Goal: Feedback & Contribution: Leave review/rating

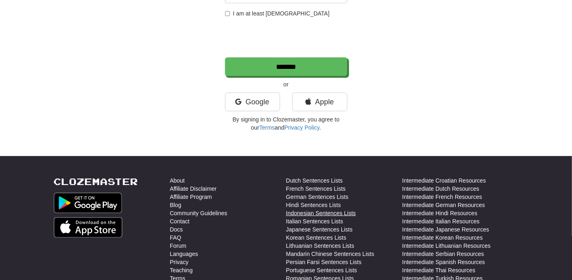
scroll to position [181, 0]
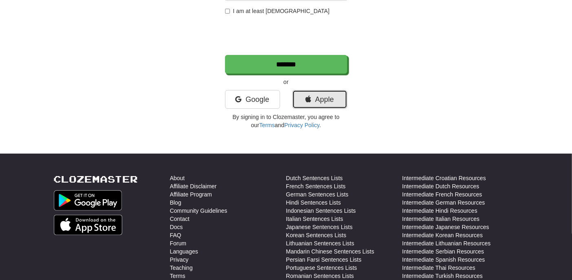
click at [324, 102] on link "Apple" at bounding box center [320, 99] width 55 height 19
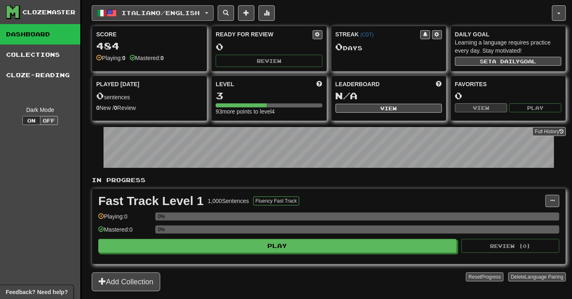
click at [196, 14] on span "Italiano / English" at bounding box center [161, 12] width 78 height 7
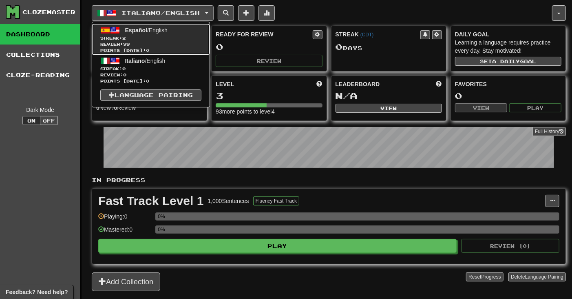
click at [168, 31] on span "Español / English" at bounding box center [146, 30] width 42 height 7
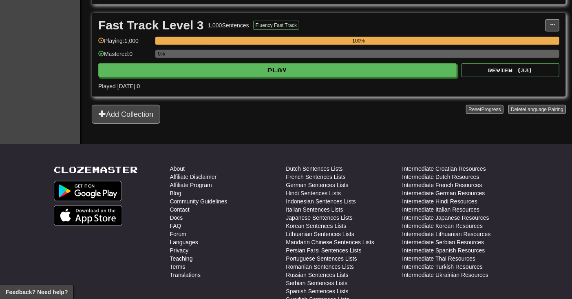
scroll to position [362, 0]
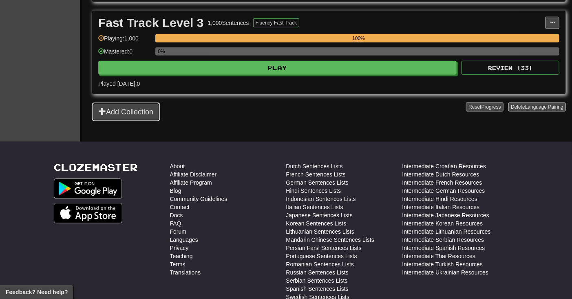
click at [135, 111] on button "Add Collection" at bounding box center [126, 111] width 69 height 19
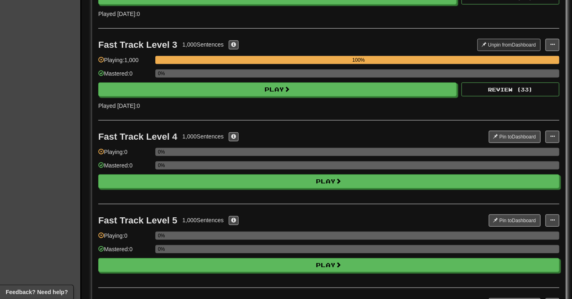
scroll to position [226, 0]
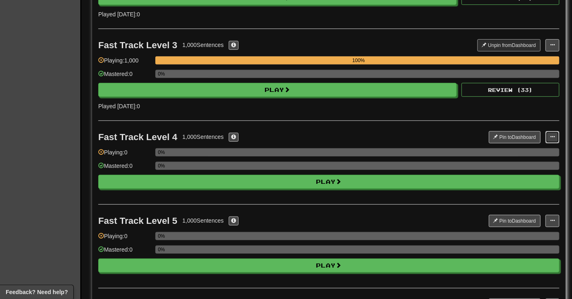
click at [555, 138] on span at bounding box center [552, 136] width 5 height 5
click at [519, 151] on span "Manage Sentences" at bounding box center [526, 152] width 49 height 7
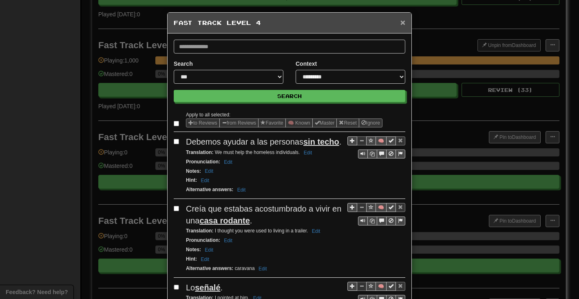
click at [401, 22] on span "×" at bounding box center [403, 22] width 5 height 9
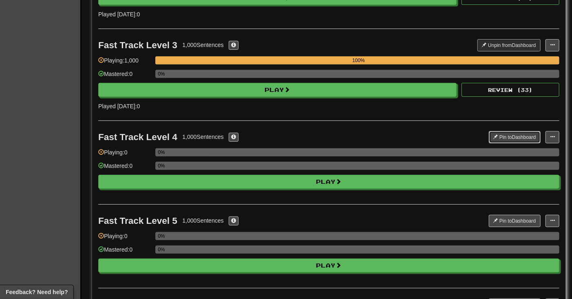
click at [494, 139] on span at bounding box center [496, 136] width 5 height 5
click at [500, 218] on button "Pin to Dashboard" at bounding box center [515, 221] width 52 height 12
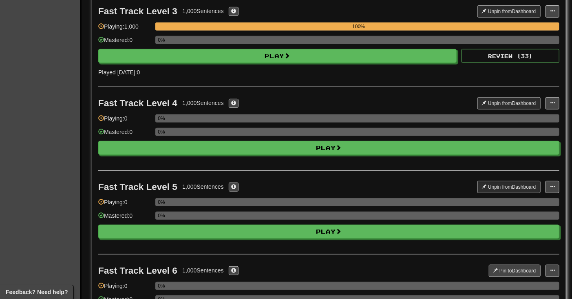
scroll to position [317, 0]
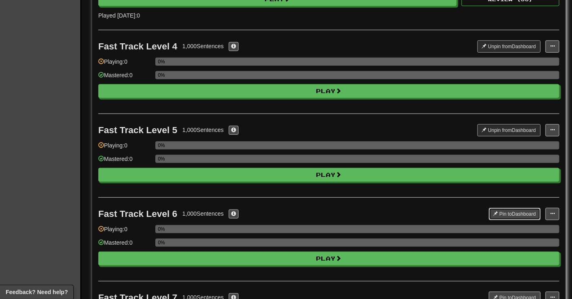
click at [501, 217] on button "Pin to Dashboard" at bounding box center [515, 214] width 52 height 12
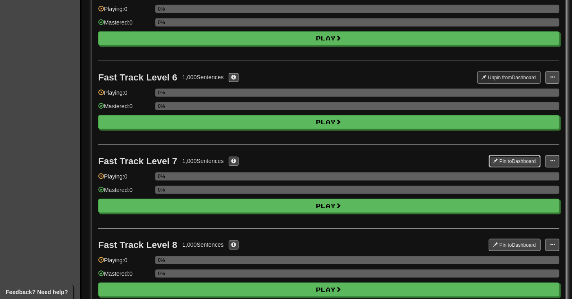
click at [503, 160] on button "Pin to Dashboard" at bounding box center [515, 161] width 52 height 12
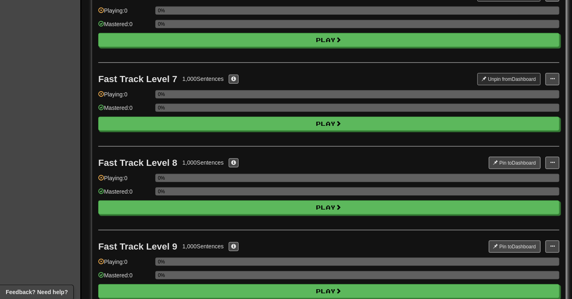
scroll to position [544, 0]
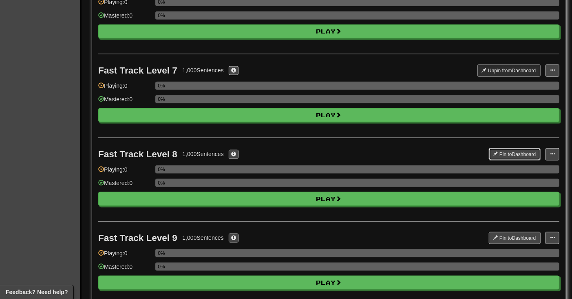
click at [499, 153] on button "Pin to Dashboard" at bounding box center [515, 154] width 52 height 12
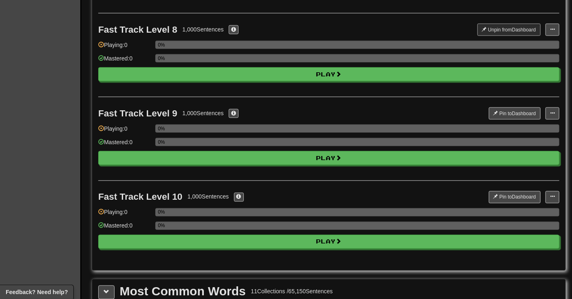
scroll to position [680, 0]
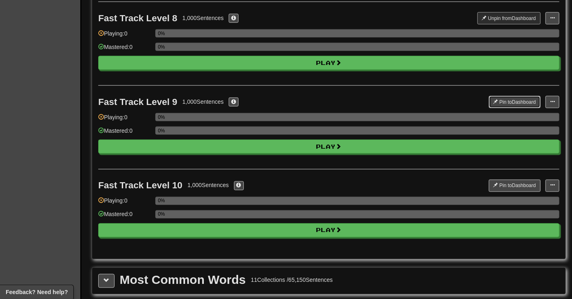
click at [495, 104] on span at bounding box center [496, 101] width 5 height 5
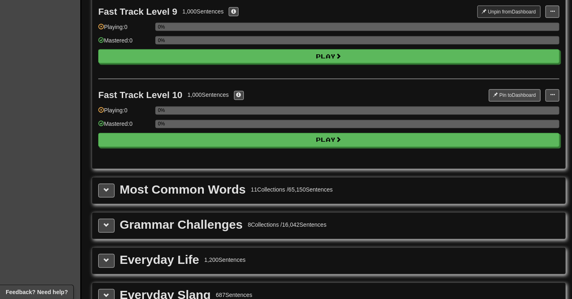
scroll to position [770, 0]
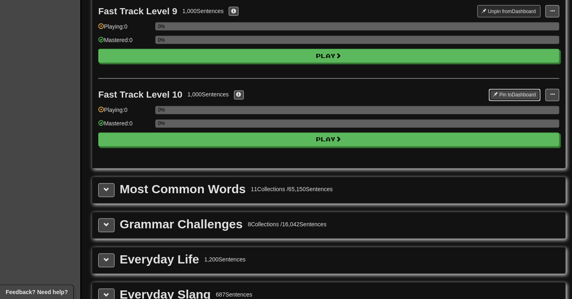
click at [505, 96] on button "Pin to Dashboard" at bounding box center [515, 95] width 52 height 12
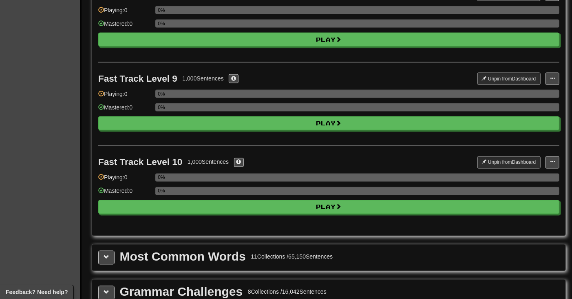
scroll to position [861, 0]
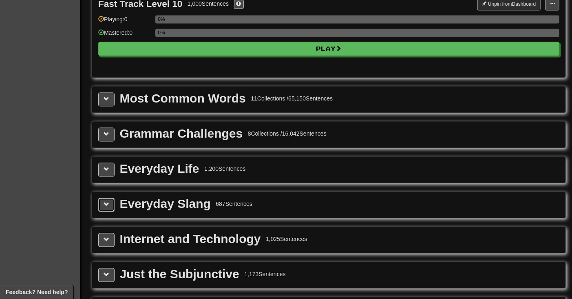
click at [110, 207] on button at bounding box center [106, 204] width 16 height 14
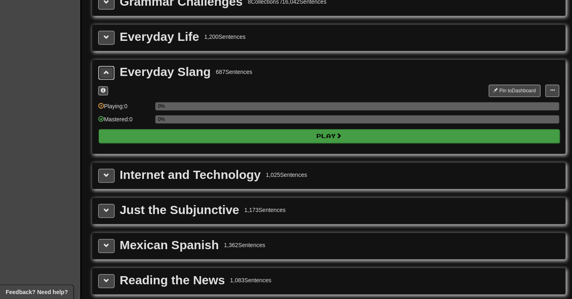
scroll to position [997, 0]
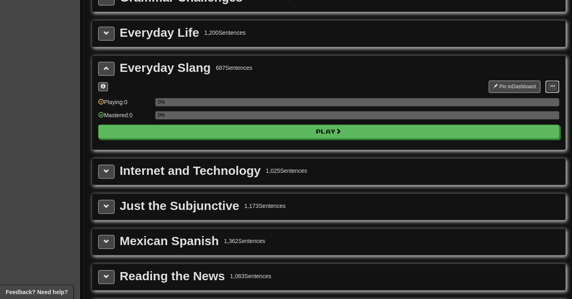
click at [553, 89] on span at bounding box center [552, 86] width 5 height 5
click at [519, 86] on button "Pin to Dashboard" at bounding box center [515, 86] width 52 height 12
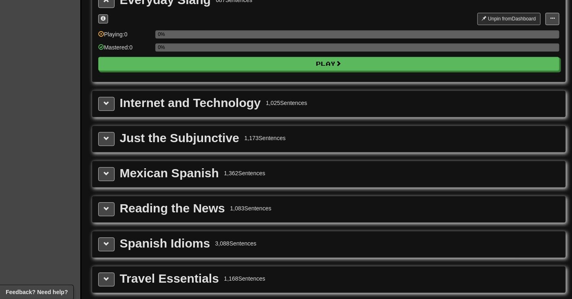
scroll to position [1043, 0]
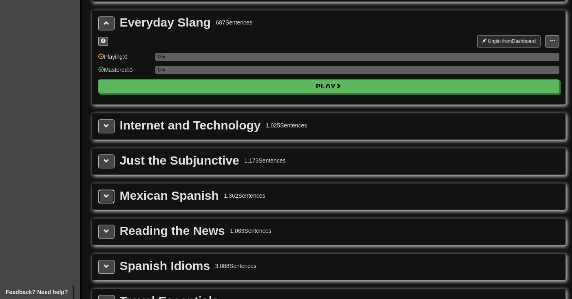
click at [105, 199] on span at bounding box center [107, 196] width 6 height 6
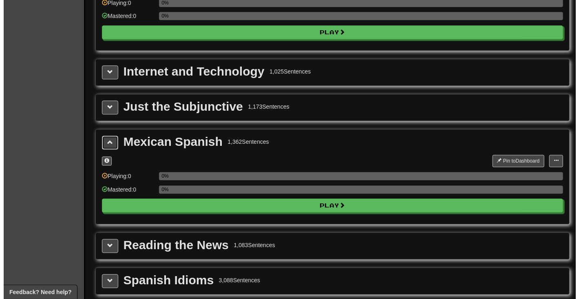
scroll to position [1178, 0]
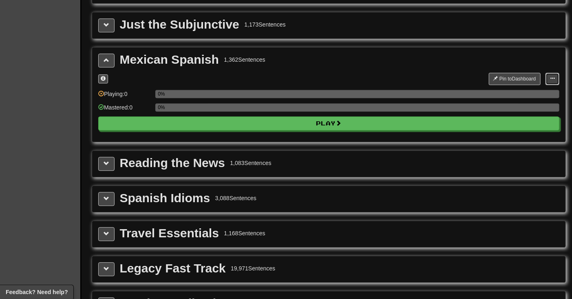
click at [551, 77] on button at bounding box center [553, 79] width 14 height 12
click at [525, 95] on span "Manage Sentences" at bounding box center [526, 93] width 49 height 7
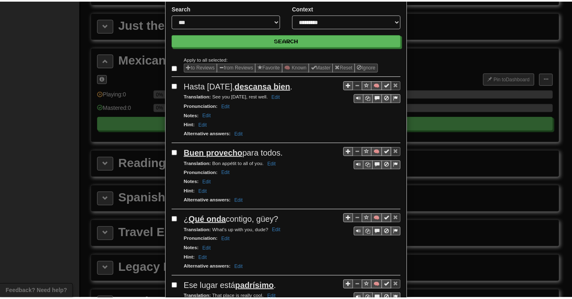
scroll to position [0, 0]
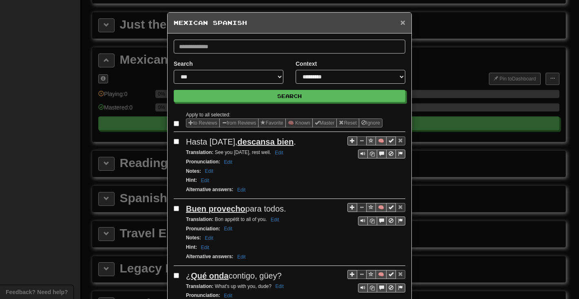
click at [401, 23] on span "×" at bounding box center [403, 22] width 5 height 9
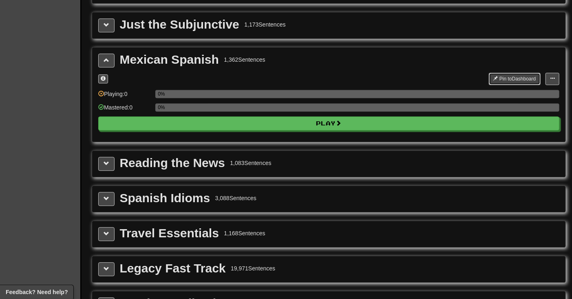
click at [508, 80] on button "Pin to Dashboard" at bounding box center [515, 79] width 52 height 12
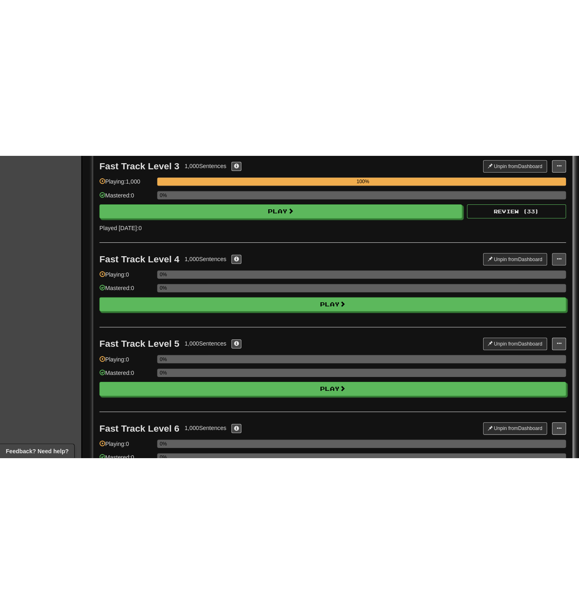
scroll to position [272, 0]
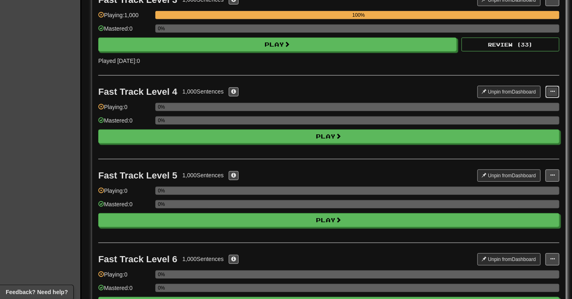
click at [551, 89] on span at bounding box center [552, 91] width 5 height 5
click at [515, 107] on span "Manage Sentences" at bounding box center [526, 106] width 49 height 7
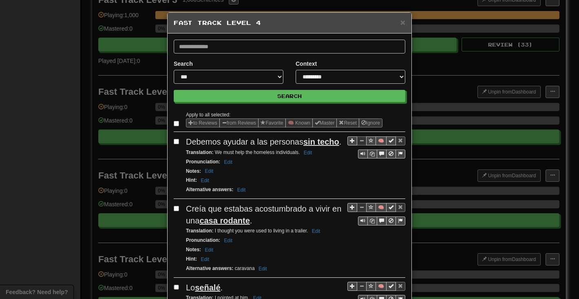
click at [198, 123] on button "to Reviews" at bounding box center [203, 122] width 34 height 9
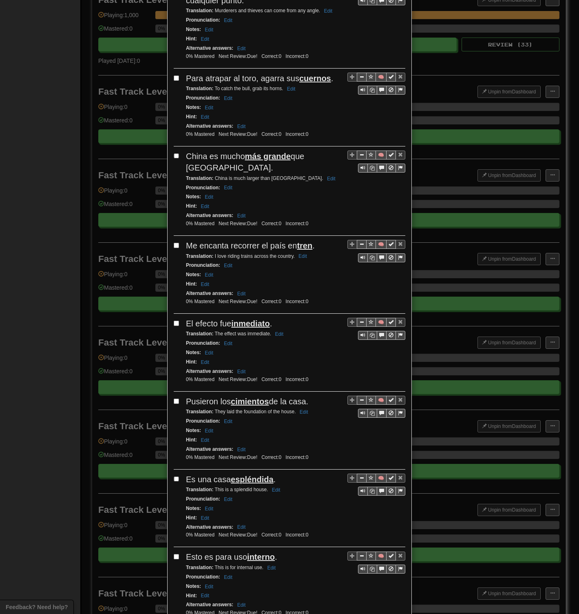
scroll to position [1189, 0]
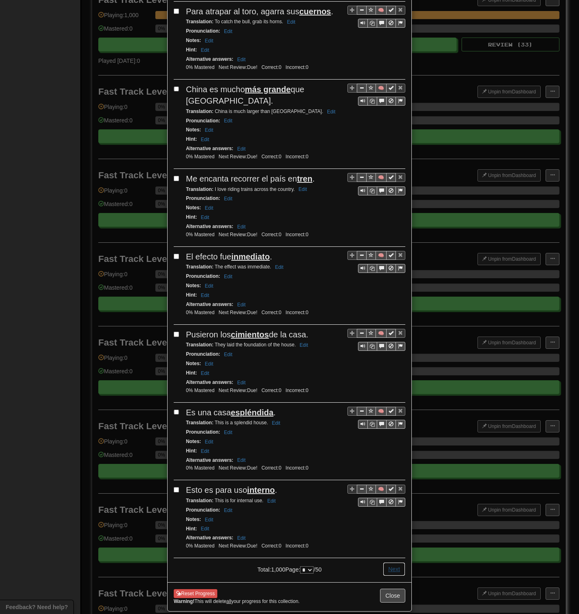
click at [393, 298] on button "Next" at bounding box center [394, 569] width 22 height 14
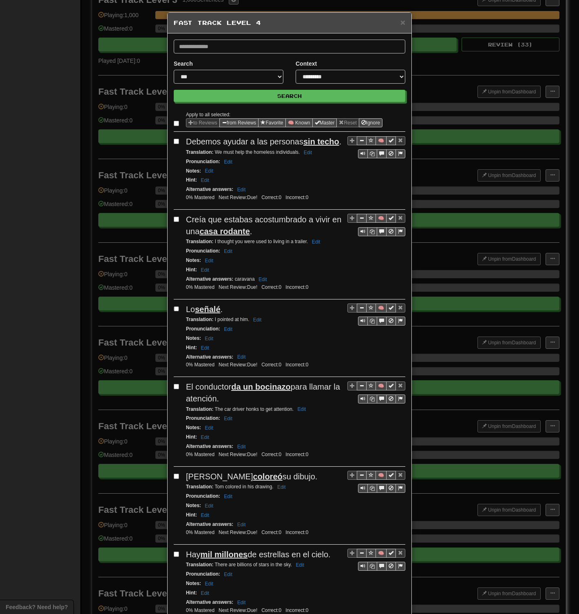
select select "*"
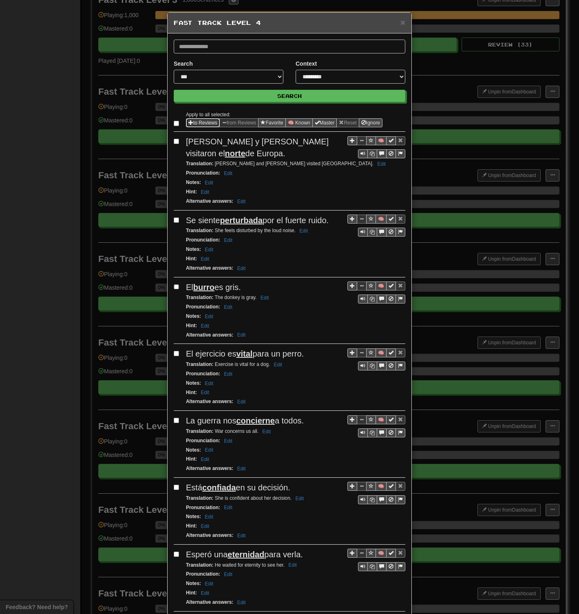
click at [197, 122] on button "to Reviews" at bounding box center [203, 122] width 34 height 9
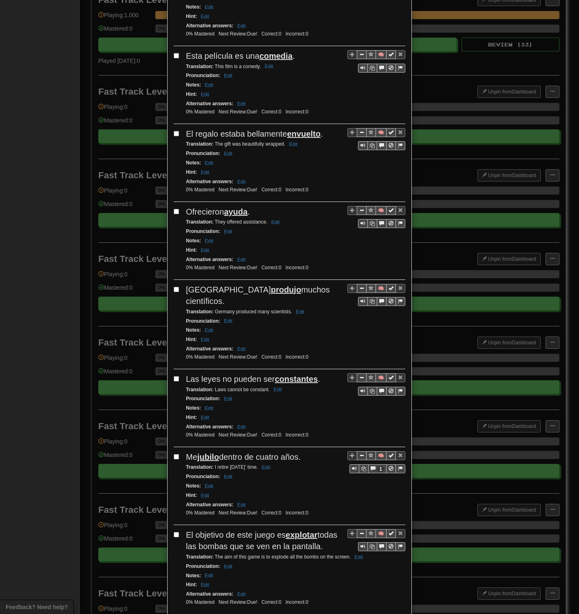
scroll to position [1131, 0]
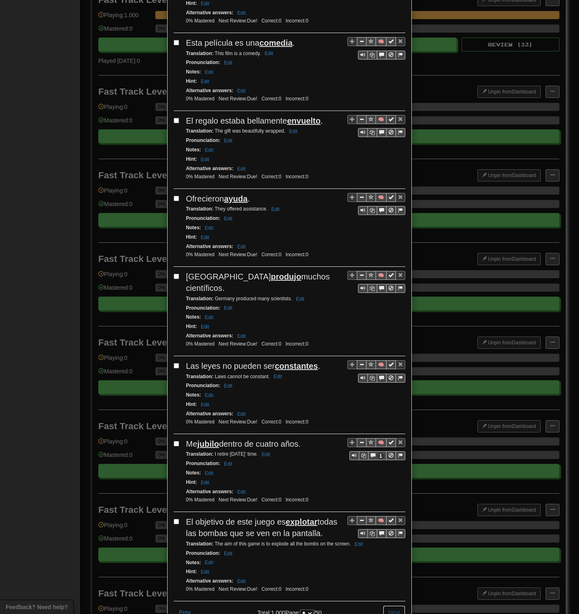
click at [386, 298] on button "Next" at bounding box center [394, 613] width 22 height 14
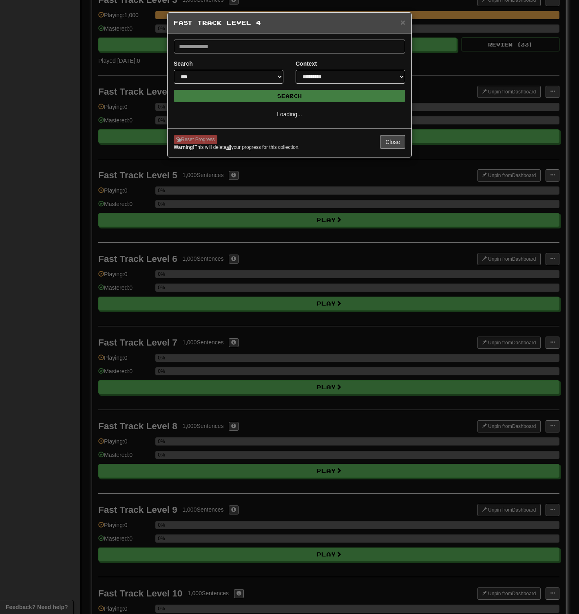
scroll to position [0, 0]
select select "*"
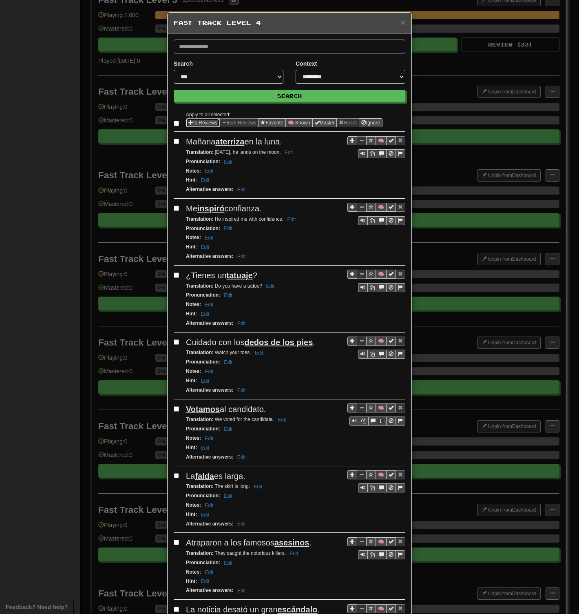
click at [211, 122] on button "to Reviews" at bounding box center [203, 122] width 34 height 9
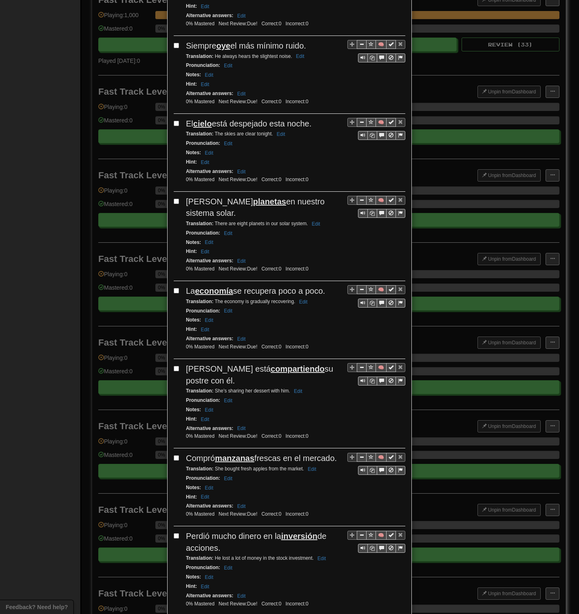
scroll to position [1155, 0]
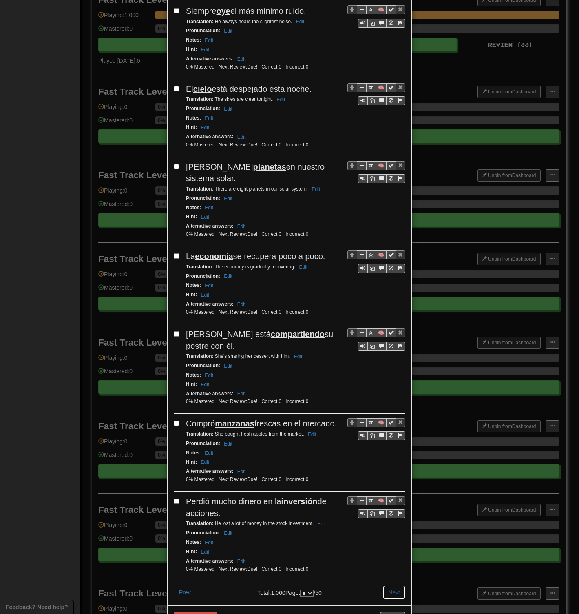
click at [397, 298] on button "Next" at bounding box center [394, 593] width 22 height 14
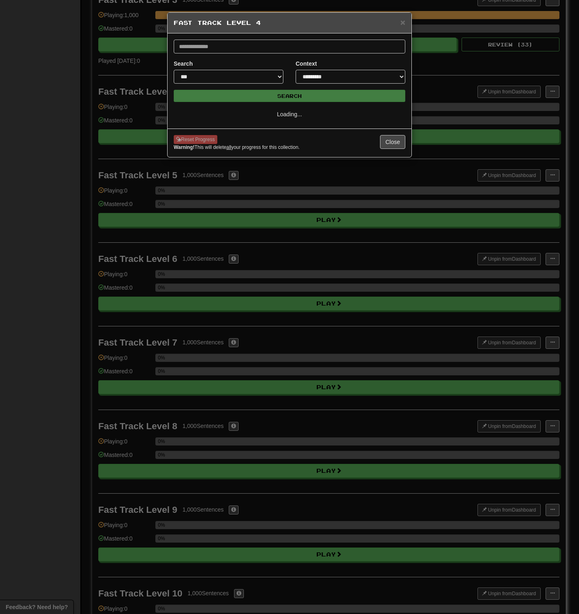
scroll to position [0, 0]
select select "*"
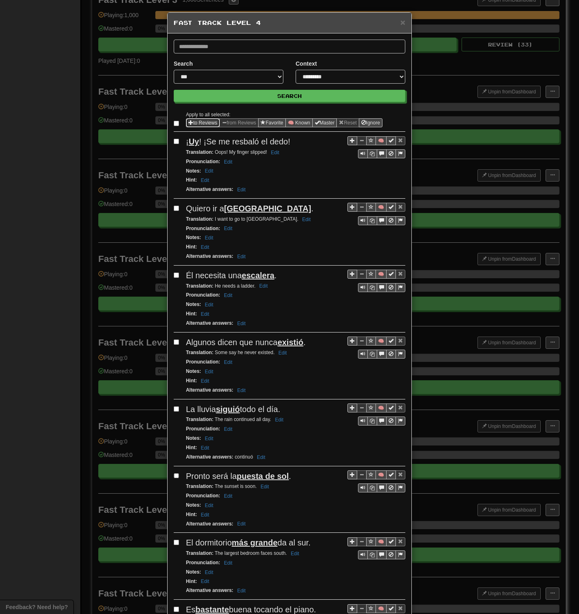
click at [190, 122] on button "to Reviews" at bounding box center [203, 122] width 34 height 9
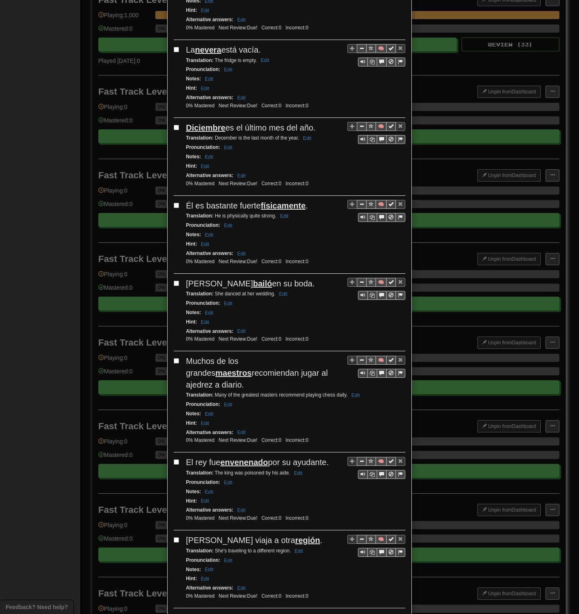
scroll to position [1143, 0]
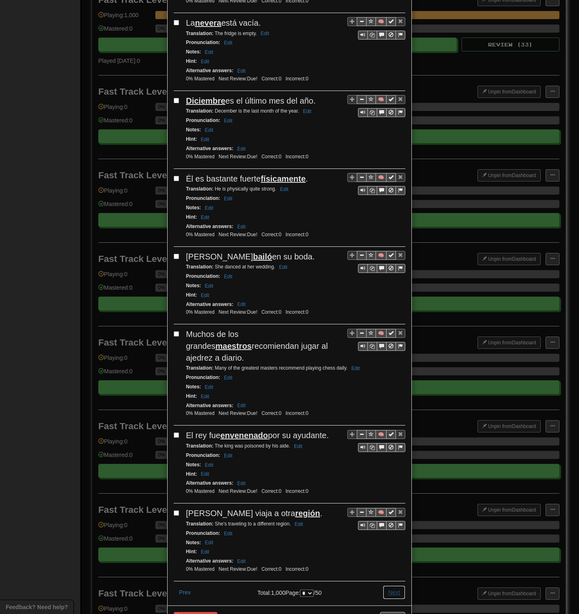
click at [389, 298] on button "Next" at bounding box center [394, 593] width 22 height 14
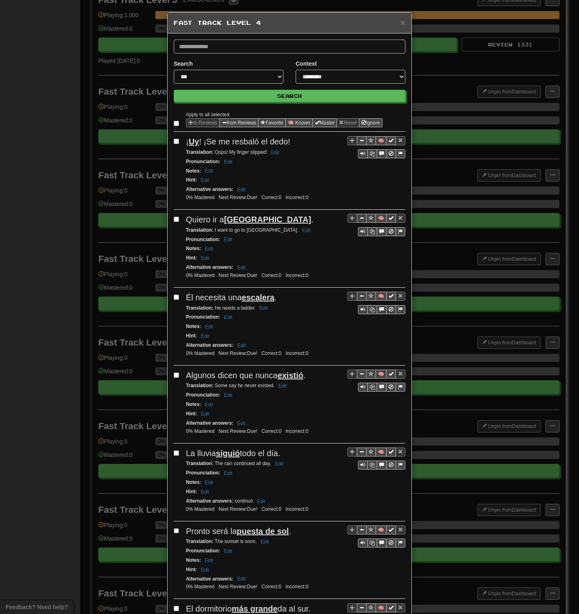
select select "*"
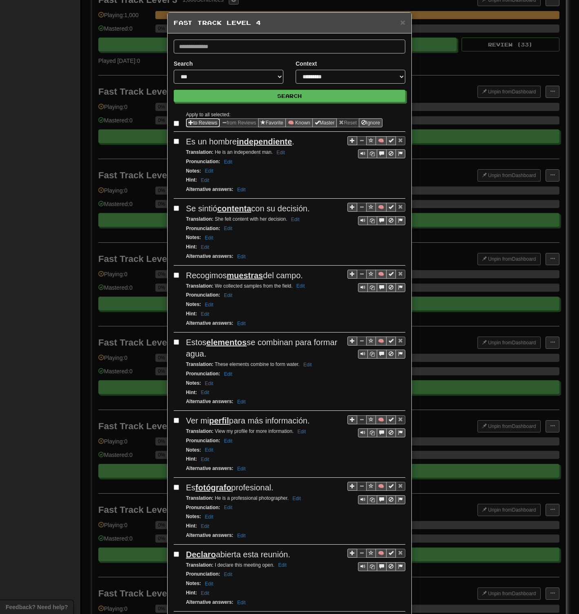
click at [190, 121] on span "Sentence options" at bounding box center [191, 122] width 5 height 5
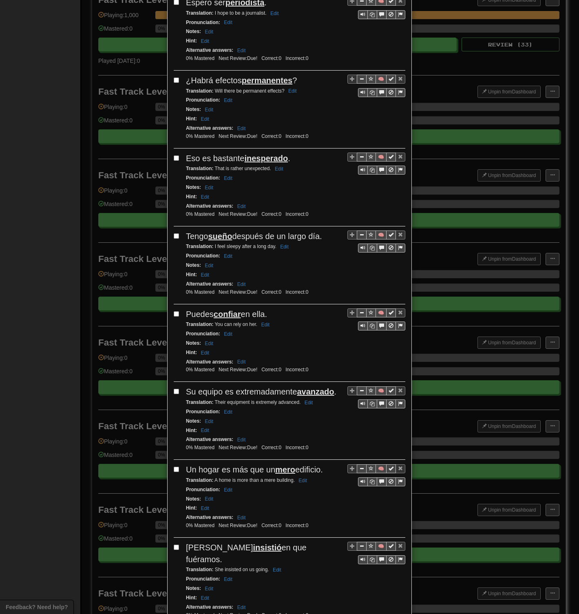
scroll to position [1143, 0]
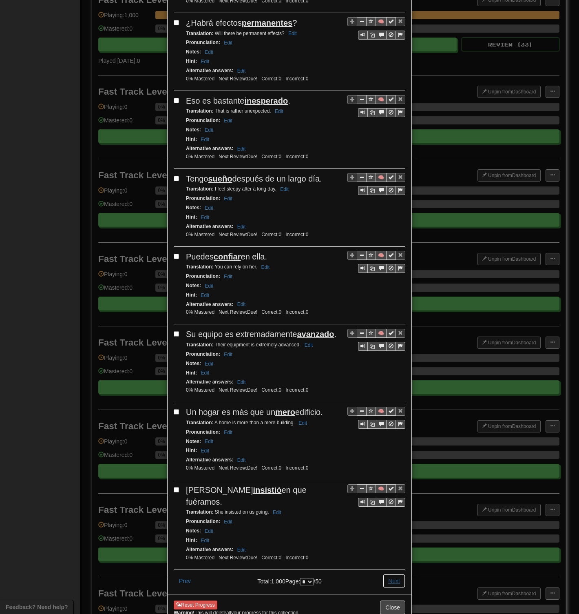
click at [385, 298] on button "Next" at bounding box center [394, 581] width 22 height 14
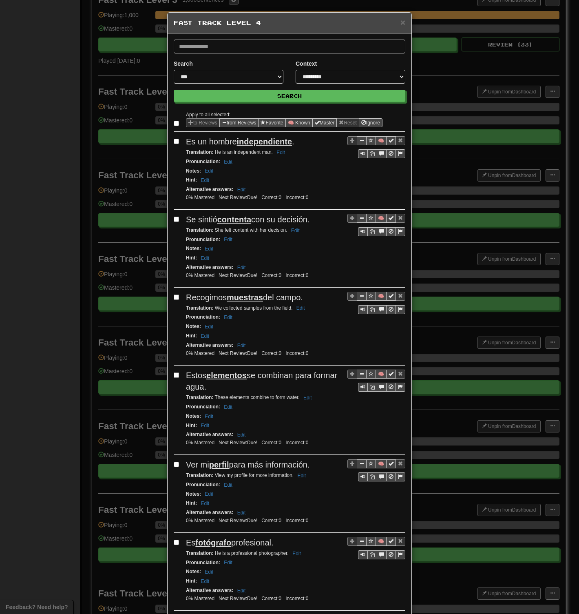
select select "*"
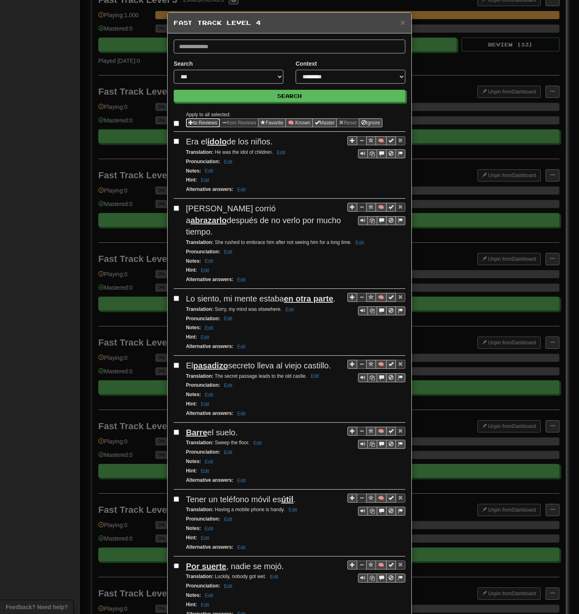
click at [196, 123] on button "to Reviews" at bounding box center [203, 122] width 34 height 9
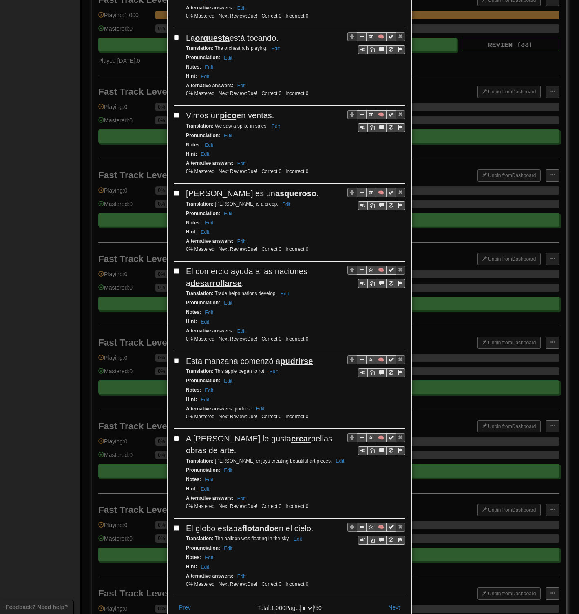
scroll to position [1143, 0]
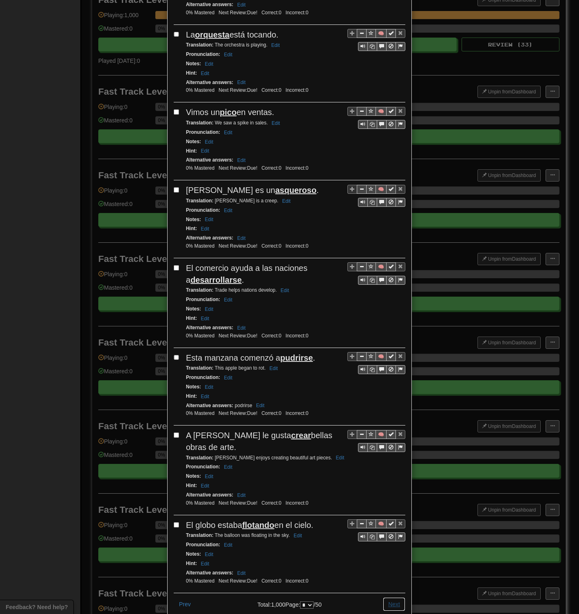
click at [392, 298] on button "Next" at bounding box center [394, 604] width 22 height 14
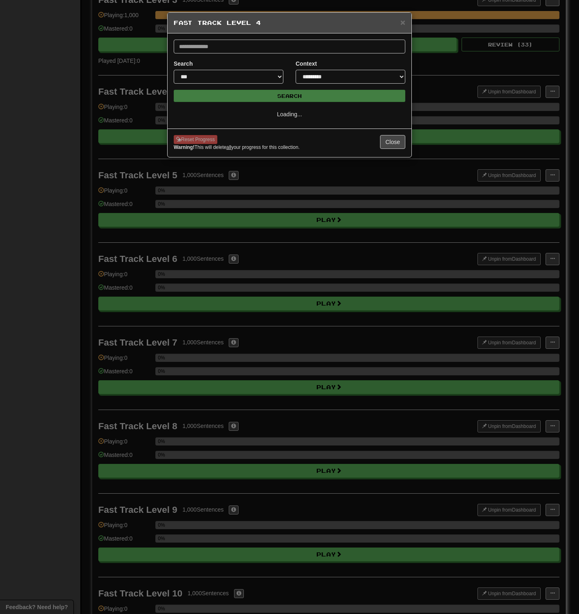
scroll to position [0, 0]
select select "*"
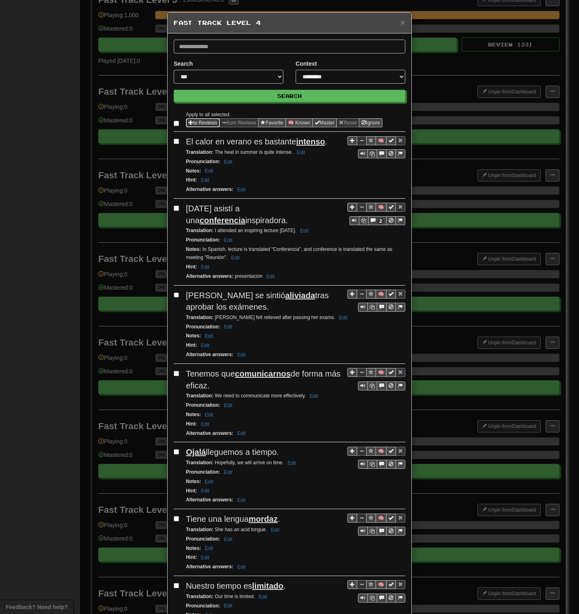
click at [197, 124] on button "to Reviews" at bounding box center [203, 122] width 34 height 9
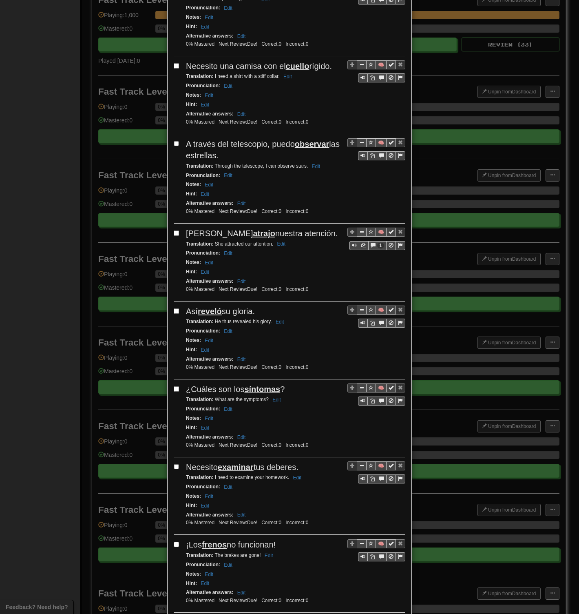
scroll to position [1174, 0]
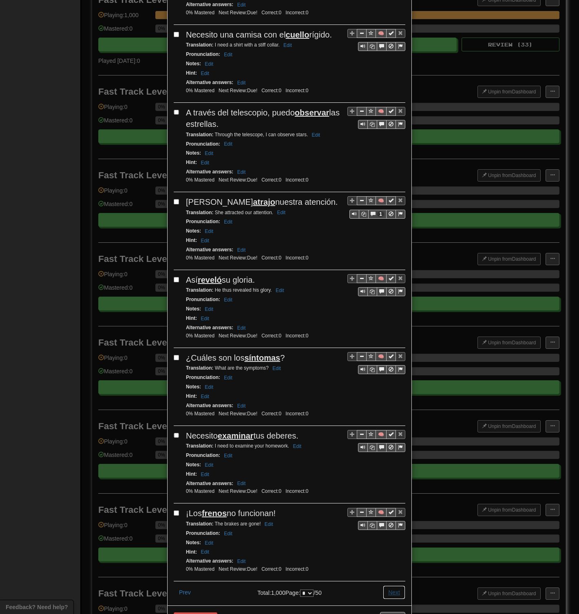
click at [392, 298] on button "Next" at bounding box center [394, 593] width 22 height 14
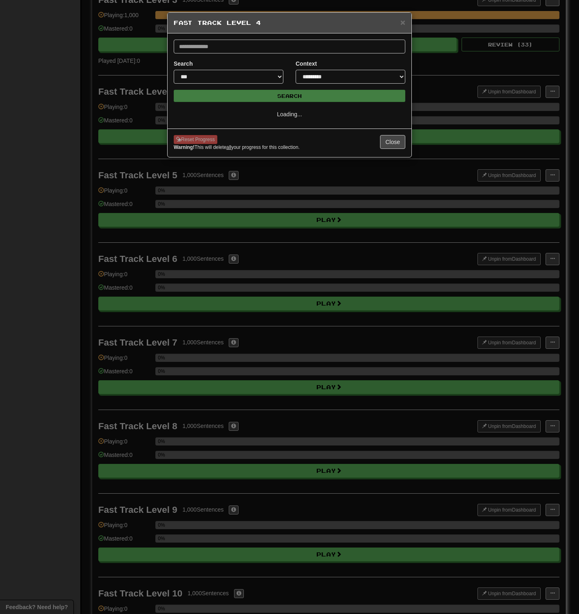
scroll to position [0, 0]
select select "*"
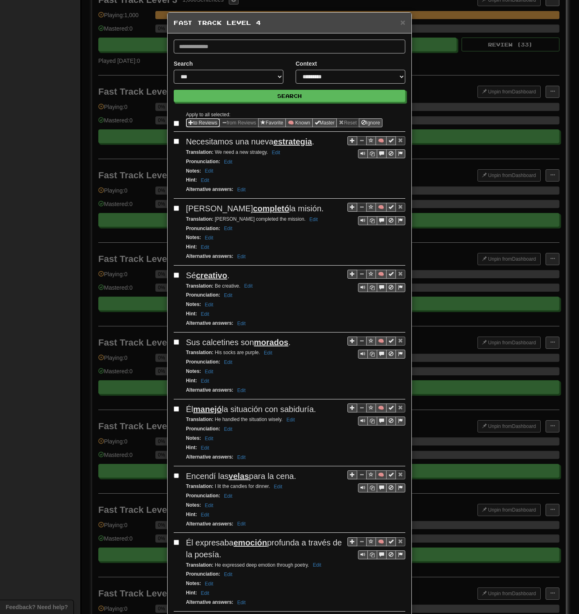
click at [209, 123] on button "to Reviews" at bounding box center [203, 122] width 34 height 9
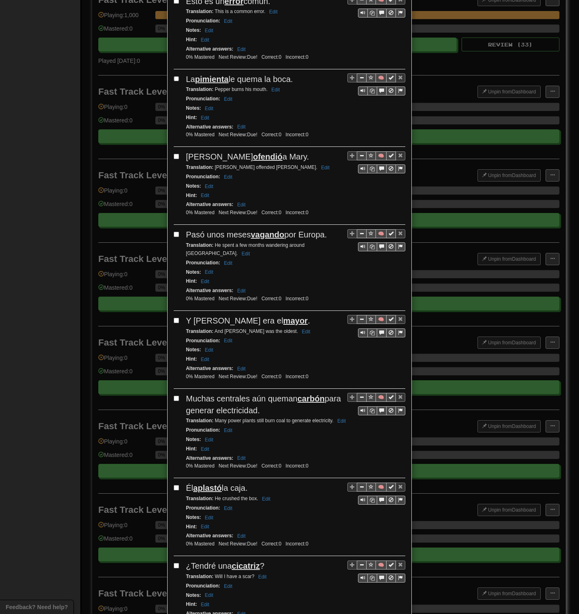
scroll to position [1143, 0]
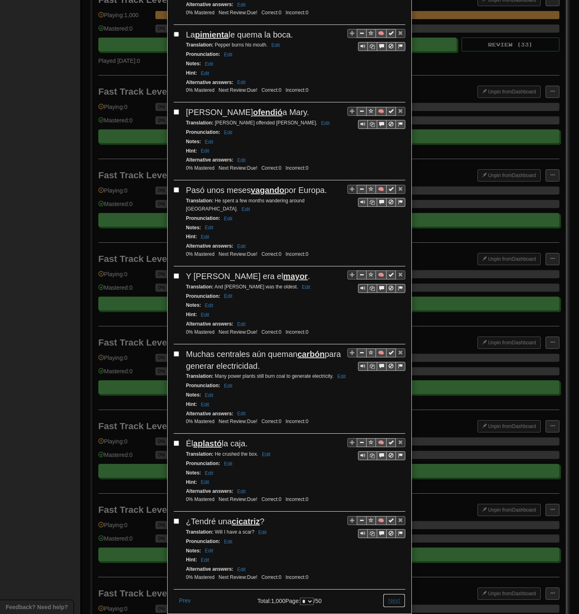
click at [394, 298] on button "Next" at bounding box center [394, 601] width 22 height 14
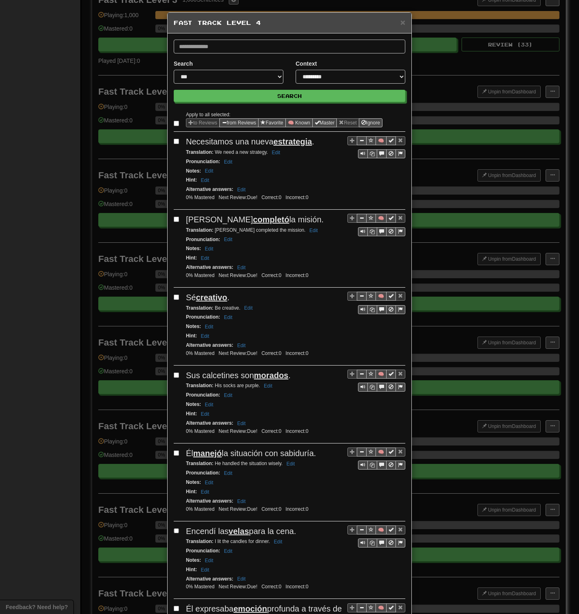
select select "*"
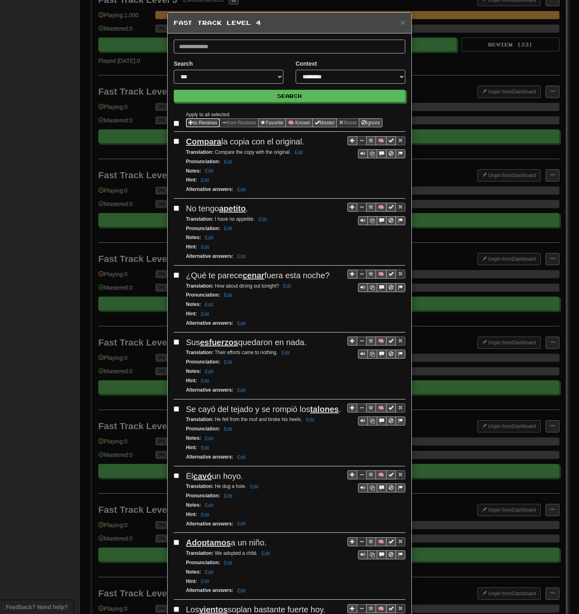
click at [193, 122] on button "to Reviews" at bounding box center [203, 122] width 34 height 9
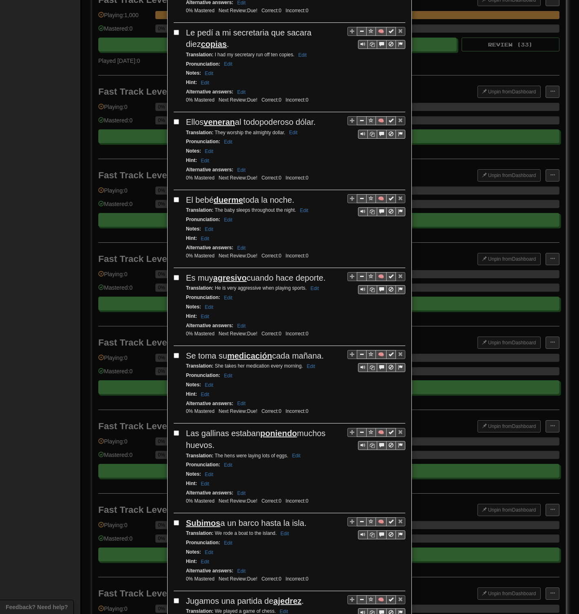
scroll to position [1155, 0]
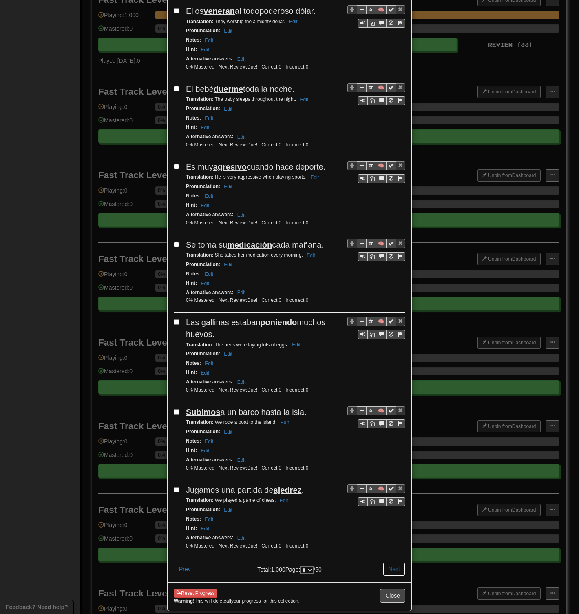
click at [388, 298] on button "Next" at bounding box center [394, 569] width 22 height 14
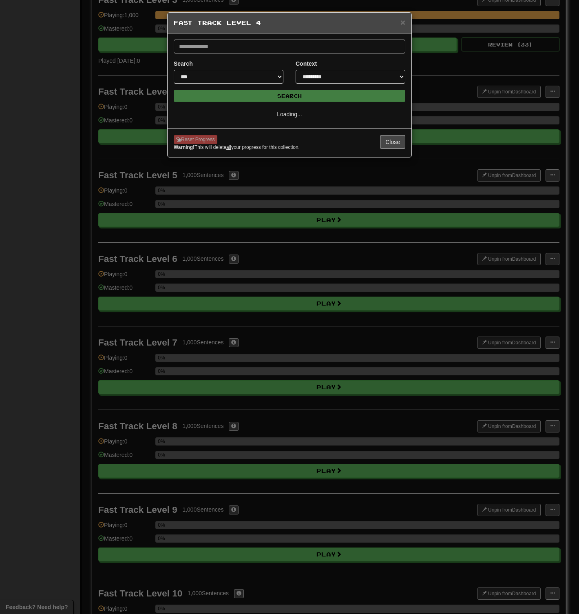
scroll to position [0, 0]
select select "**"
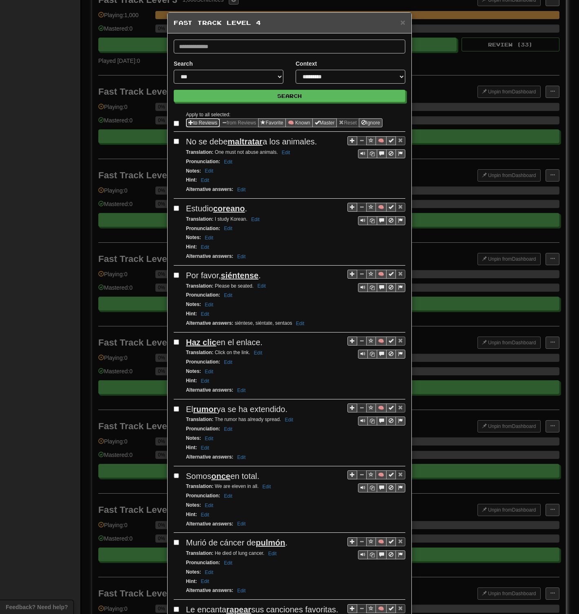
click at [191, 124] on button "to Reviews" at bounding box center [203, 122] width 34 height 9
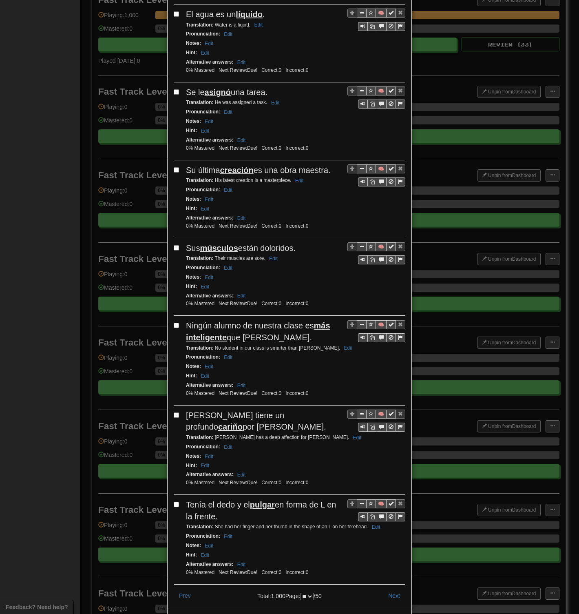
scroll to position [1189, 0]
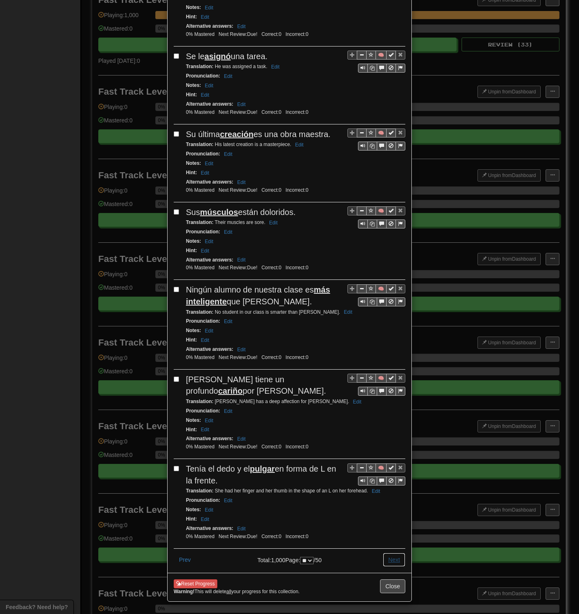
click at [392, 298] on button "Next" at bounding box center [394, 560] width 22 height 14
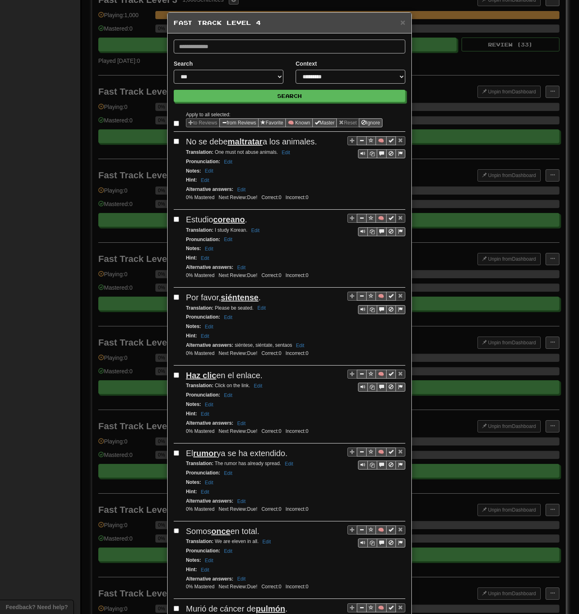
select select "**"
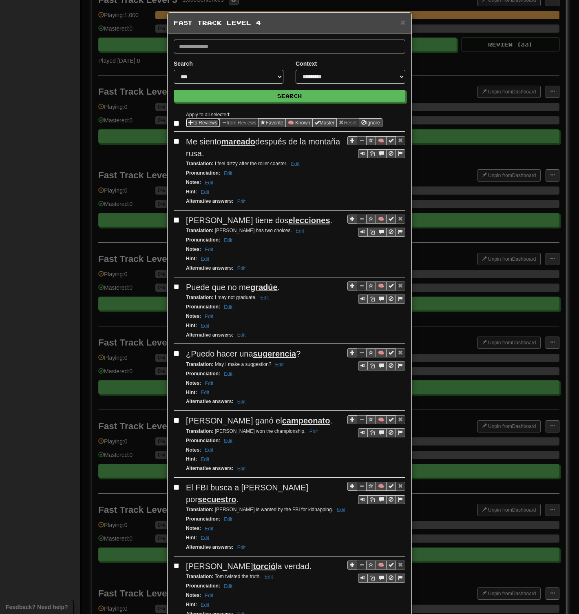
click at [194, 123] on button "to Reviews" at bounding box center [203, 122] width 34 height 9
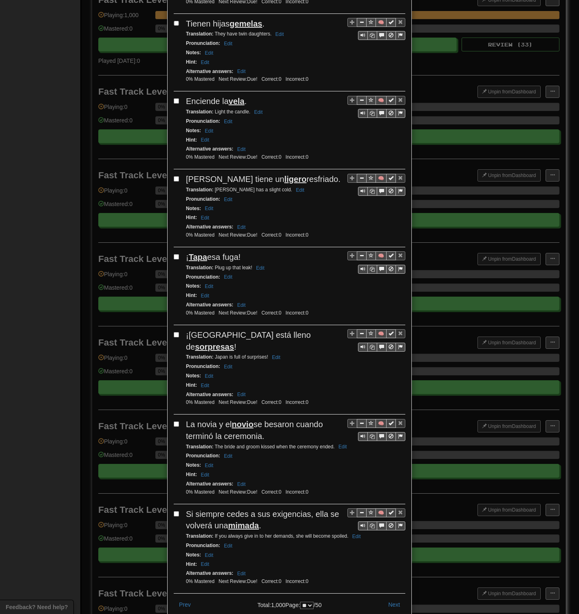
scroll to position [1155, 0]
click at [395, 298] on button "Next" at bounding box center [394, 604] width 22 height 14
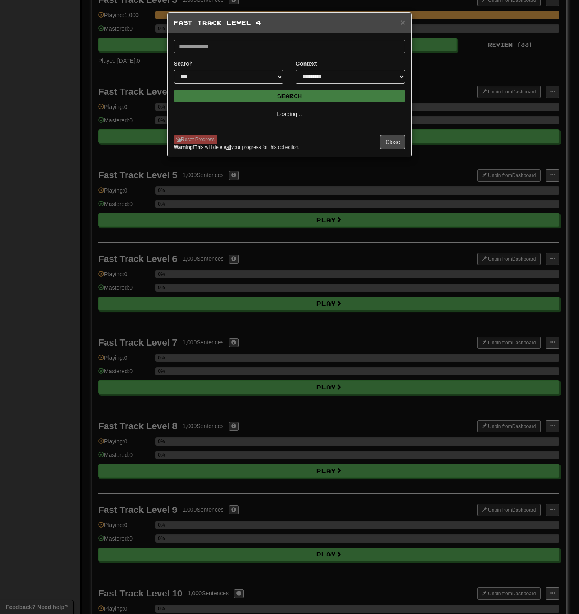
select select "**"
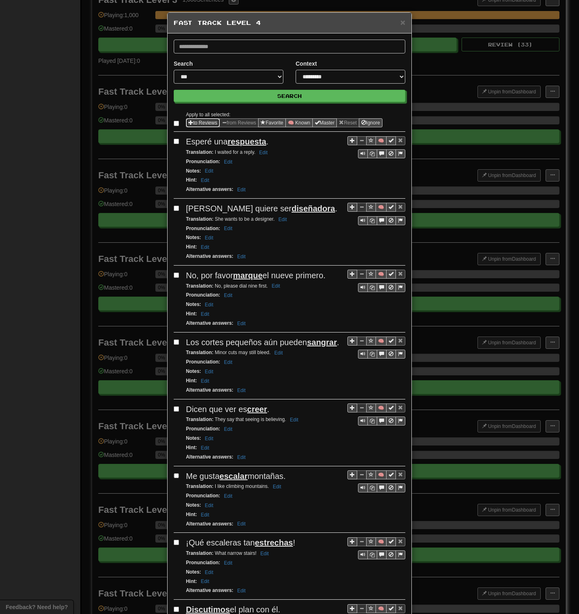
click at [197, 122] on button "to Reviews" at bounding box center [203, 122] width 34 height 9
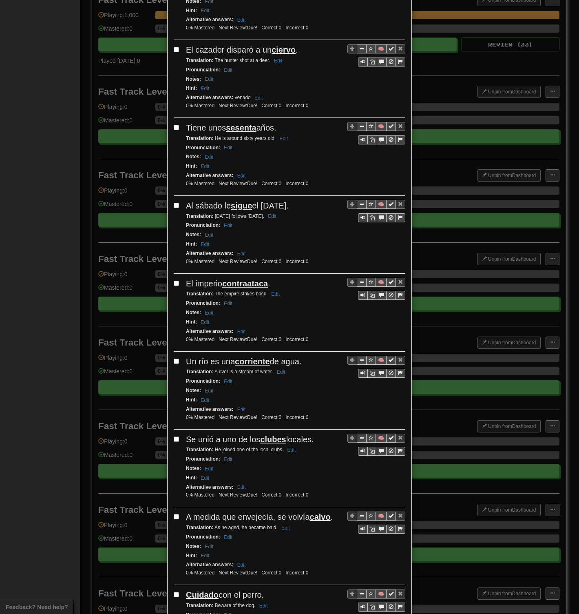
scroll to position [1131, 0]
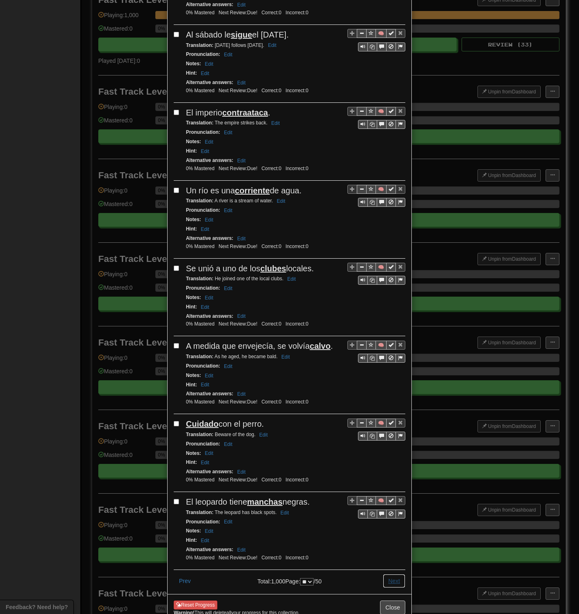
click at [390, 298] on button "Next" at bounding box center [394, 581] width 22 height 14
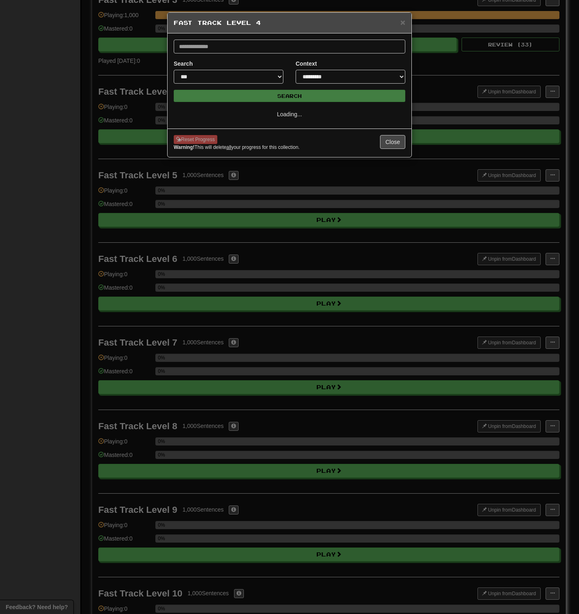
scroll to position [0, 0]
select select "**"
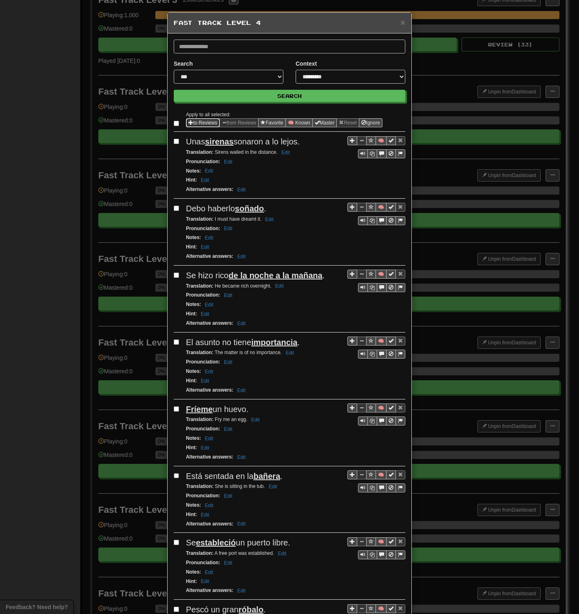
click at [193, 123] on button "to Reviews" at bounding box center [203, 122] width 34 height 9
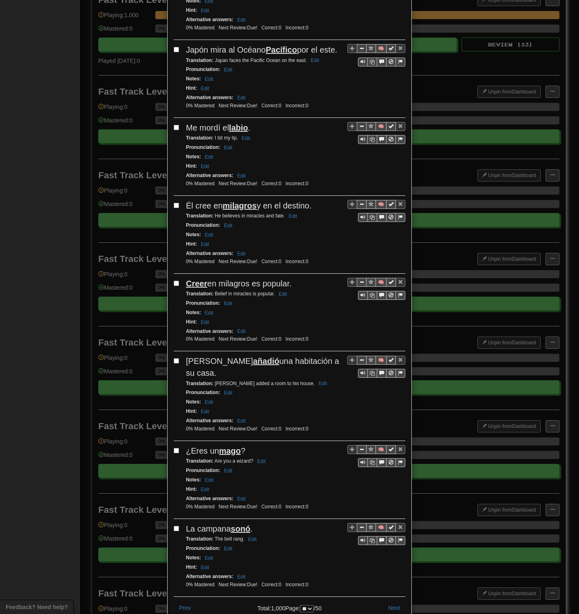
scroll to position [1131, 0]
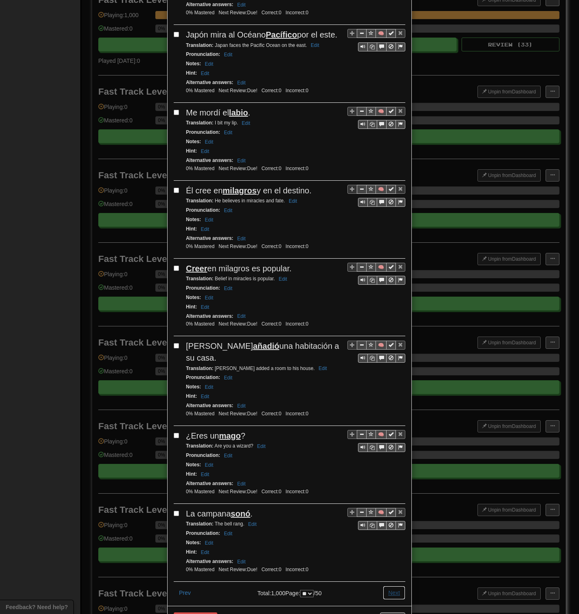
click at [386, 298] on button "Next" at bounding box center [394, 593] width 22 height 14
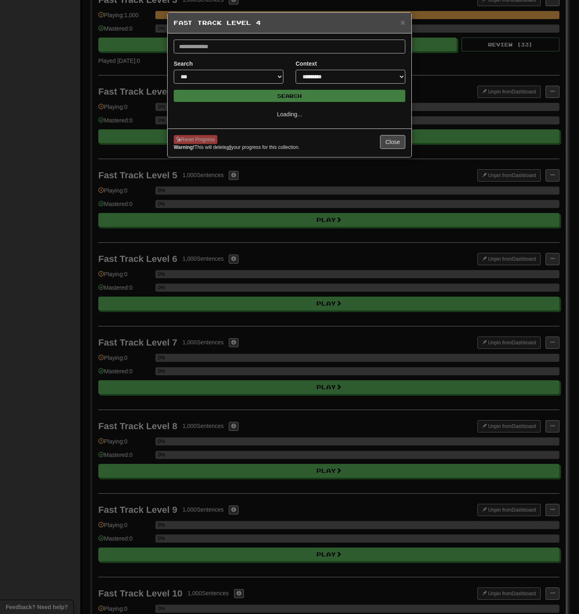
scroll to position [0, 0]
select select "**"
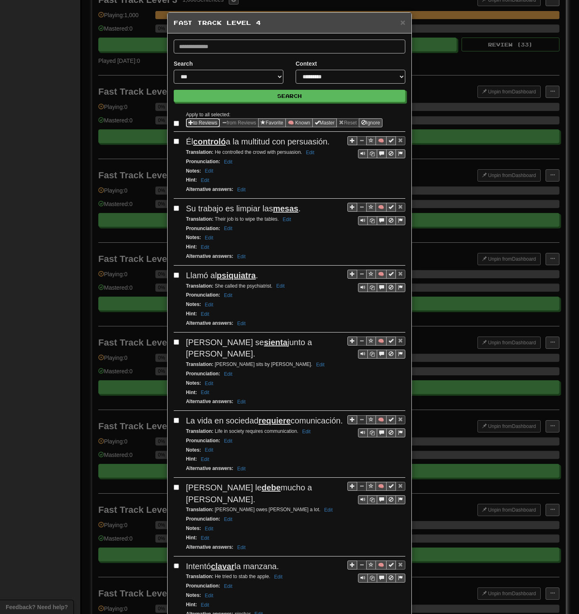
click at [191, 124] on button "to Reviews" at bounding box center [203, 122] width 34 height 9
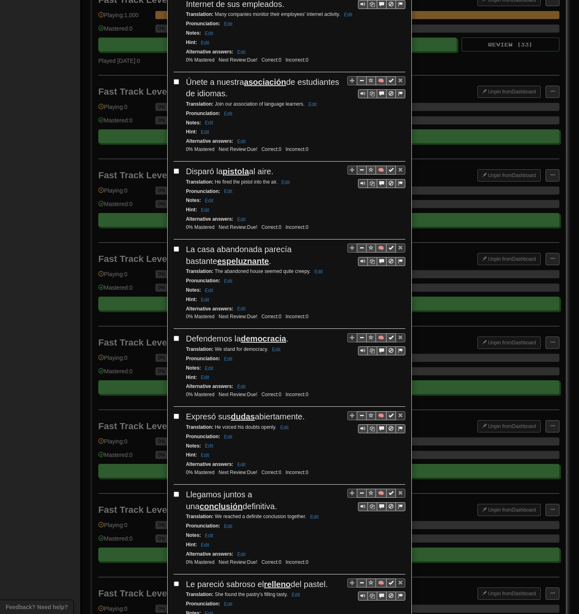
scroll to position [1178, 0]
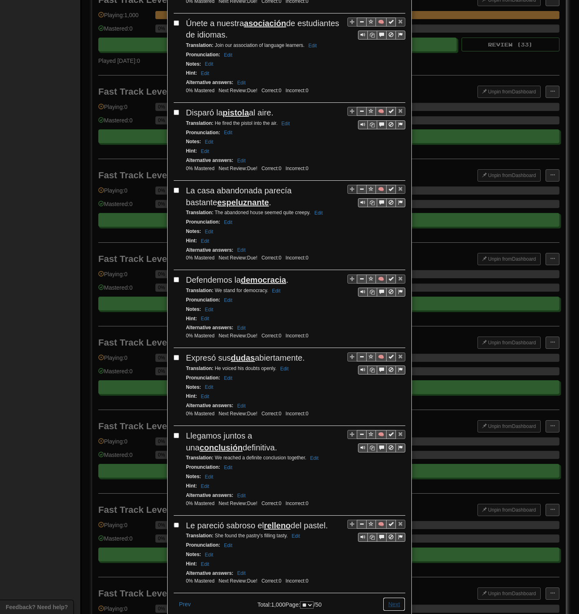
click at [389, 298] on button "Next" at bounding box center [394, 604] width 22 height 14
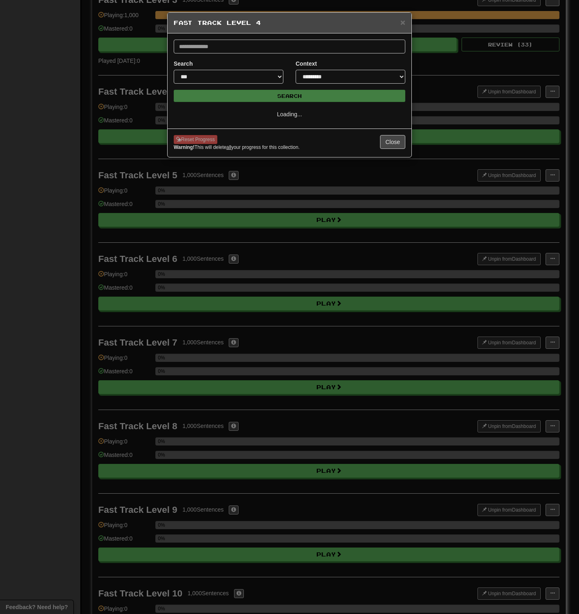
scroll to position [0, 0]
select select "**"
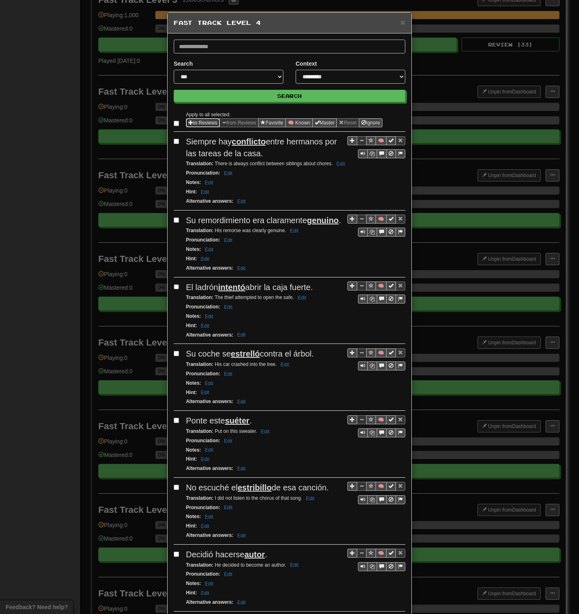
click at [204, 121] on button "to Reviews" at bounding box center [203, 122] width 34 height 9
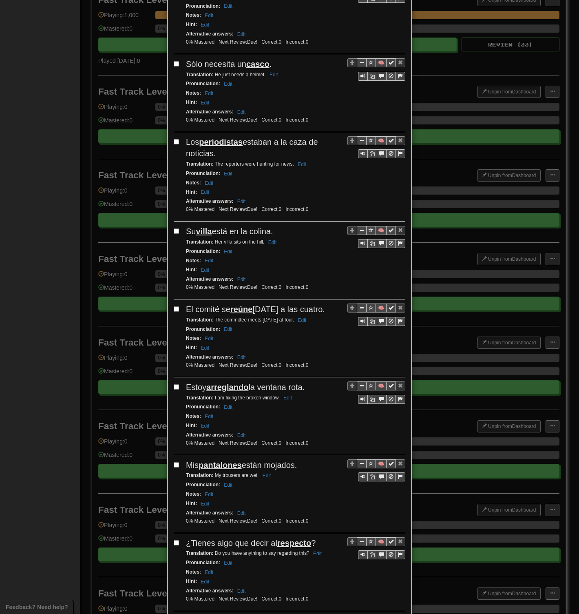
scroll to position [1155, 0]
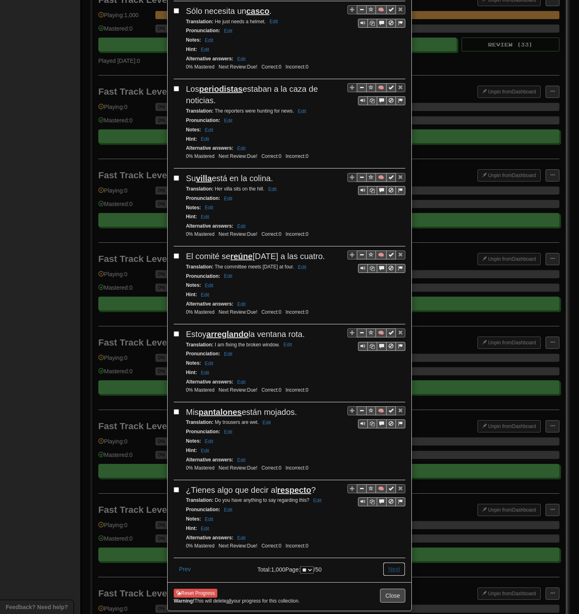
click at [390, 298] on button "Next" at bounding box center [394, 569] width 22 height 14
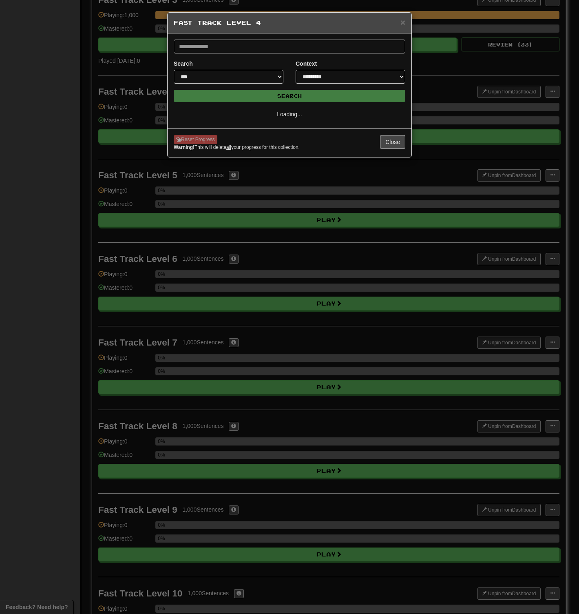
scroll to position [0, 0]
select select "**"
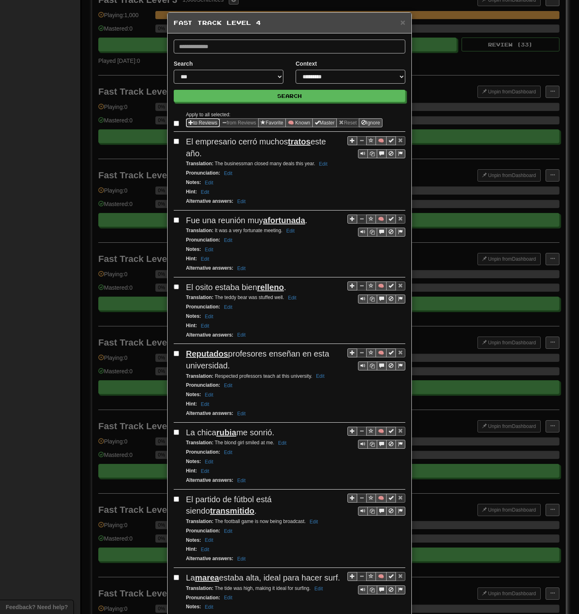
click at [192, 124] on button "to Reviews" at bounding box center [203, 122] width 34 height 9
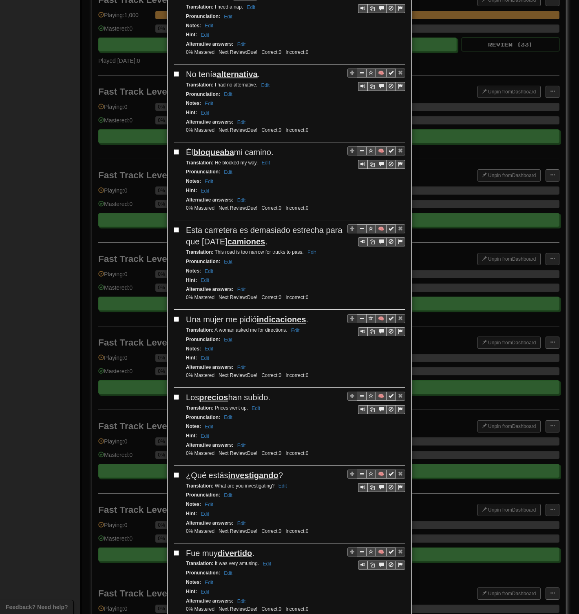
scroll to position [1178, 0]
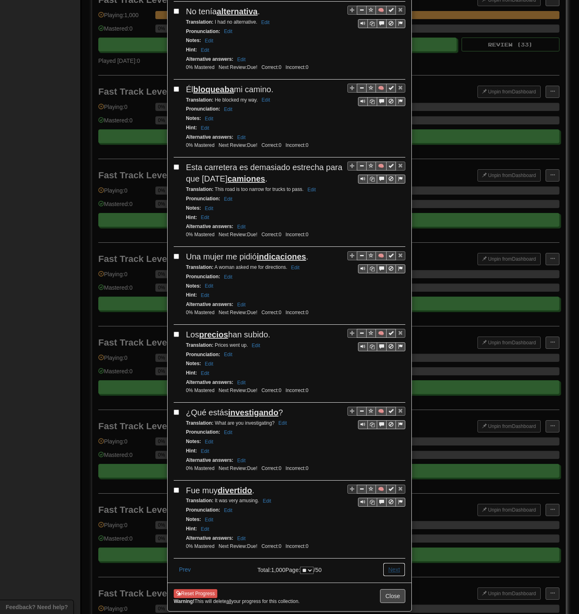
click at [387, 298] on button "Next" at bounding box center [394, 570] width 22 height 14
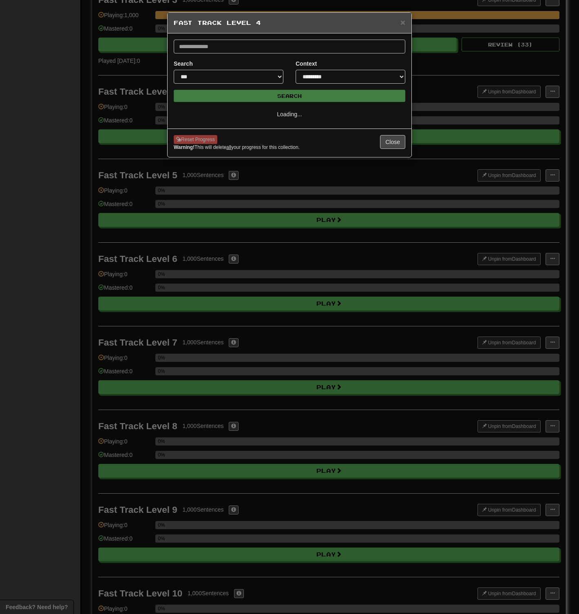
scroll to position [0, 0]
select select "**"
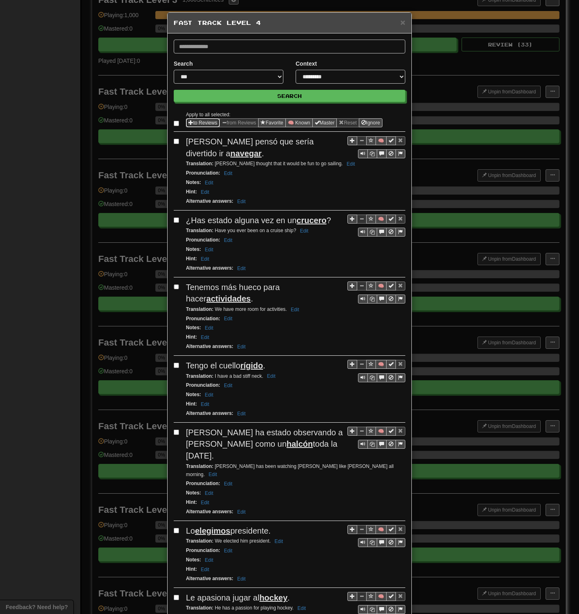
click at [192, 123] on button "to Reviews" at bounding box center [203, 122] width 34 height 9
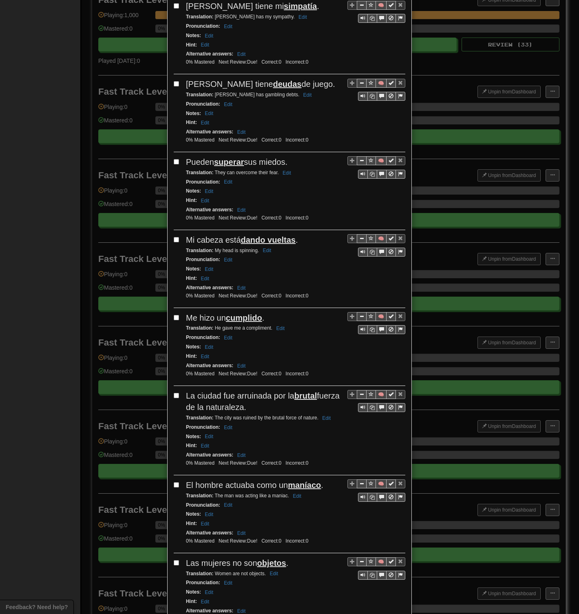
scroll to position [1189, 0]
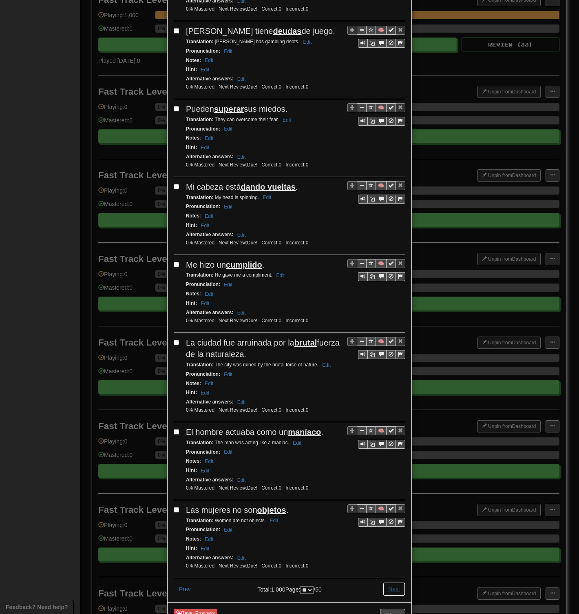
click at [391, 298] on button "Next" at bounding box center [394, 589] width 22 height 14
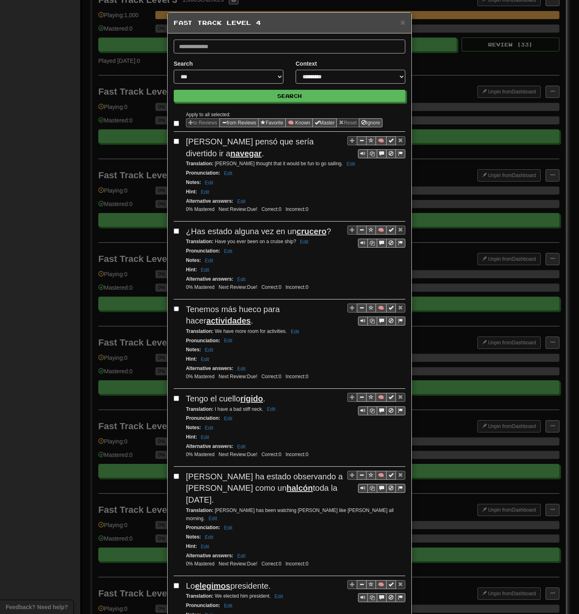
select select "**"
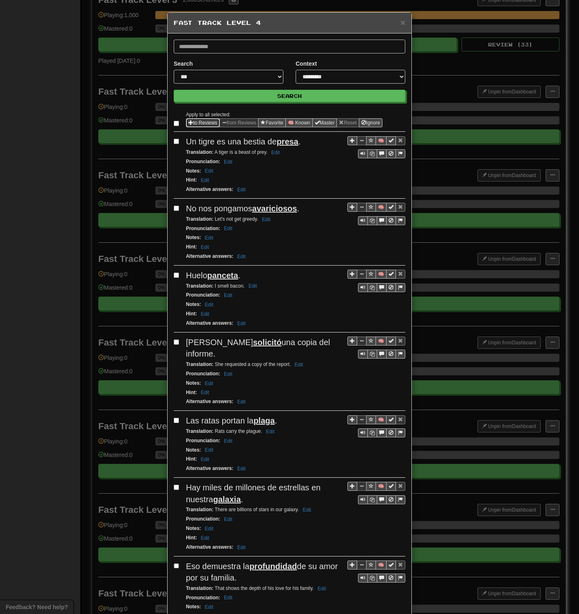
click at [190, 121] on button "to Reviews" at bounding box center [203, 122] width 34 height 9
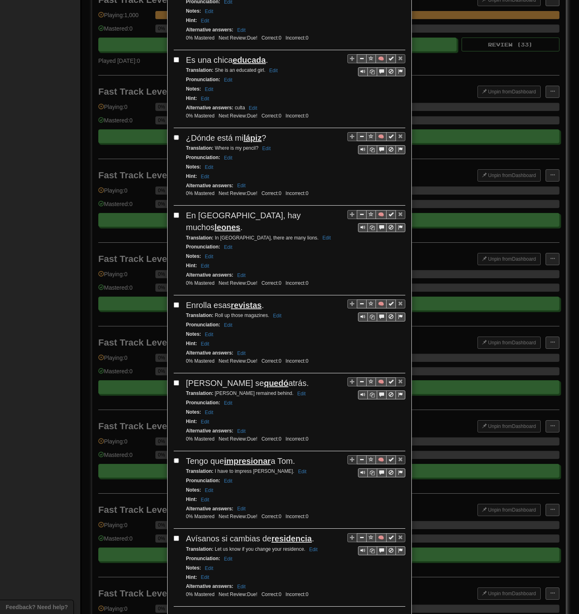
scroll to position [1155, 0]
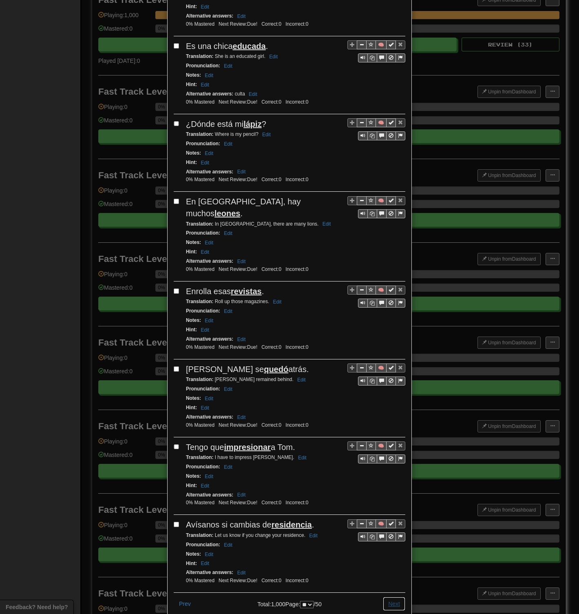
click at [384, 298] on button "Next" at bounding box center [394, 604] width 22 height 14
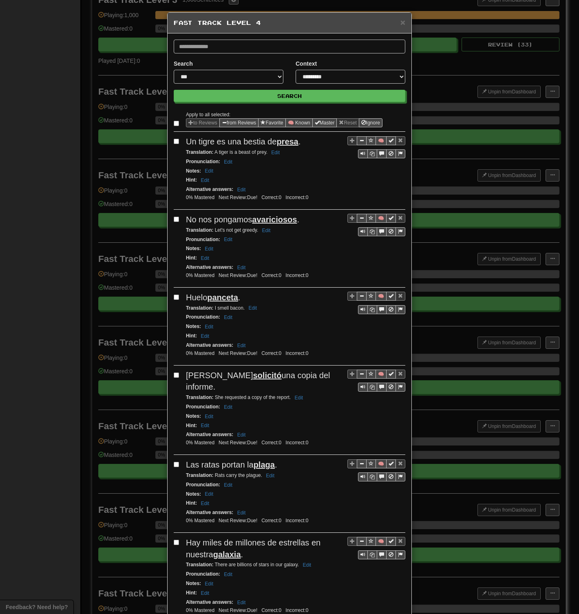
select select "**"
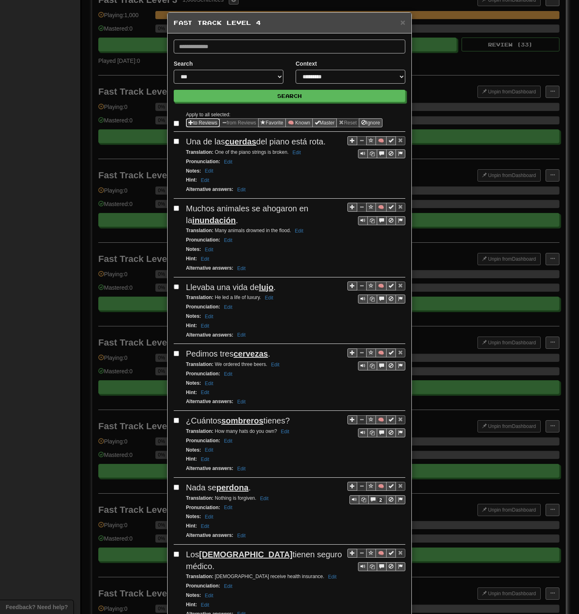
click at [197, 123] on button "to Reviews" at bounding box center [203, 122] width 34 height 9
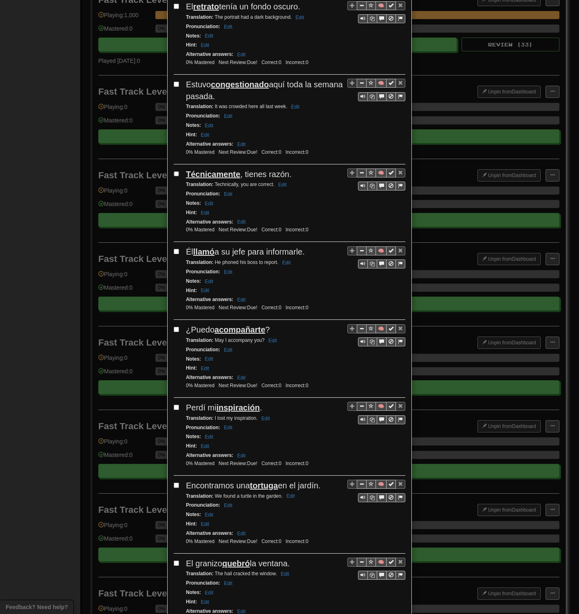
scroll to position [1143, 0]
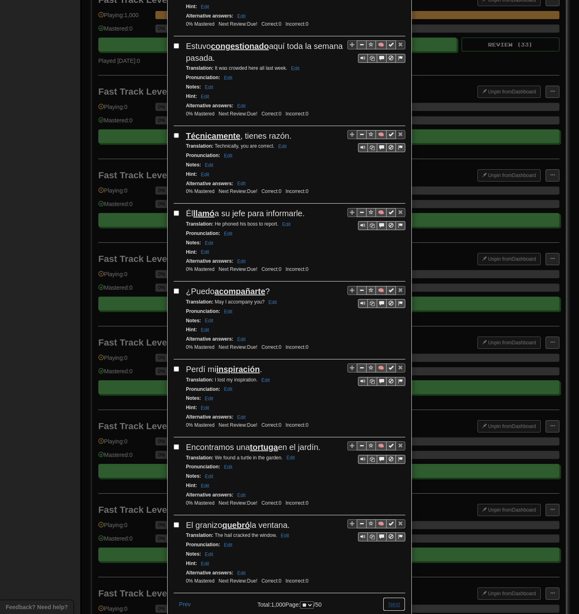
click at [391, 298] on button "Next" at bounding box center [394, 604] width 22 height 14
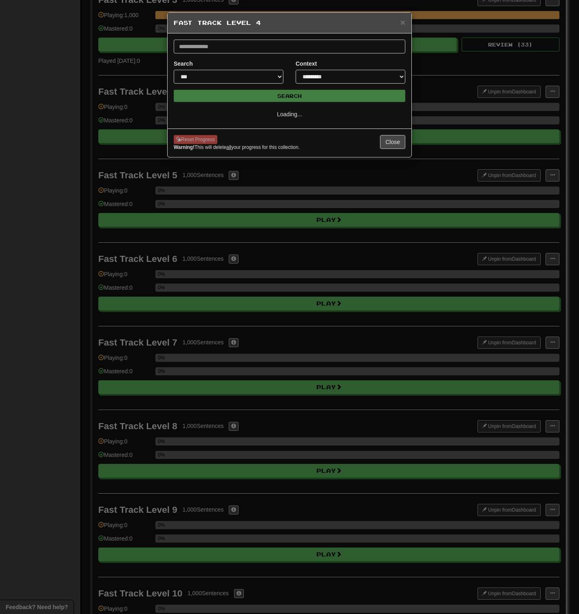
scroll to position [0, 0]
select select "**"
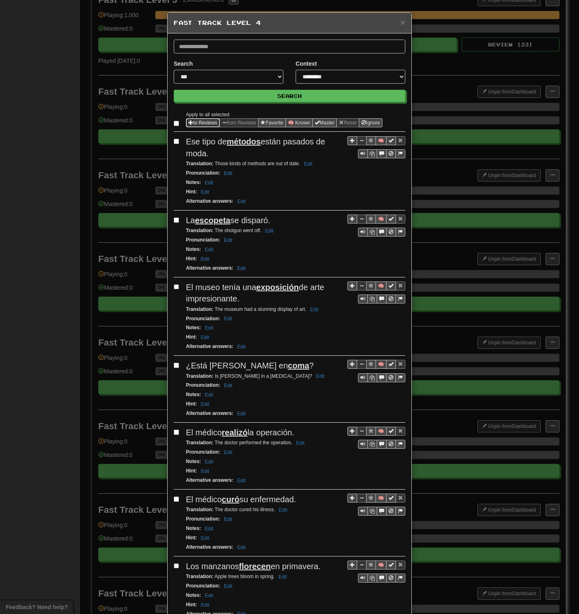
click at [197, 120] on button "to Reviews" at bounding box center [203, 122] width 34 height 9
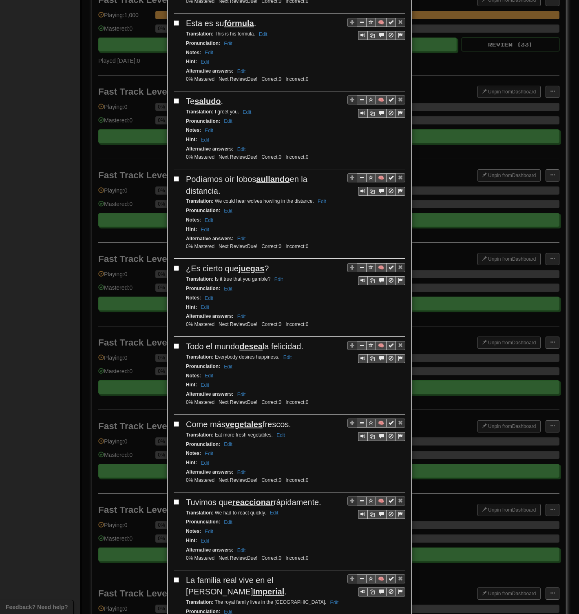
scroll to position [1166, 0]
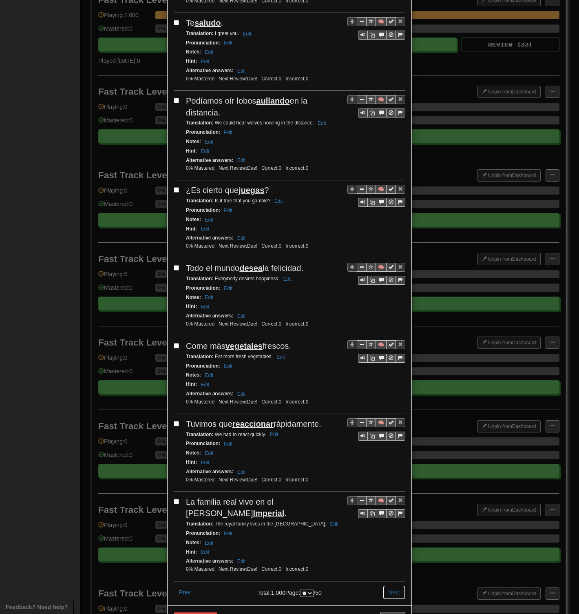
click at [395, 298] on button "Next" at bounding box center [394, 593] width 22 height 14
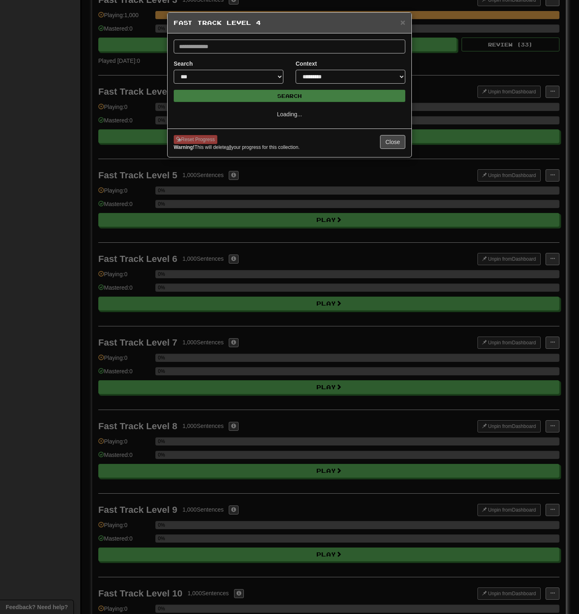
scroll to position [0, 0]
select select "**"
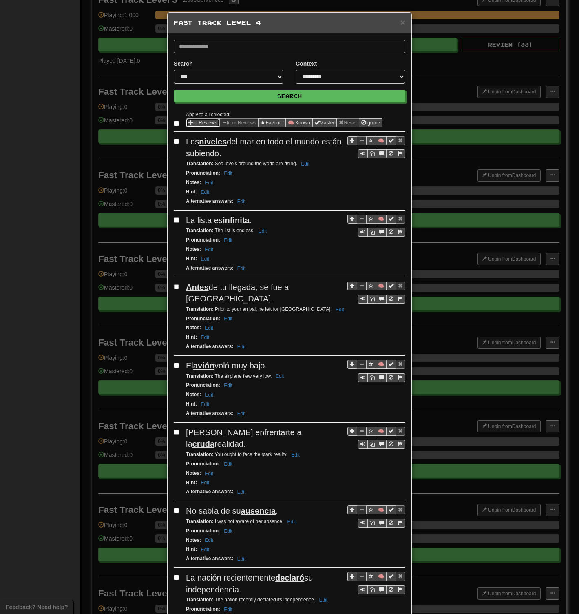
click at [198, 123] on button "to Reviews" at bounding box center [203, 122] width 34 height 9
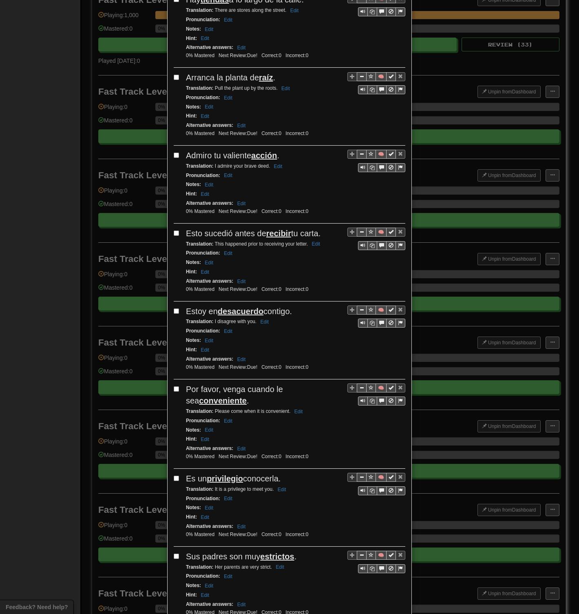
scroll to position [1166, 0]
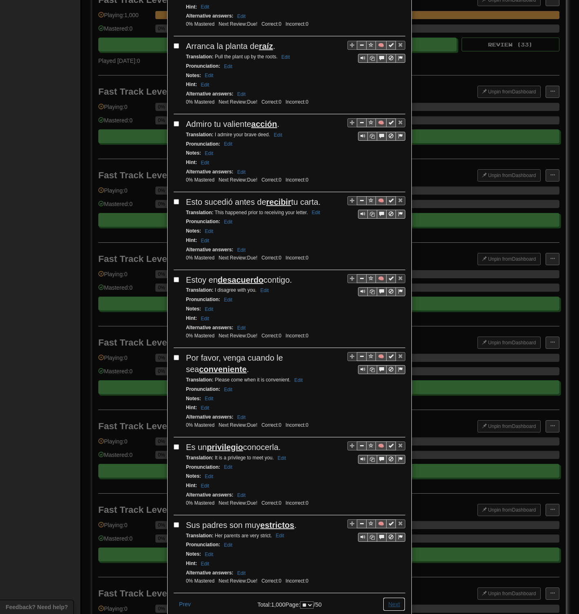
click at [390, 298] on button "Next" at bounding box center [394, 604] width 22 height 14
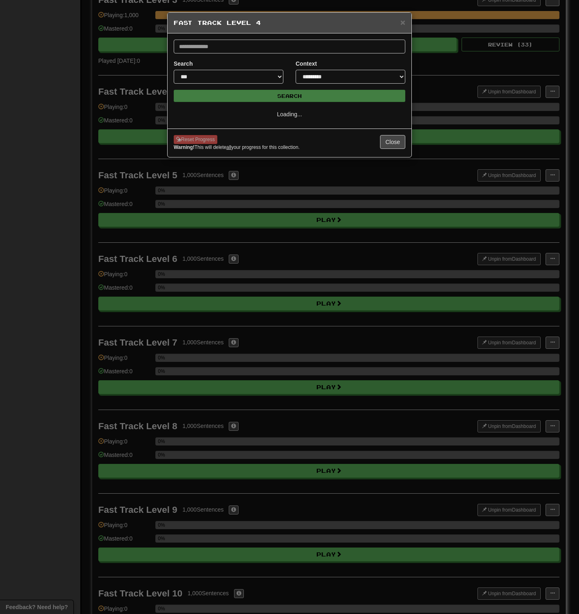
scroll to position [0, 0]
select select "**"
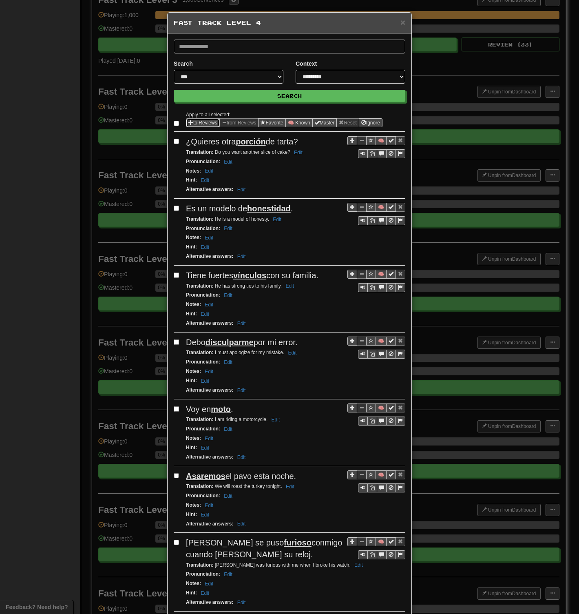
click at [189, 122] on span "Sentence options" at bounding box center [191, 122] width 5 height 5
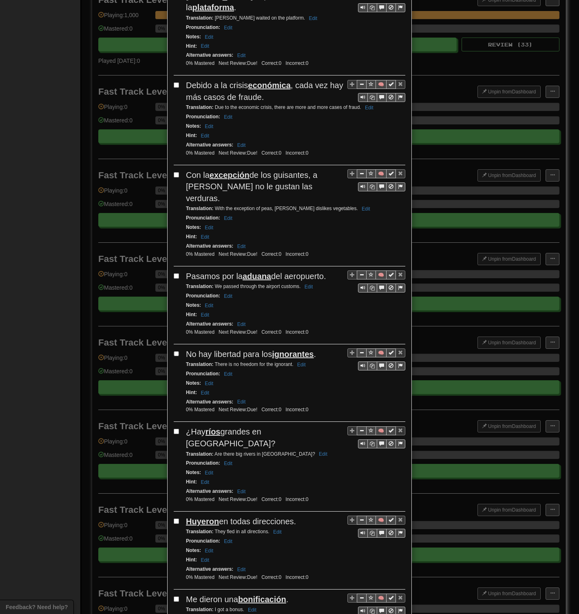
scroll to position [1166, 0]
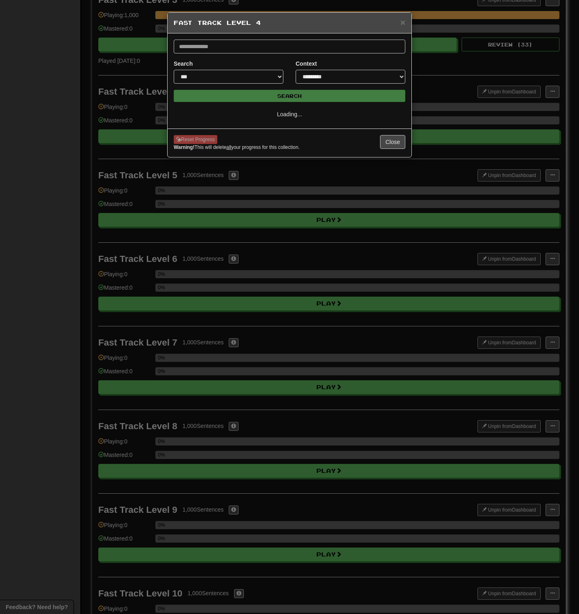
select select "**"
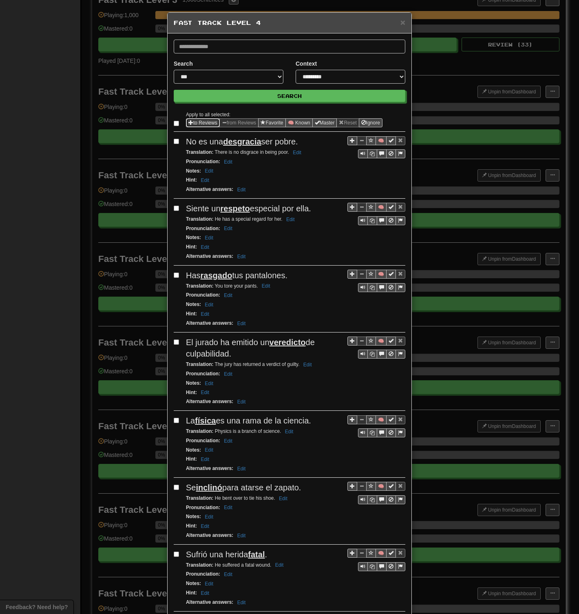
click at [200, 125] on button "to Reviews" at bounding box center [203, 122] width 34 height 9
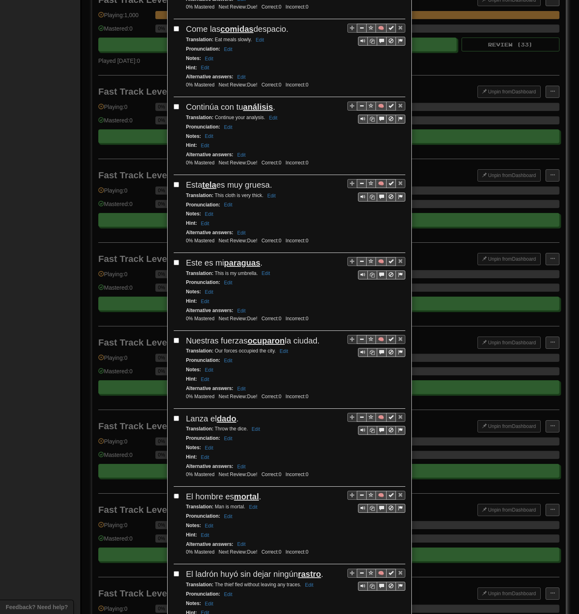
scroll to position [1143, 0]
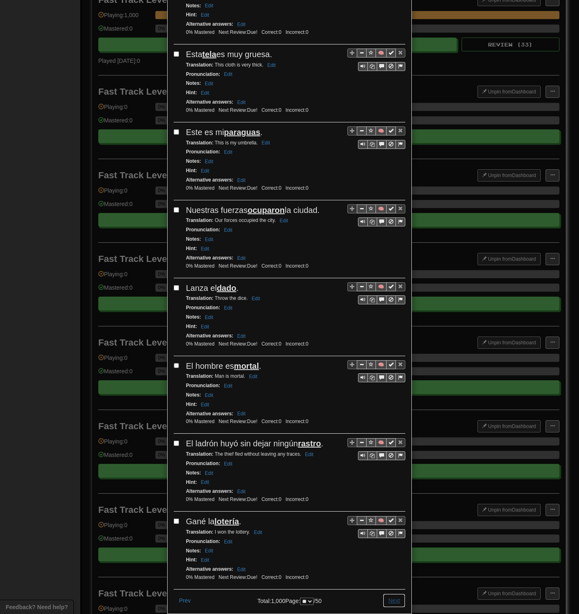
click at [386, 298] on button "Next" at bounding box center [394, 601] width 22 height 14
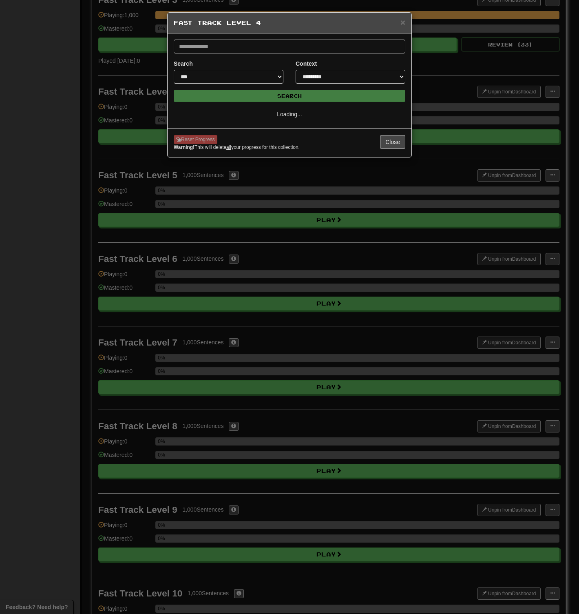
select select "**"
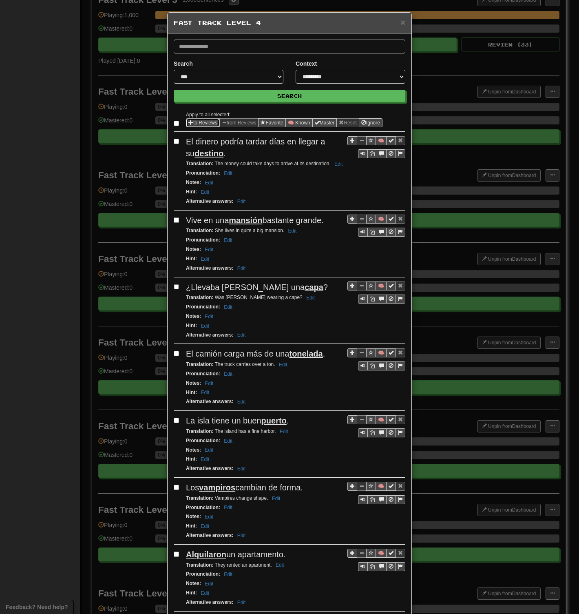
click at [193, 123] on button "to Reviews" at bounding box center [203, 122] width 34 height 9
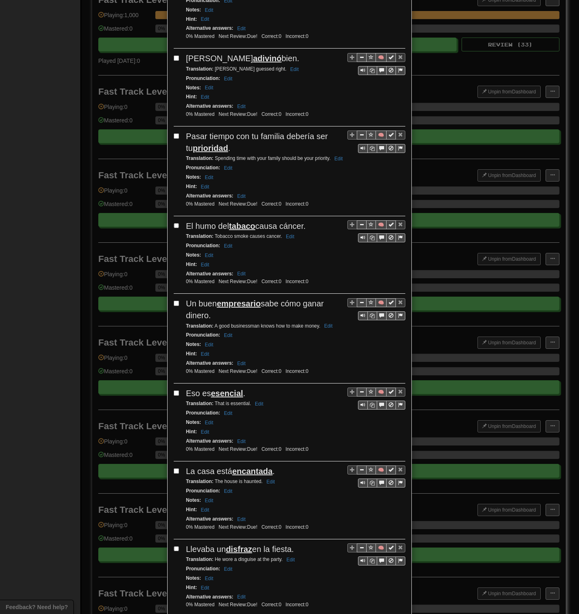
scroll to position [1166, 0]
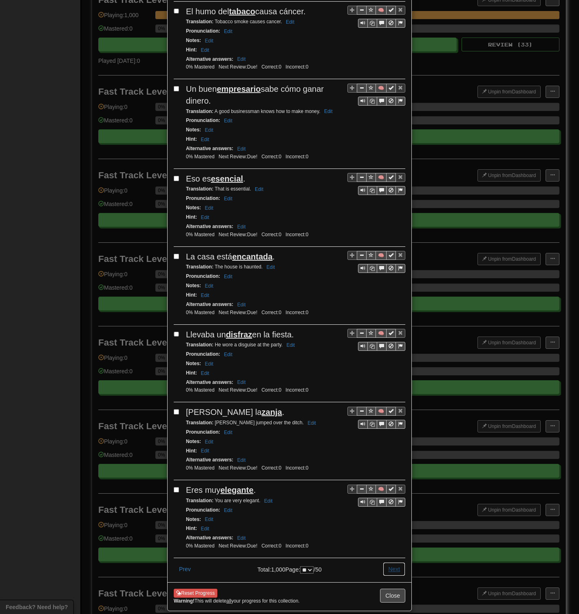
click at [393, 298] on button "Next" at bounding box center [394, 569] width 22 height 14
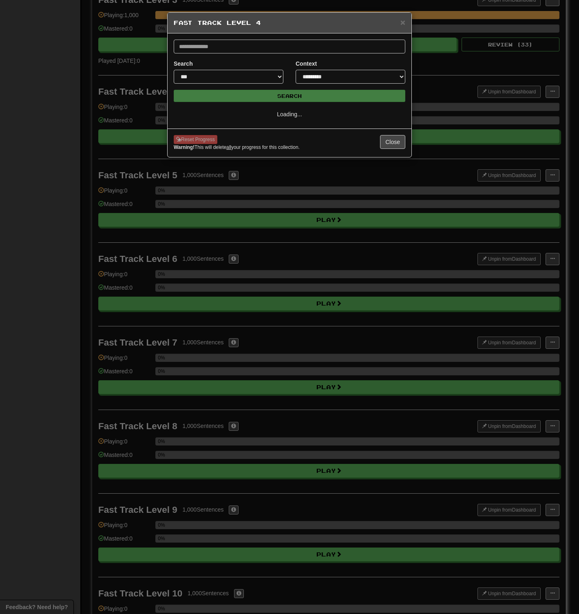
scroll to position [0, 0]
select select "**"
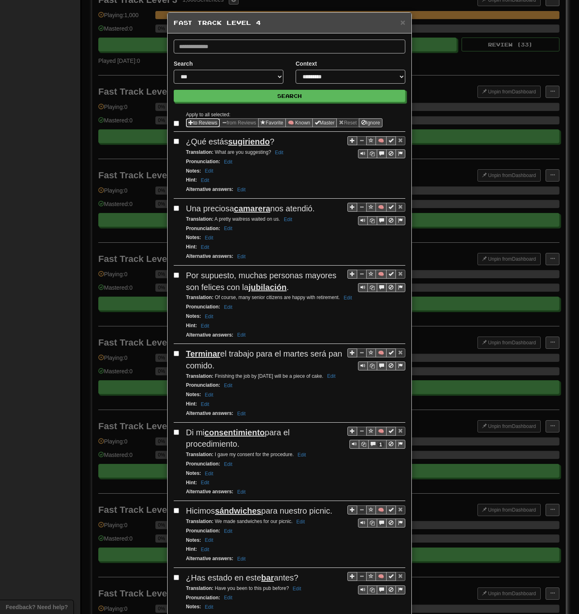
click at [192, 123] on button "to Reviews" at bounding box center [203, 122] width 34 height 9
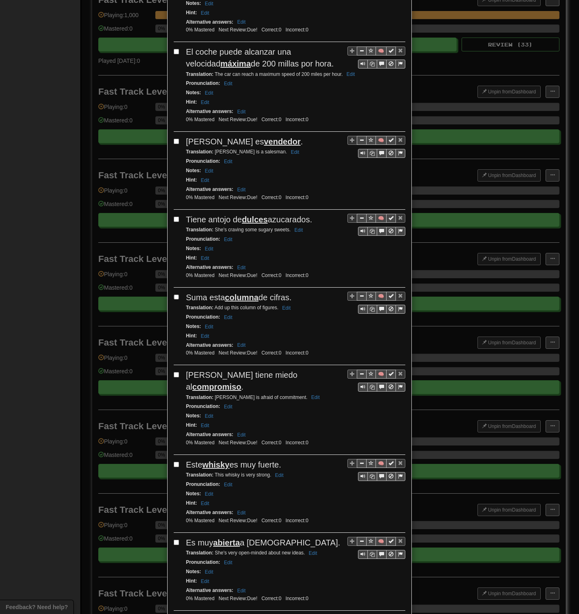
scroll to position [1166, 0]
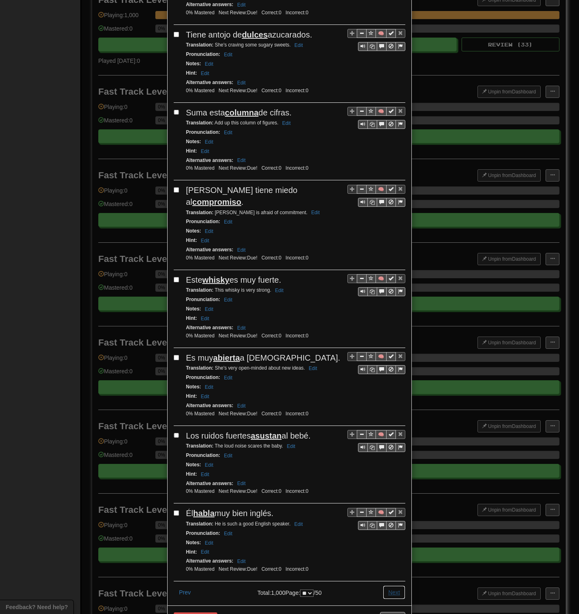
click at [389, 298] on button "Next" at bounding box center [394, 593] width 22 height 14
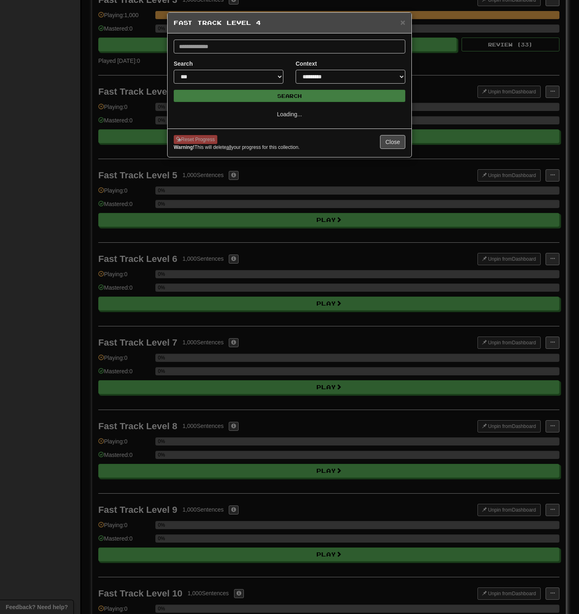
select select "**"
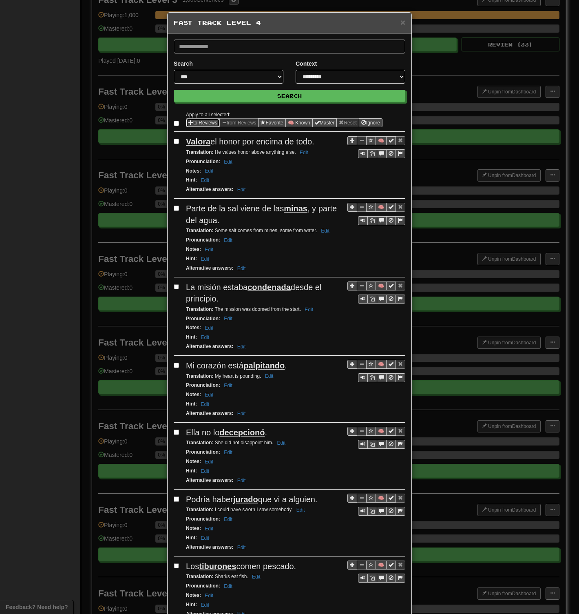
click at [197, 123] on button "to Reviews" at bounding box center [203, 122] width 34 height 9
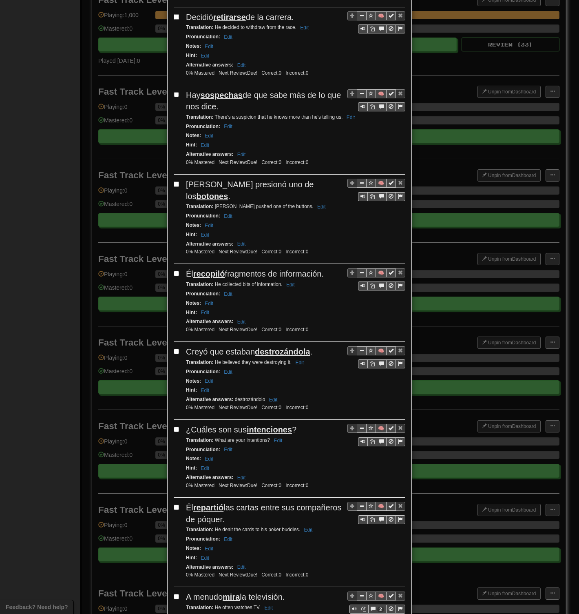
scroll to position [1166, 0]
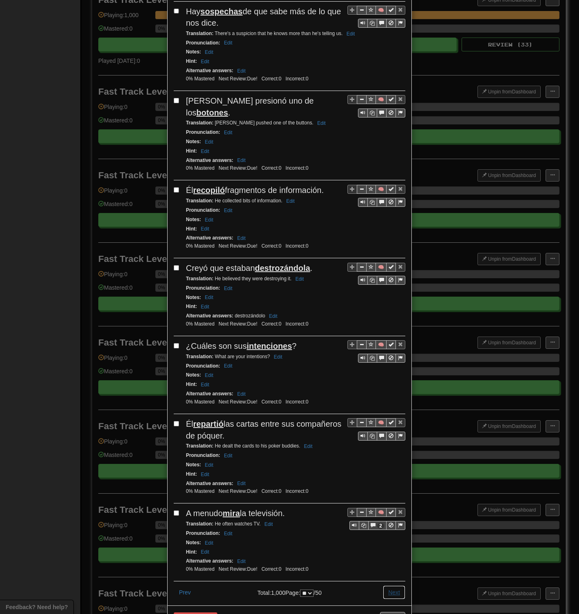
click at [395, 298] on button "Next" at bounding box center [394, 593] width 22 height 14
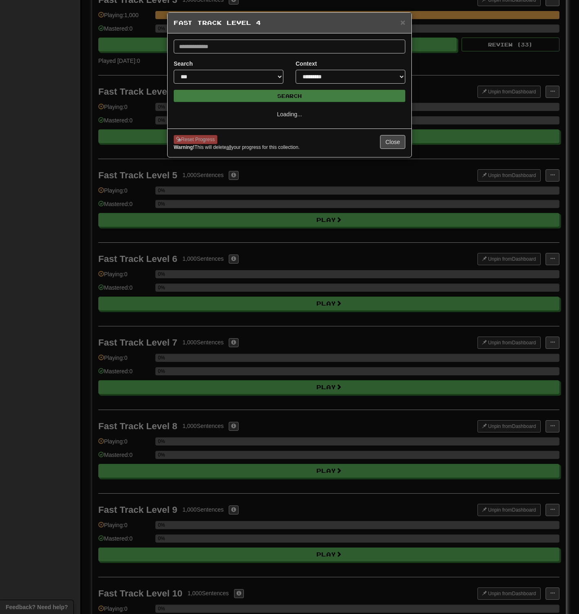
select select "**"
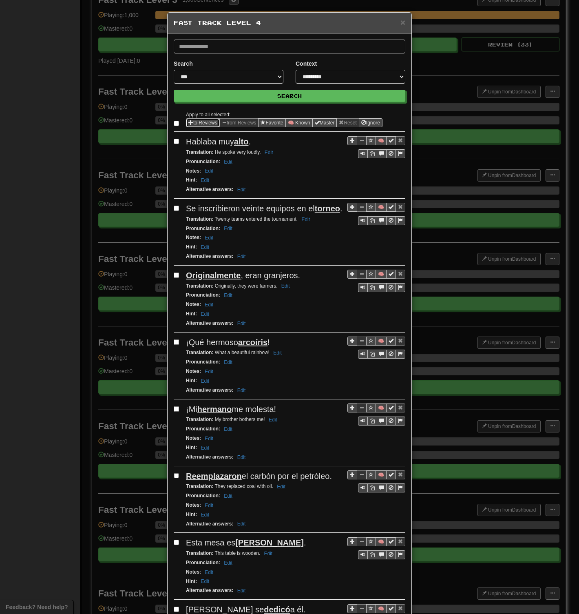
click at [189, 123] on span "Sentence options" at bounding box center [191, 122] width 5 height 5
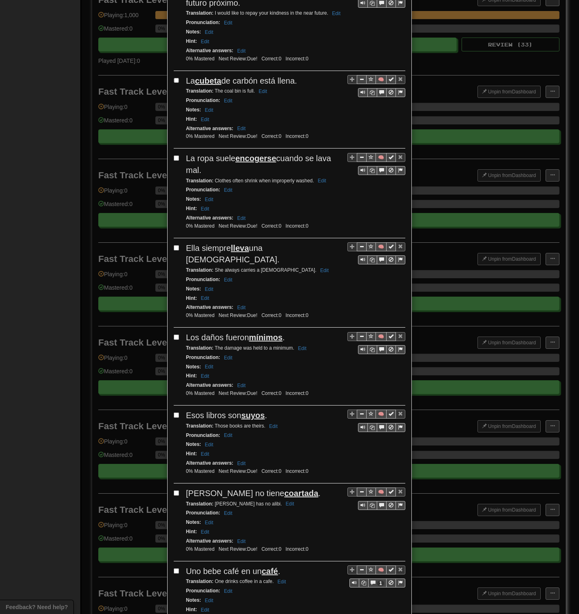
scroll to position [1166, 0]
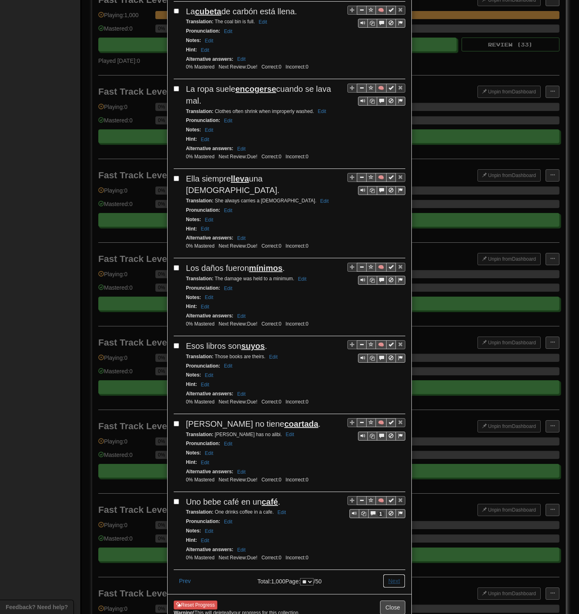
click at [389, 298] on button "Next" at bounding box center [394, 581] width 22 height 14
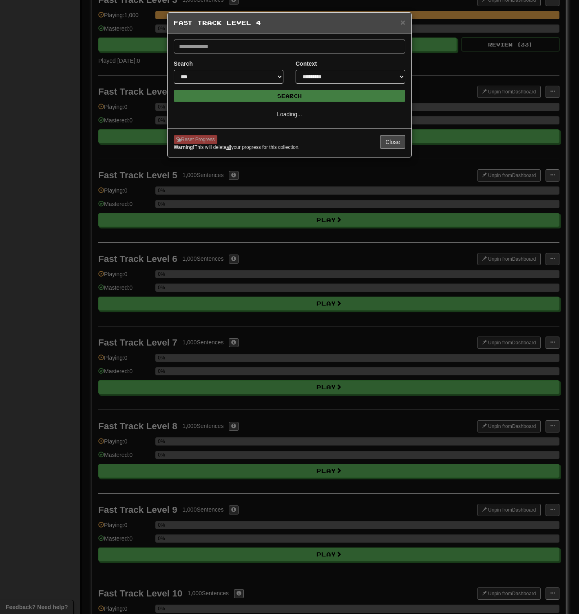
select select "**"
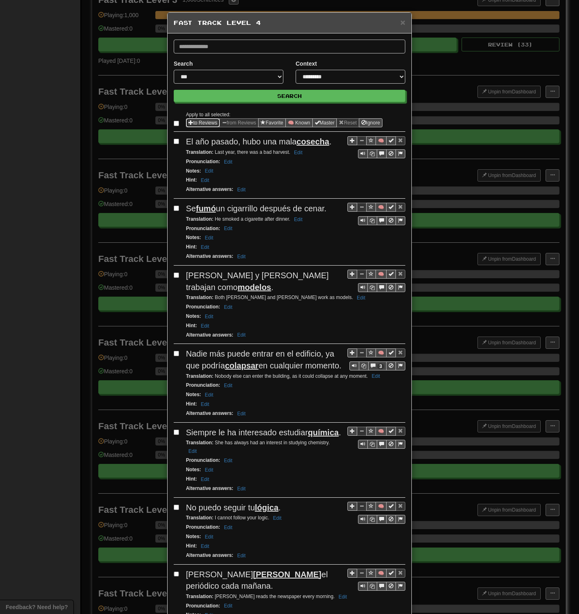
click at [202, 120] on button "to Reviews" at bounding box center [203, 122] width 34 height 9
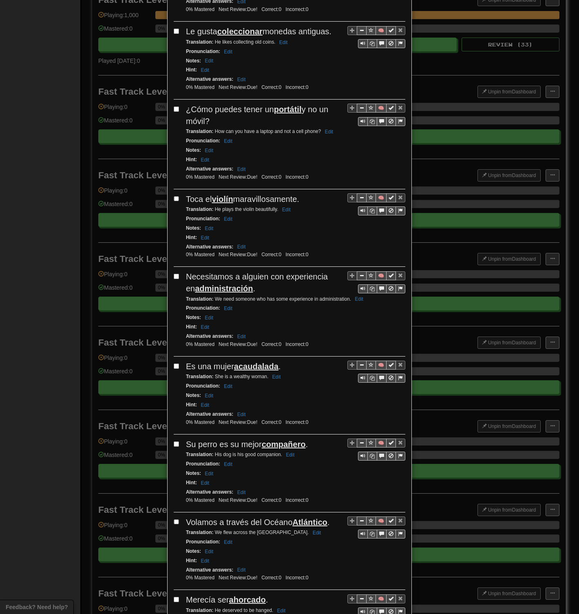
scroll to position [1178, 0]
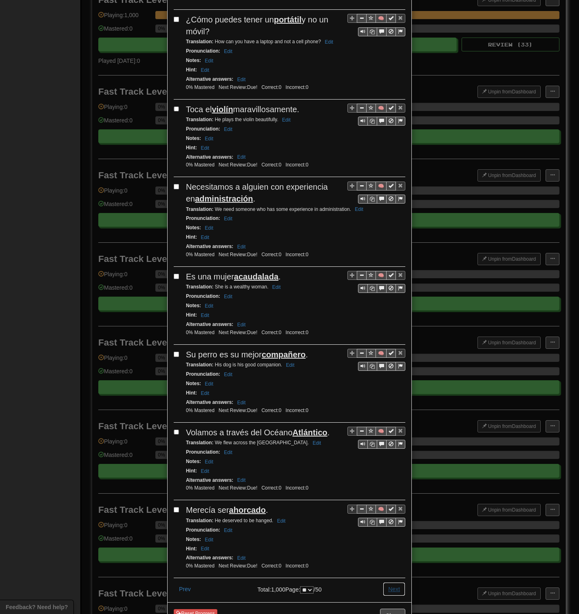
click at [390, 298] on button "Next" at bounding box center [394, 589] width 22 height 14
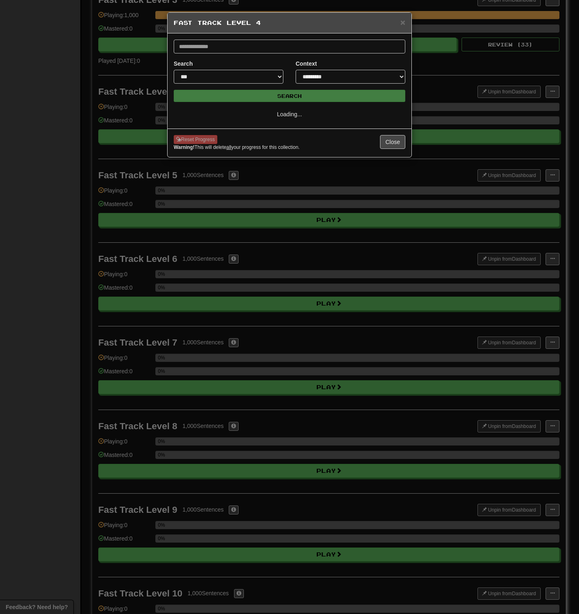
select select "**"
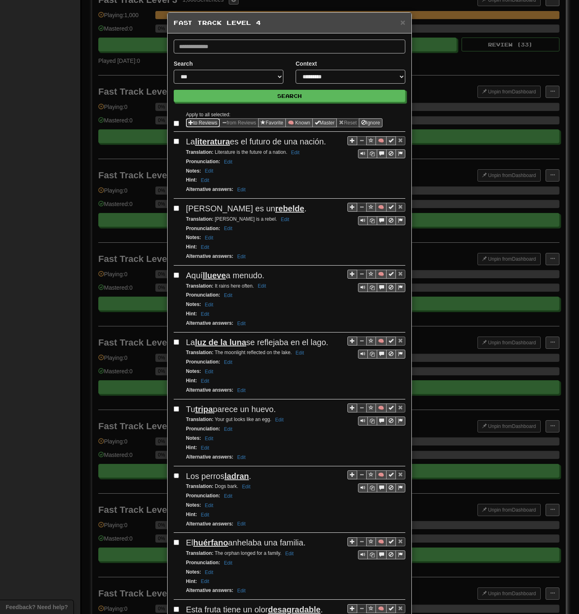
click at [189, 122] on span "Sentence options" at bounding box center [191, 122] width 5 height 5
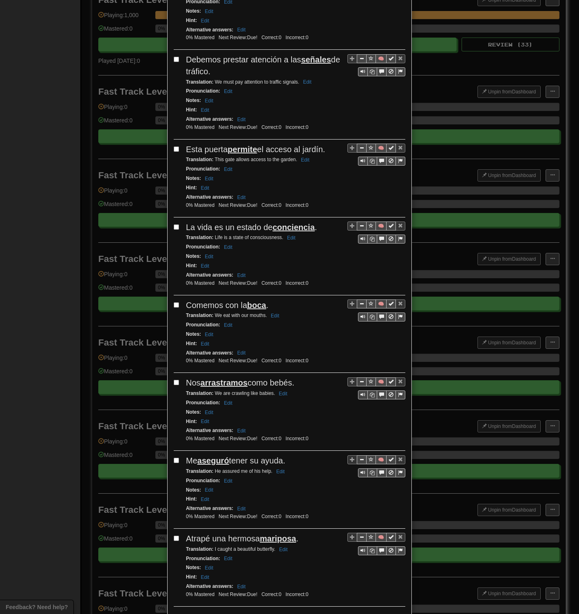
scroll to position [1131, 0]
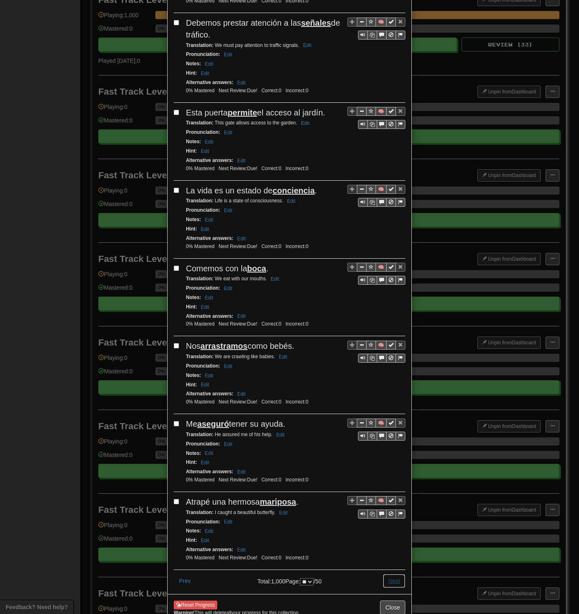
click at [391, 298] on button "Next" at bounding box center [394, 581] width 22 height 14
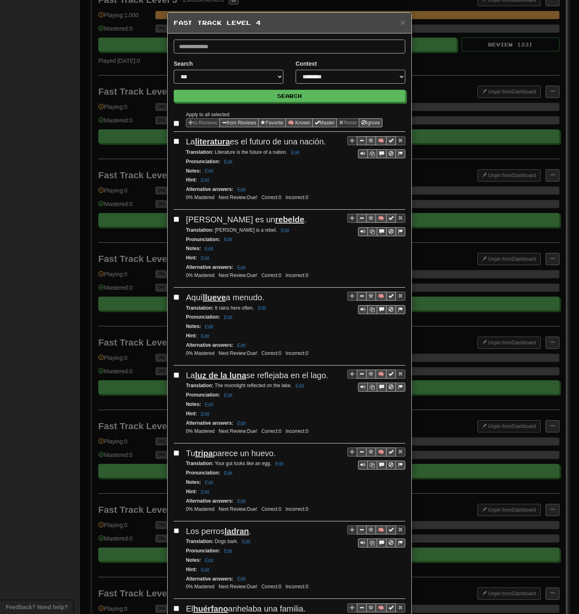
select select "**"
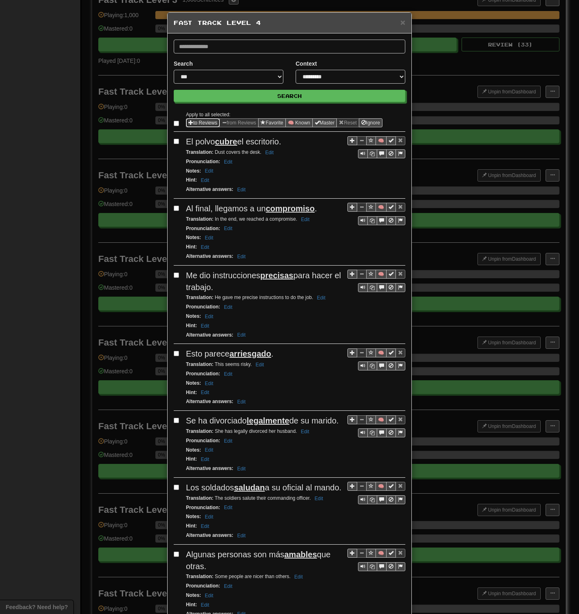
click at [197, 124] on button "to Reviews" at bounding box center [203, 122] width 34 height 9
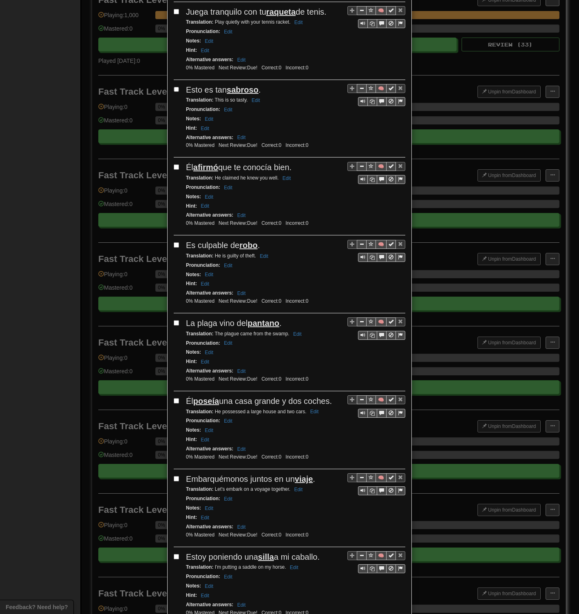
scroll to position [1166, 0]
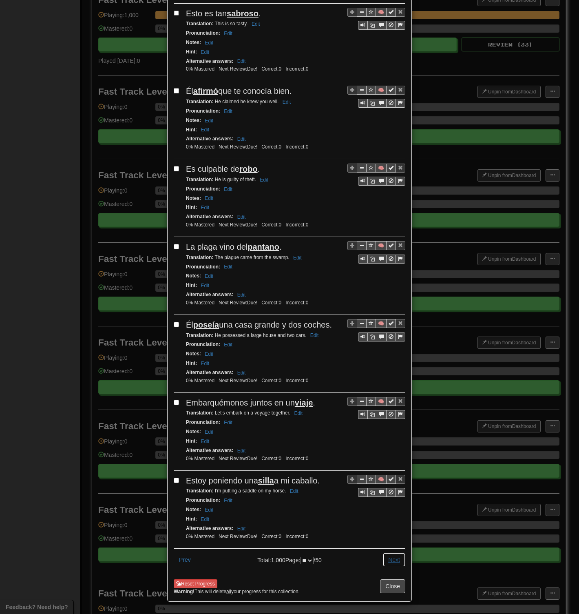
click at [392, 298] on button "Next" at bounding box center [394, 560] width 22 height 14
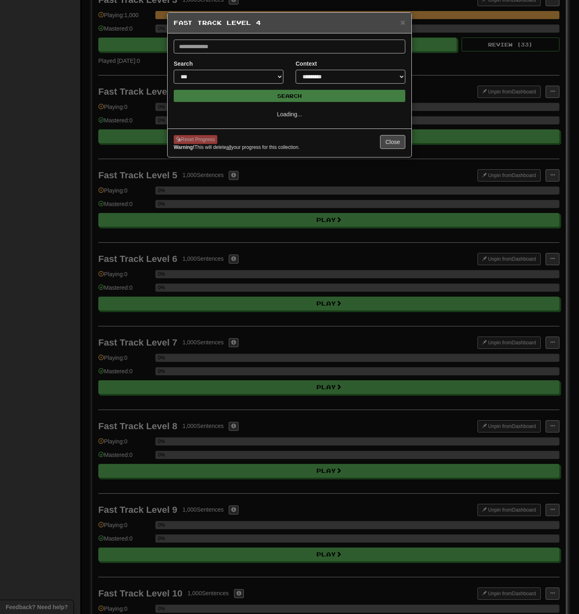
scroll to position [0, 0]
select select "**"
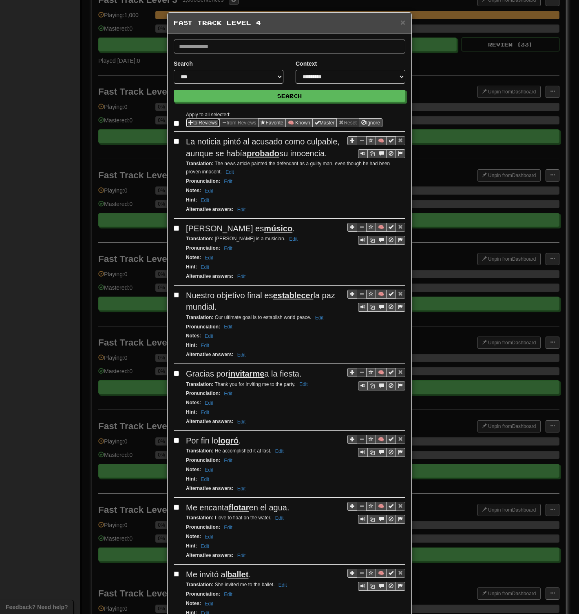
click at [192, 123] on button "to Reviews" at bounding box center [203, 122] width 34 height 9
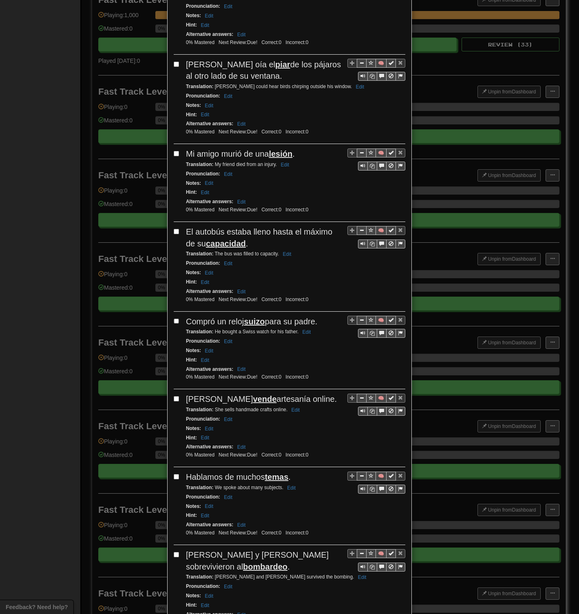
scroll to position [1209, 0]
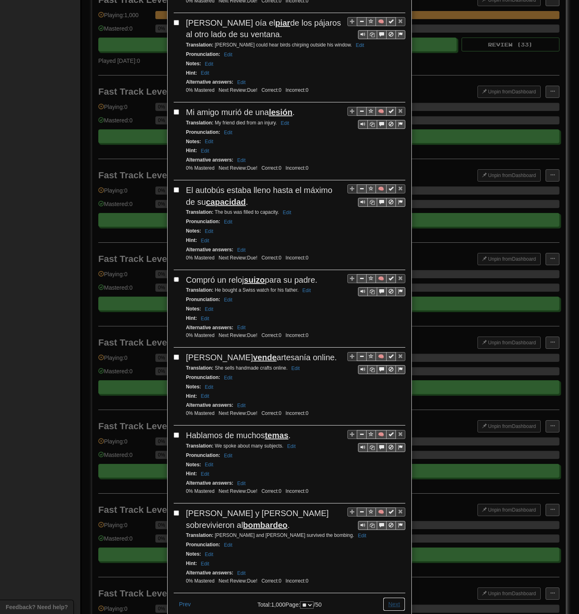
click at [393, 298] on button "Next" at bounding box center [394, 604] width 22 height 14
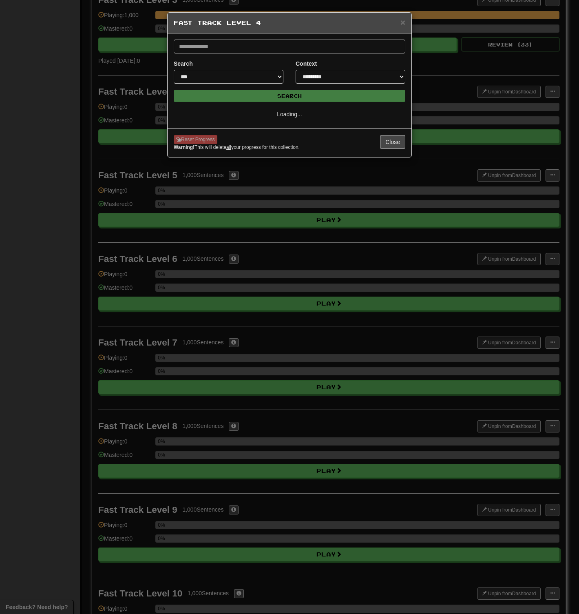
scroll to position [0, 0]
select select "**"
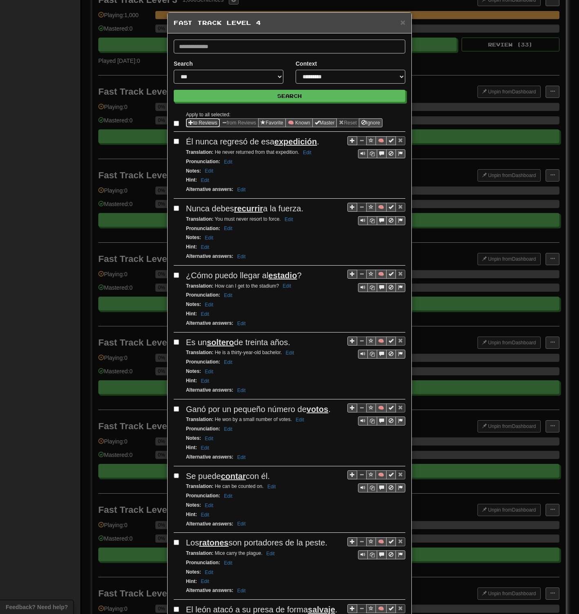
click at [193, 123] on button "to Reviews" at bounding box center [203, 122] width 34 height 9
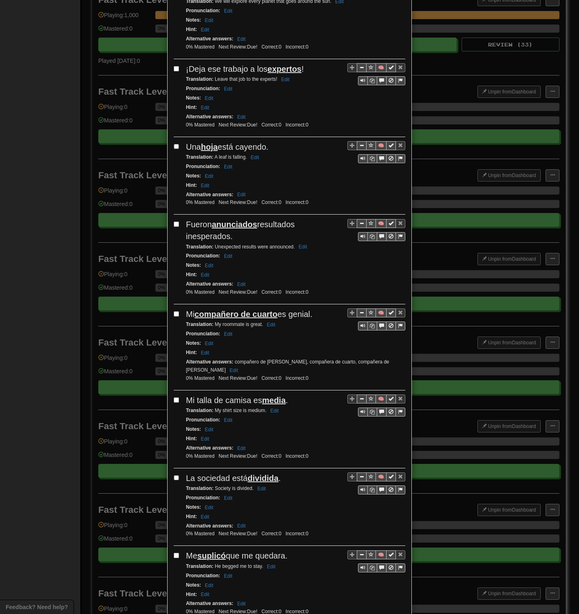
scroll to position [1155, 0]
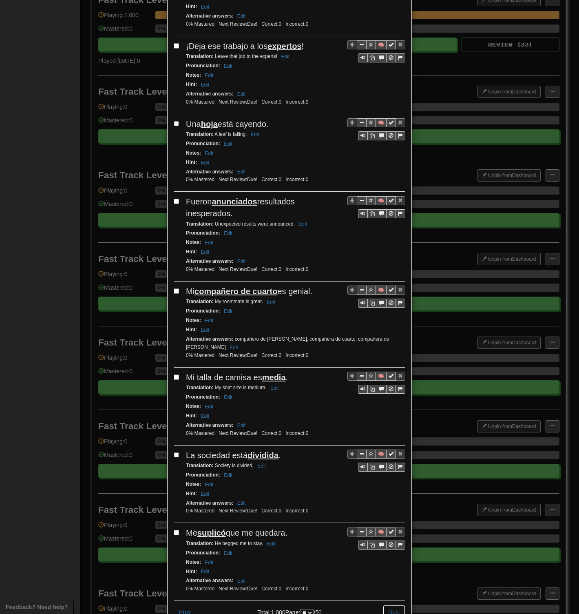
click at [390, 298] on button "Next" at bounding box center [394, 612] width 22 height 14
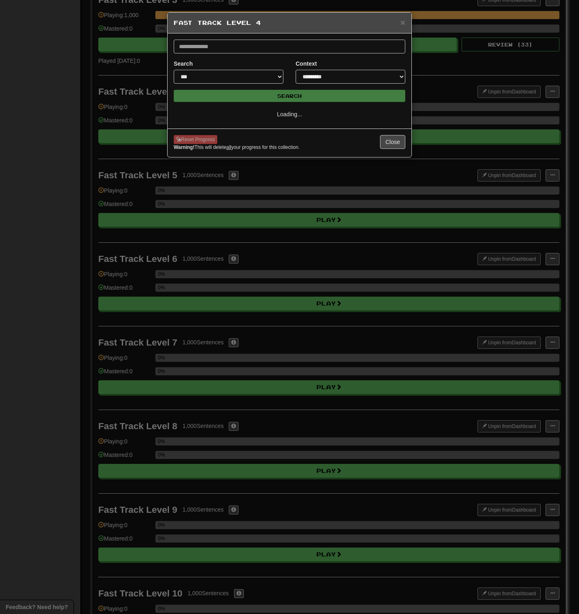
scroll to position [0, 0]
select select "**"
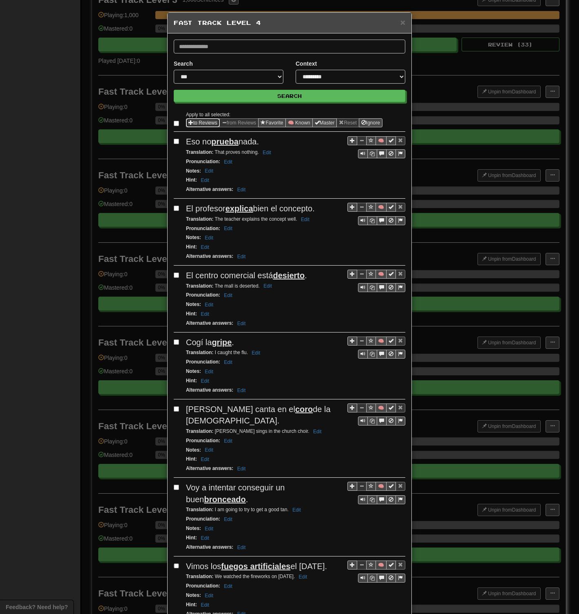
click at [189, 123] on span "Sentence options" at bounding box center [191, 122] width 5 height 5
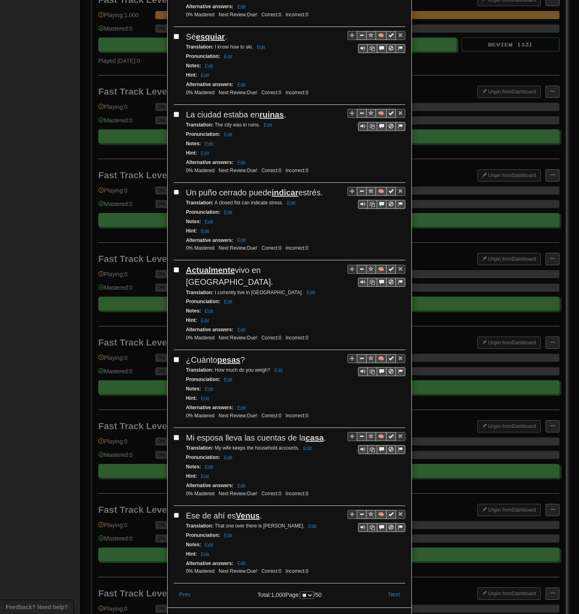
scroll to position [1189, 0]
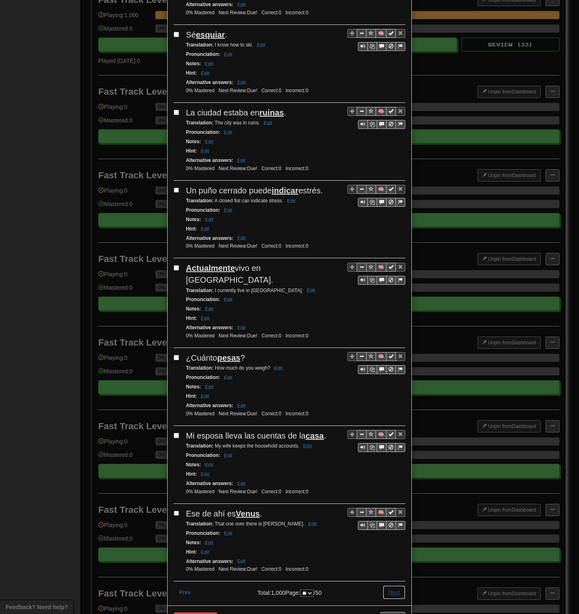
click at [390, 298] on button "Next" at bounding box center [394, 593] width 22 height 14
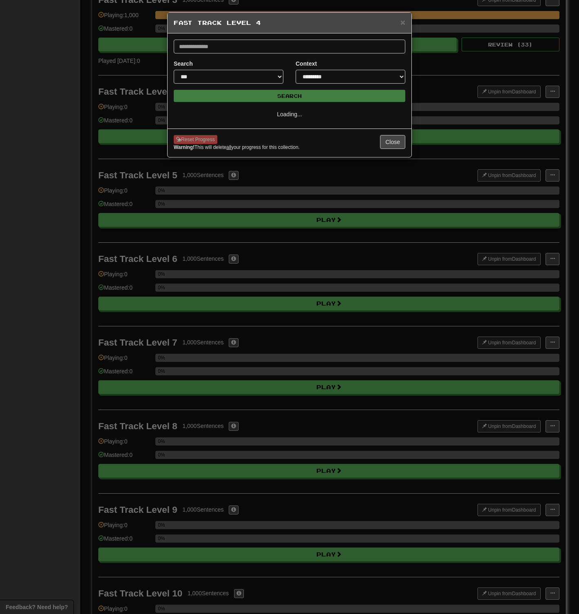
scroll to position [0, 0]
select select "**"
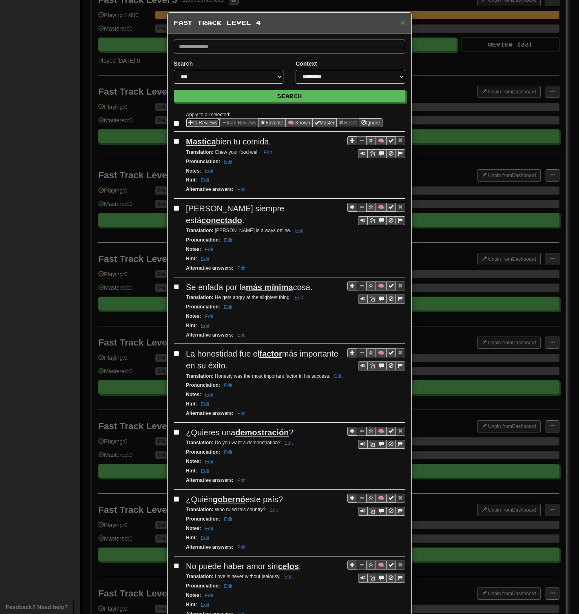
click at [195, 121] on button "to Reviews" at bounding box center [203, 122] width 34 height 9
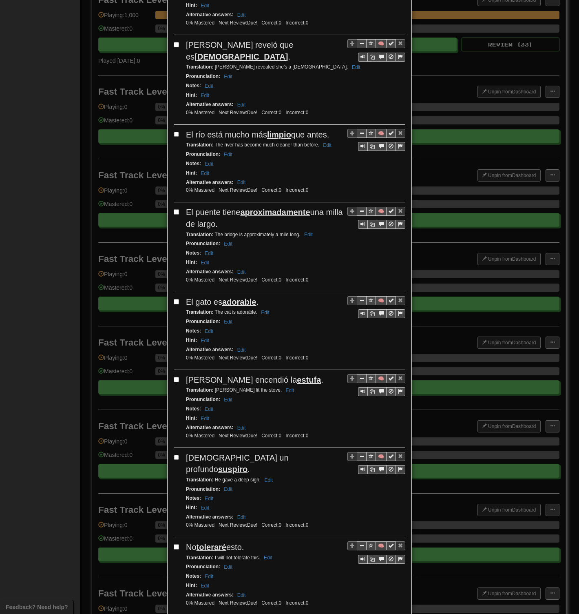
scroll to position [1155, 0]
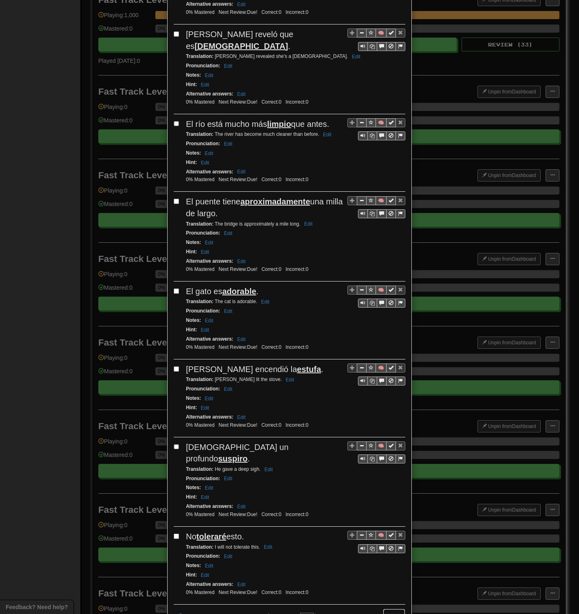
click at [393, 298] on button "Next" at bounding box center [394, 616] width 22 height 14
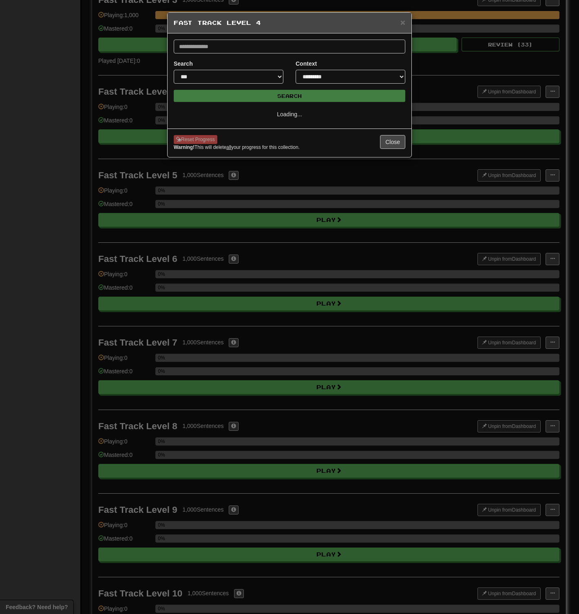
select select "**"
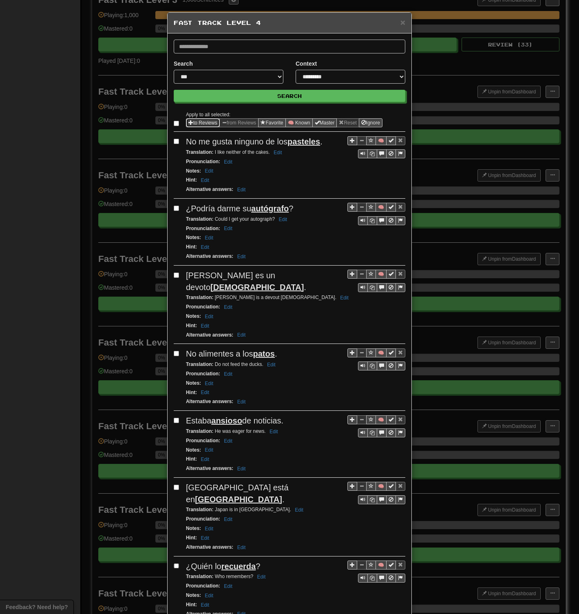
click at [189, 122] on span "Sentence options" at bounding box center [191, 122] width 5 height 5
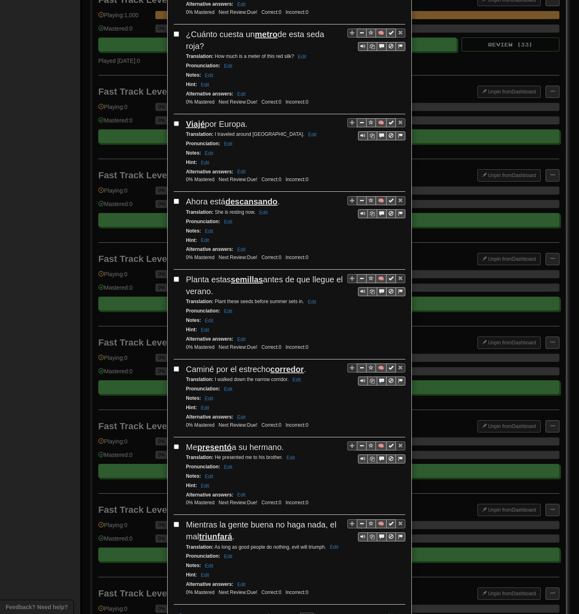
scroll to position [1166, 0]
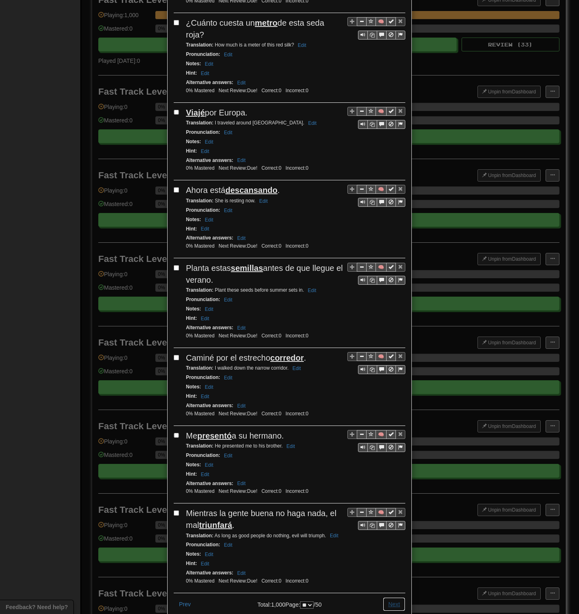
click at [393, 298] on button "Next" at bounding box center [394, 604] width 22 height 14
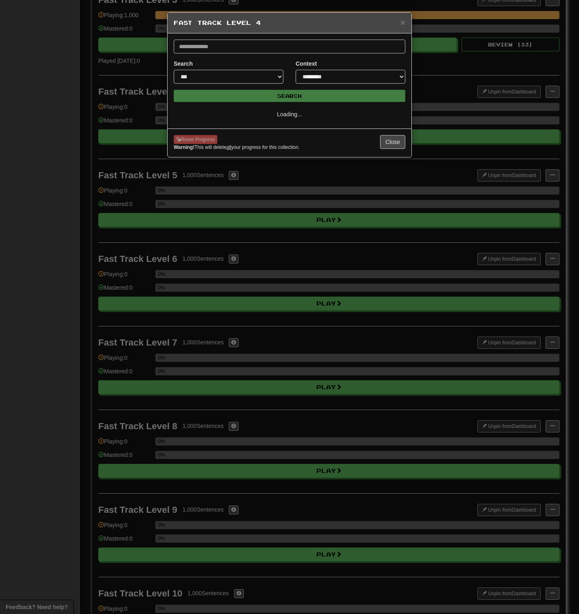
select select "**"
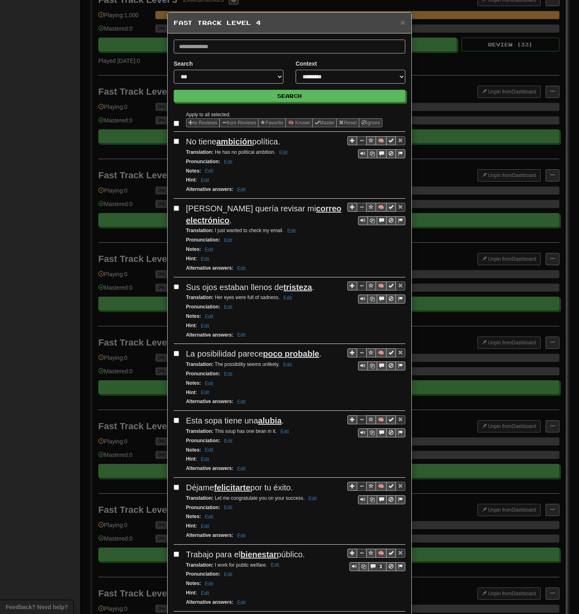
click at [174, 120] on label at bounding box center [178, 123] width 8 height 8
click at [191, 120] on button "to Reviews" at bounding box center [203, 122] width 34 height 9
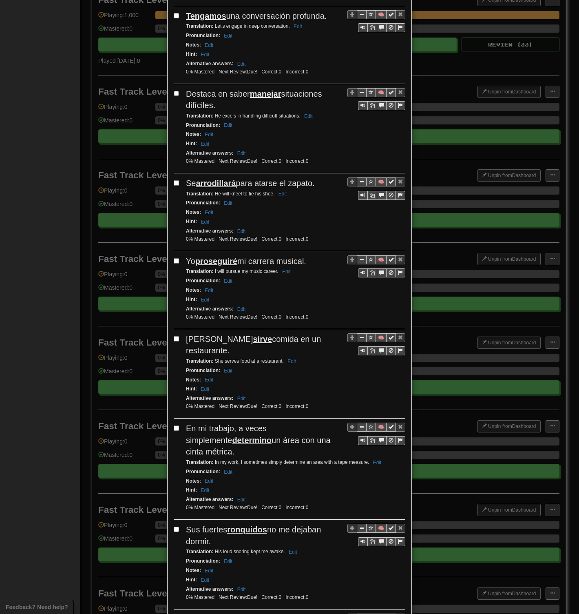
scroll to position [1178, 0]
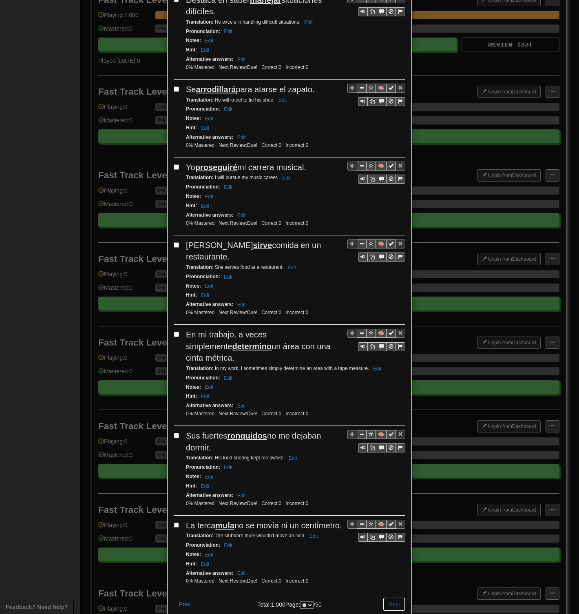
click at [393, 298] on button "Next" at bounding box center [394, 604] width 22 height 14
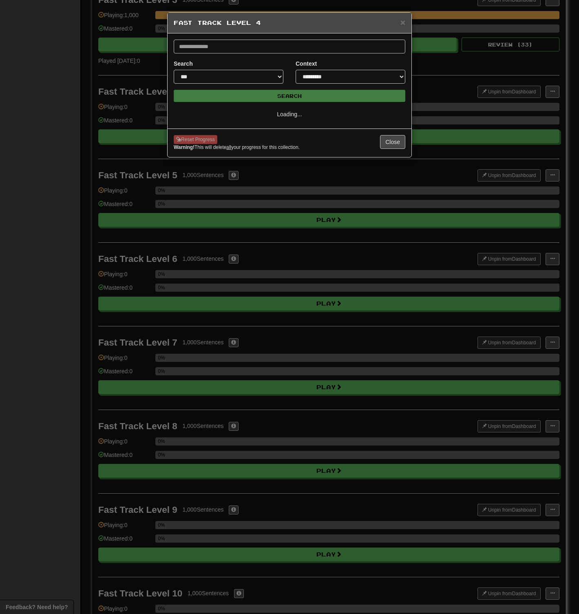
select select "**"
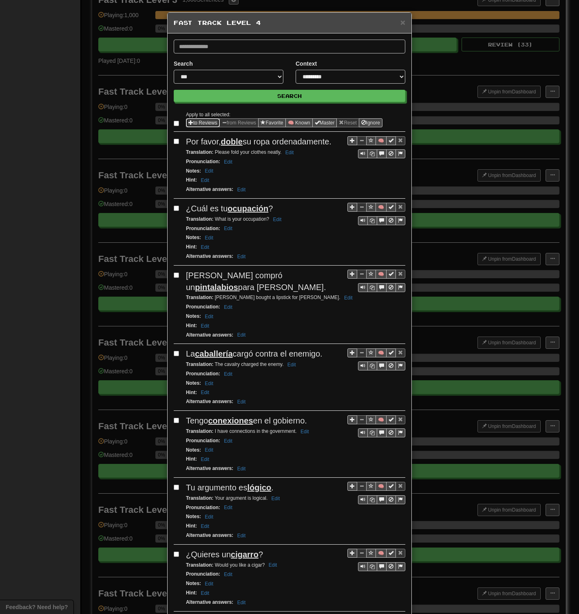
click at [193, 121] on button "to Reviews" at bounding box center [203, 122] width 34 height 9
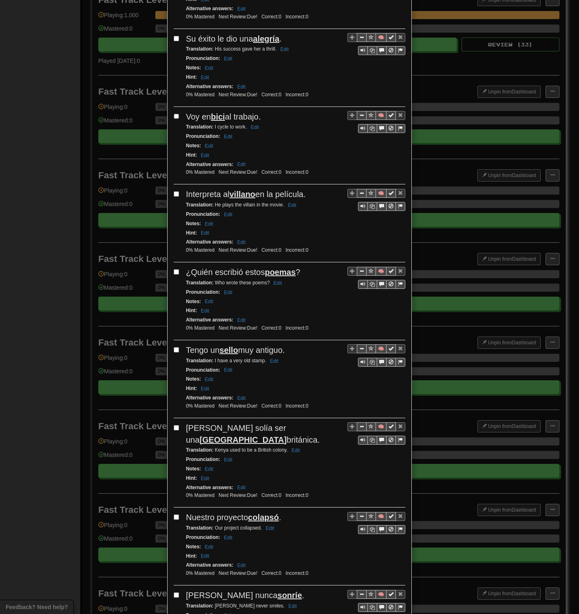
scroll to position [1131, 0]
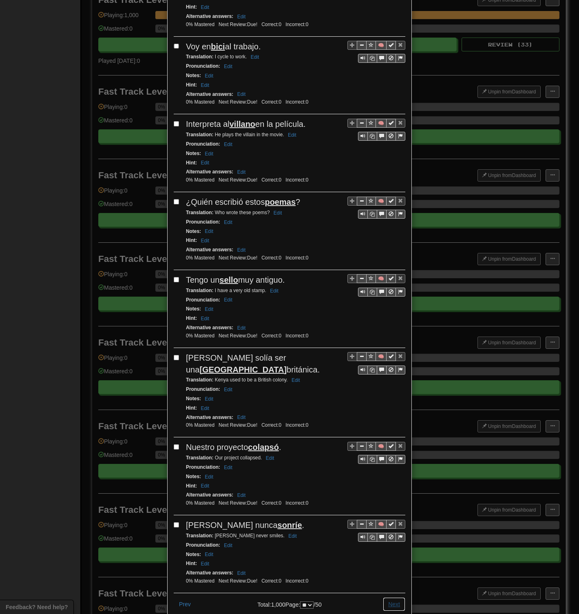
click at [392, 298] on button "Next" at bounding box center [394, 604] width 22 height 14
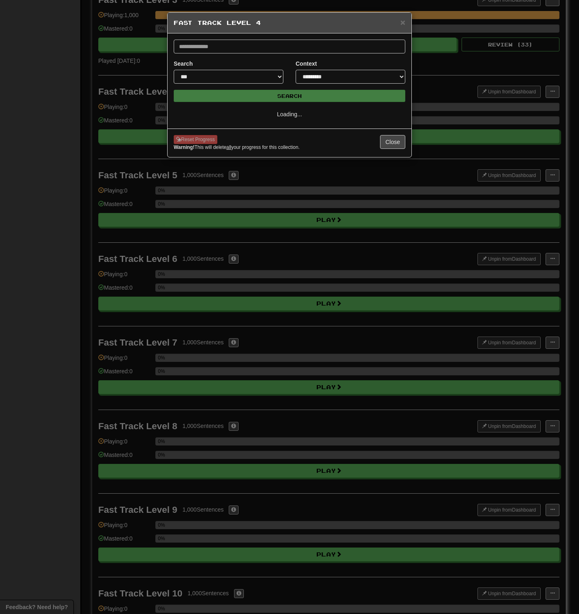
select select "**"
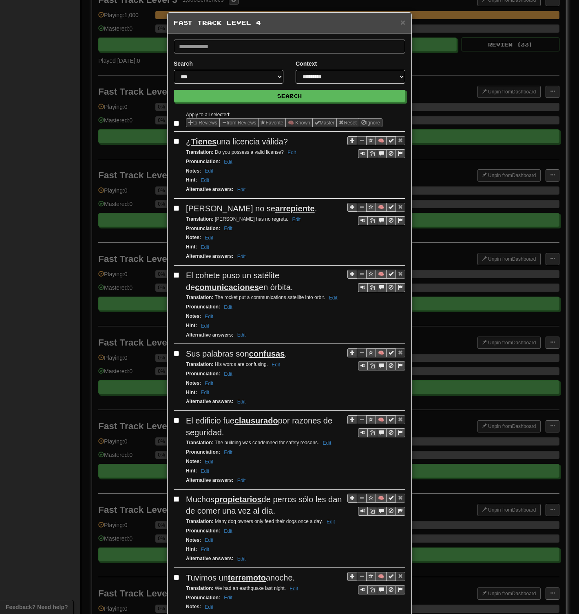
click at [199, 123] on button "to Reviews" at bounding box center [203, 122] width 34 height 9
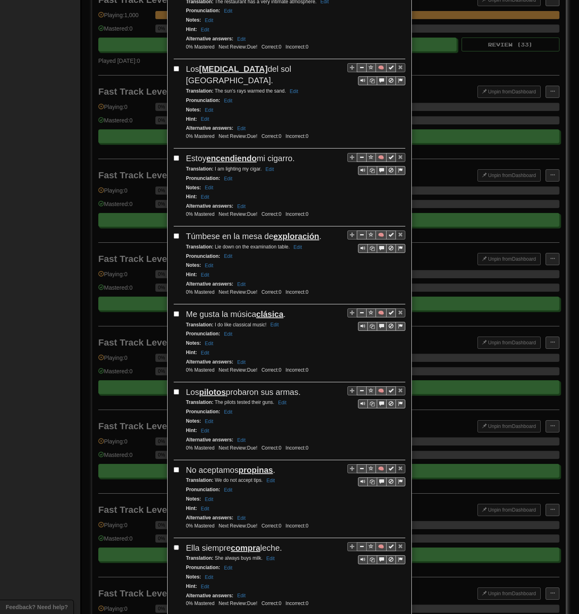
scroll to position [1201, 0]
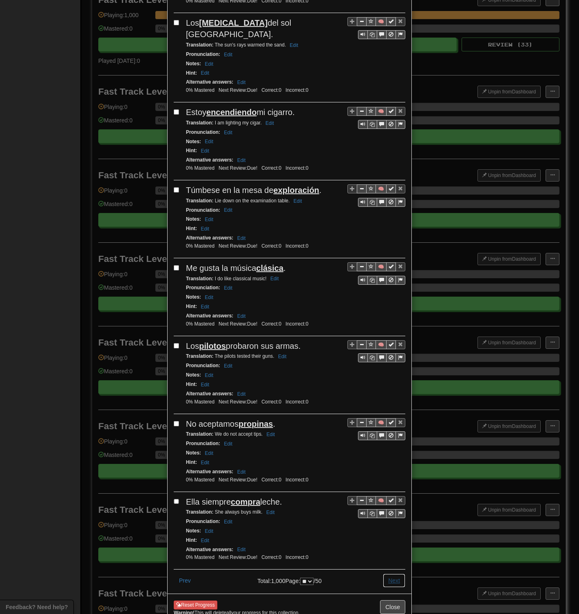
click at [386, 298] on button "Next" at bounding box center [394, 581] width 22 height 14
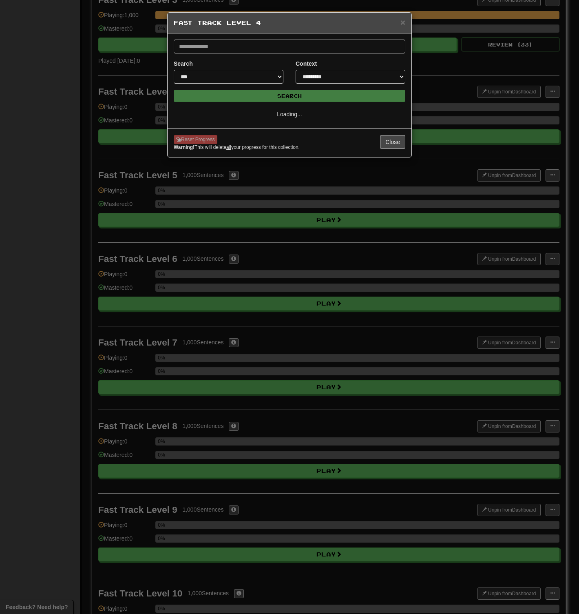
select select "**"
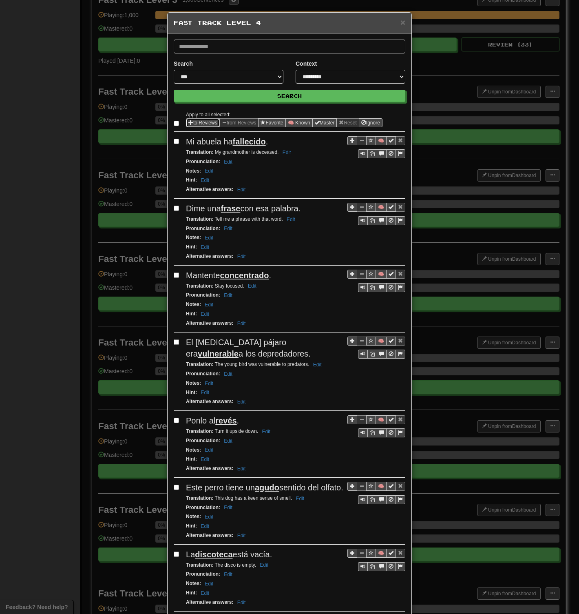
click at [190, 121] on button "to Reviews" at bounding box center [203, 122] width 34 height 9
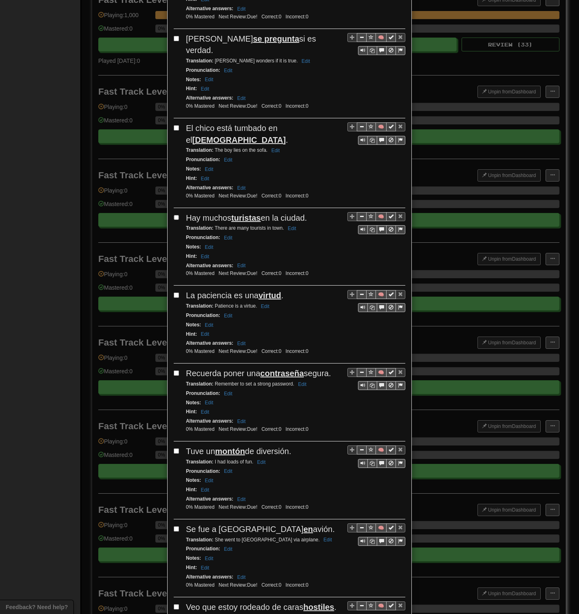
scroll to position [1155, 0]
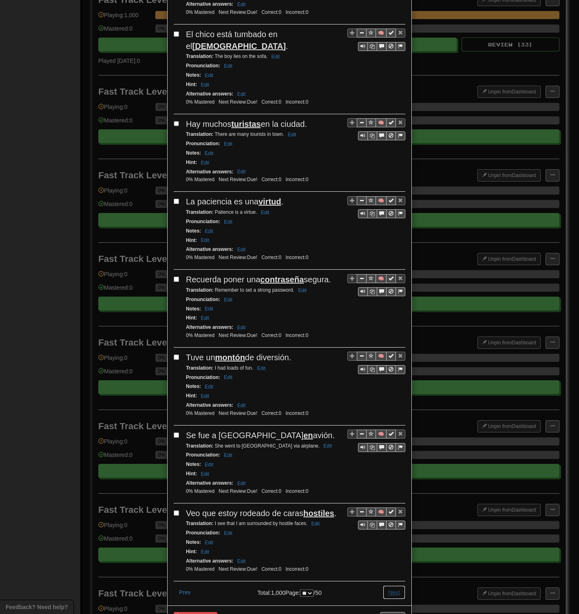
click at [389, 298] on button "Next" at bounding box center [394, 593] width 22 height 14
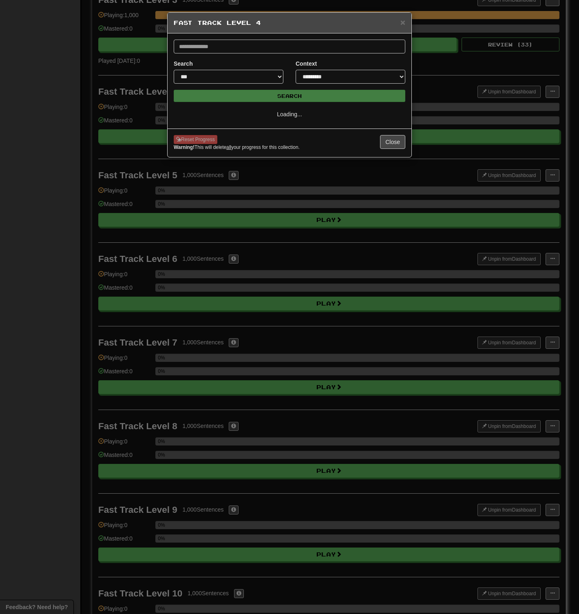
scroll to position [0, 0]
select select "**"
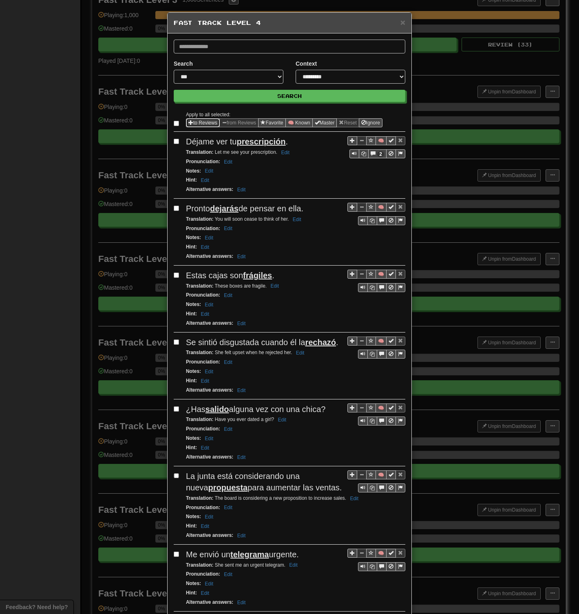
click at [189, 122] on span "Sentence options" at bounding box center [191, 122] width 5 height 5
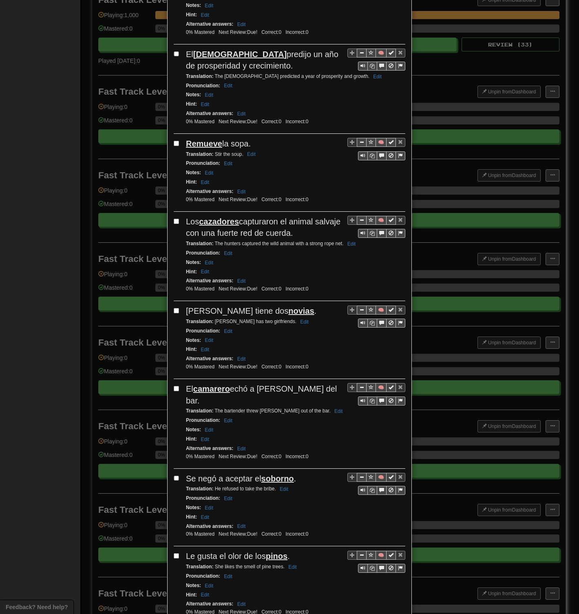
scroll to position [1166, 0]
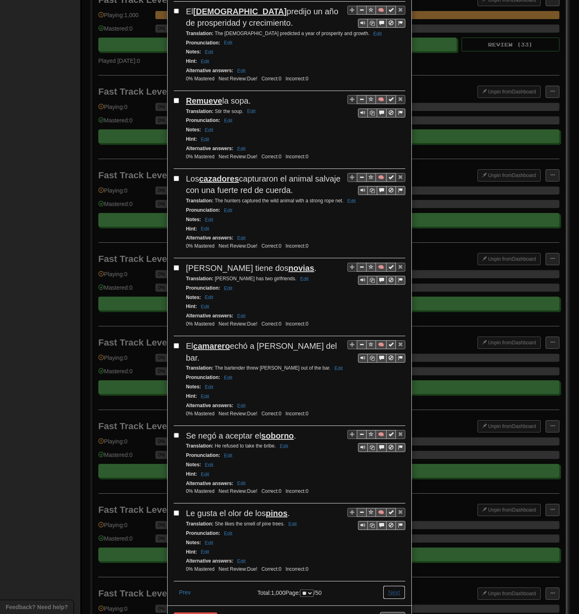
click at [392, 298] on button "Next" at bounding box center [394, 593] width 22 height 14
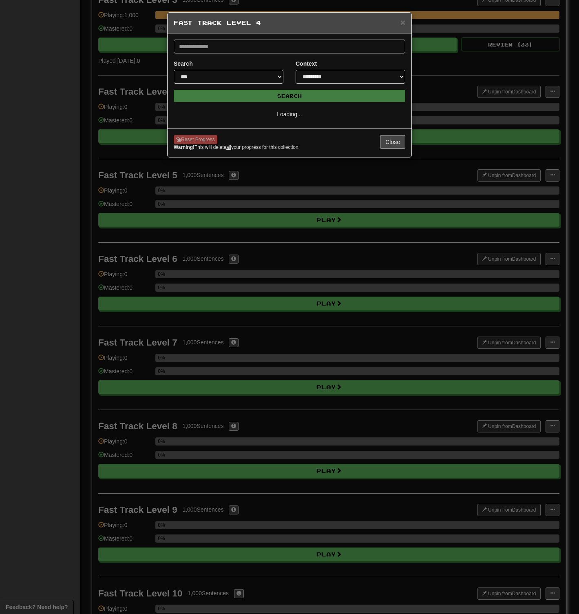
select select "**"
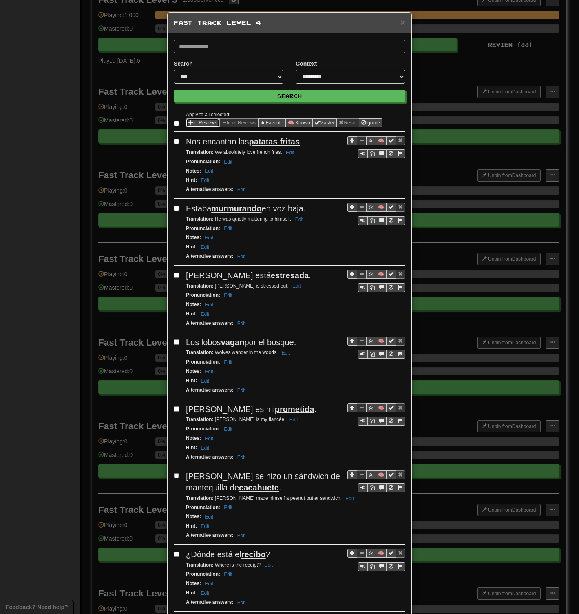
click at [190, 123] on span "Sentence options" at bounding box center [191, 122] width 5 height 5
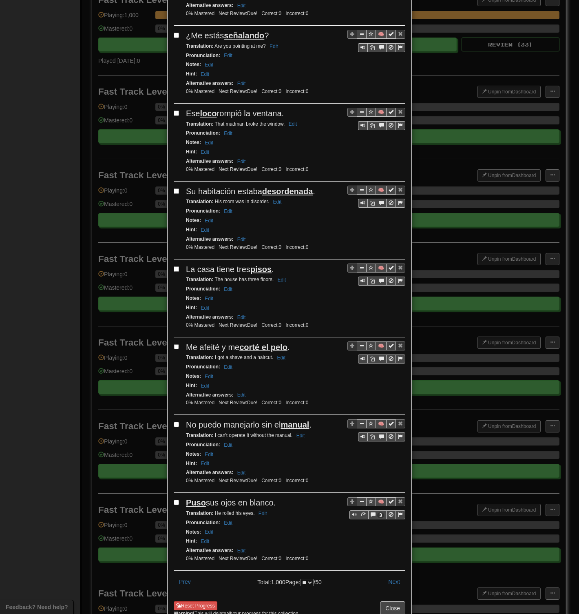
scroll to position [1155, 0]
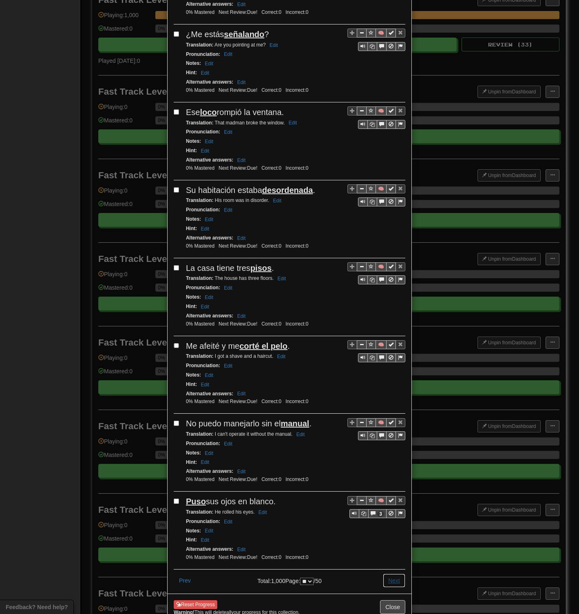
click at [388, 298] on button "Next" at bounding box center [394, 581] width 22 height 14
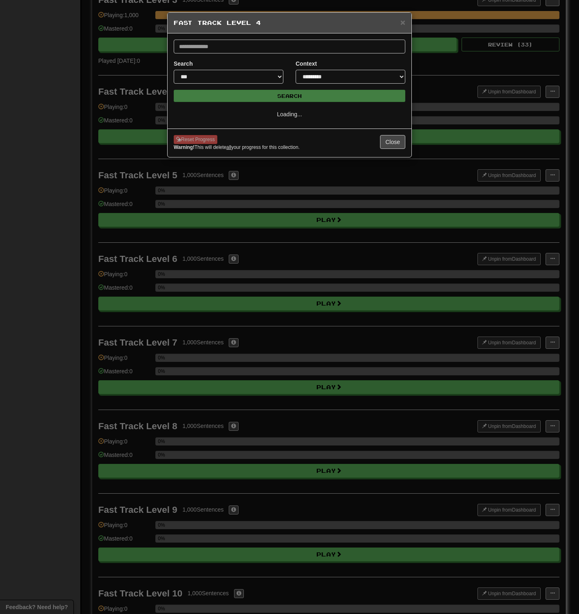
scroll to position [0, 0]
select select "**"
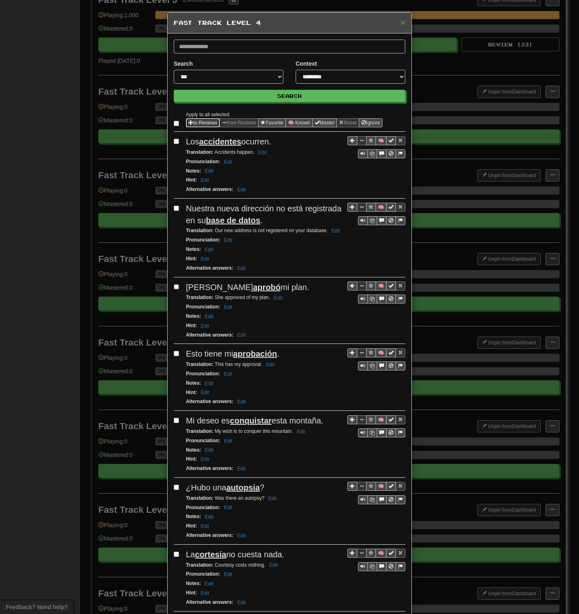
click at [198, 124] on button "to Reviews" at bounding box center [203, 122] width 34 height 9
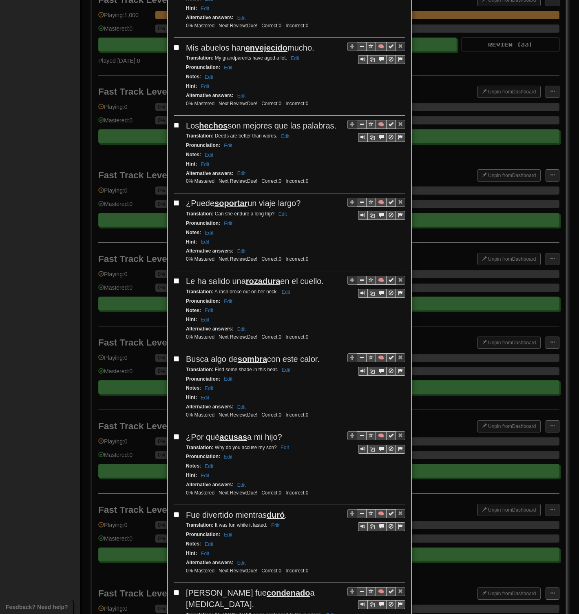
scroll to position [1143, 0]
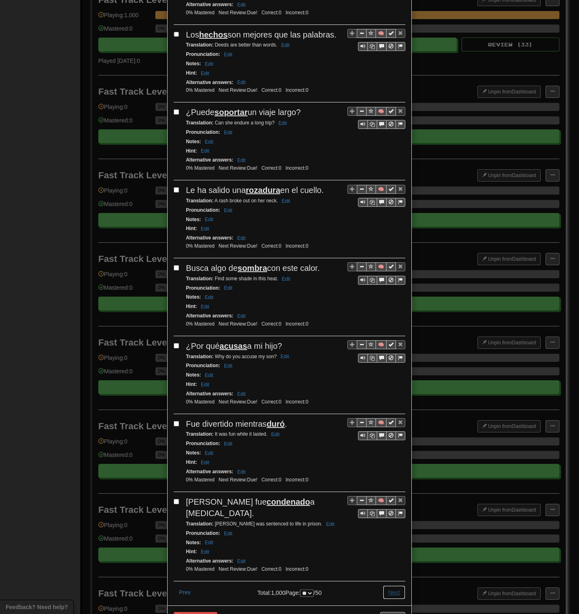
click at [396, 298] on button "Next" at bounding box center [394, 593] width 22 height 14
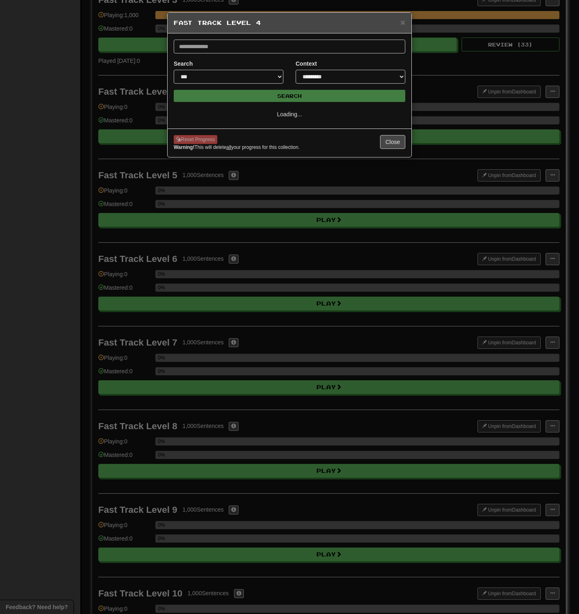
scroll to position [0, 0]
select select "**"
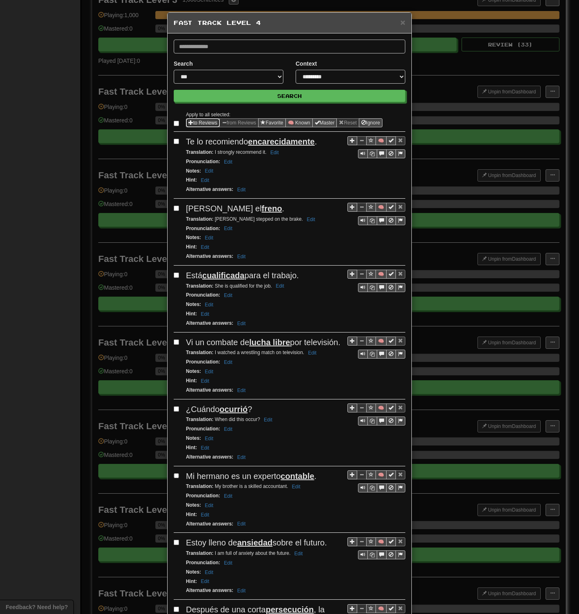
click at [190, 122] on span "Sentence options" at bounding box center [191, 122] width 5 height 5
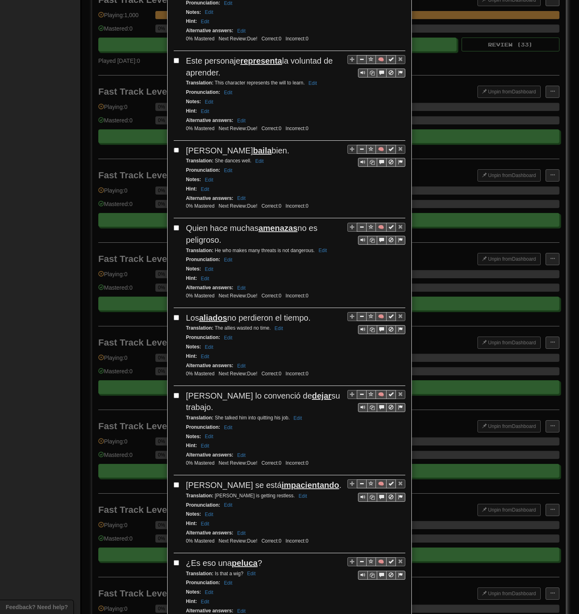
scroll to position [1189, 0]
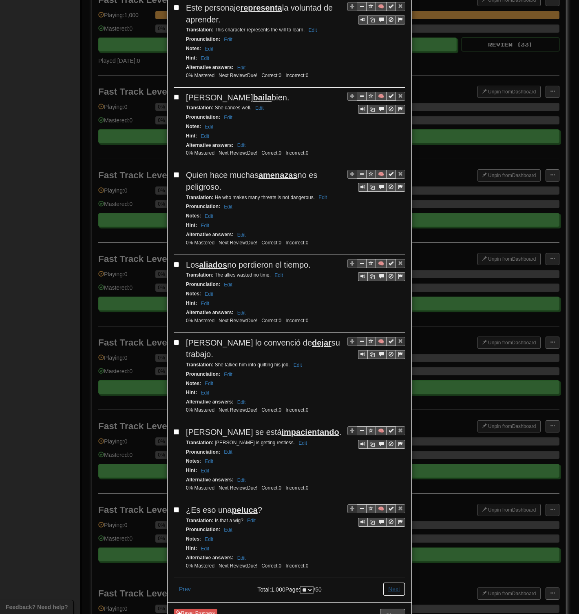
click at [390, 298] on button "Next" at bounding box center [394, 589] width 22 height 14
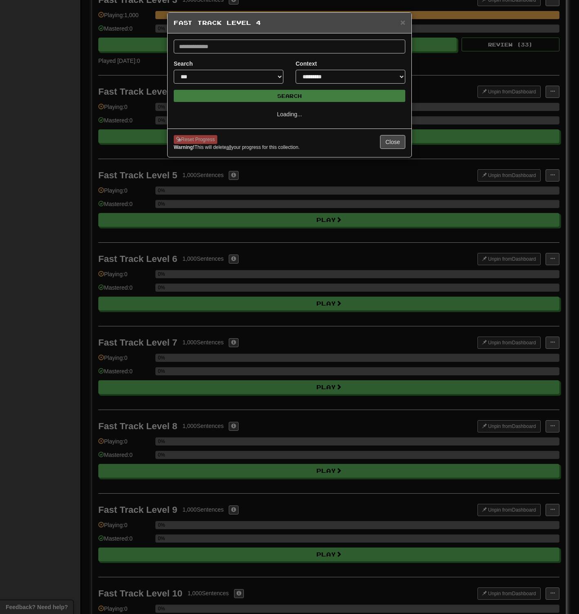
select select "**"
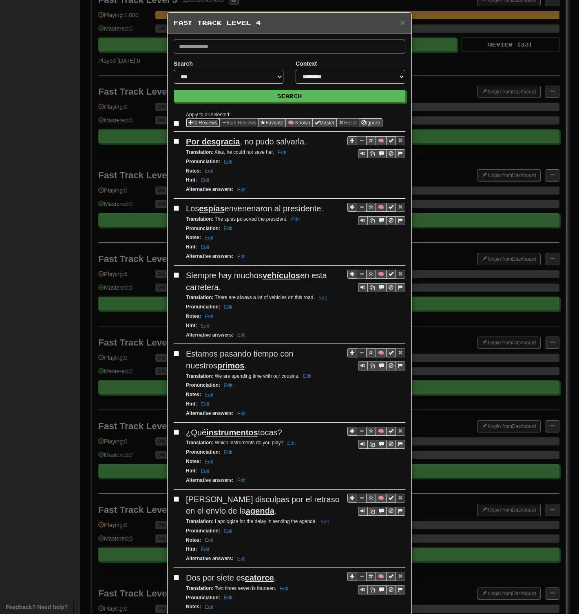
click at [197, 123] on button "to Reviews" at bounding box center [203, 122] width 34 height 9
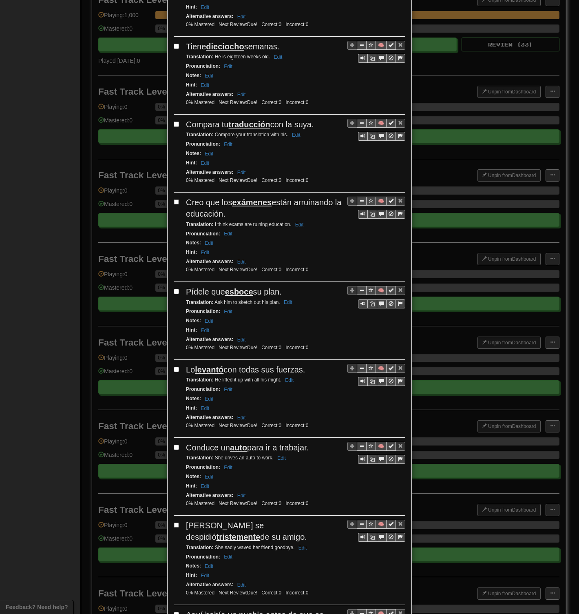
scroll to position [1178, 0]
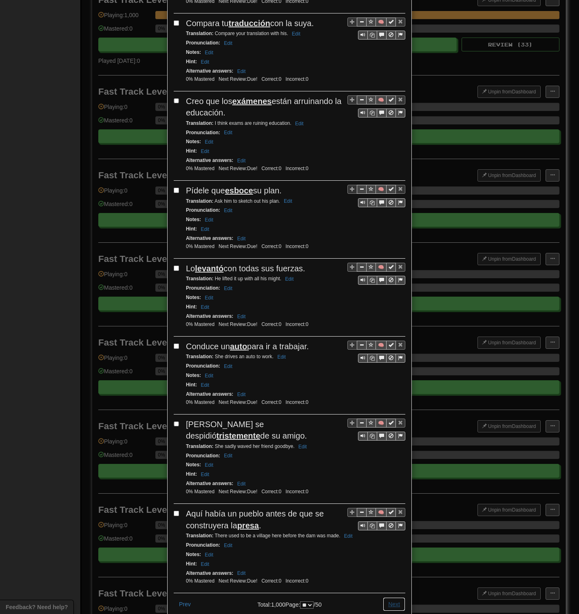
click at [391, 298] on button "Next" at bounding box center [394, 604] width 22 height 14
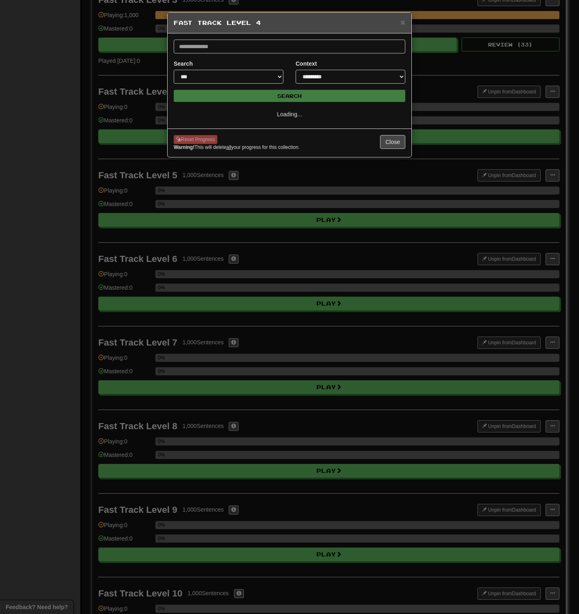
scroll to position [0, 0]
select select "**"
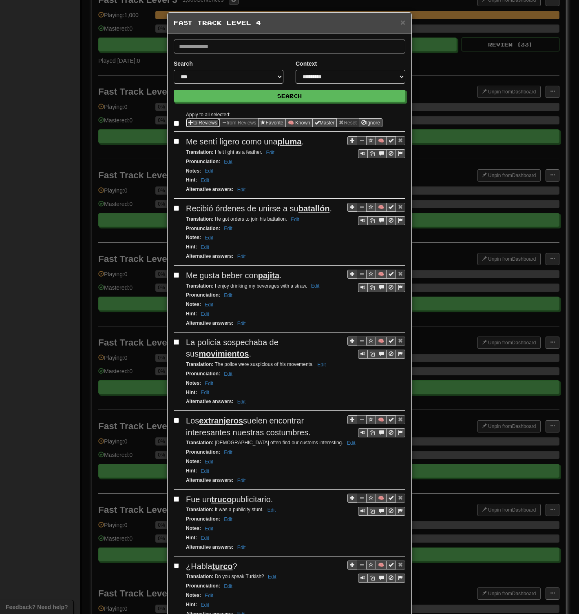
click at [192, 124] on button "to Reviews" at bounding box center [203, 122] width 34 height 9
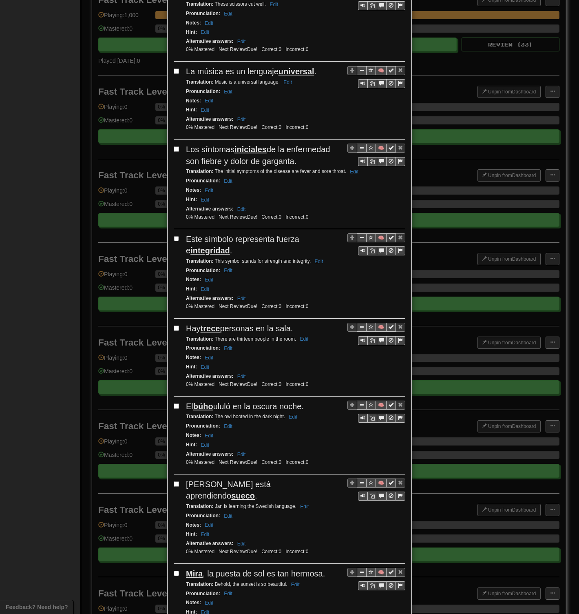
scroll to position [1201, 0]
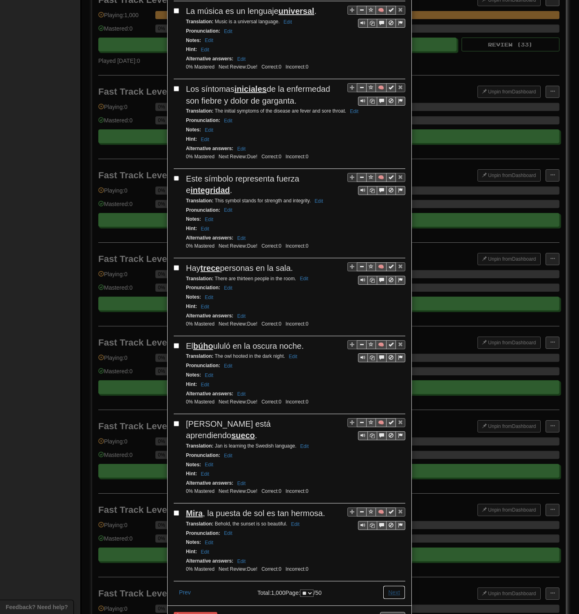
click at [393, 298] on button "Next" at bounding box center [394, 593] width 22 height 14
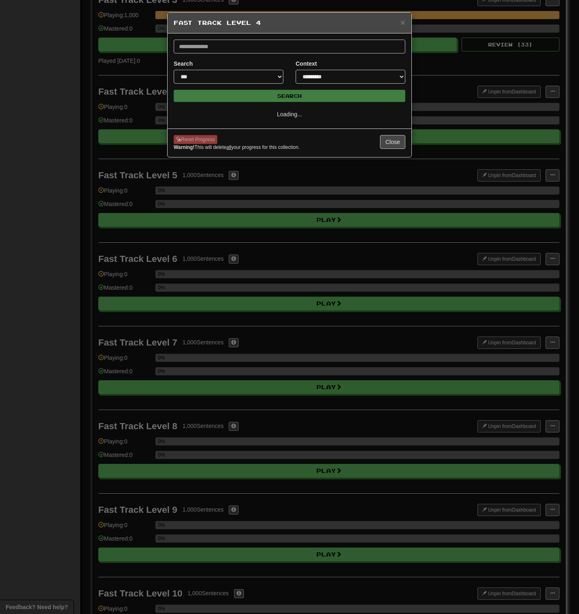
select select "**"
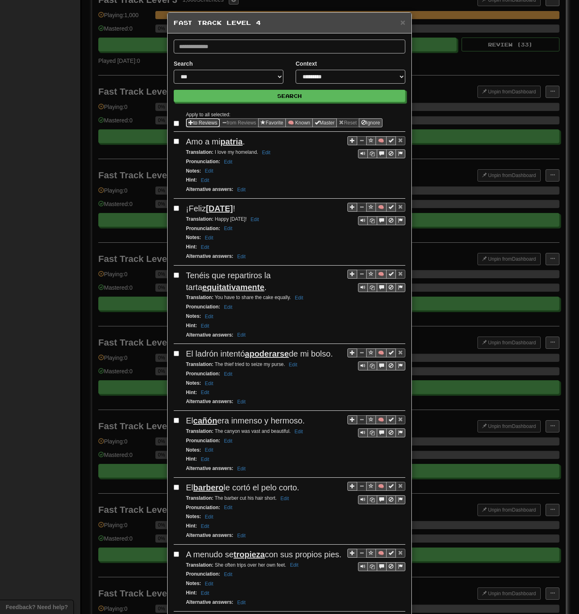
click at [201, 123] on button "to Reviews" at bounding box center [203, 122] width 34 height 9
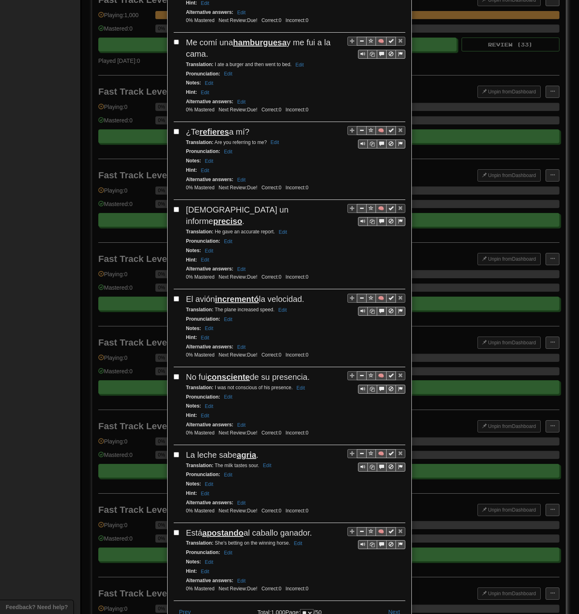
scroll to position [1166, 0]
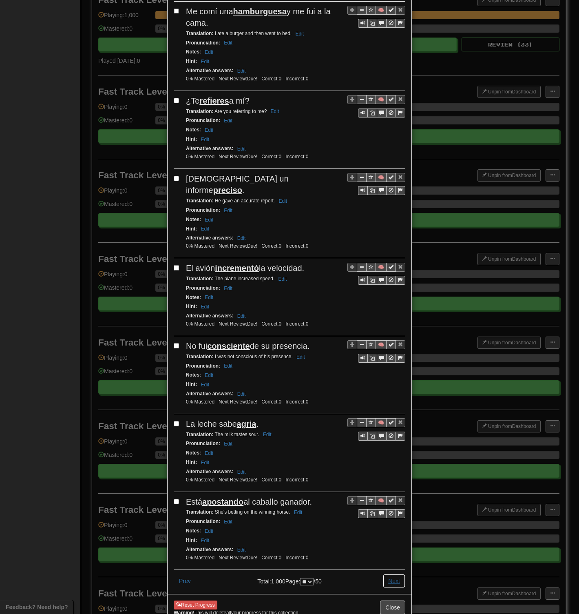
click at [391, 298] on button "Next" at bounding box center [394, 581] width 22 height 14
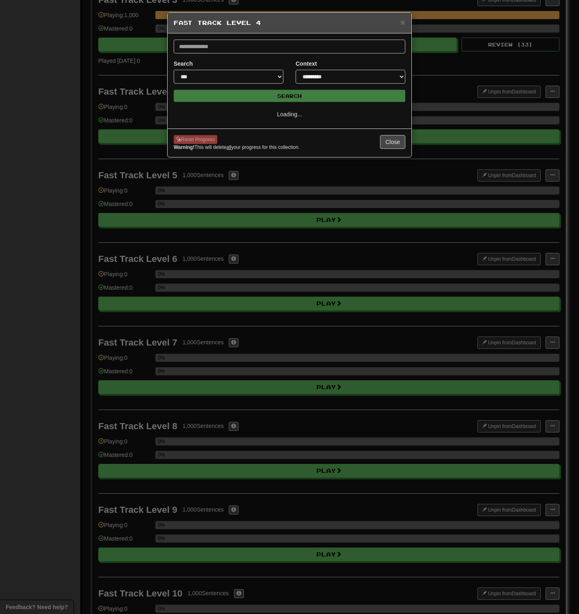
select select "**"
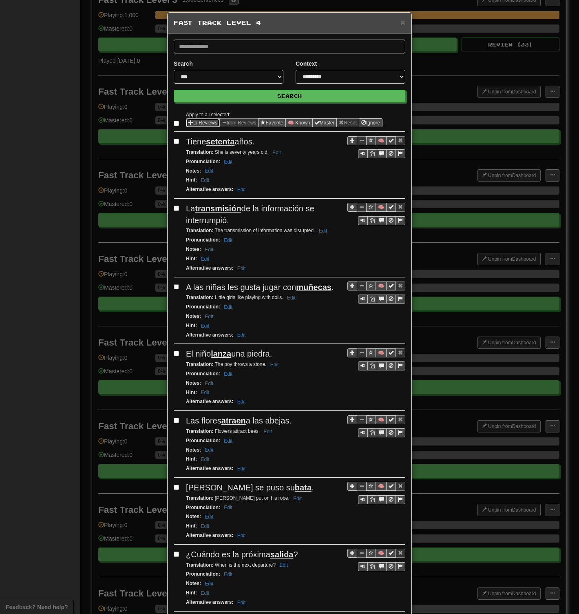
click at [192, 123] on button "to Reviews" at bounding box center [203, 122] width 34 height 9
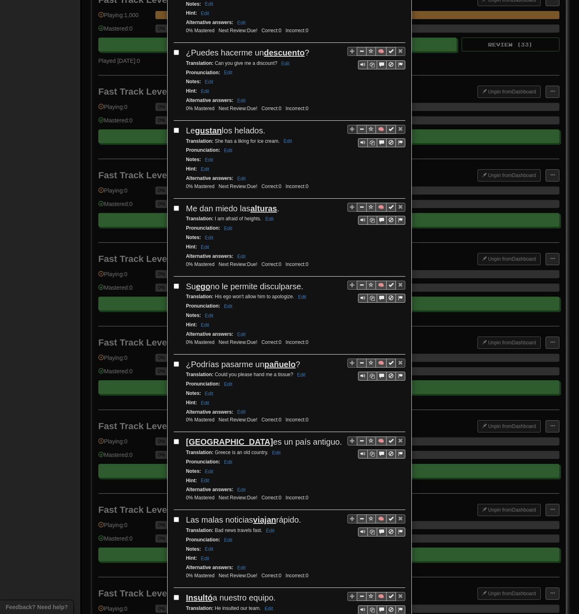
scroll to position [1131, 0]
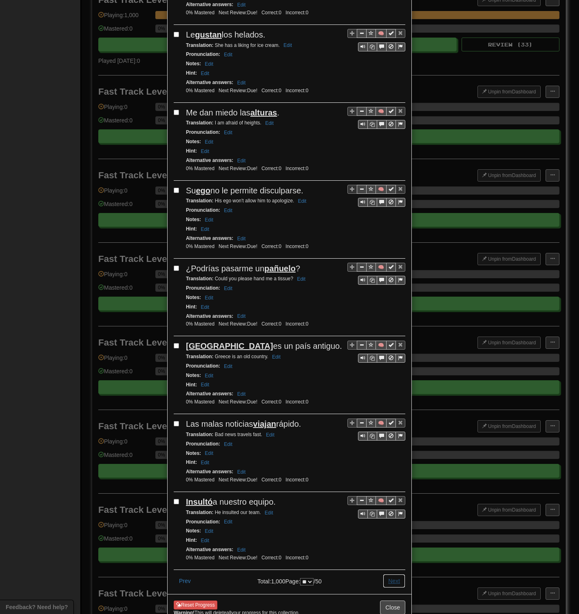
click at [388, 298] on button "Next" at bounding box center [394, 581] width 22 height 14
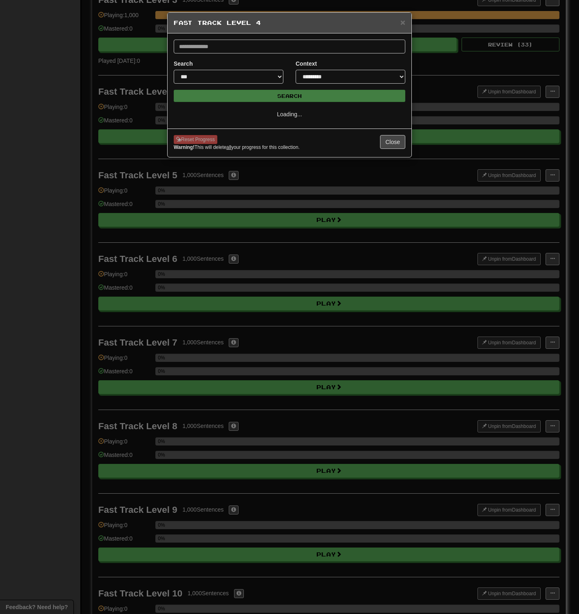
select select "**"
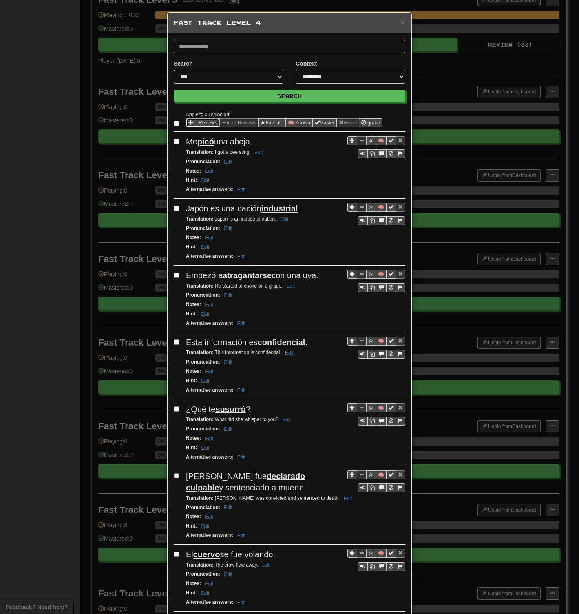
click at [194, 123] on button "to Reviews" at bounding box center [203, 122] width 34 height 9
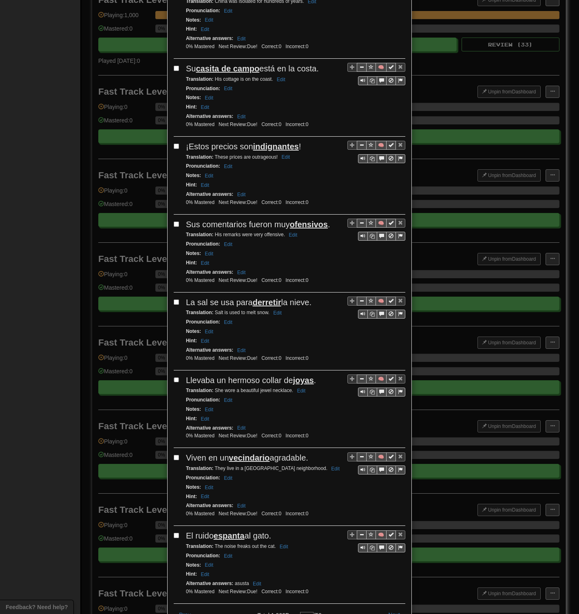
scroll to position [1155, 0]
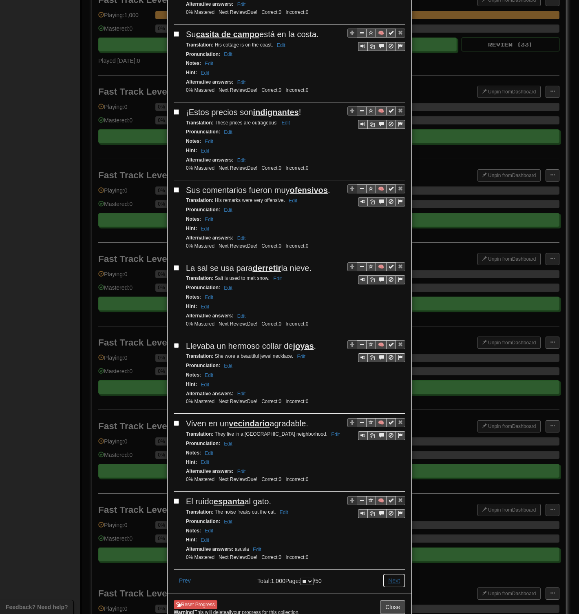
click at [394, 298] on button "Next" at bounding box center [394, 581] width 22 height 14
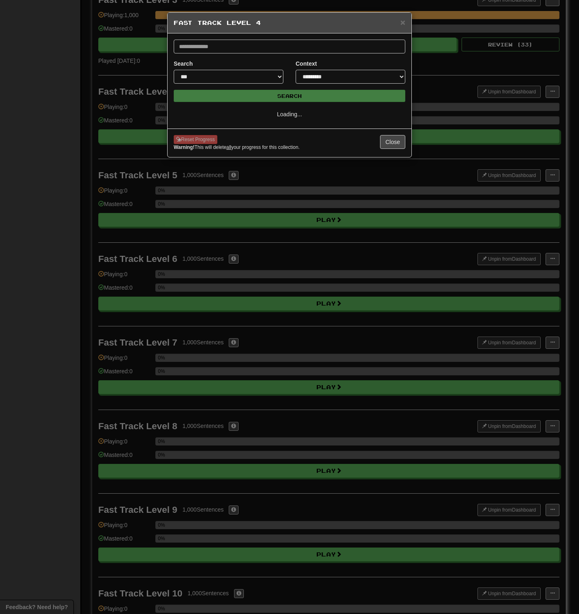
scroll to position [0, 0]
select select "**"
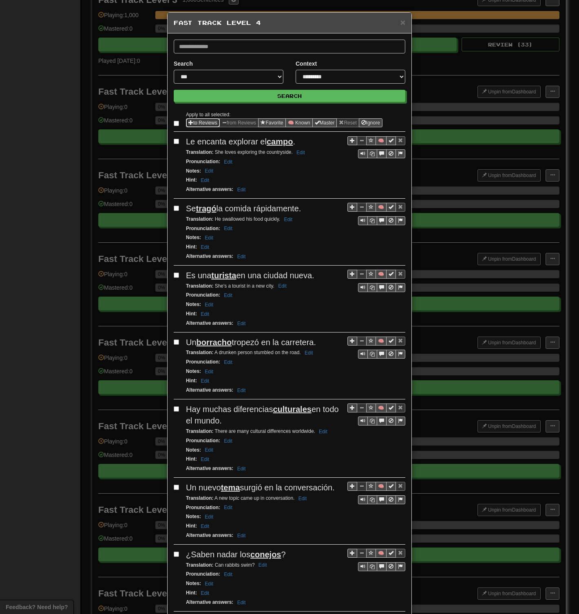
click at [192, 122] on button "to Reviews" at bounding box center [203, 122] width 34 height 9
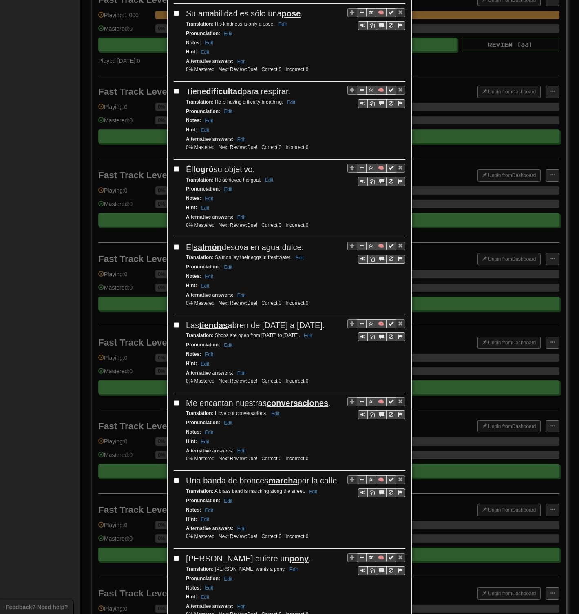
scroll to position [1143, 0]
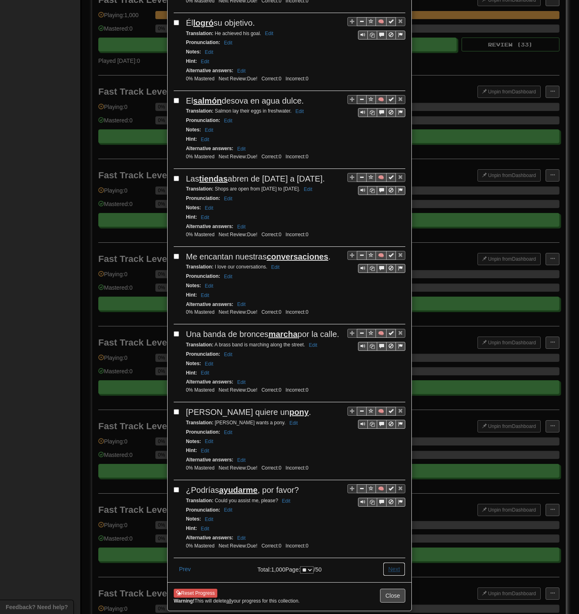
click at [391, 298] on button "Next" at bounding box center [394, 569] width 22 height 14
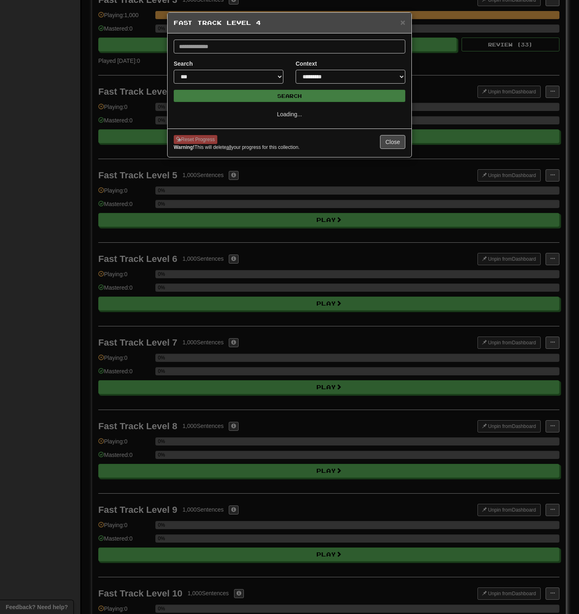
scroll to position [0, 0]
select select "**"
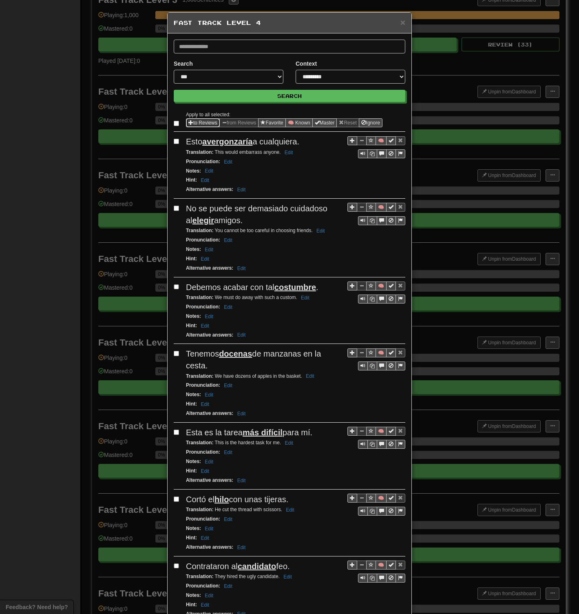
click at [195, 123] on button "to Reviews" at bounding box center [203, 122] width 34 height 9
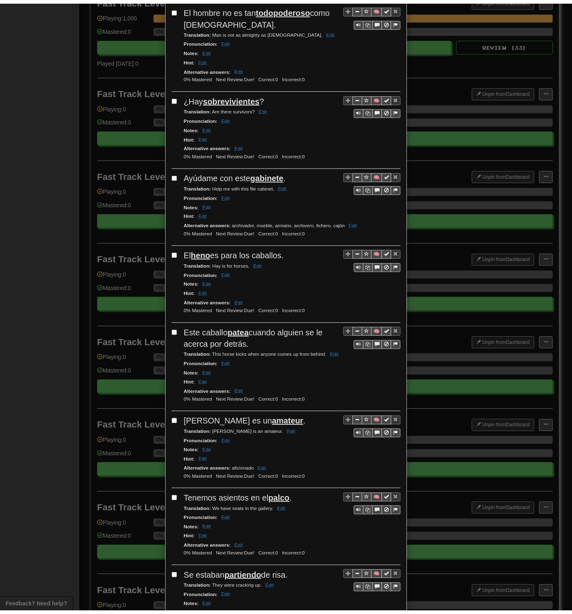
scroll to position [1189, 0]
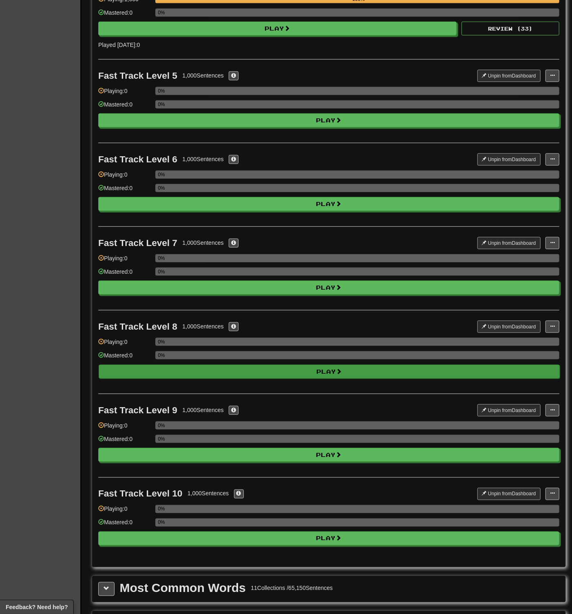
scroll to position [544, 0]
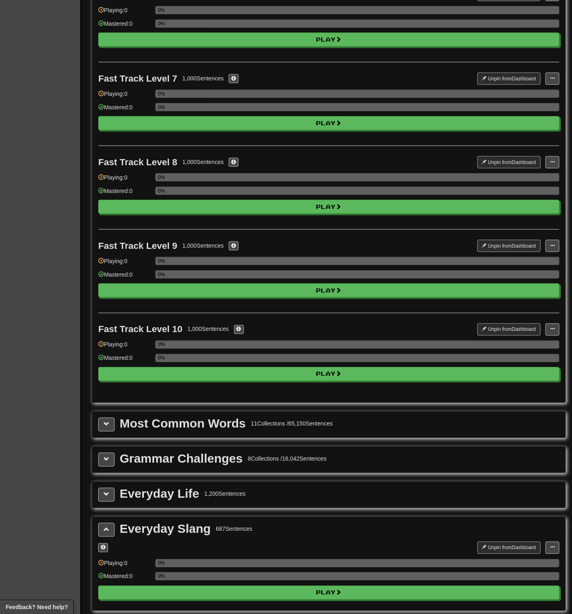
click at [316, 298] on div "11 Collections / 65,150 Sentences" at bounding box center [292, 424] width 82 height 8
click at [106, 298] on span at bounding box center [107, 424] width 6 height 6
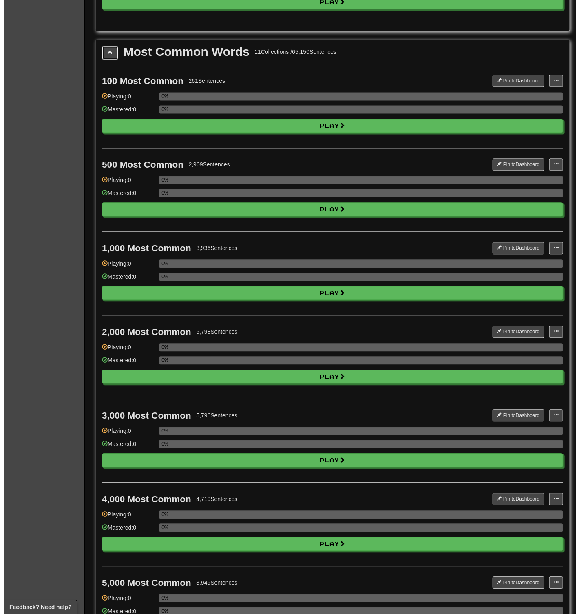
scroll to position [907, 0]
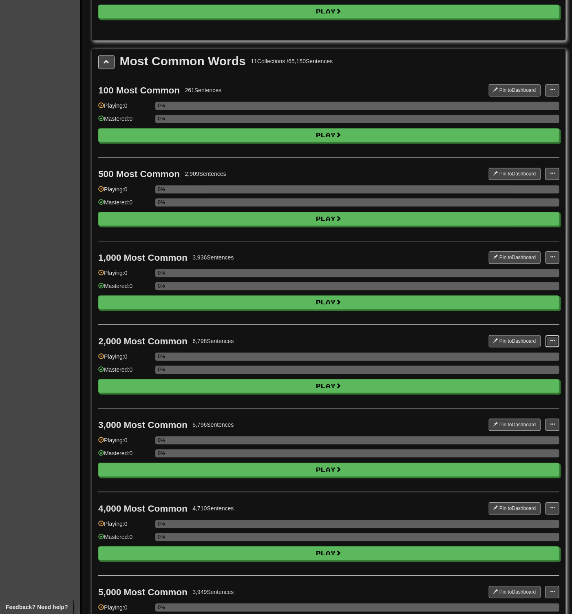
click at [555, 298] on button at bounding box center [553, 341] width 14 height 12
click at [514, 298] on span "Manage Sentences" at bounding box center [526, 356] width 49 height 7
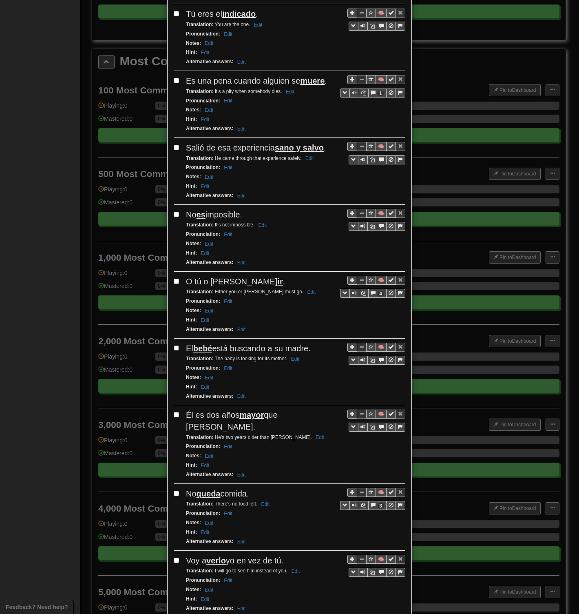
scroll to position [0, 0]
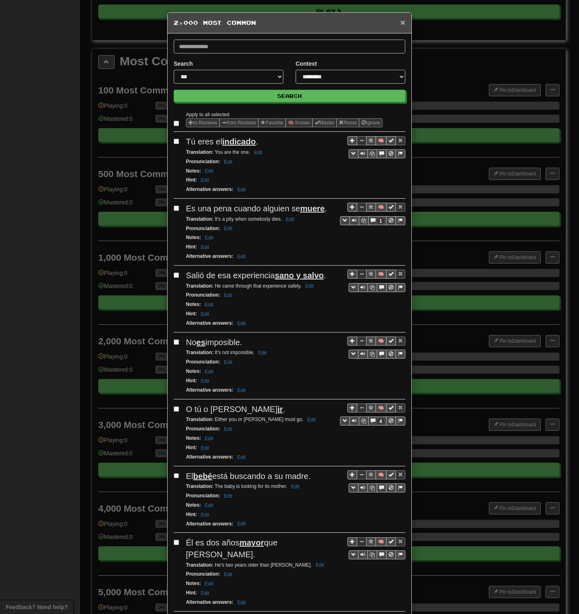
click at [401, 23] on span "×" at bounding box center [403, 22] width 5 height 9
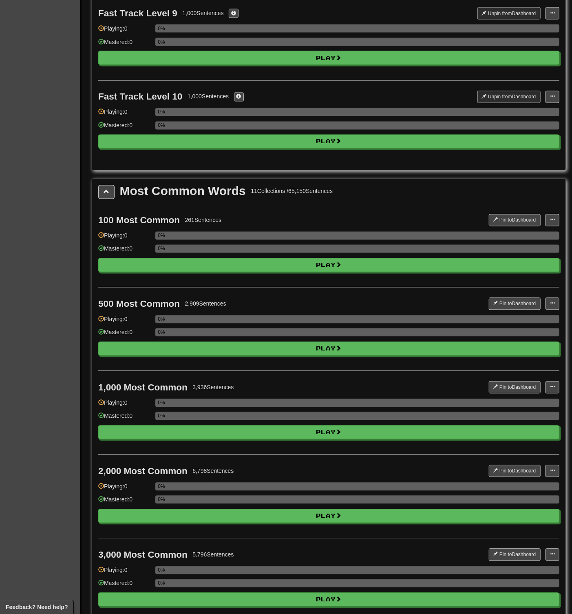
scroll to position [634, 0]
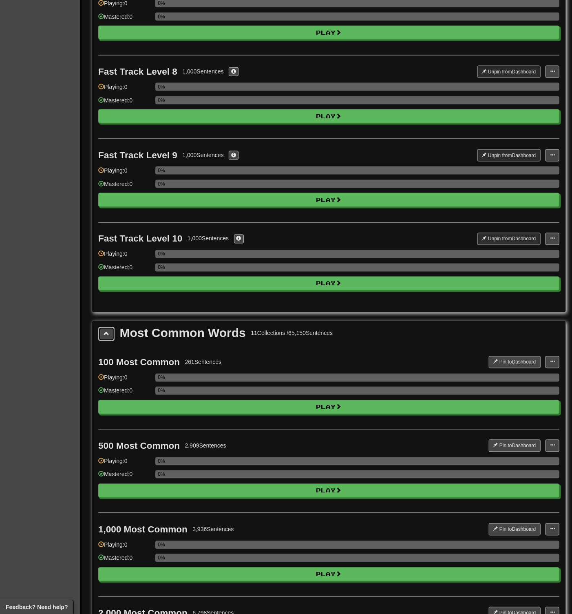
click at [108, 298] on button at bounding box center [106, 334] width 16 height 14
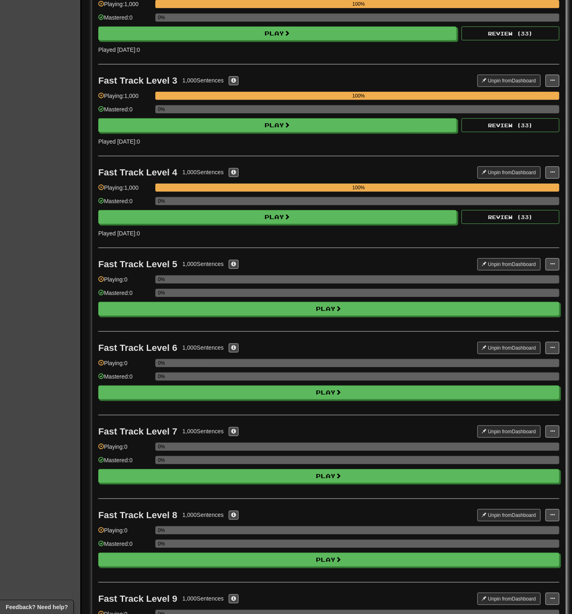
scroll to position [0, 0]
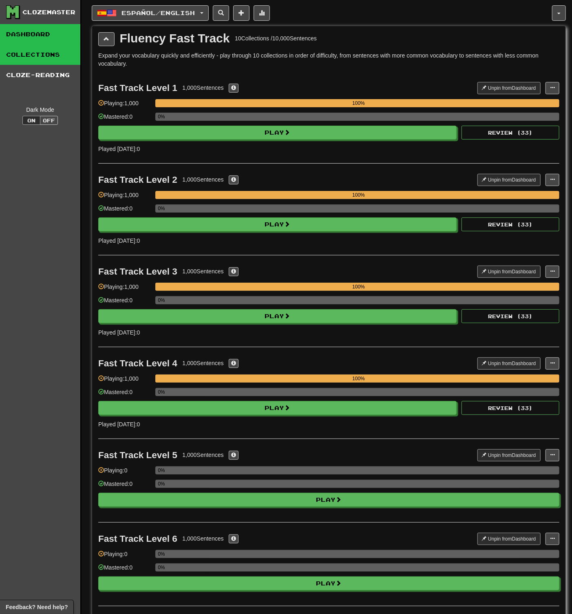
click at [35, 35] on link "Dashboard" at bounding box center [40, 34] width 80 height 20
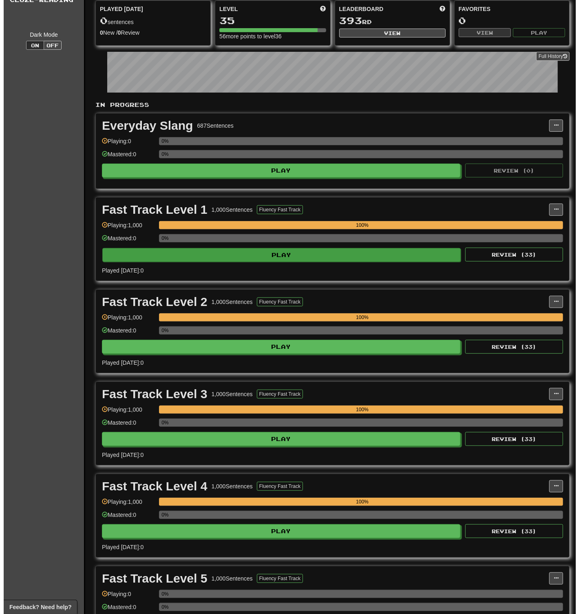
scroll to position [226, 0]
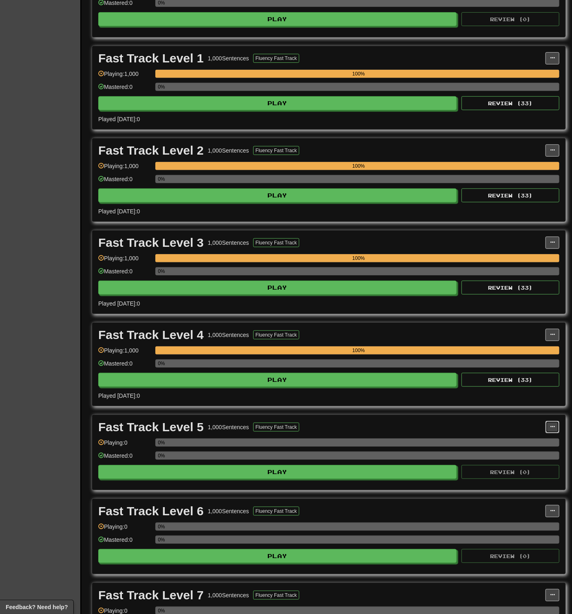
click at [552, 298] on span at bounding box center [552, 426] width 5 height 5
click at [510, 298] on span "Manage Sentences" at bounding box center [518, 442] width 49 height 7
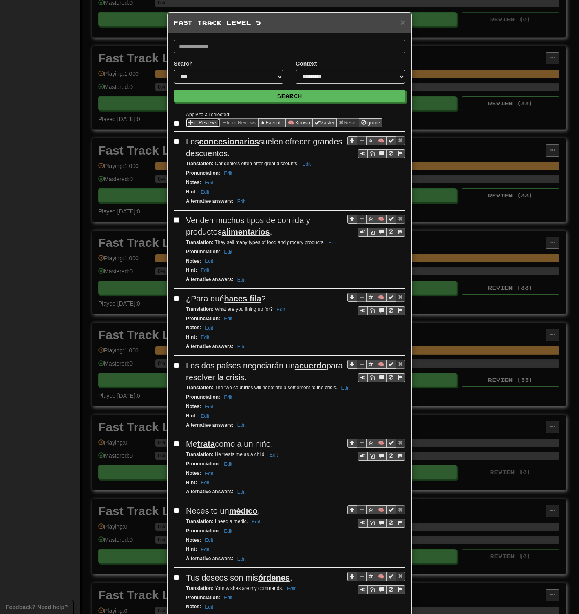
click at [189, 123] on span "Sentence options" at bounding box center [191, 122] width 5 height 5
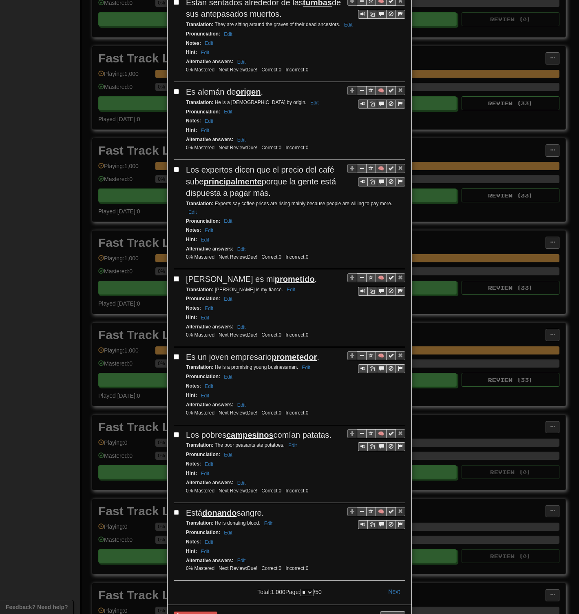
scroll to position [1209, 0]
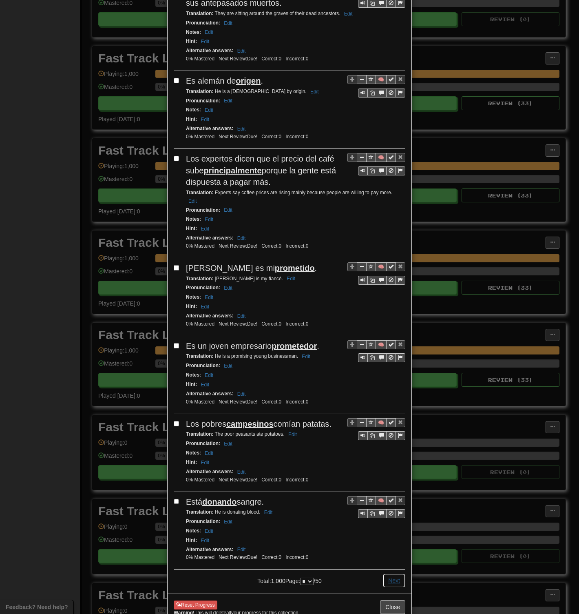
click at [393, 298] on button "Next" at bounding box center [394, 581] width 22 height 14
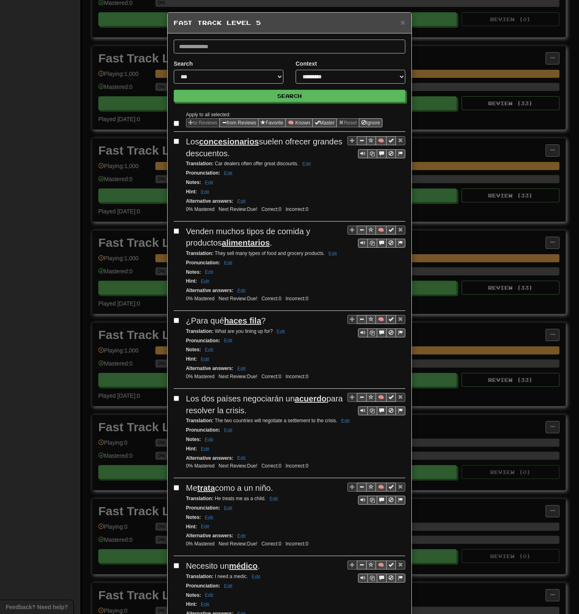
select select "*"
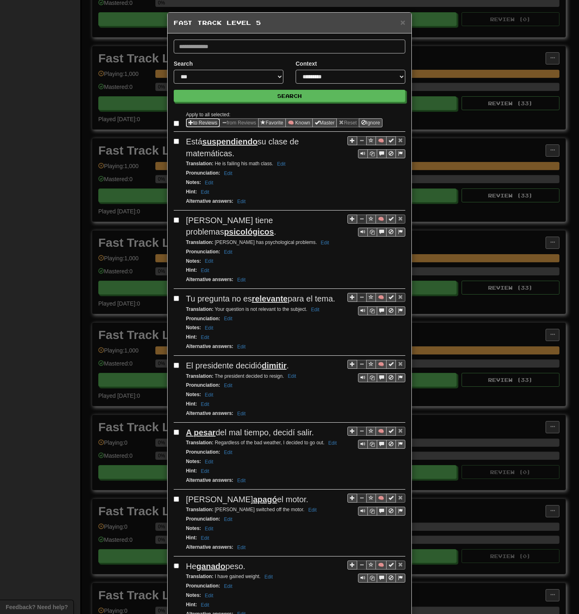
click at [189, 122] on span "Sentence options" at bounding box center [191, 122] width 5 height 5
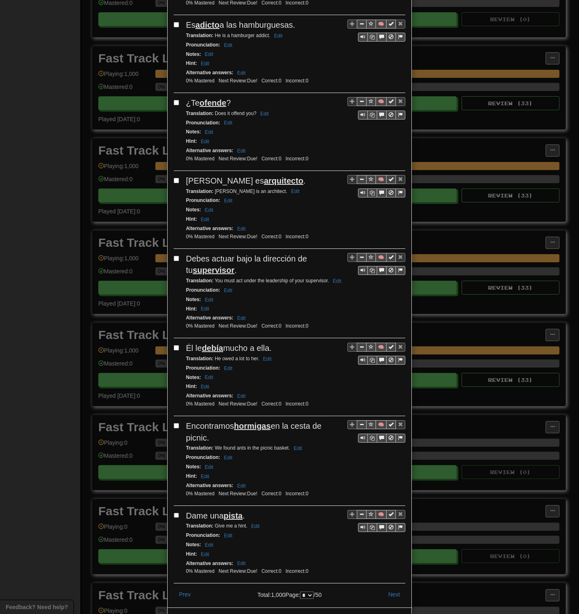
scroll to position [1189, 0]
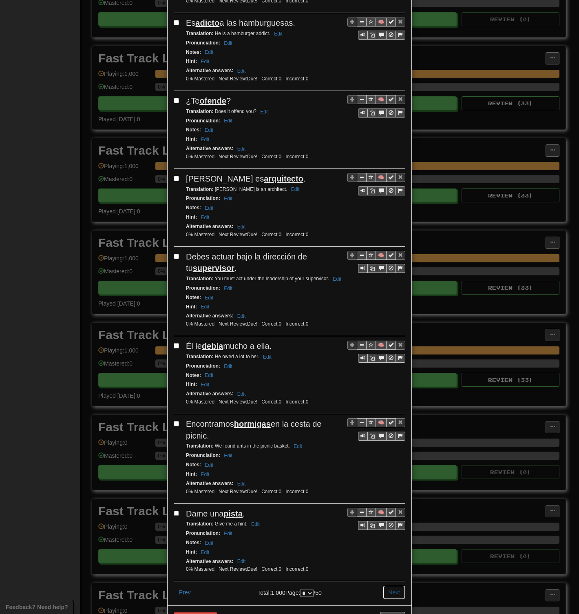
click at [390, 298] on button "Next" at bounding box center [394, 593] width 22 height 14
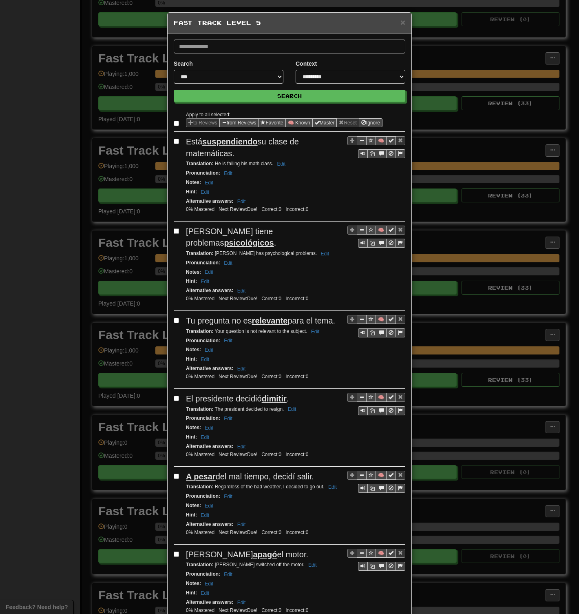
select select "*"
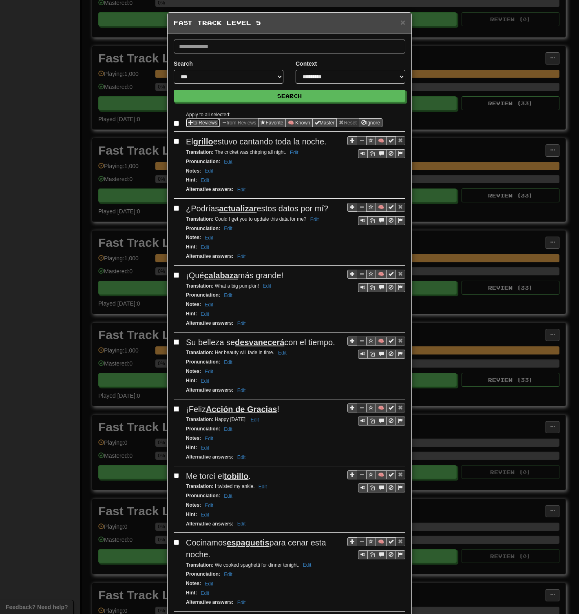
click at [198, 122] on button "to Reviews" at bounding box center [203, 122] width 34 height 9
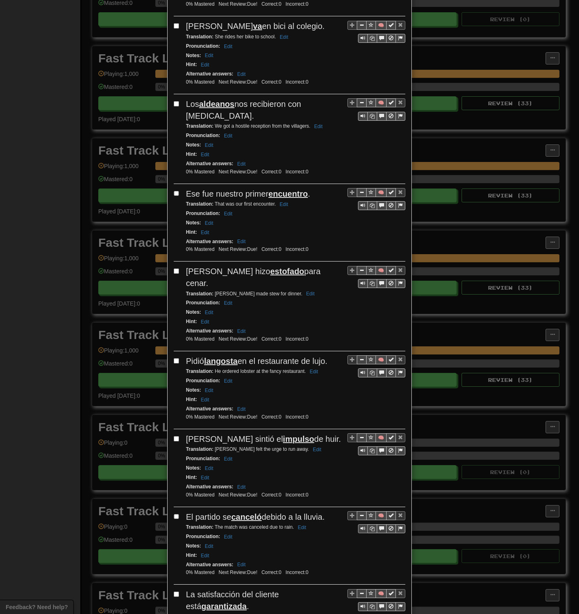
scroll to position [1155, 0]
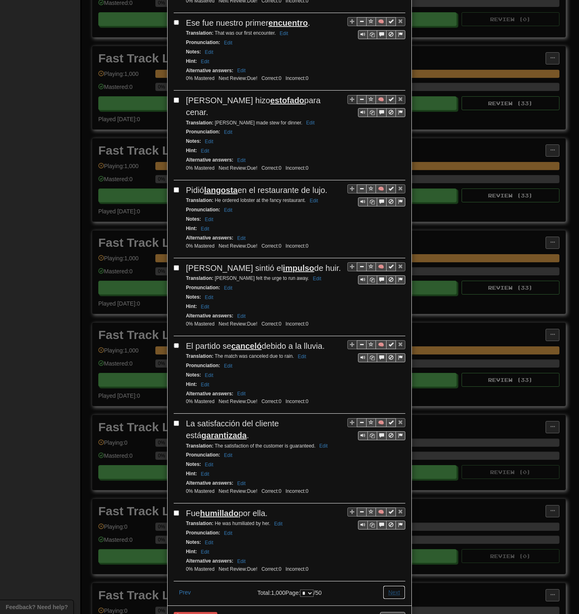
click at [393, 298] on button "Next" at bounding box center [394, 593] width 22 height 14
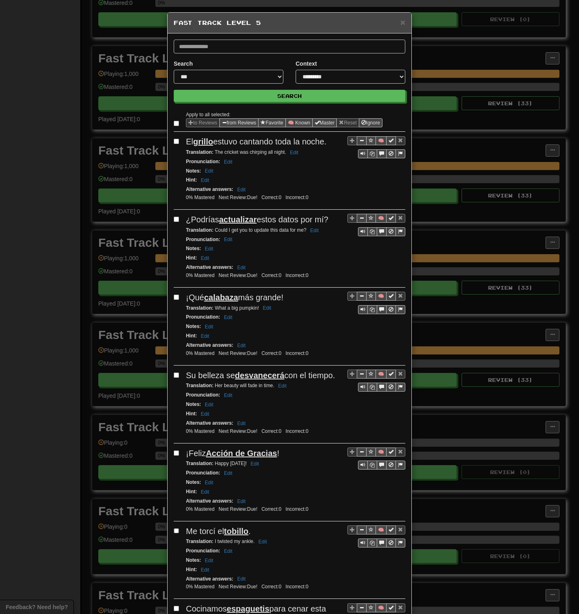
select select "*"
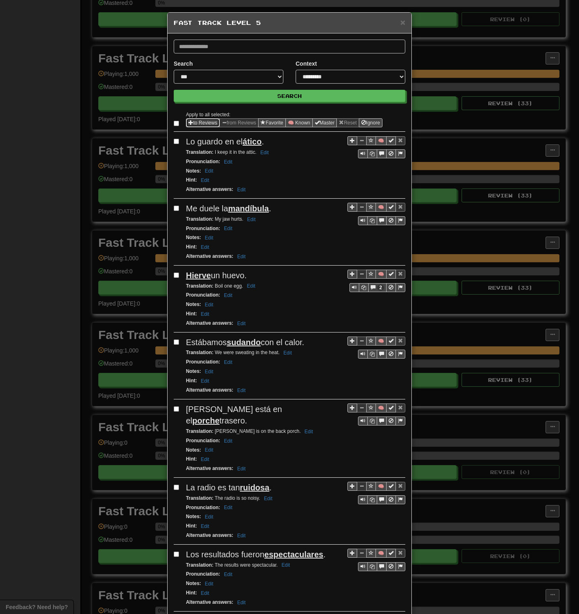
click at [193, 123] on button "to Reviews" at bounding box center [203, 122] width 34 height 9
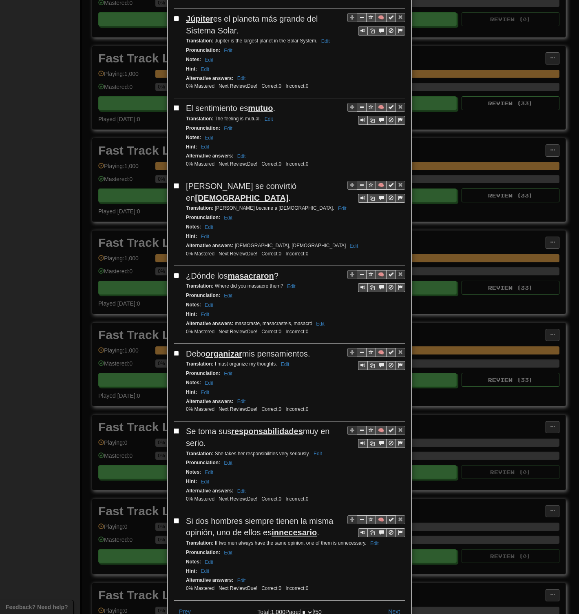
scroll to position [1155, 0]
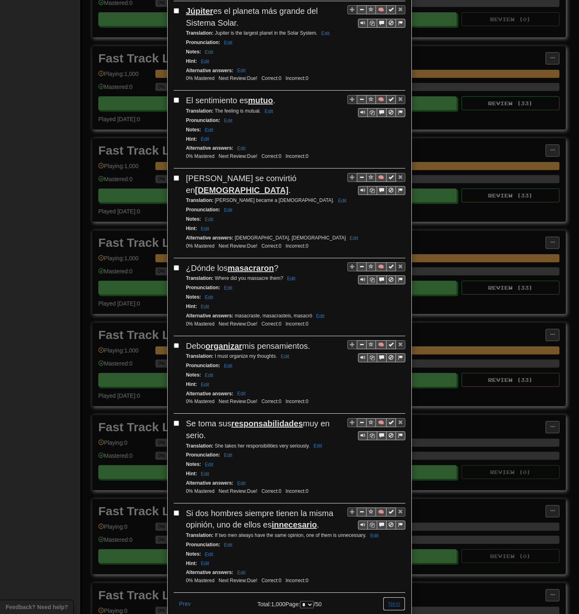
click at [388, 298] on button "Next" at bounding box center [394, 604] width 22 height 14
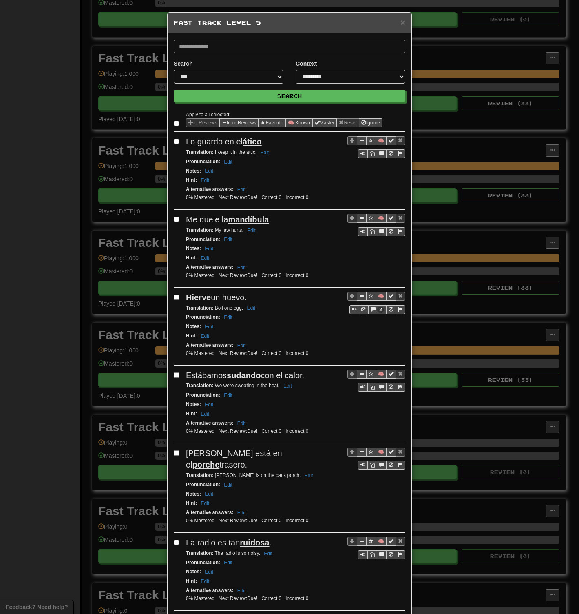
select select "*"
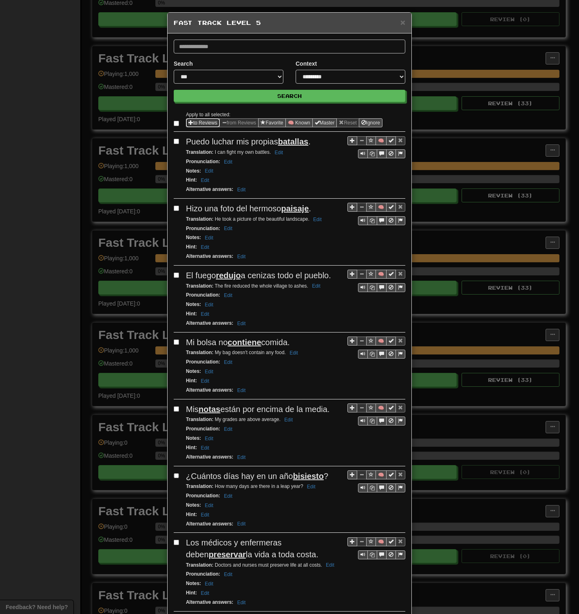
click at [191, 122] on button "to Reviews" at bounding box center [203, 122] width 34 height 9
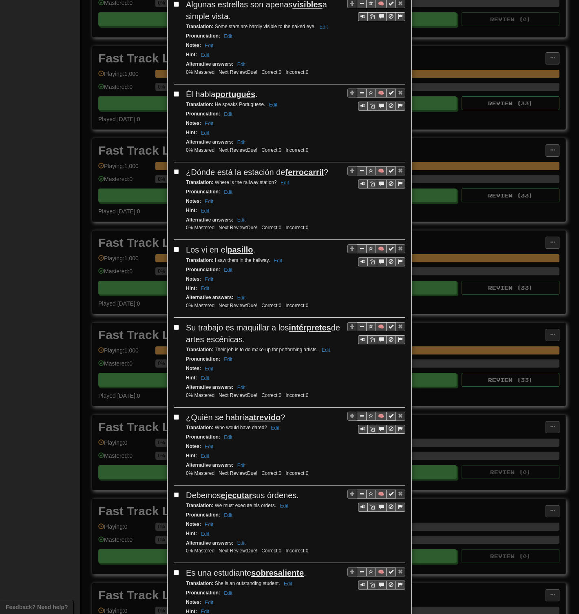
scroll to position [1155, 0]
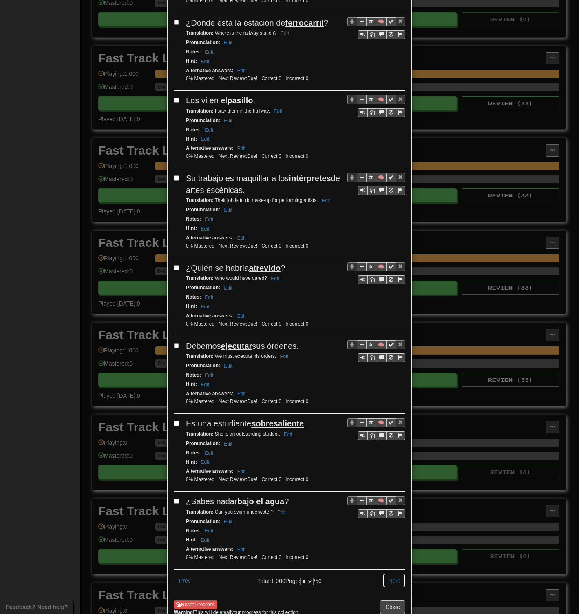
click at [394, 298] on button "Next" at bounding box center [394, 581] width 22 height 14
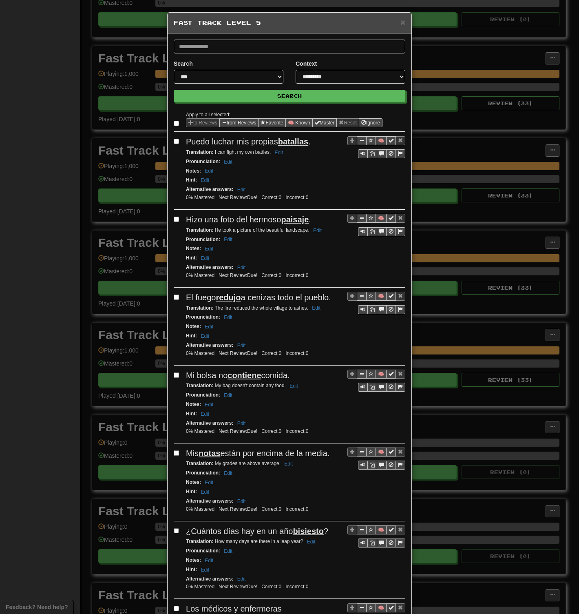
select select "*"
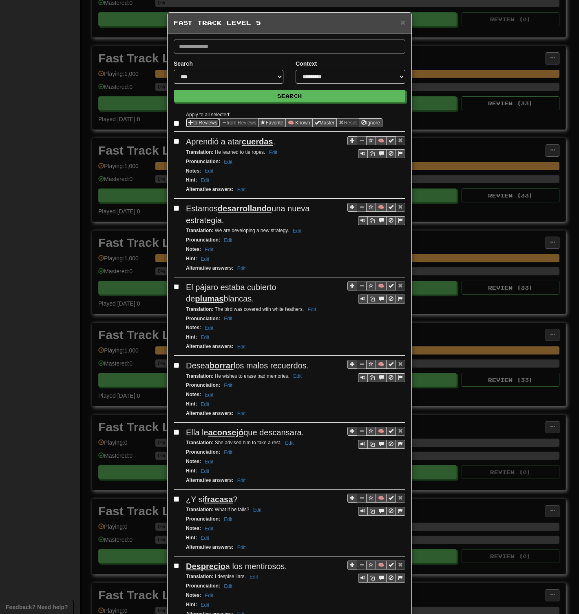
click at [194, 126] on button "to Reviews" at bounding box center [203, 122] width 34 height 9
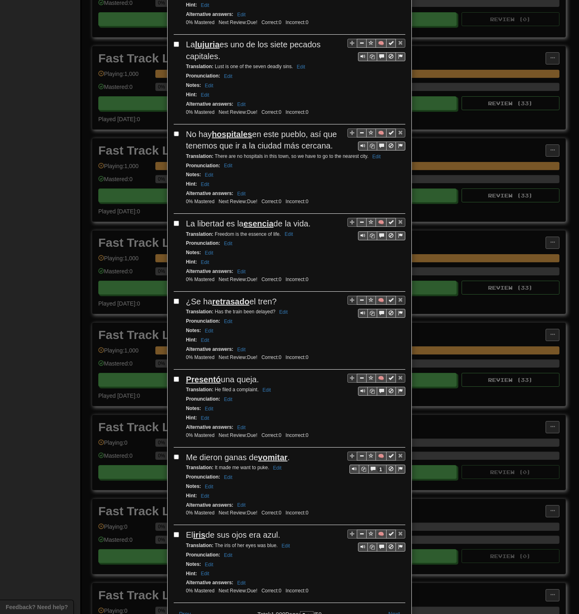
scroll to position [1178, 0]
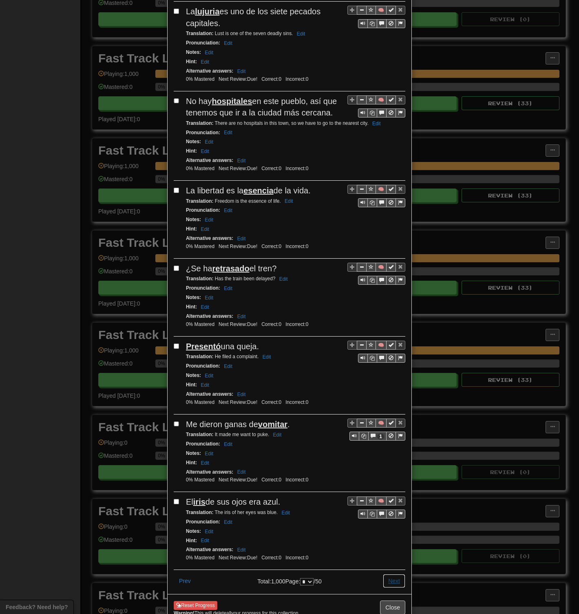
click at [393, 298] on button "Next" at bounding box center [394, 581] width 22 height 14
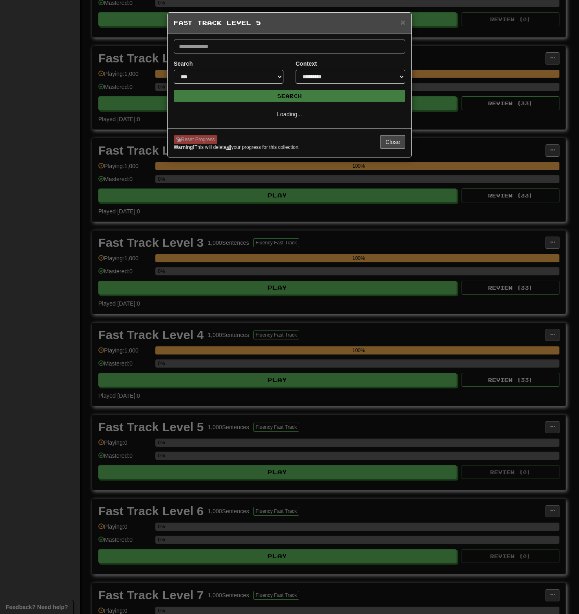
scroll to position [0, 0]
select select "*"
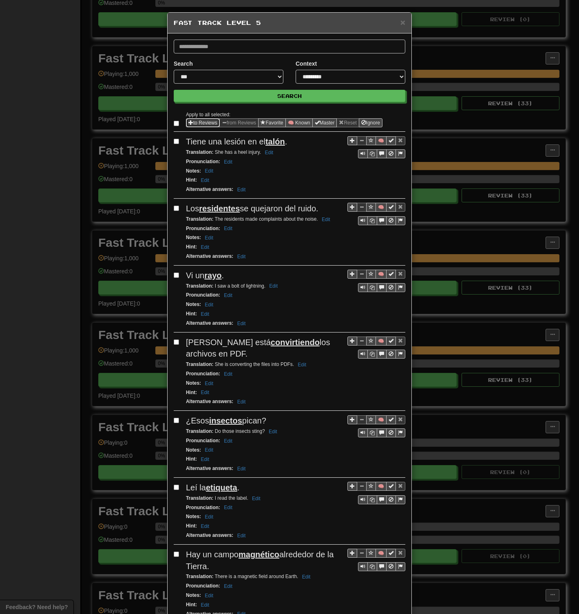
click at [201, 122] on button "to Reviews" at bounding box center [203, 122] width 34 height 9
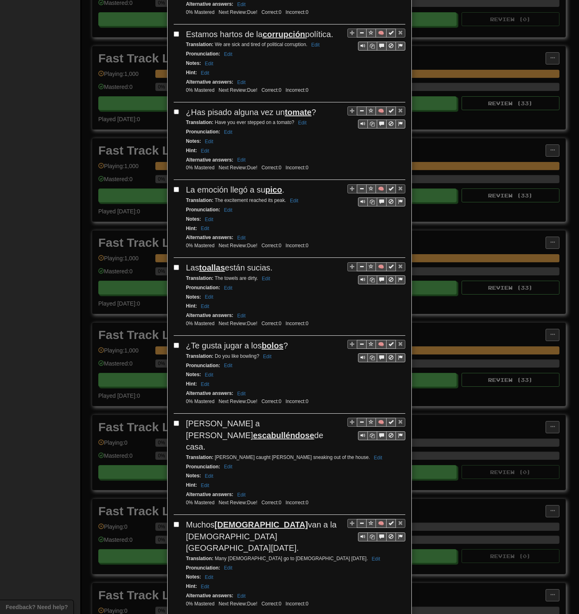
scroll to position [1166, 0]
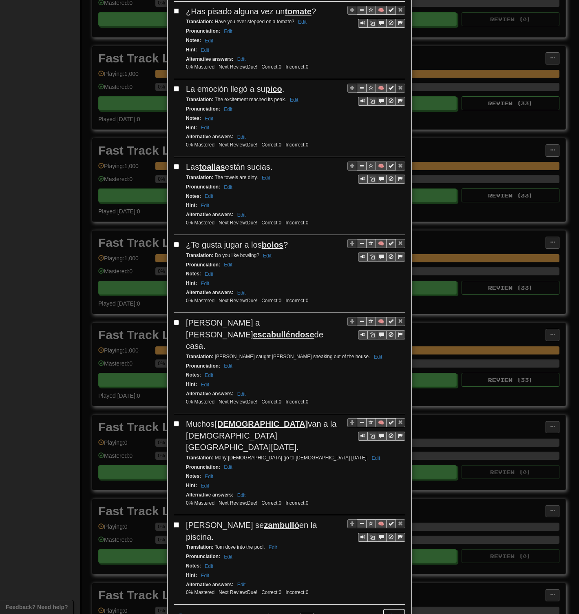
click at [395, 298] on button "Next" at bounding box center [394, 616] width 22 height 14
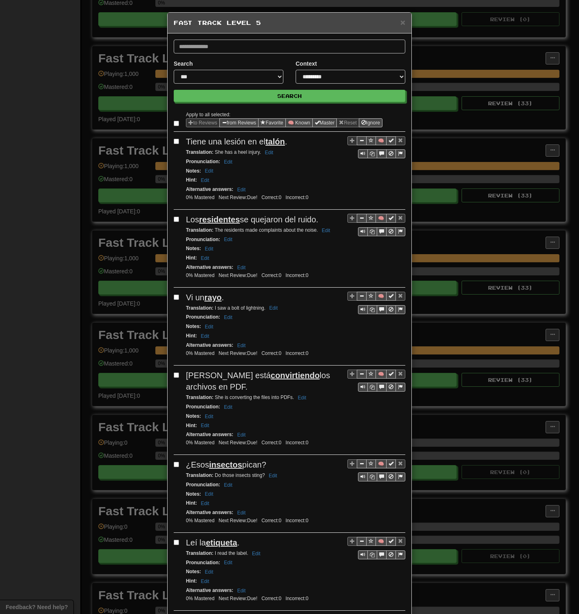
select select "*"
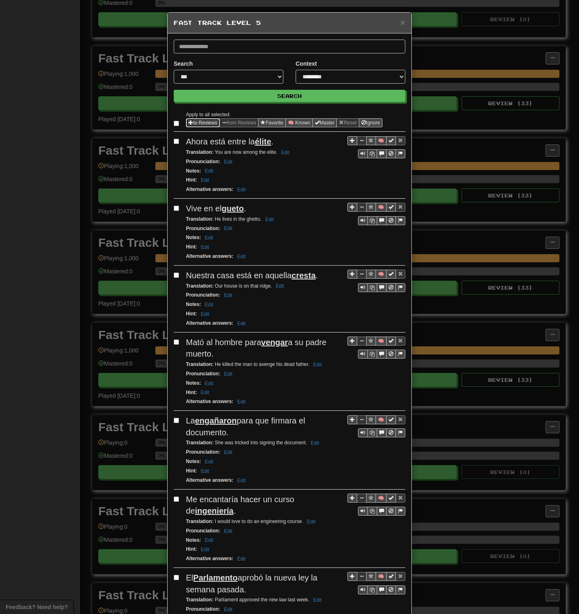
click at [192, 124] on button "to Reviews" at bounding box center [203, 122] width 34 height 9
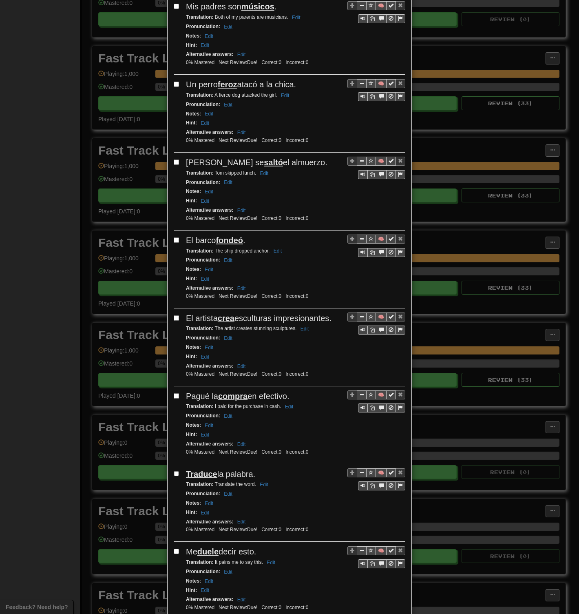
scroll to position [1178, 0]
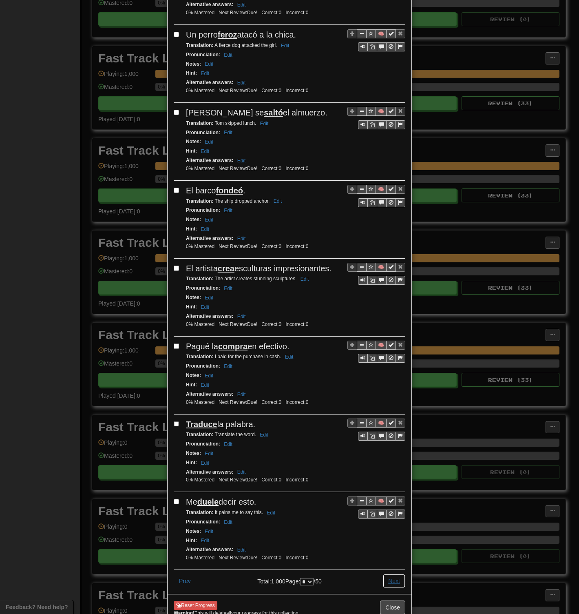
click at [393, 298] on button "Next" at bounding box center [394, 581] width 22 height 14
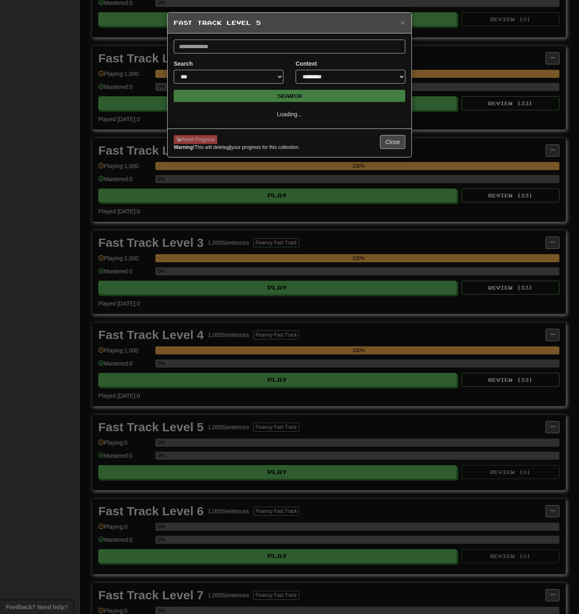
select select "*"
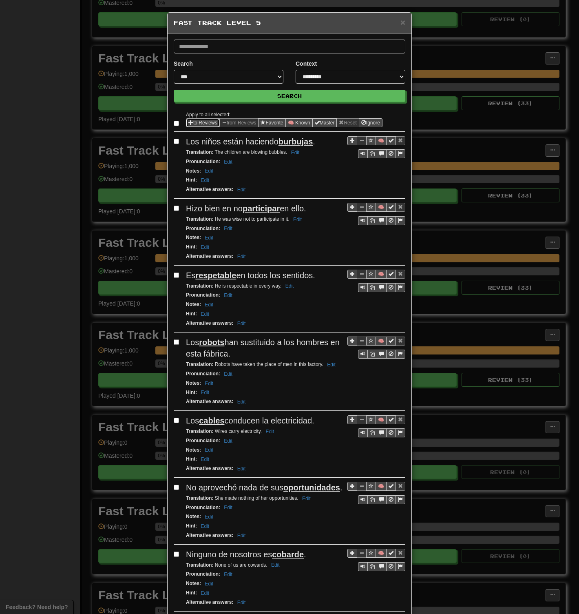
click at [197, 124] on button "to Reviews" at bounding box center [203, 122] width 34 height 9
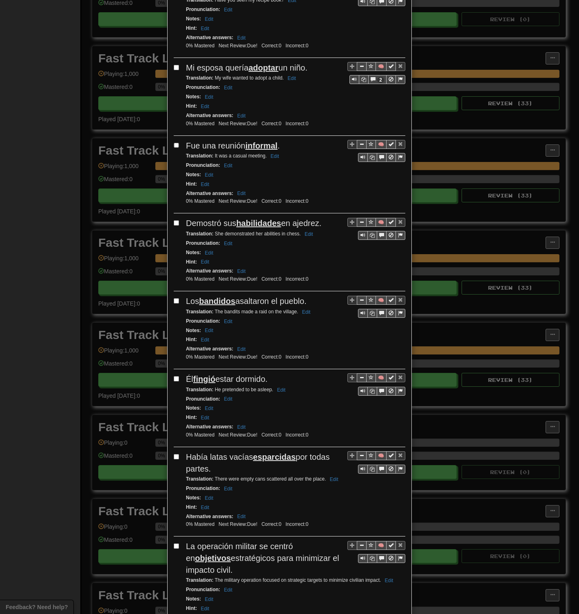
scroll to position [1213, 0]
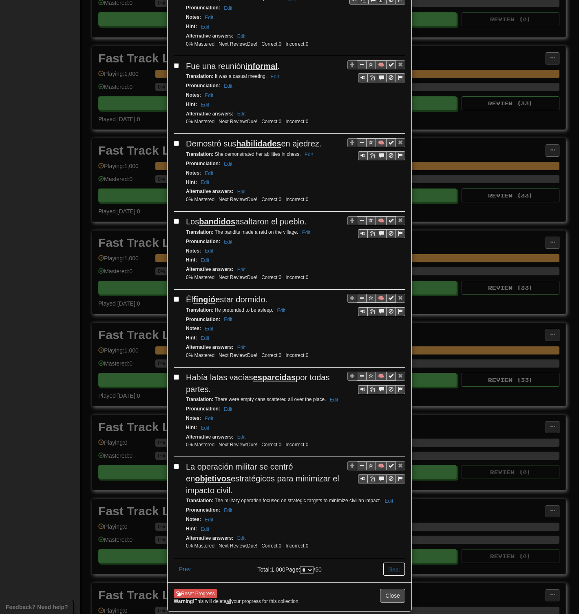
click at [395, 298] on button "Next" at bounding box center [394, 569] width 22 height 14
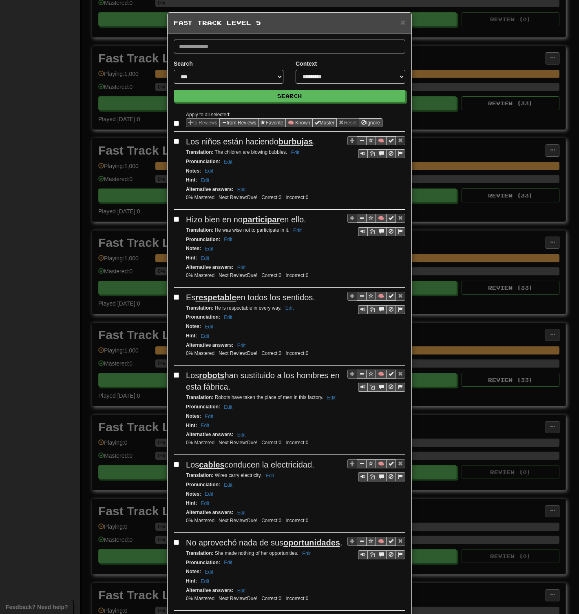
select select "**"
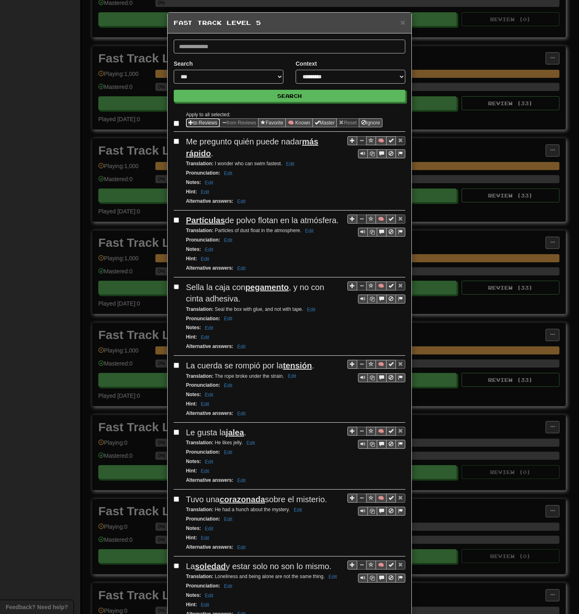
click at [196, 122] on button "to Reviews" at bounding box center [203, 122] width 34 height 9
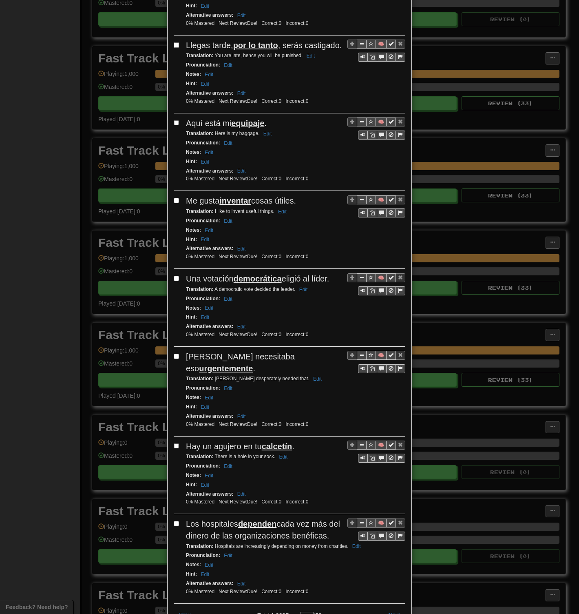
scroll to position [1201, 0]
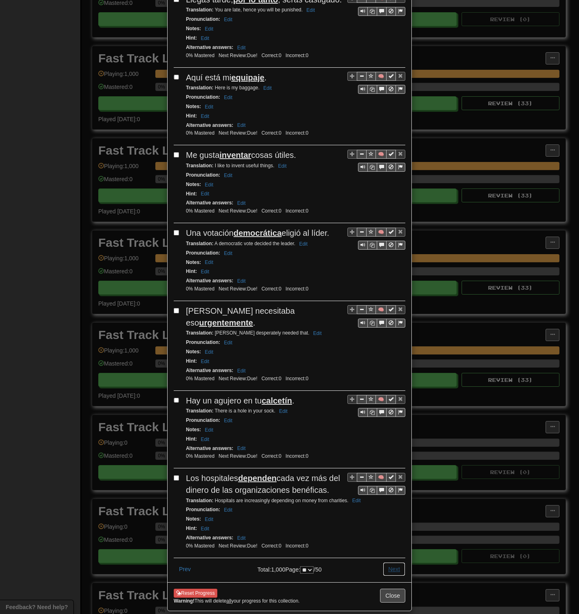
click at [386, 298] on button "Next" at bounding box center [394, 569] width 22 height 14
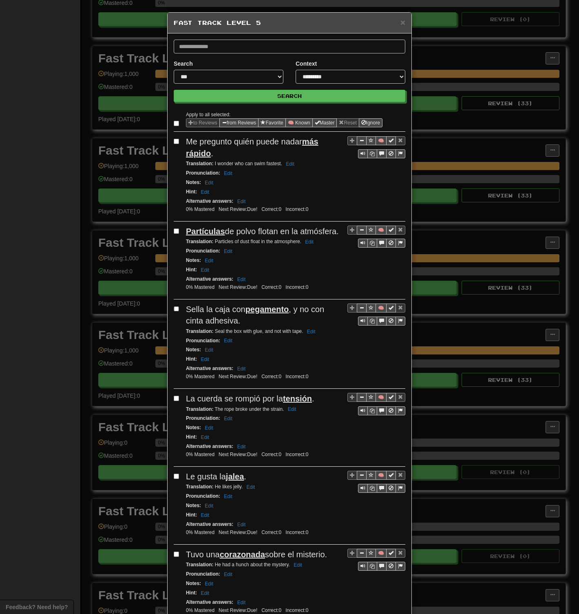
select select "**"
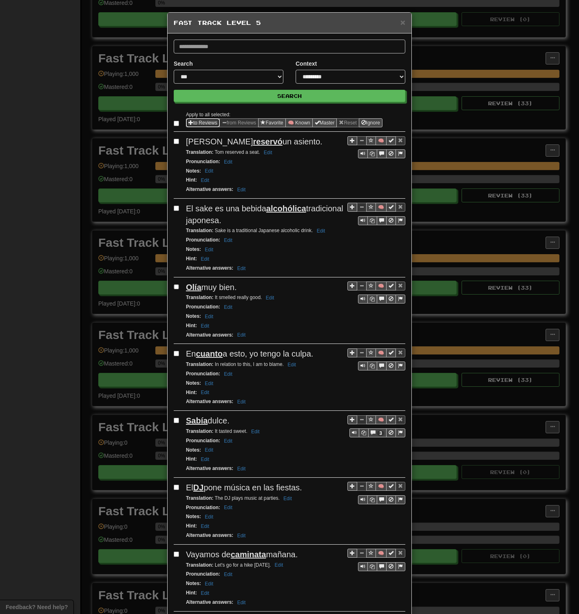
click at [193, 121] on button "to Reviews" at bounding box center [203, 122] width 34 height 9
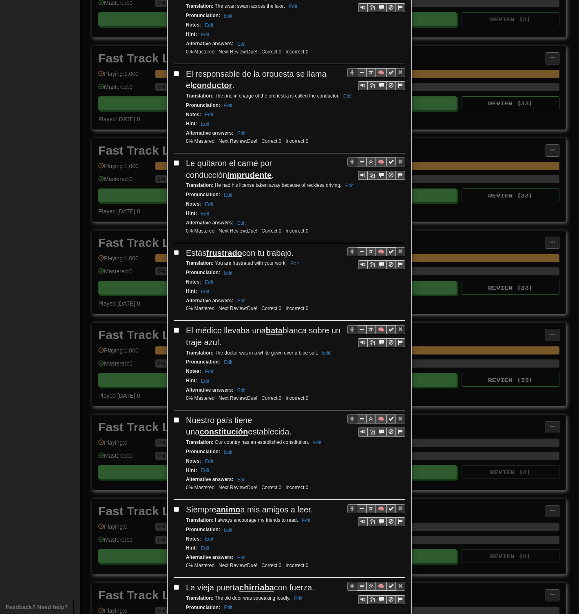
scroll to position [1144, 0]
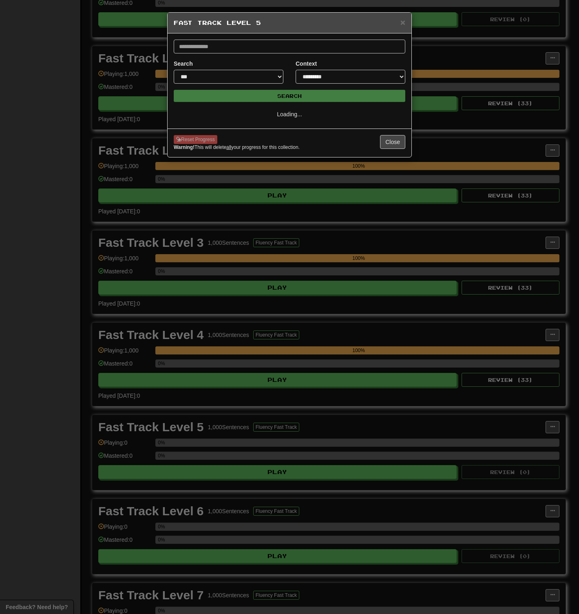
scroll to position [0, 0]
select select "**"
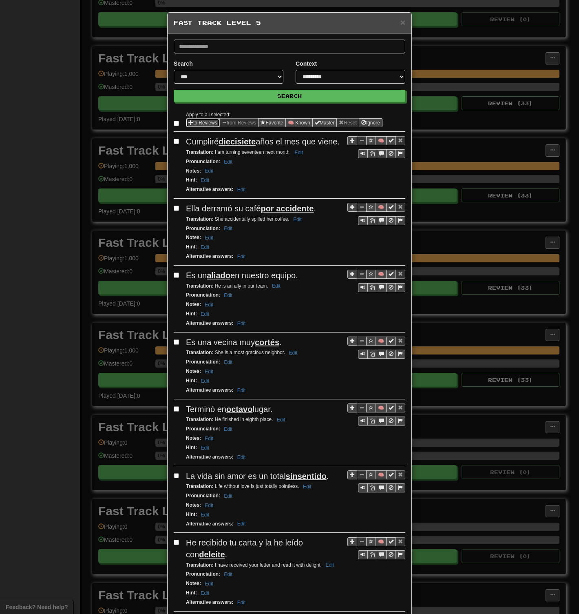
click at [200, 124] on button "to Reviews" at bounding box center [203, 122] width 34 height 9
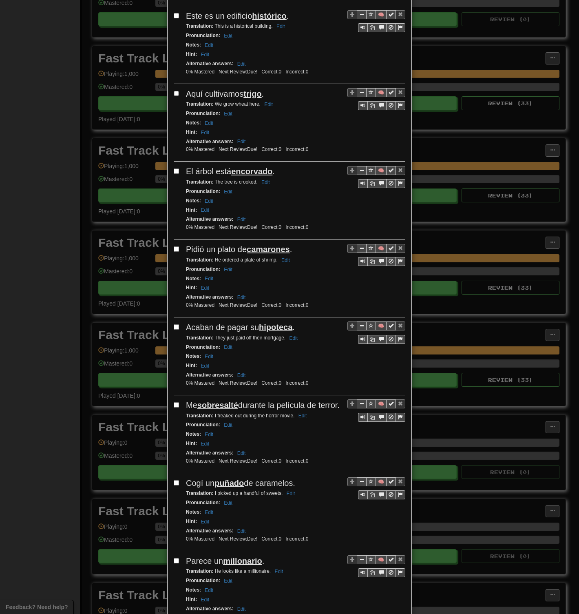
scroll to position [1155, 0]
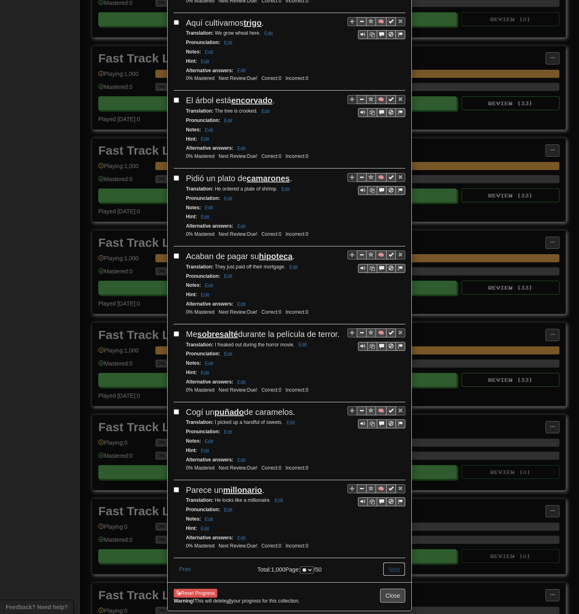
click at [386, 298] on button "Next" at bounding box center [394, 569] width 22 height 14
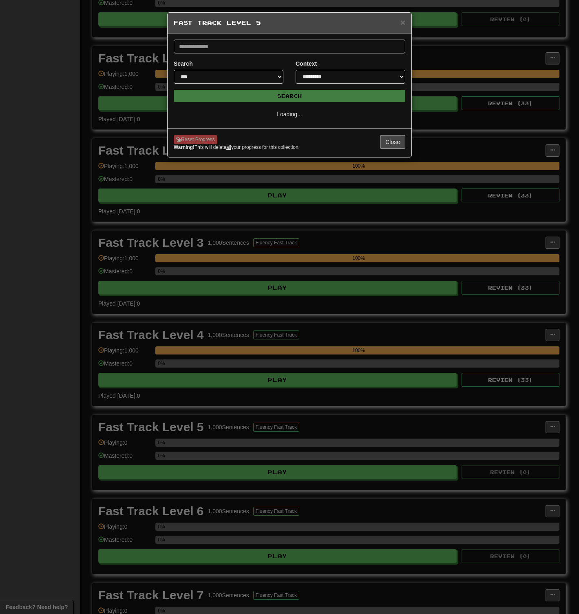
scroll to position [0, 0]
select select "**"
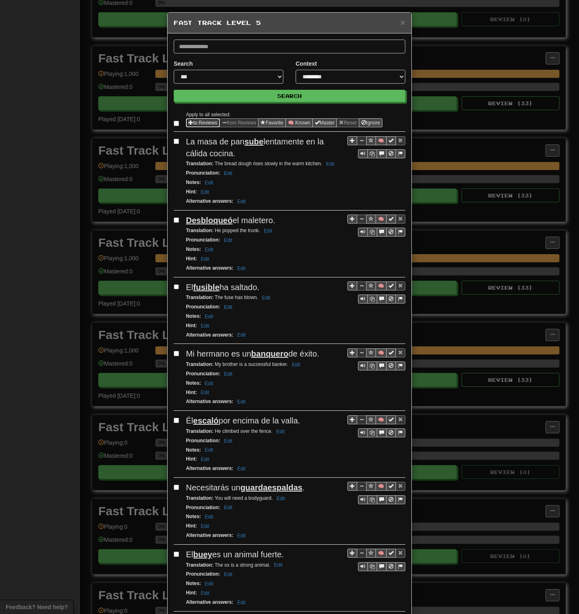
click at [191, 122] on button "to Reviews" at bounding box center [203, 122] width 34 height 9
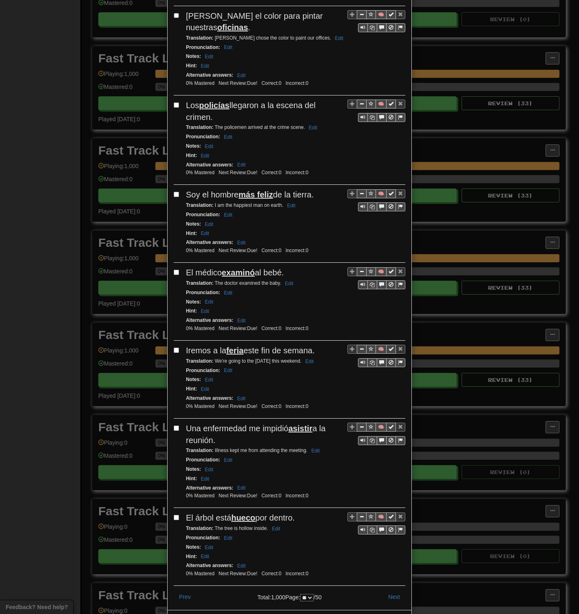
scroll to position [1189, 0]
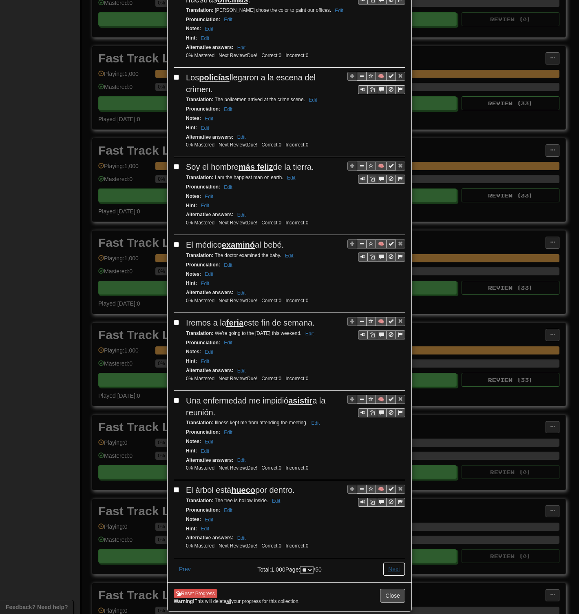
click at [386, 298] on button "Next" at bounding box center [394, 569] width 22 height 14
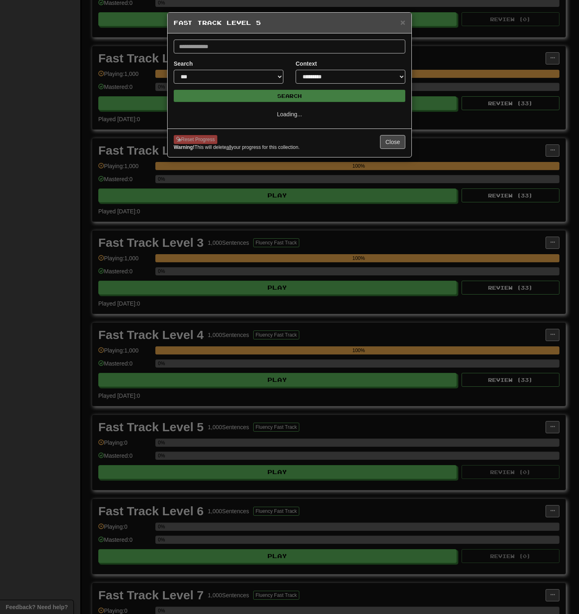
select select "**"
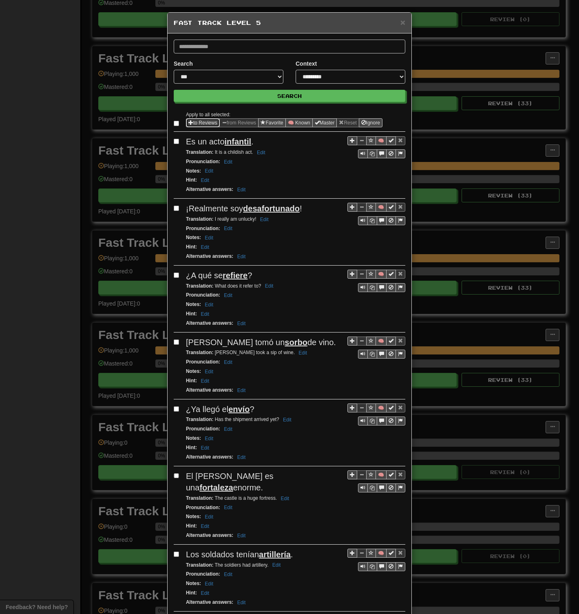
click at [198, 123] on button "to Reviews" at bounding box center [203, 122] width 34 height 9
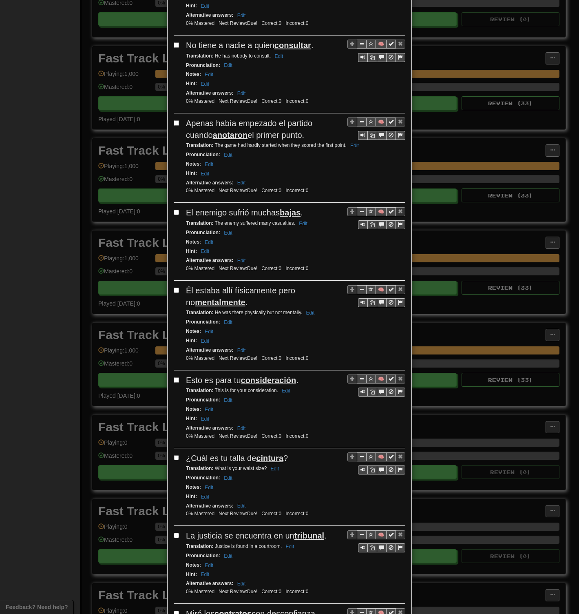
scroll to position [1143, 0]
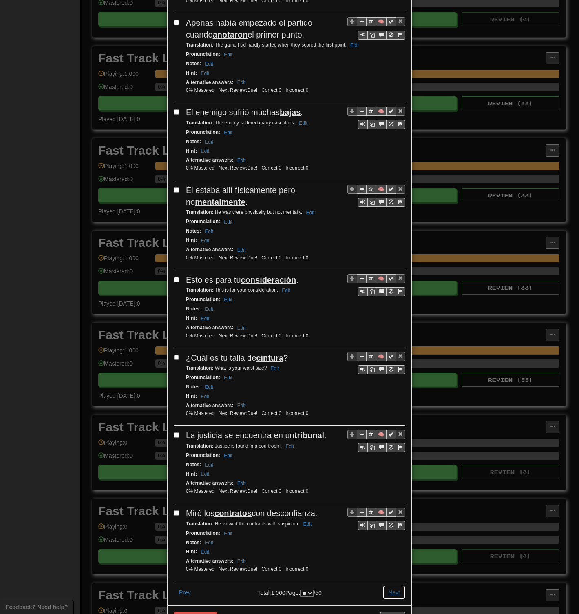
click at [388, 298] on button "Next" at bounding box center [394, 593] width 22 height 14
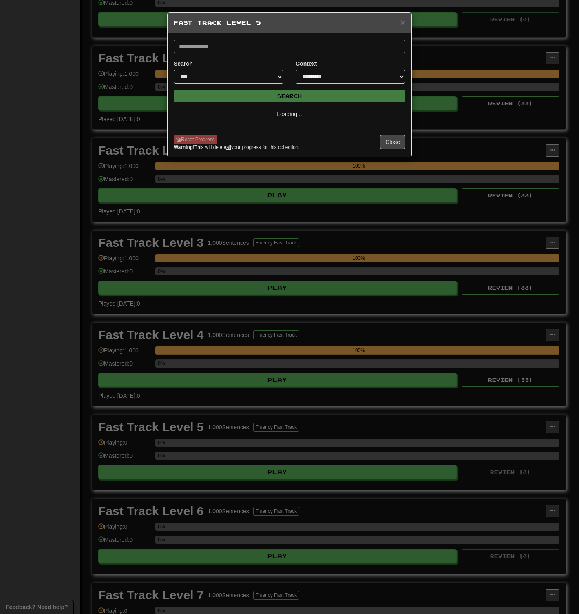
scroll to position [0, 0]
select select "**"
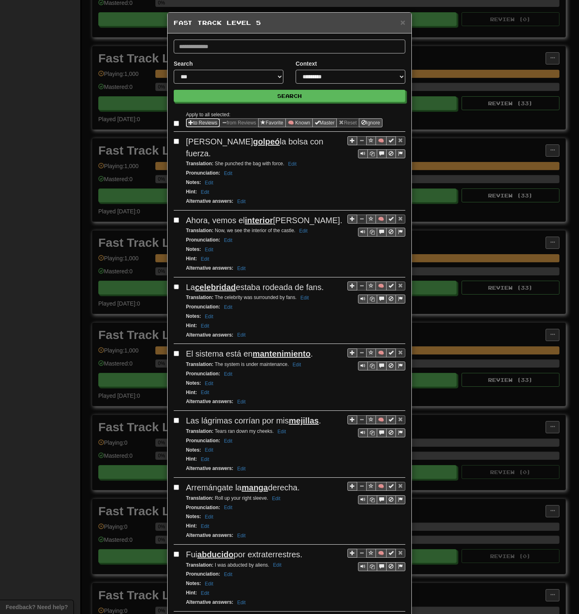
click at [200, 124] on button "to Reviews" at bounding box center [203, 122] width 34 height 9
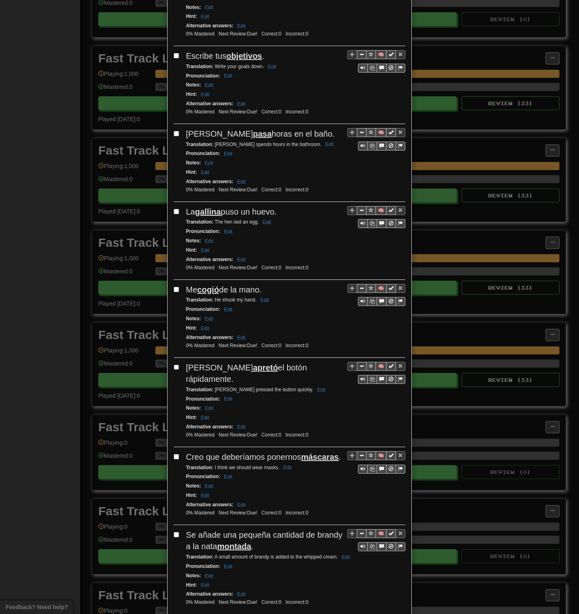
scroll to position [1155, 0]
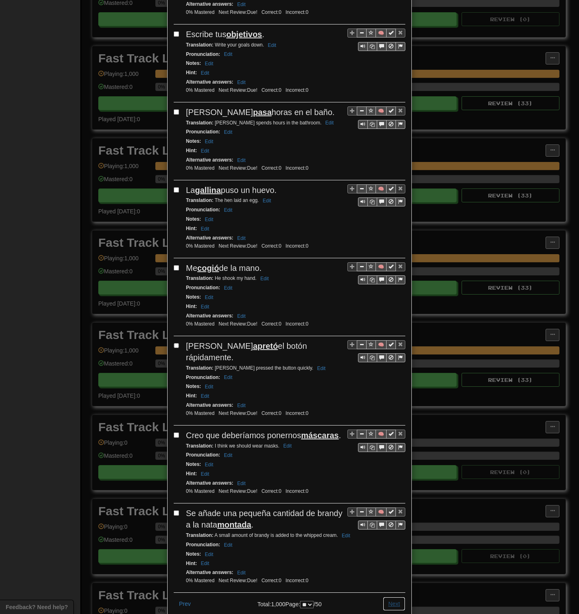
click at [393, 298] on button "Next" at bounding box center [394, 604] width 22 height 14
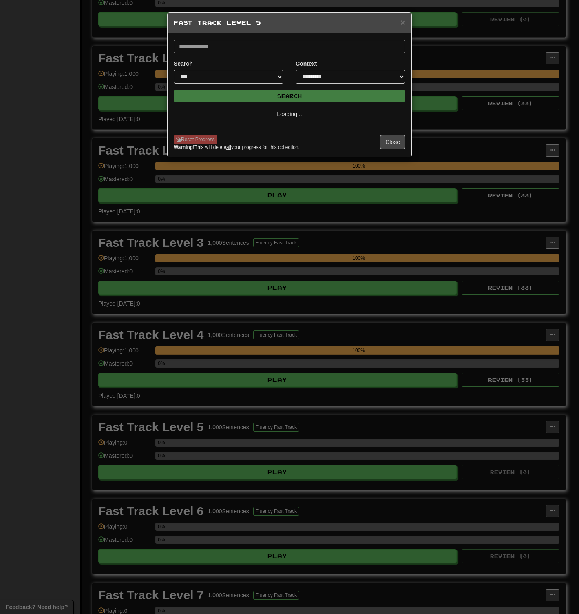
scroll to position [0, 0]
select select "**"
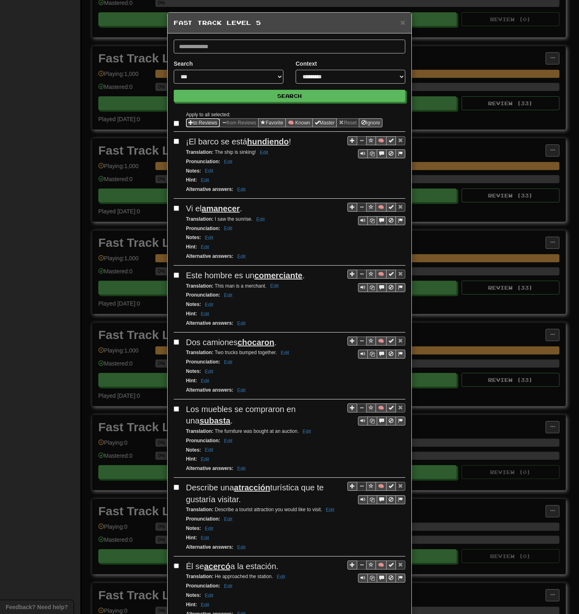
click at [193, 123] on button "to Reviews" at bounding box center [203, 122] width 34 height 9
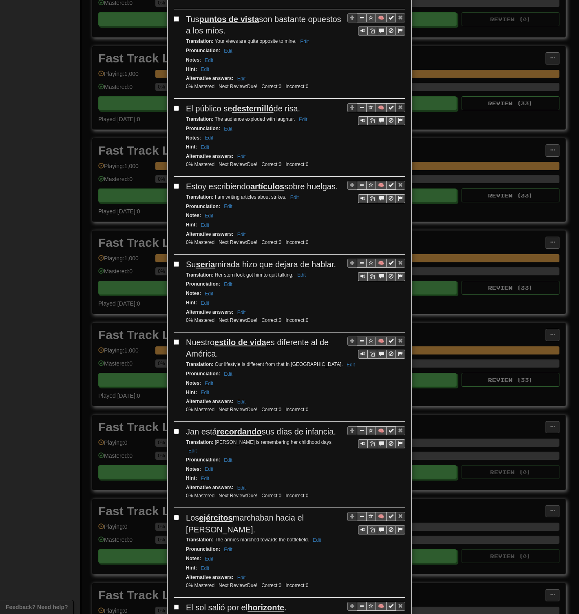
scroll to position [1189, 0]
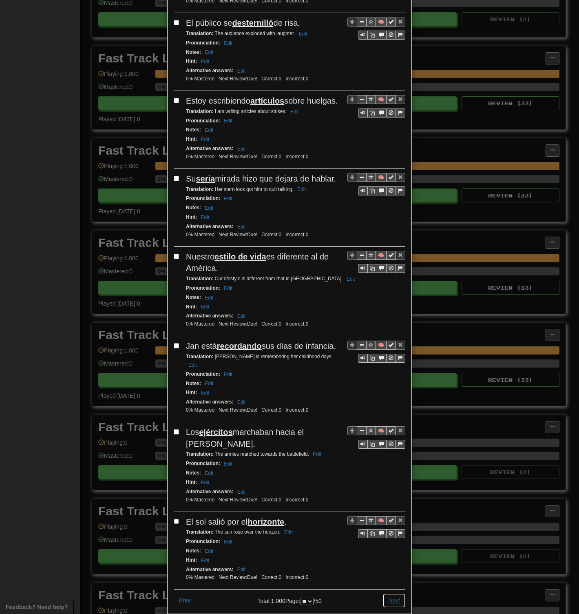
click at [395, 298] on button "Next" at bounding box center [394, 601] width 22 height 14
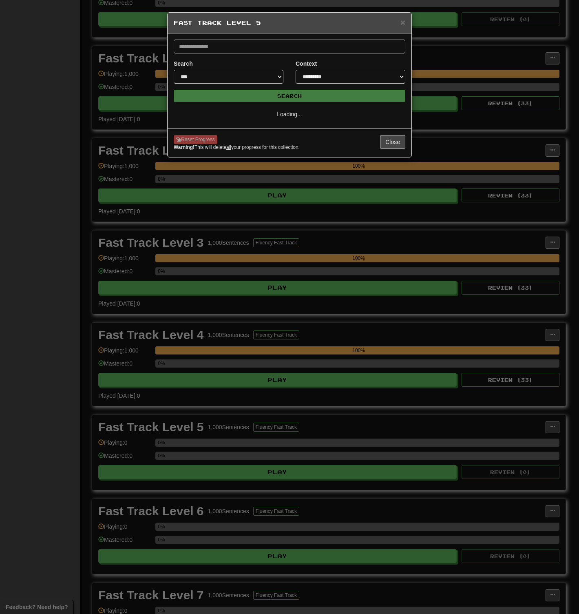
scroll to position [0, 0]
select select "**"
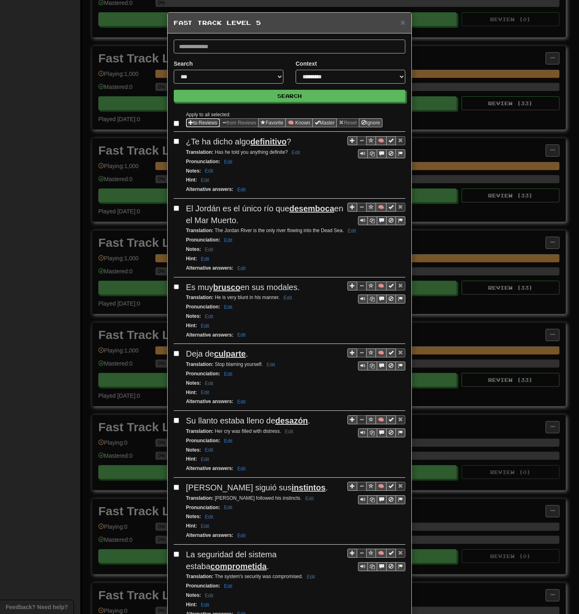
click at [189, 122] on span "Sentence options" at bounding box center [191, 122] width 5 height 5
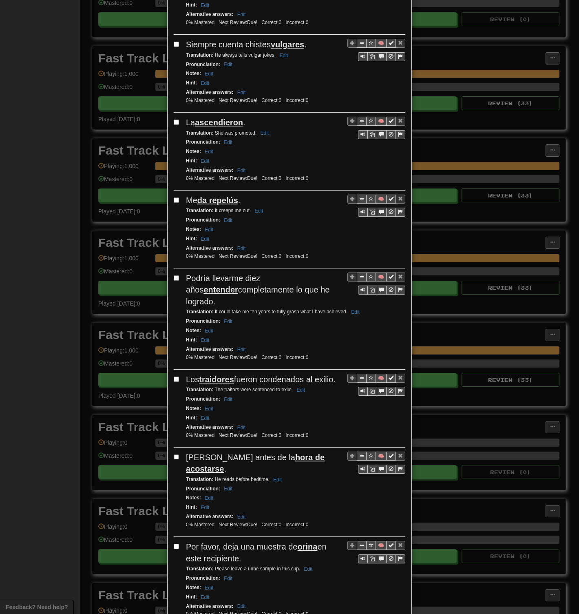
scroll to position [1178, 0]
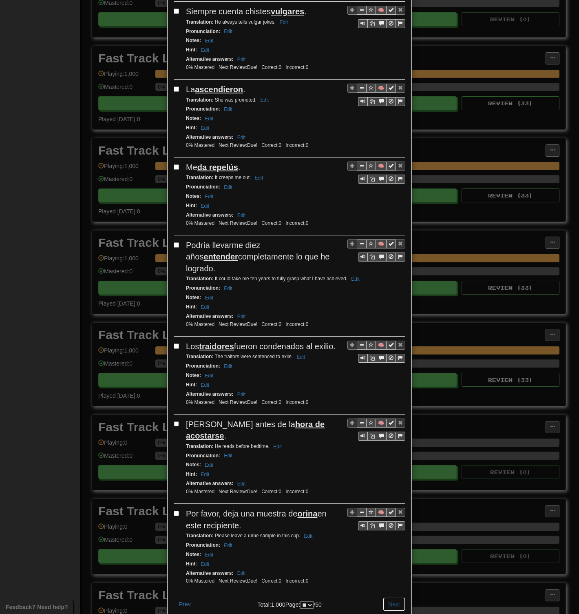
click at [392, 298] on button "Next" at bounding box center [394, 604] width 22 height 14
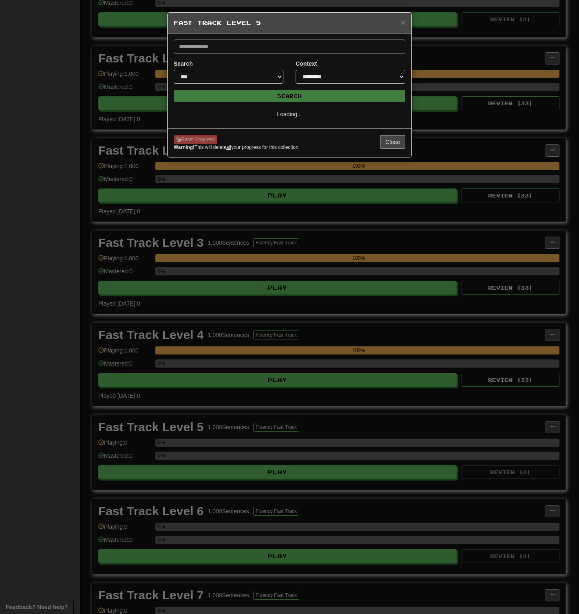
select select "**"
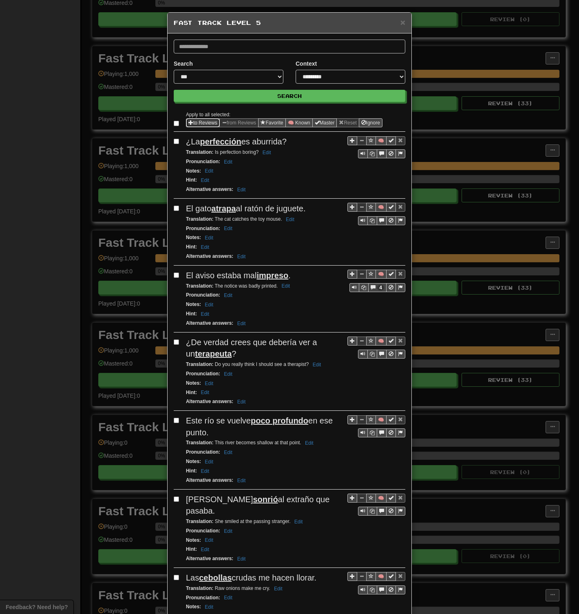
click at [189, 124] on span "Sentence options" at bounding box center [191, 122] width 5 height 5
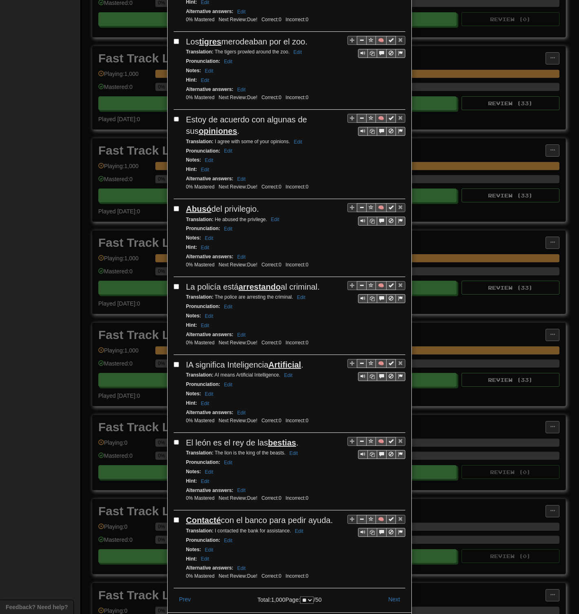
scroll to position [1166, 0]
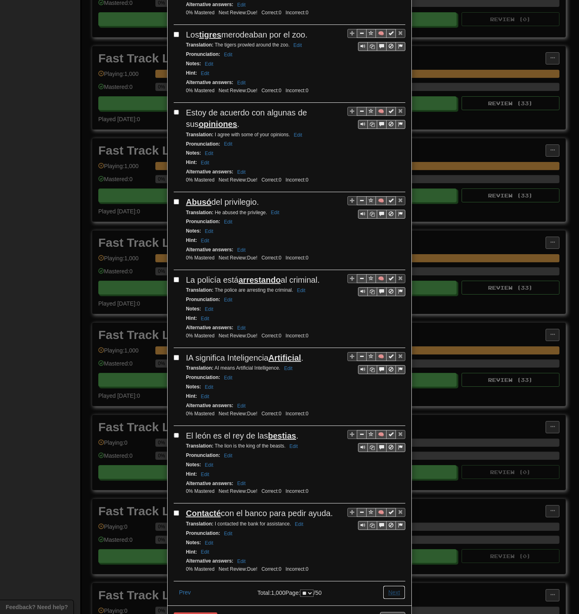
click at [396, 298] on button "Next" at bounding box center [394, 593] width 22 height 14
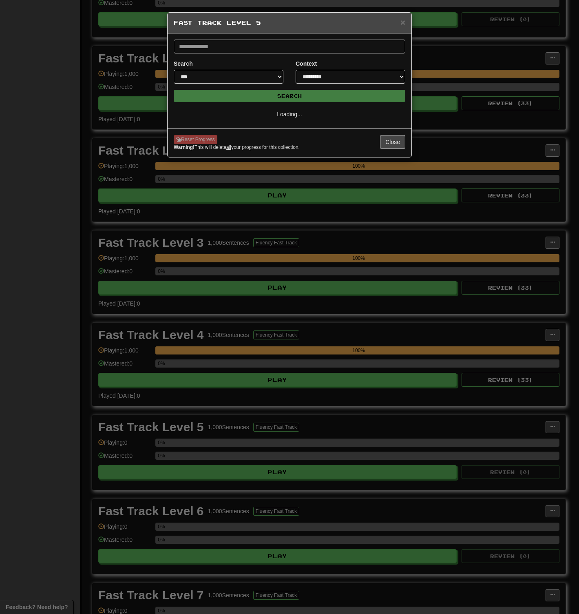
select select "**"
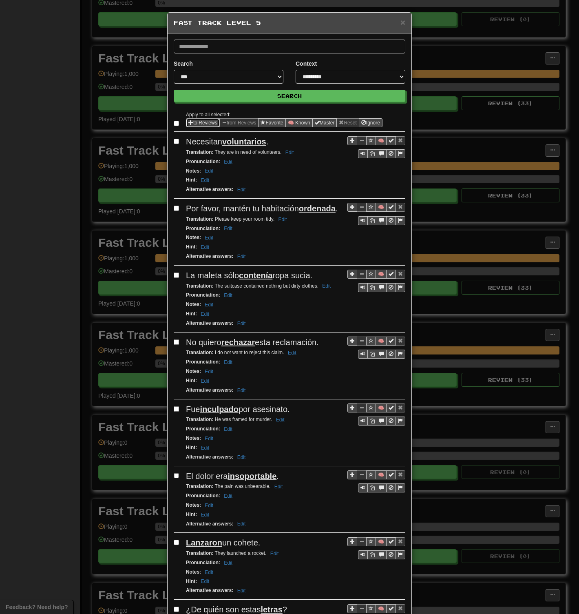
click at [189, 123] on span "Sentence options" at bounding box center [191, 122] width 5 height 5
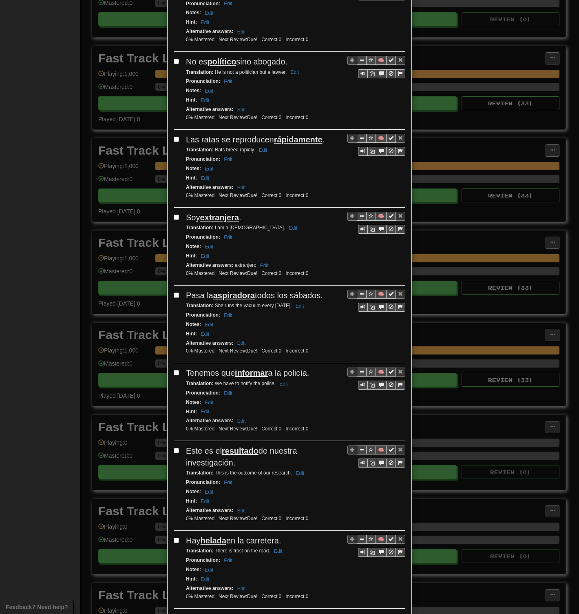
scroll to position [1143, 0]
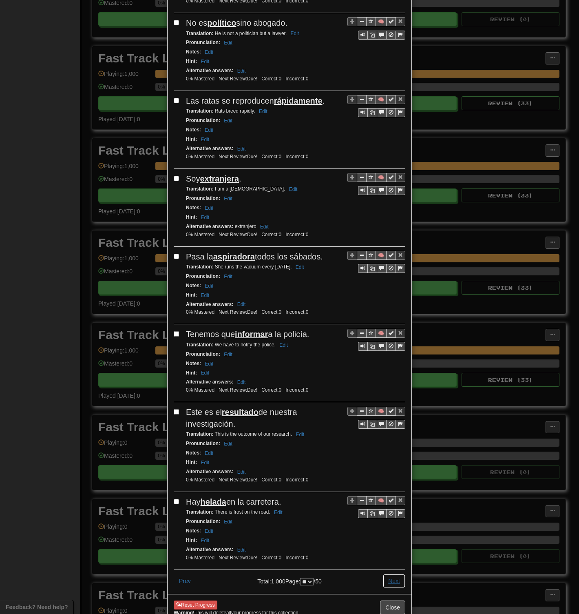
click at [389, 298] on button "Next" at bounding box center [394, 581] width 22 height 14
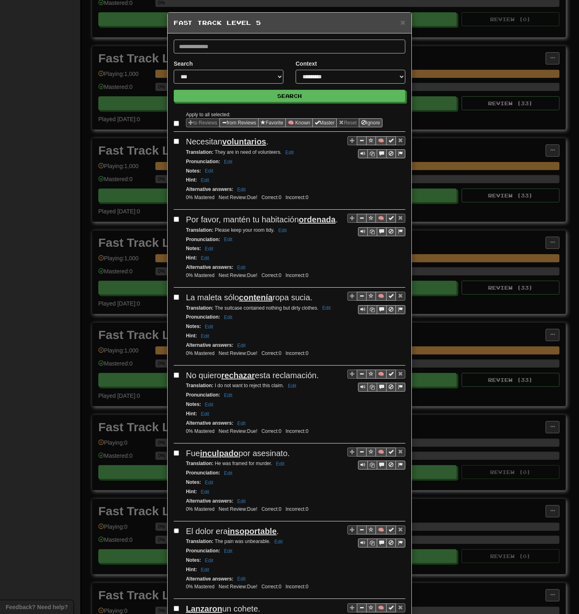
select select "**"
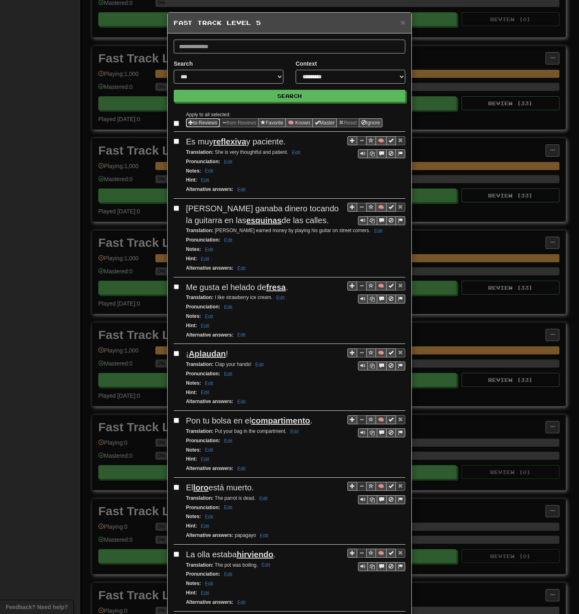
click at [193, 120] on button "to Reviews" at bounding box center [203, 122] width 34 height 9
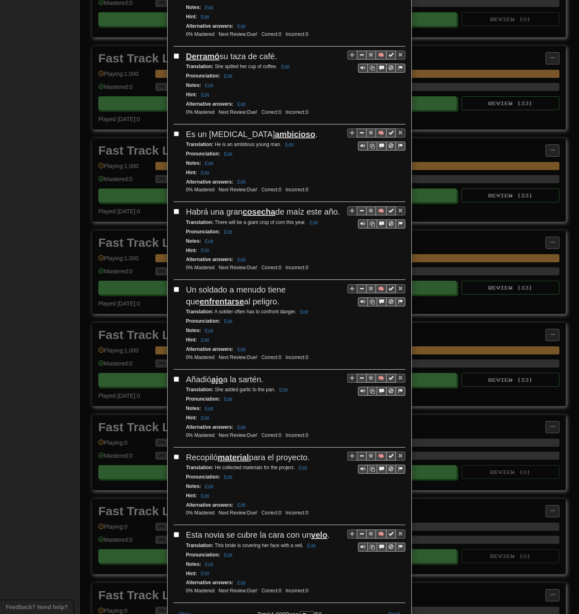
scroll to position [1178, 0]
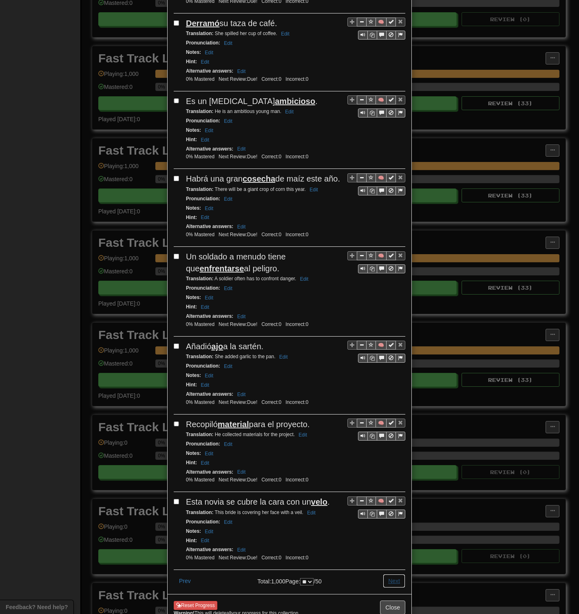
click at [388, 298] on button "Next" at bounding box center [394, 581] width 22 height 14
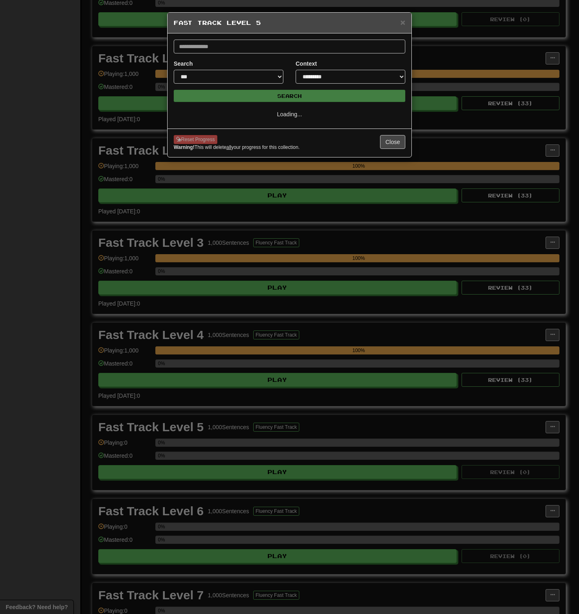
scroll to position [0, 0]
select select "**"
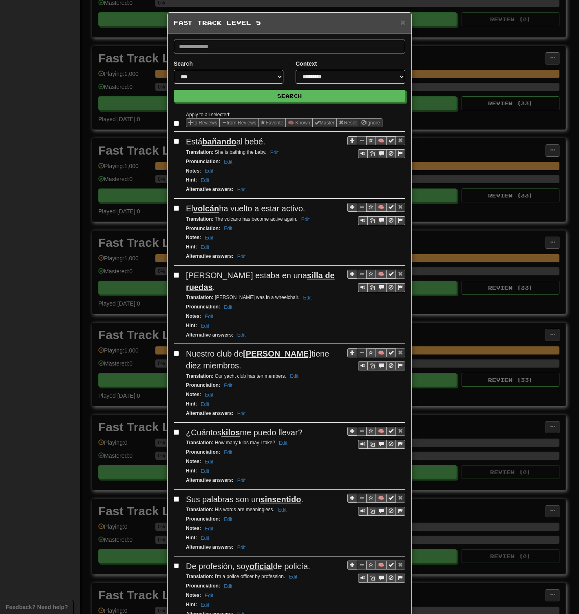
click at [202, 120] on button "to Reviews" at bounding box center [203, 122] width 34 height 9
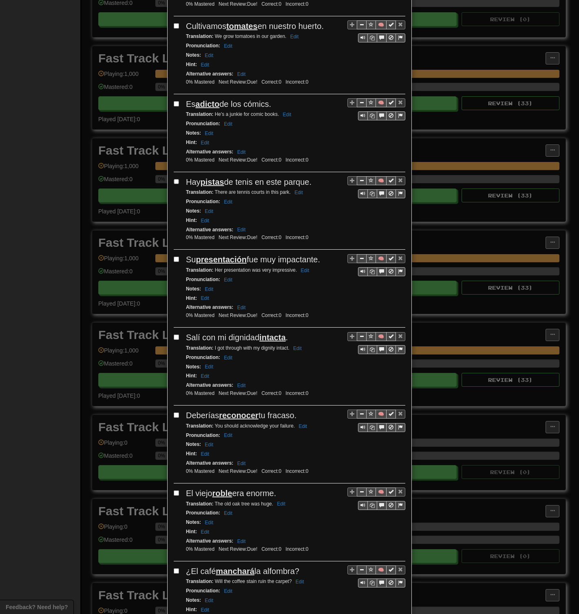
scroll to position [1143, 0]
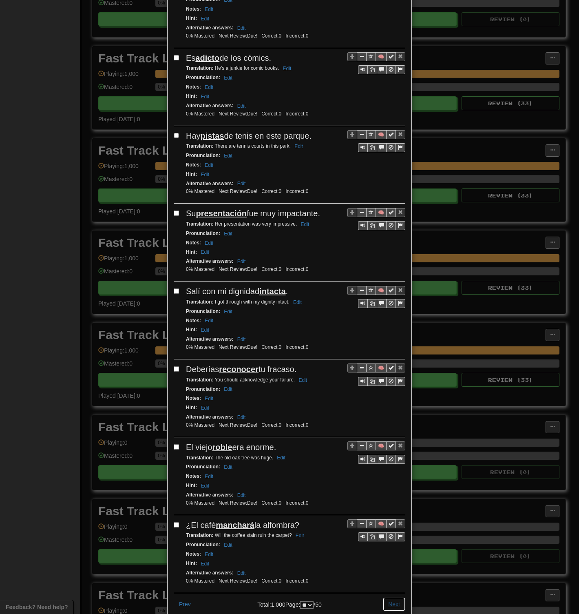
click at [387, 298] on button "Next" at bounding box center [394, 604] width 22 height 14
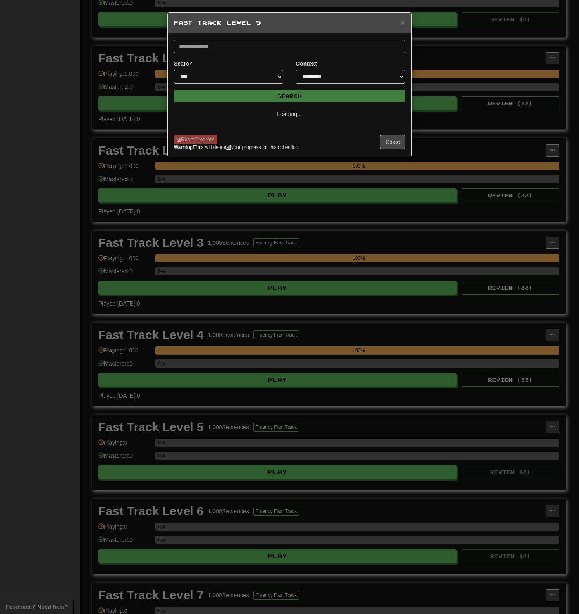
scroll to position [0, 0]
select select "**"
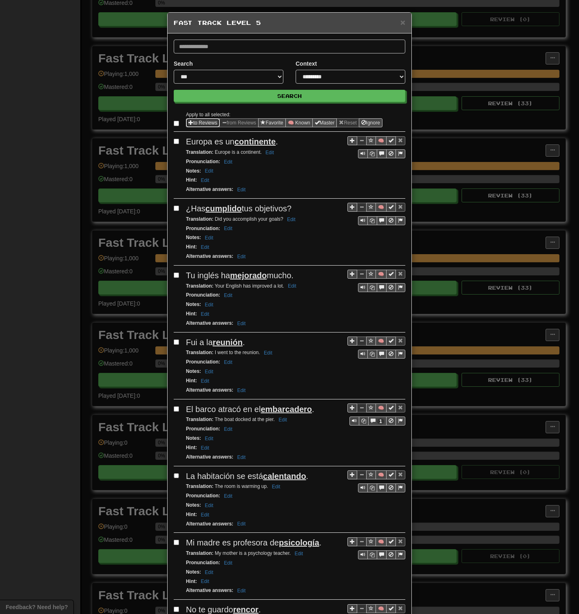
click at [194, 123] on button "to Reviews" at bounding box center [203, 122] width 34 height 9
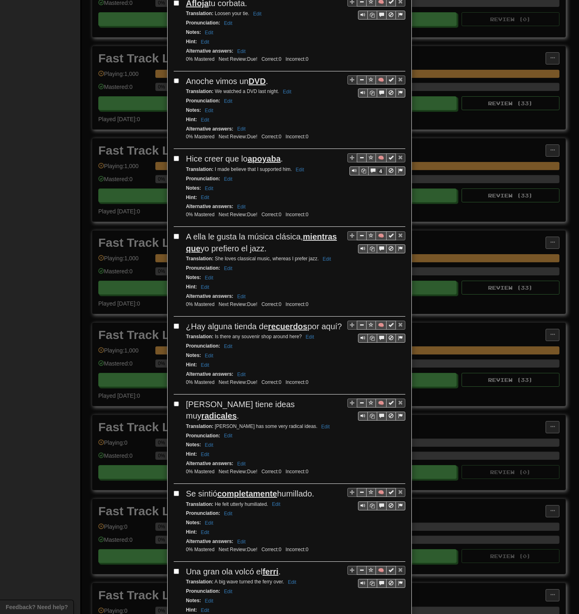
scroll to position [1155, 0]
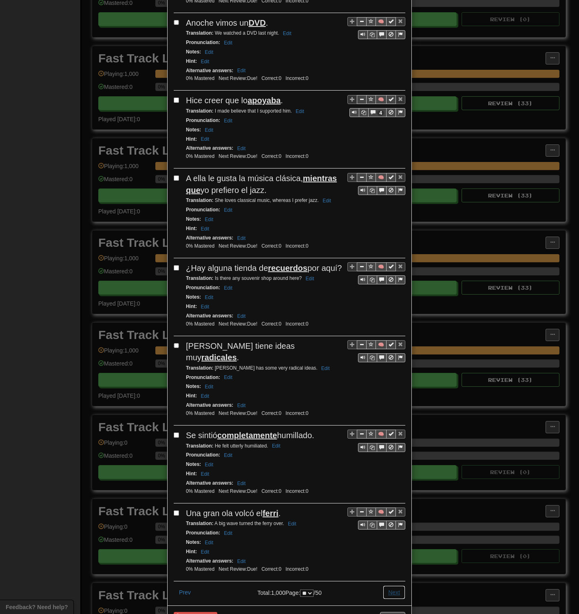
click at [389, 298] on button "Next" at bounding box center [394, 593] width 22 height 14
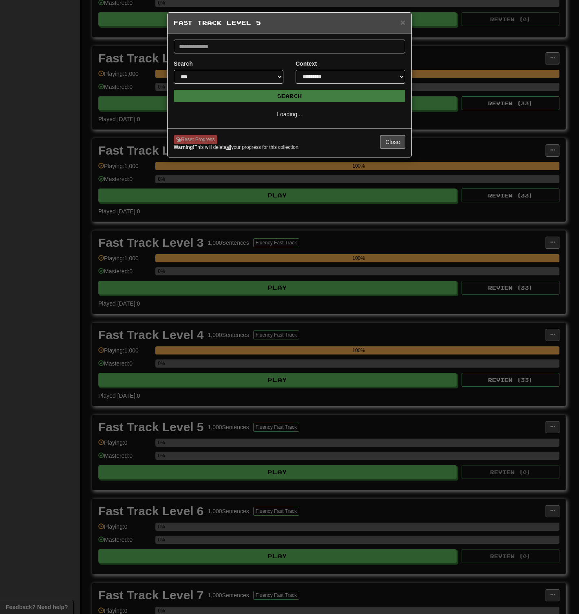
scroll to position [0, 0]
select select "**"
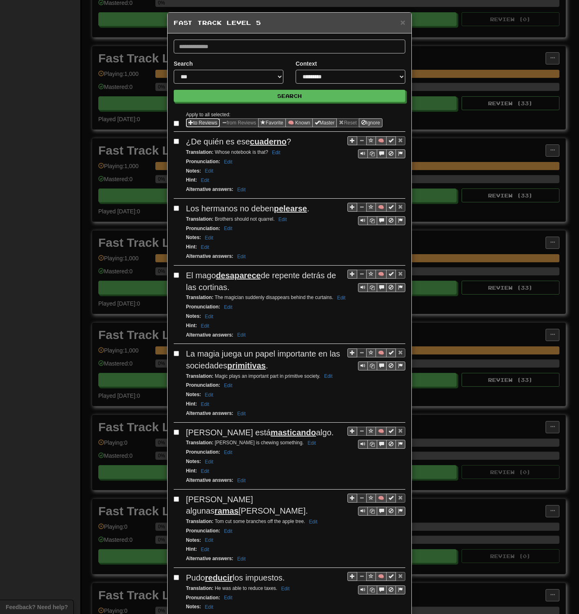
click at [208, 123] on button "to Reviews" at bounding box center [203, 122] width 34 height 9
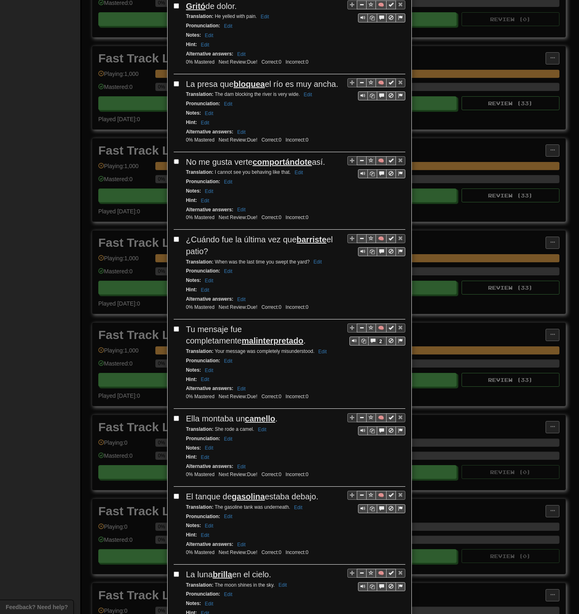
scroll to position [1189, 0]
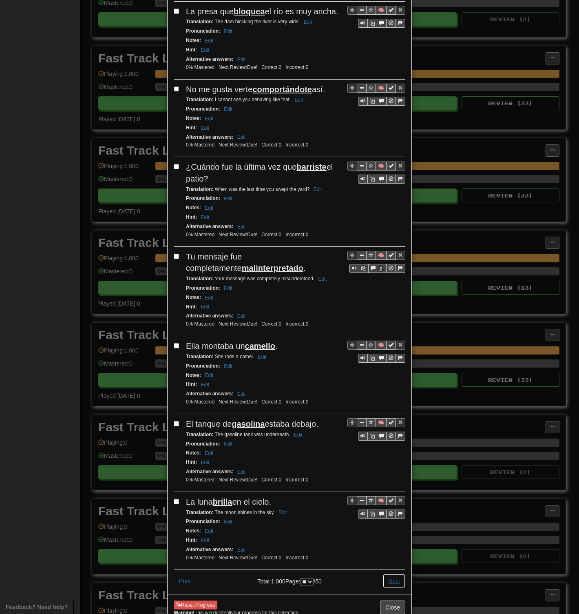
click at [390, 298] on button "Next" at bounding box center [394, 581] width 22 height 14
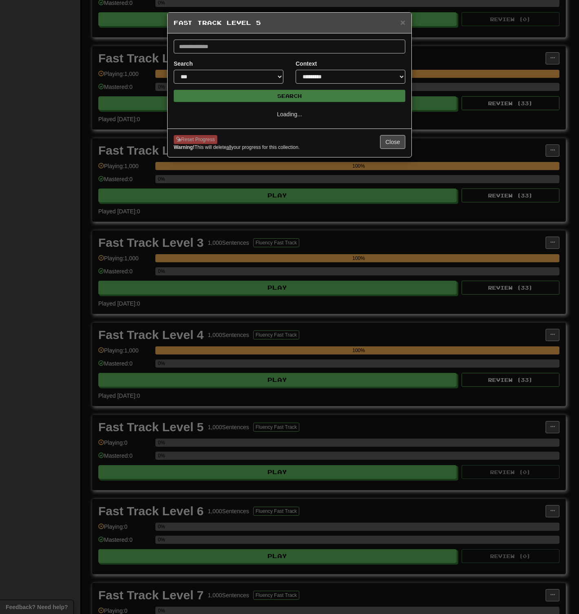
select select "**"
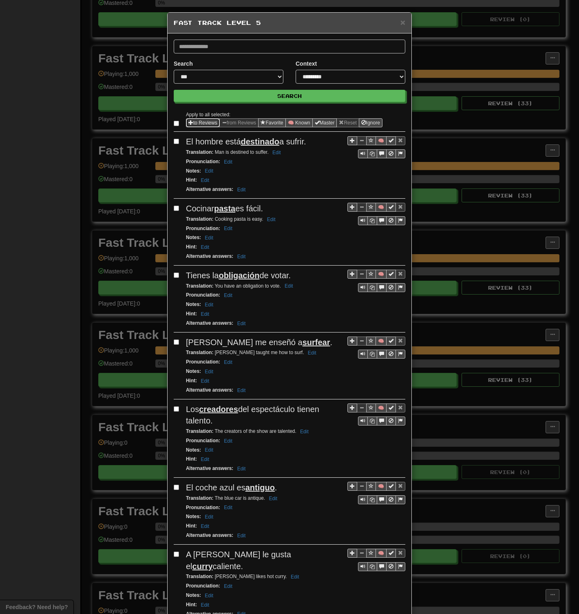
click at [205, 121] on button "to Reviews" at bounding box center [203, 122] width 34 height 9
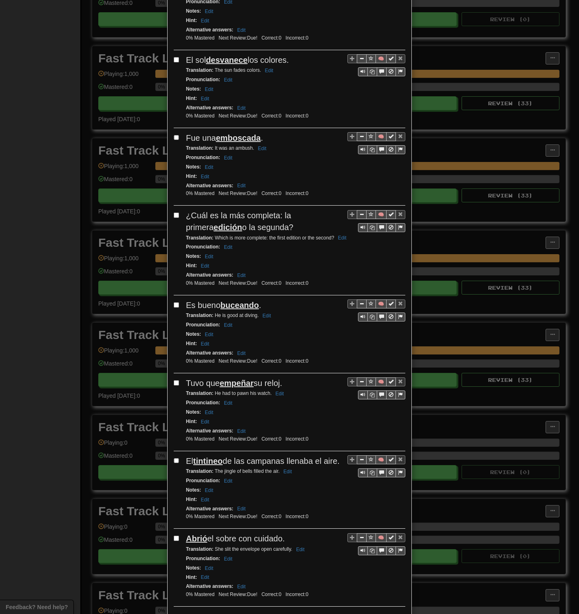
scroll to position [1178, 0]
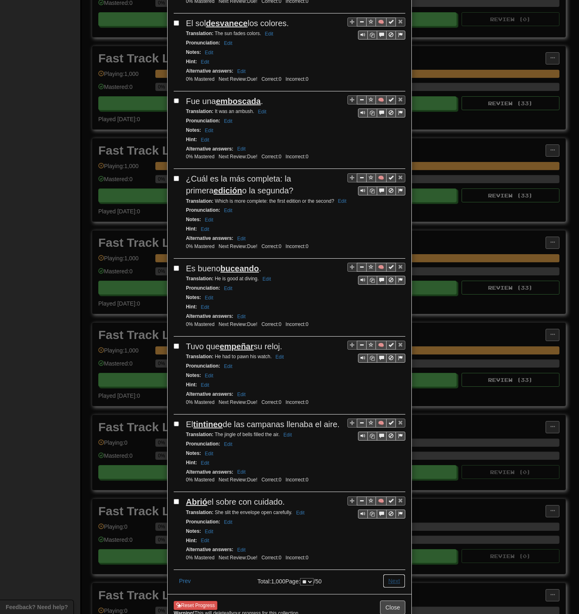
click at [385, 298] on button "Next" at bounding box center [394, 581] width 22 height 14
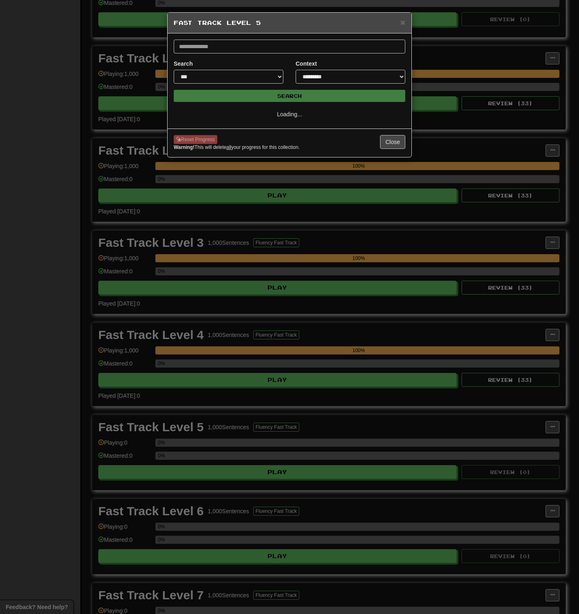
scroll to position [0, 0]
select select "**"
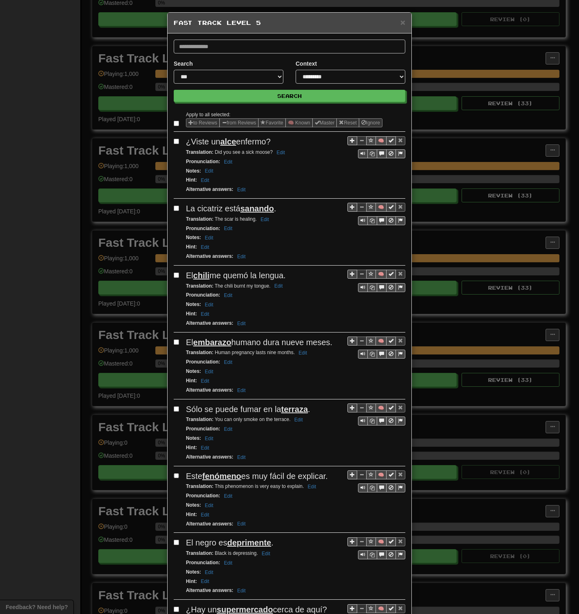
click at [174, 119] on label at bounding box center [178, 123] width 8 height 8
click at [197, 120] on button "to Reviews" at bounding box center [203, 122] width 34 height 9
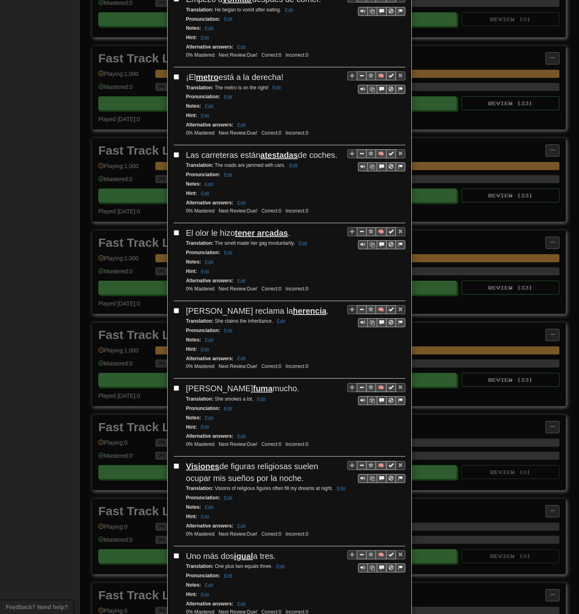
scroll to position [1131, 0]
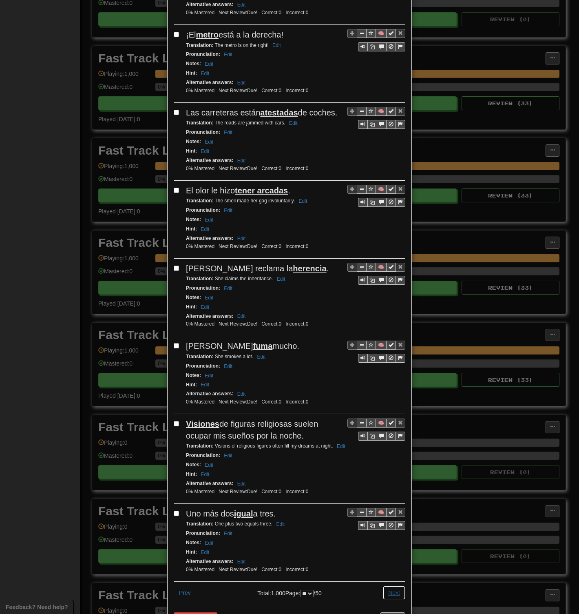
click at [388, 298] on button "Next" at bounding box center [394, 593] width 22 height 14
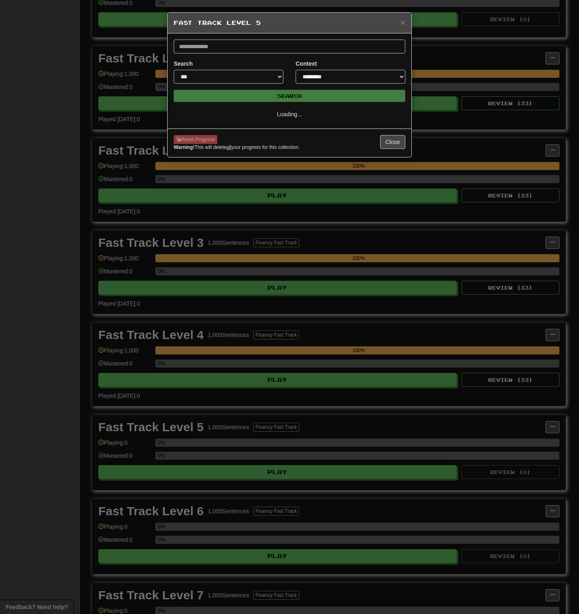
scroll to position [0, 0]
select select "**"
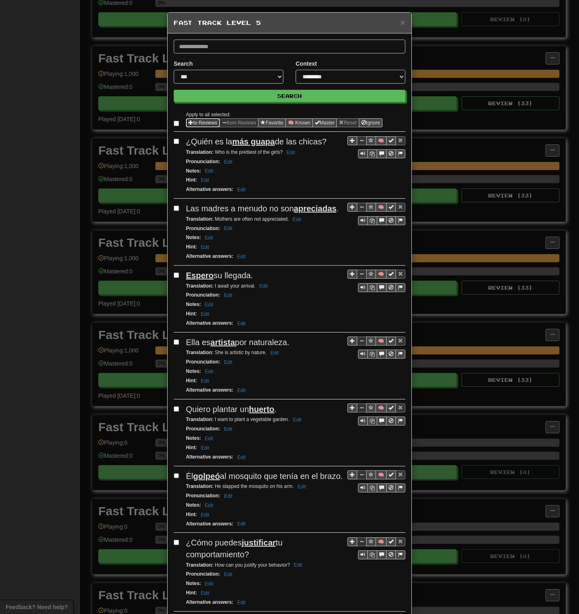
click at [197, 120] on button "to Reviews" at bounding box center [203, 122] width 34 height 9
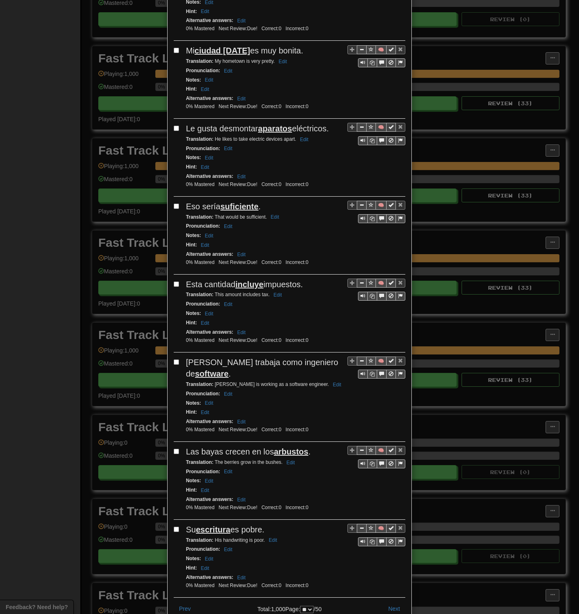
scroll to position [1178, 0]
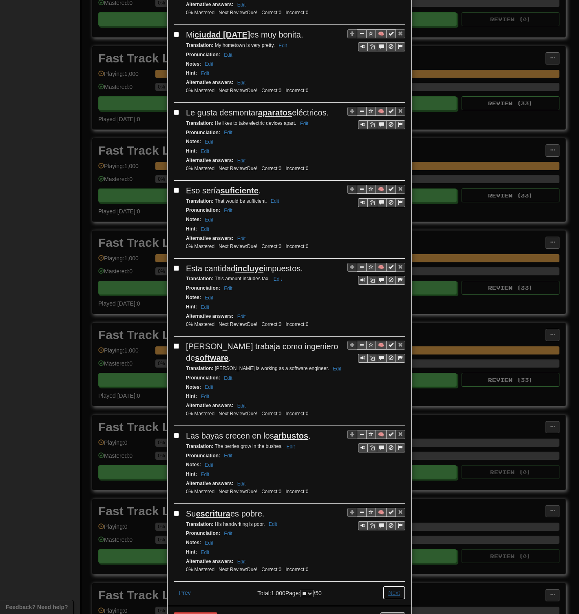
click at [388, 298] on button "Next" at bounding box center [394, 593] width 22 height 14
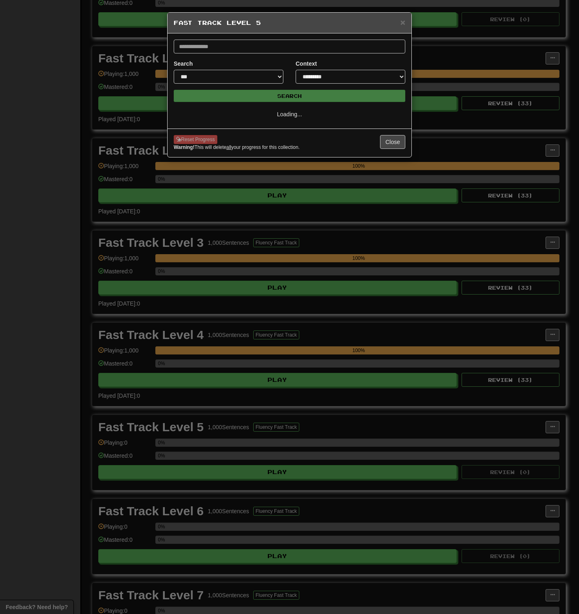
scroll to position [0, 0]
select select "**"
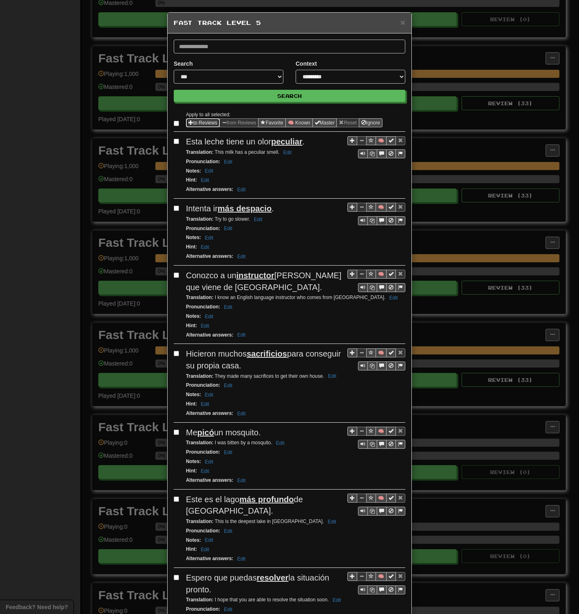
click at [189, 123] on span "Sentence options" at bounding box center [191, 122] width 5 height 5
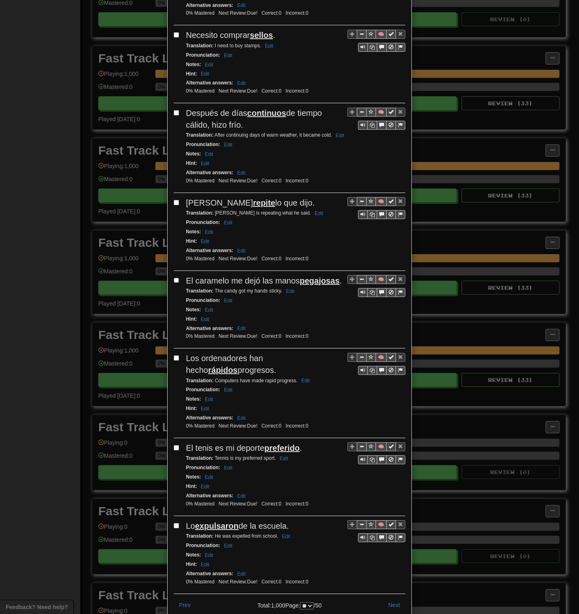
scroll to position [1213, 0]
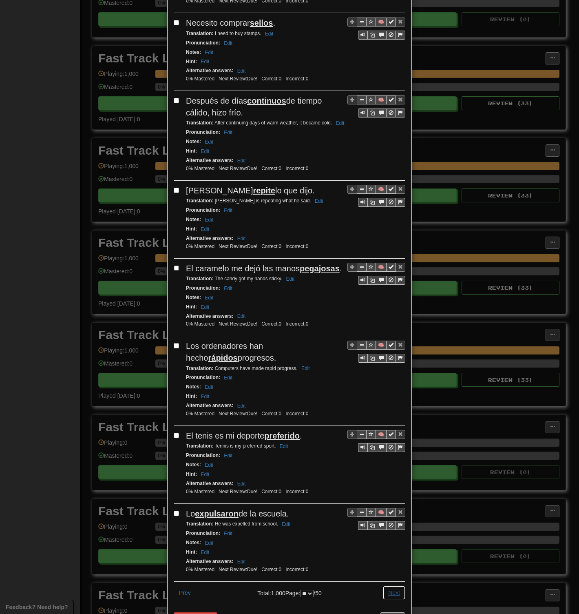
click at [388, 298] on button "Next" at bounding box center [394, 593] width 22 height 14
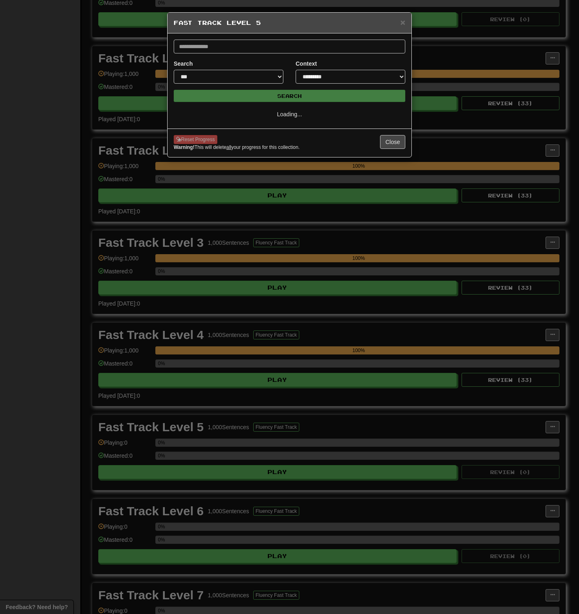
select select "**"
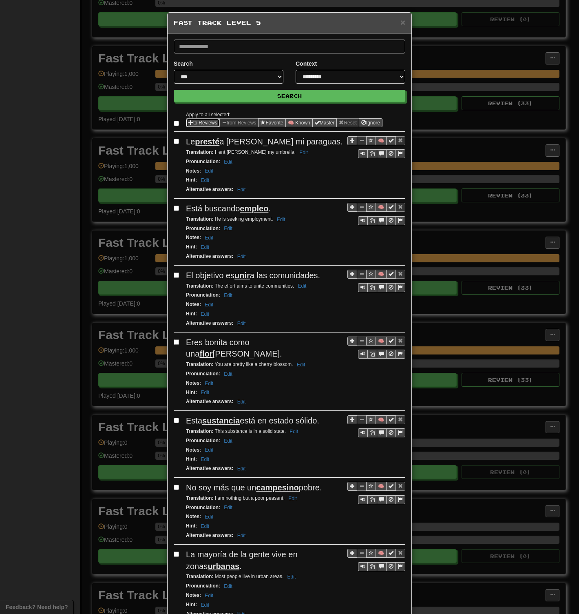
click at [202, 122] on button "to Reviews" at bounding box center [203, 122] width 34 height 9
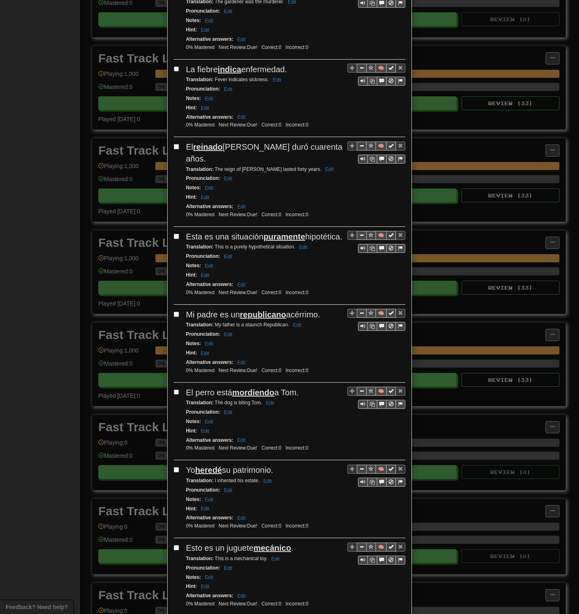
scroll to position [1155, 0]
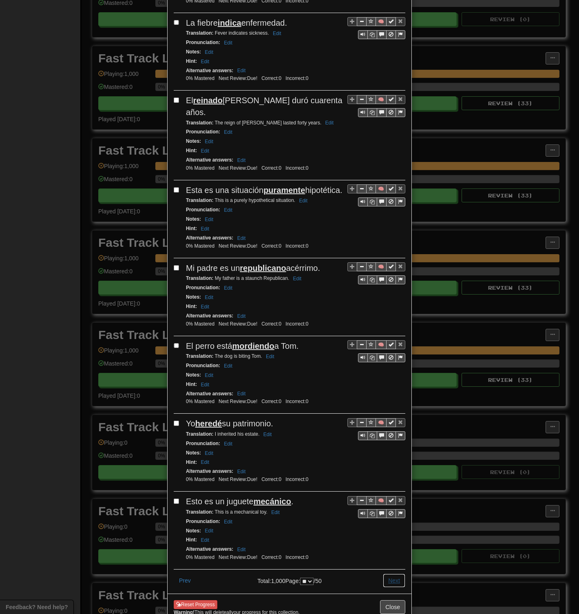
click at [388, 298] on button "Next" at bounding box center [394, 581] width 22 height 14
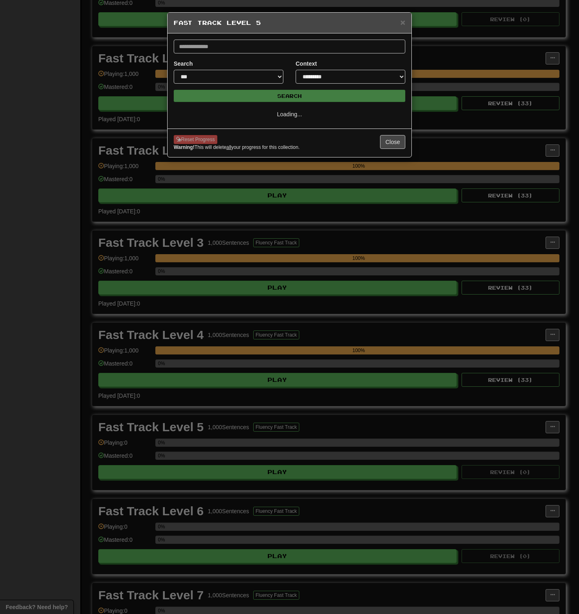
scroll to position [0, 0]
select select "**"
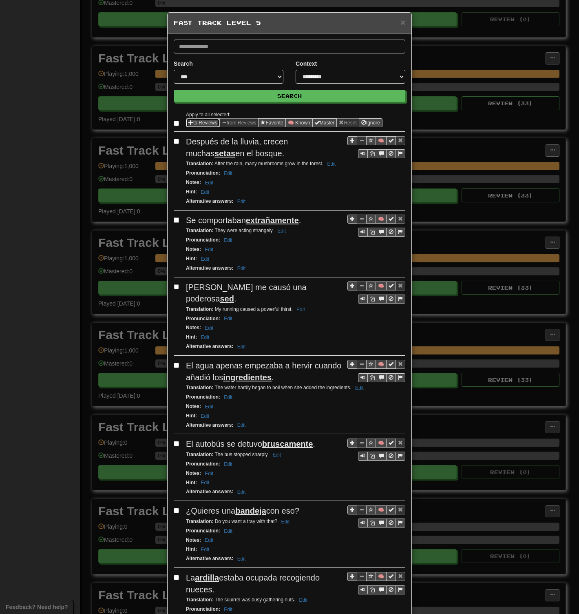
click at [201, 124] on button "to Reviews" at bounding box center [203, 122] width 34 height 9
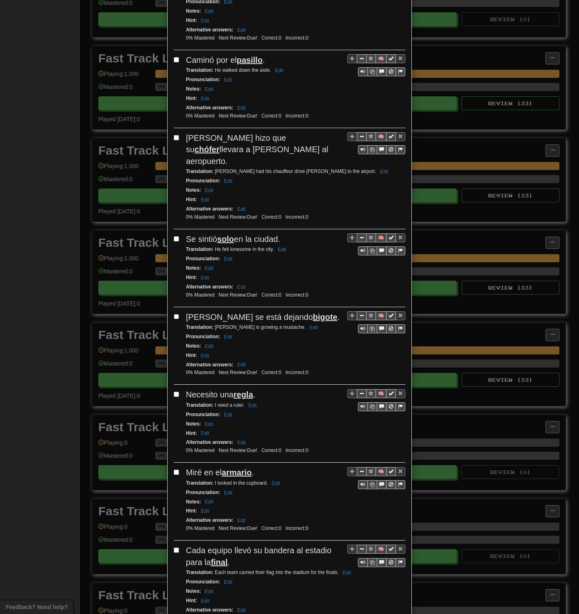
scroll to position [1189, 0]
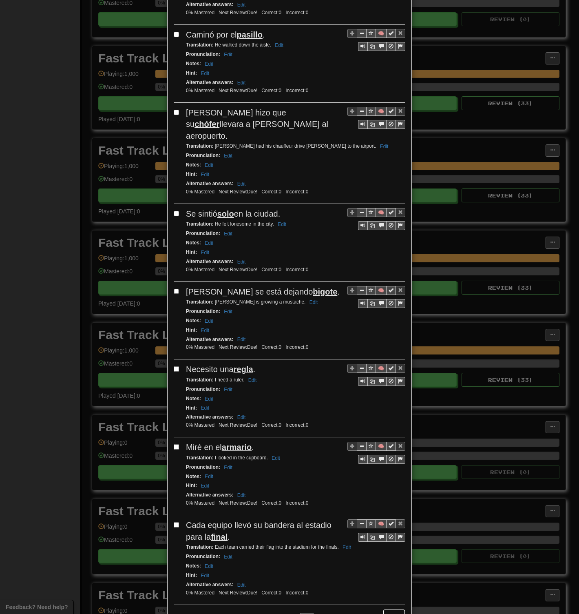
click at [388, 298] on button "Next" at bounding box center [394, 616] width 22 height 14
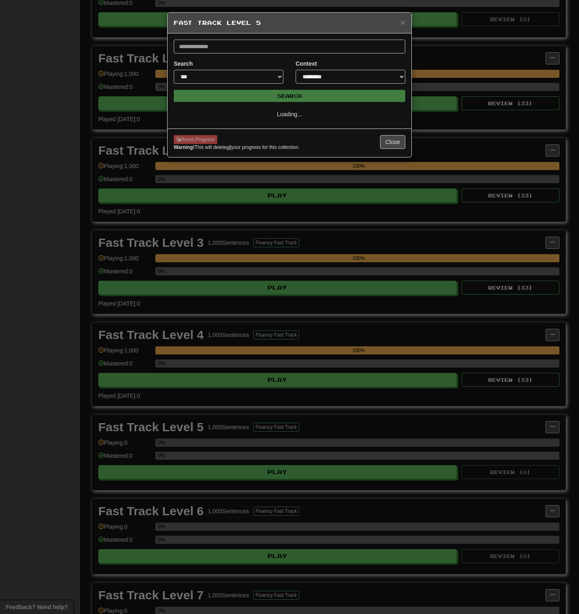
select select "**"
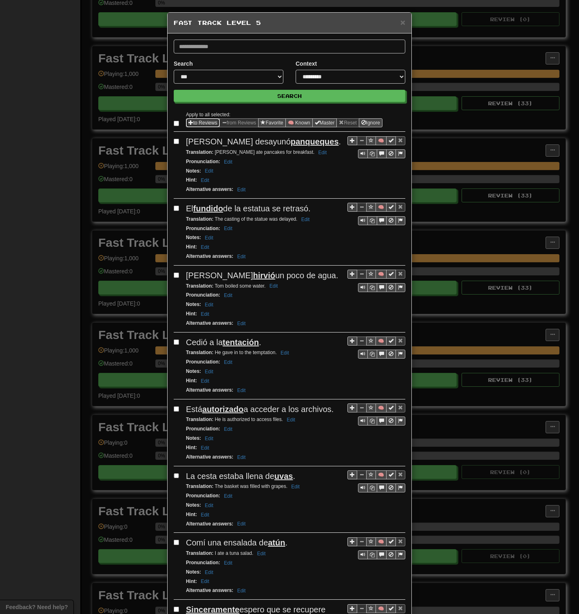
click at [196, 121] on button "to Reviews" at bounding box center [203, 122] width 34 height 9
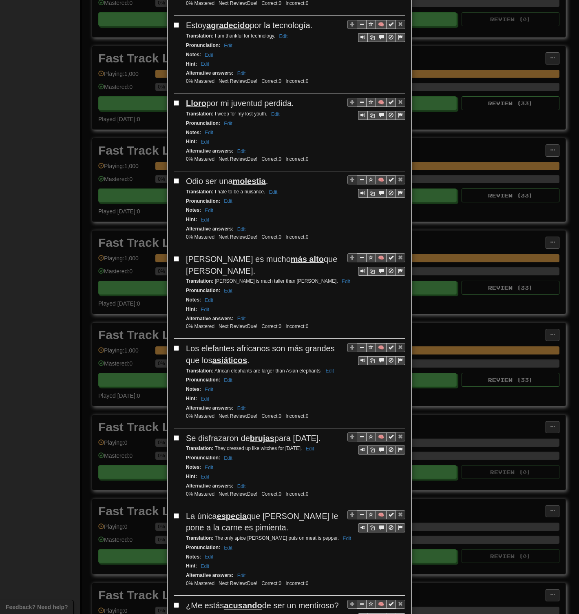
scroll to position [1166, 0]
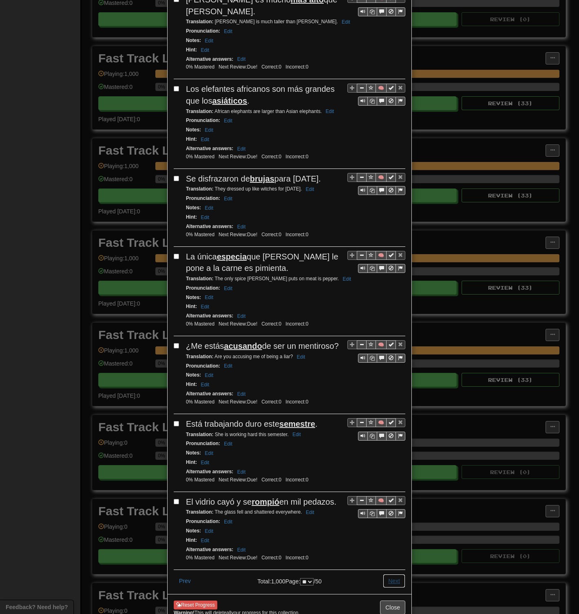
click at [384, 298] on button "Next" at bounding box center [394, 581] width 22 height 14
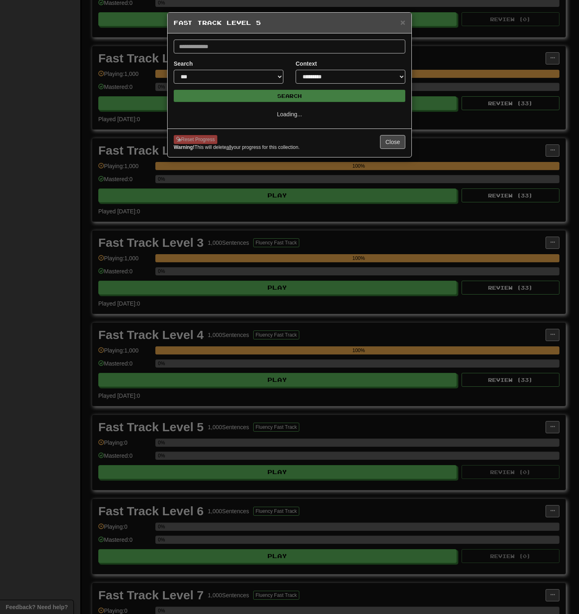
select select "**"
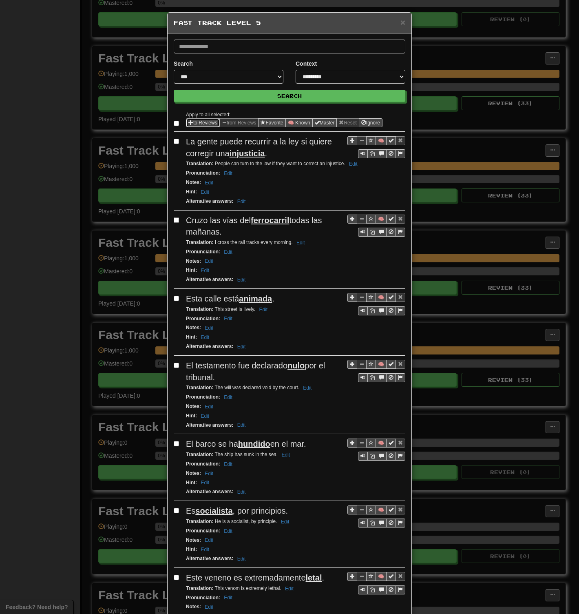
click at [195, 123] on button "to Reviews" at bounding box center [203, 122] width 34 height 9
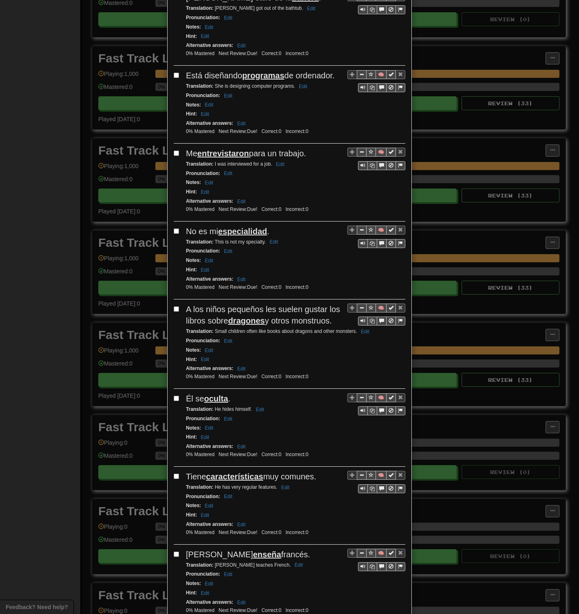
scroll to position [1178, 0]
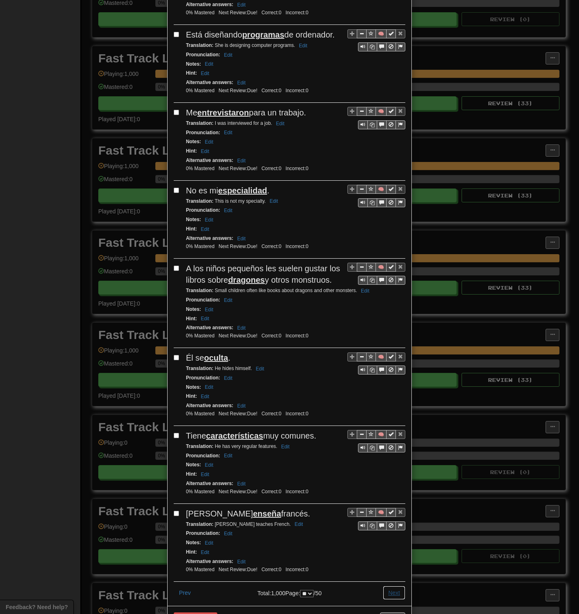
click at [393, 298] on button "Next" at bounding box center [394, 593] width 22 height 14
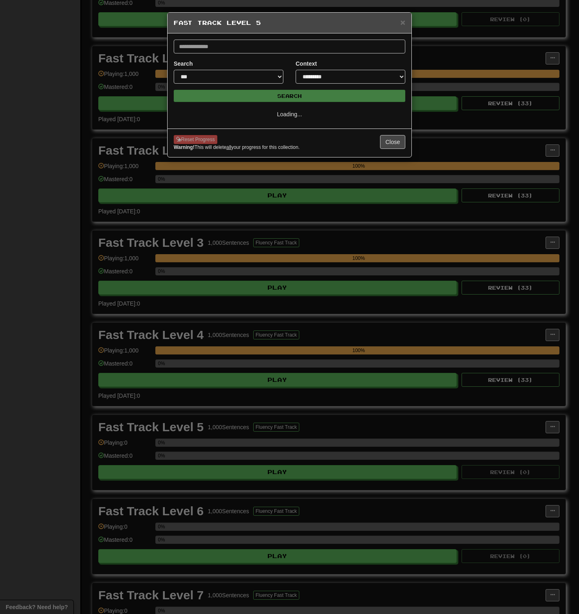
scroll to position [0, 0]
select select "**"
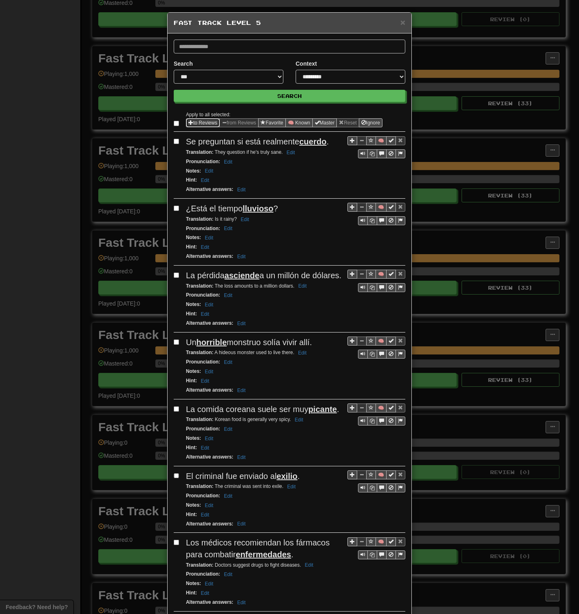
click at [200, 125] on button "to Reviews" at bounding box center [203, 122] width 34 height 9
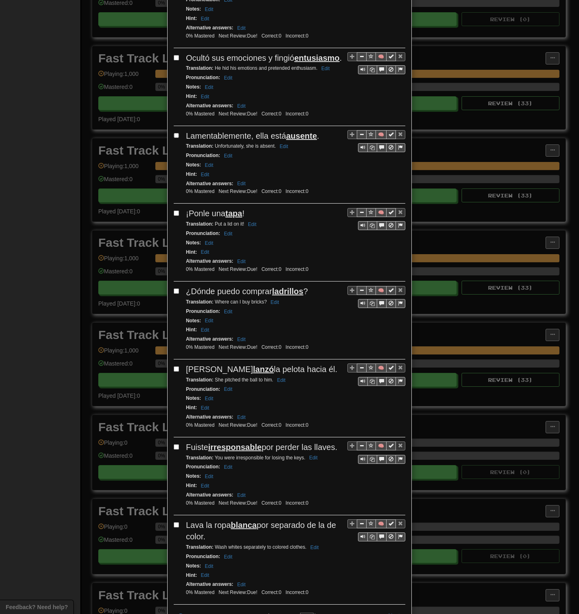
scroll to position [1178, 0]
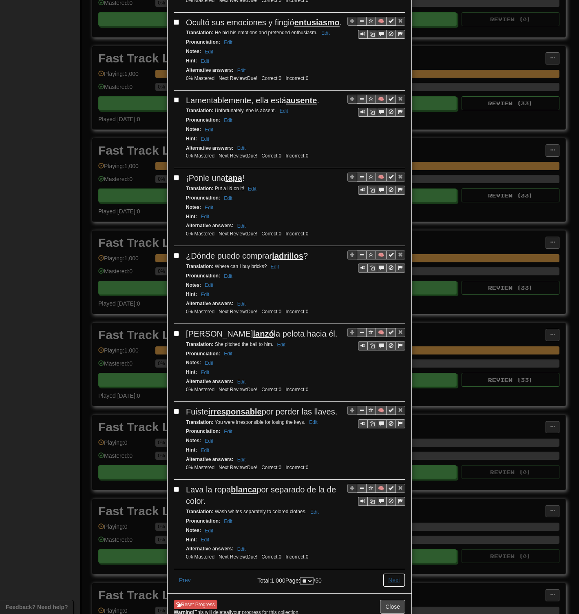
click at [396, 298] on button "Next" at bounding box center [394, 580] width 22 height 14
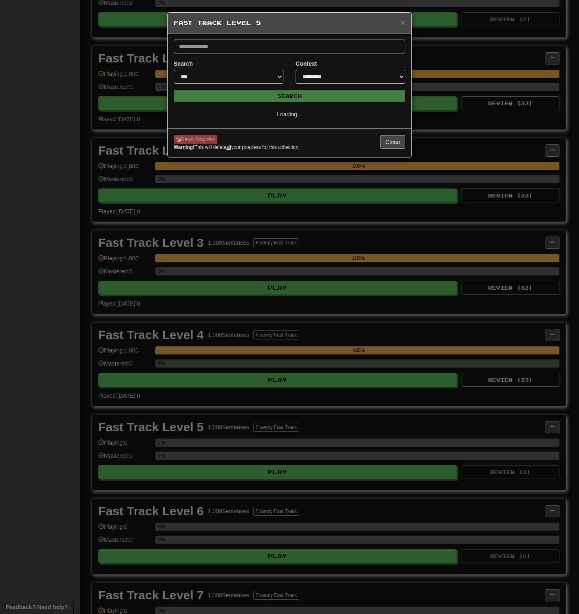
scroll to position [0, 0]
select select "**"
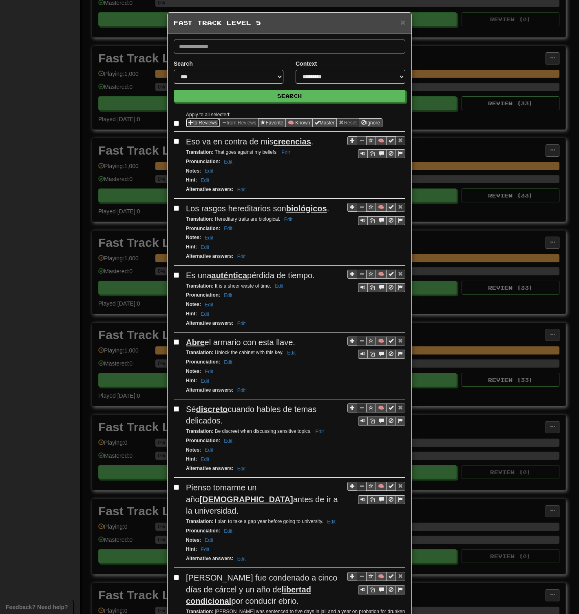
click at [191, 121] on button "to Reviews" at bounding box center [203, 122] width 34 height 9
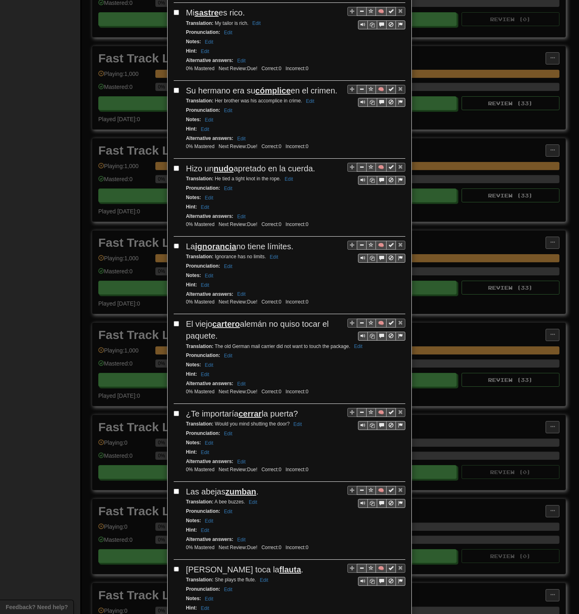
scroll to position [1186, 0]
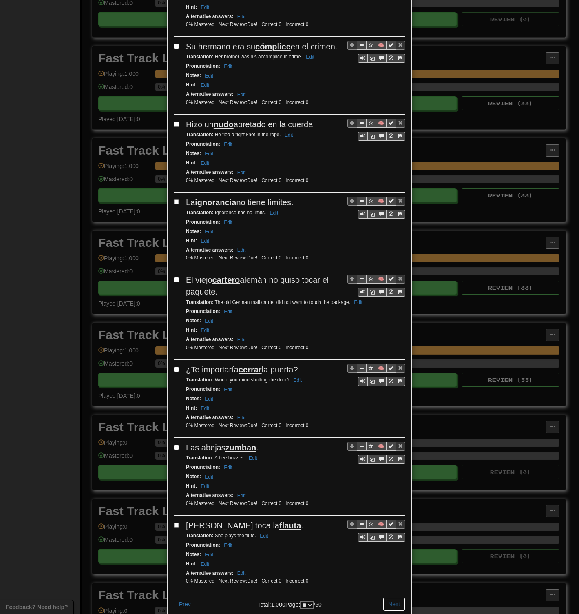
click at [397, 298] on button "Next" at bounding box center [394, 604] width 22 height 14
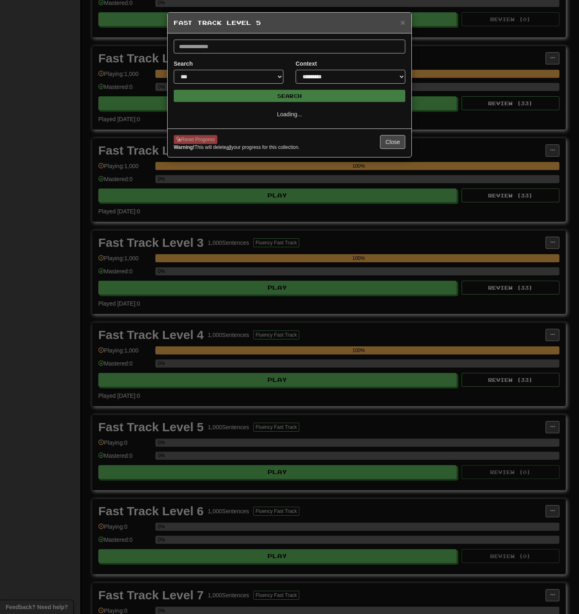
scroll to position [0, 0]
select select "**"
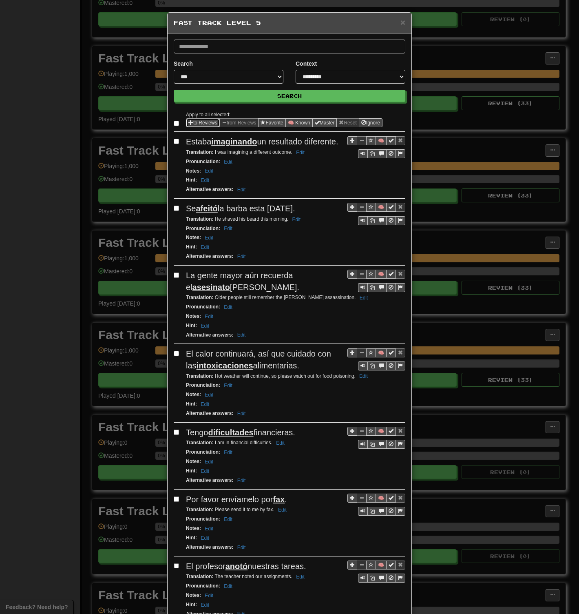
click at [196, 120] on button "to Reviews" at bounding box center [203, 122] width 34 height 9
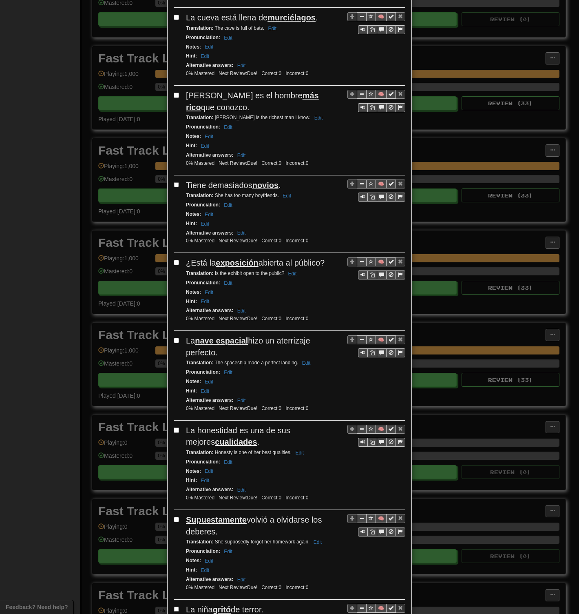
scroll to position [1201, 0]
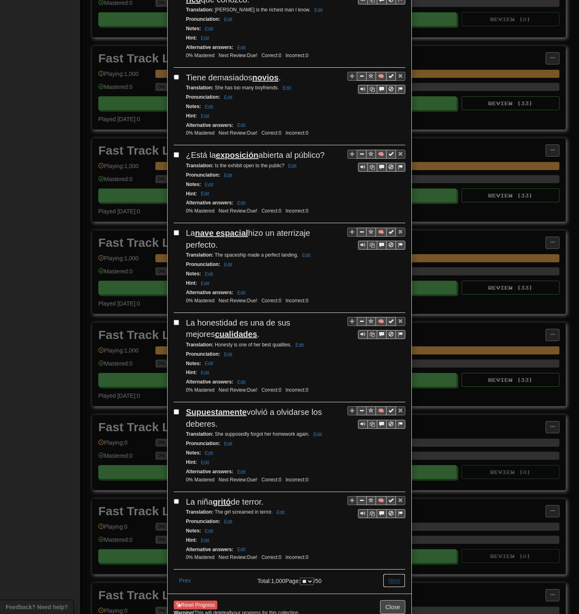
click at [388, 298] on button "Next" at bounding box center [394, 581] width 22 height 14
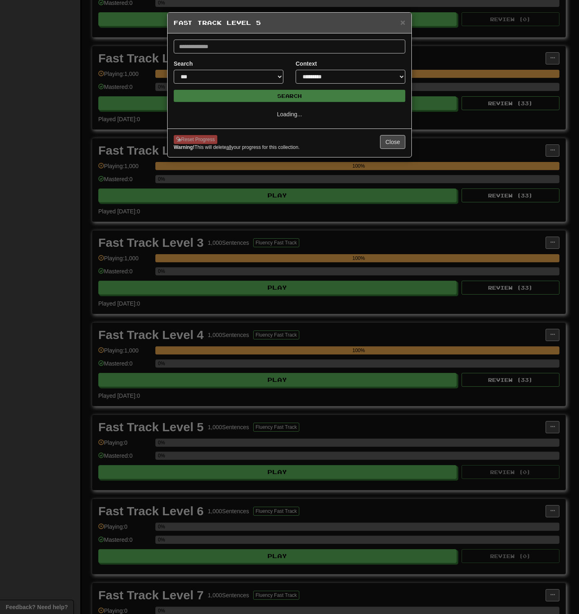
select select "**"
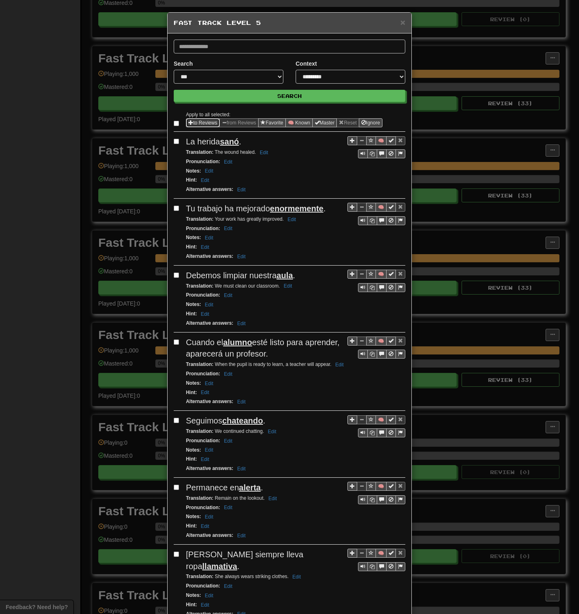
click at [197, 120] on button "to Reviews" at bounding box center [203, 122] width 34 height 9
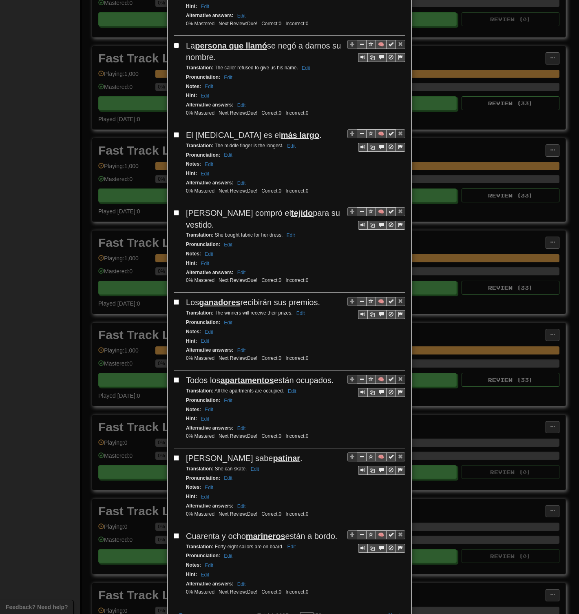
scroll to position [1166, 0]
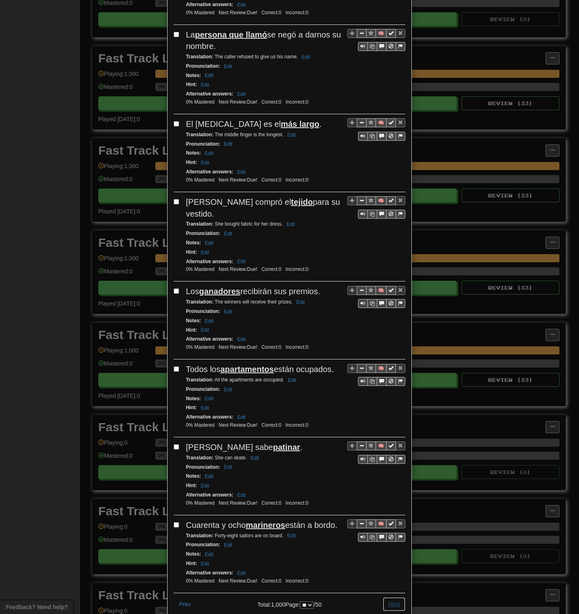
click at [393, 298] on button "Next" at bounding box center [394, 604] width 22 height 14
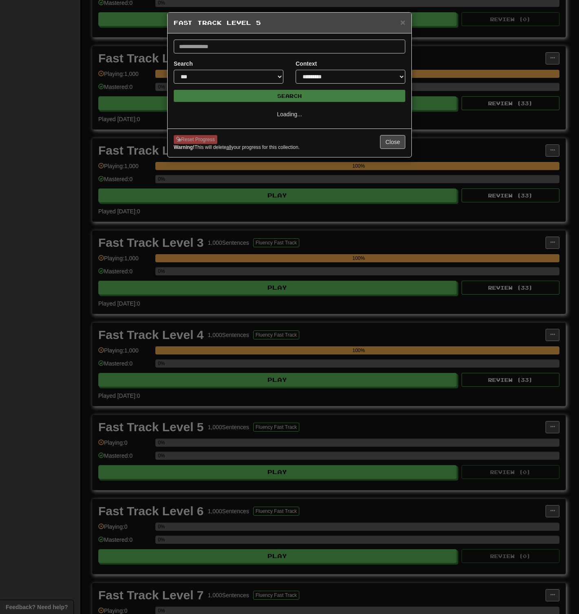
select select "**"
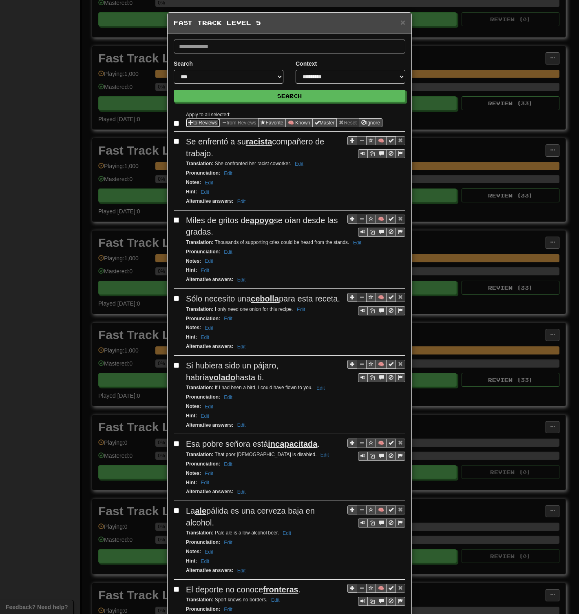
click at [194, 120] on button "to Reviews" at bounding box center [203, 122] width 34 height 9
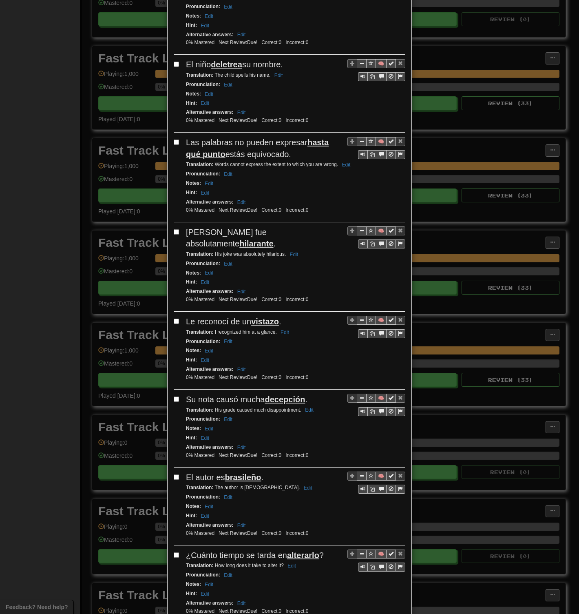
scroll to position [1189, 0]
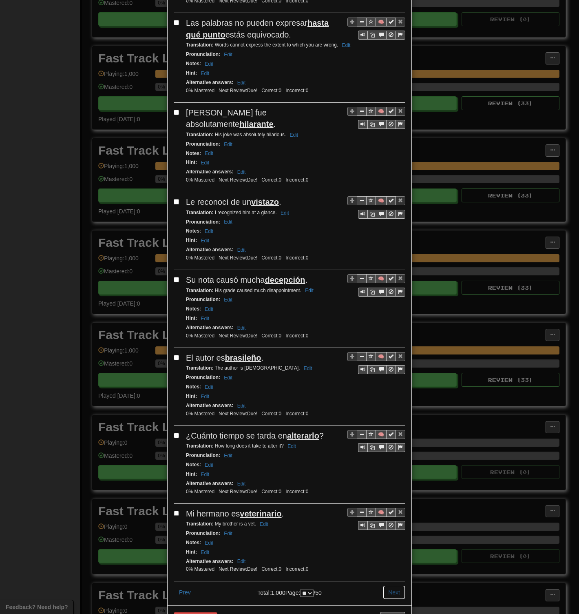
click at [389, 298] on button "Next" at bounding box center [394, 593] width 22 height 14
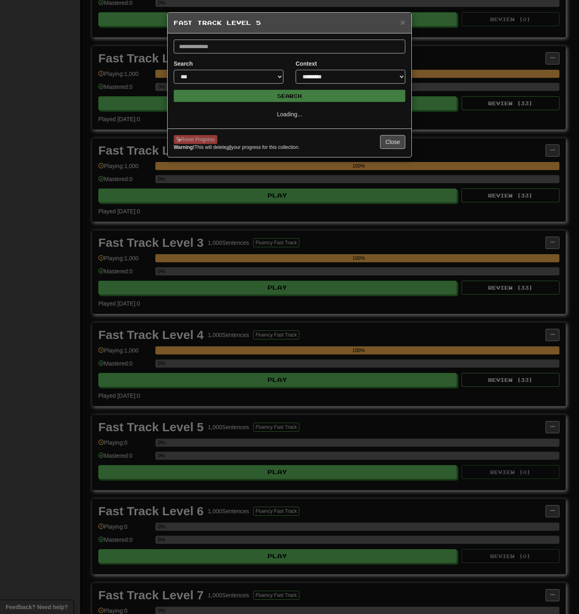
select select "**"
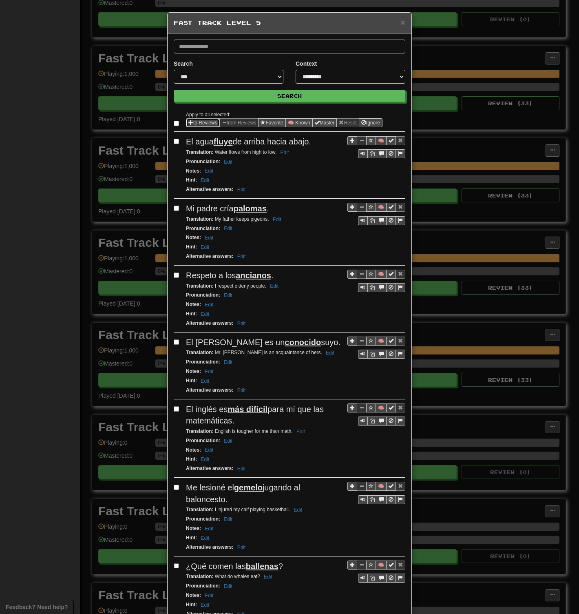
click at [194, 123] on button "to Reviews" at bounding box center [203, 122] width 34 height 9
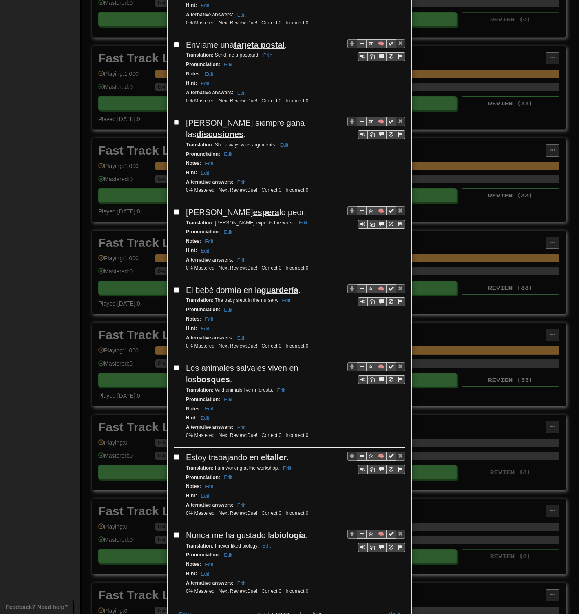
scroll to position [1166, 0]
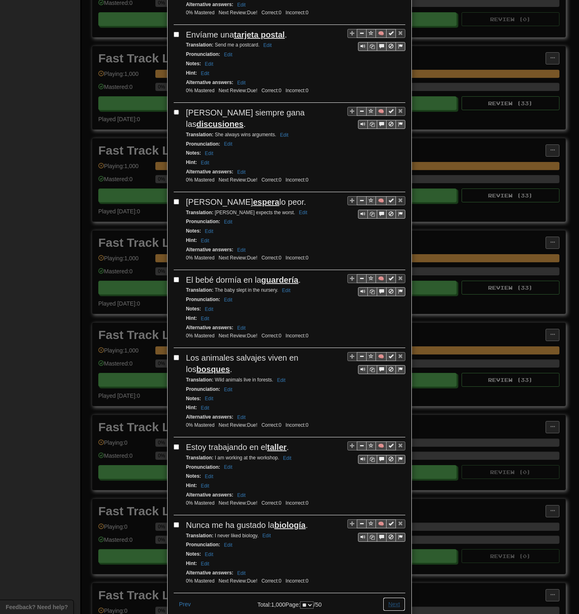
click at [391, 298] on button "Next" at bounding box center [394, 604] width 22 height 14
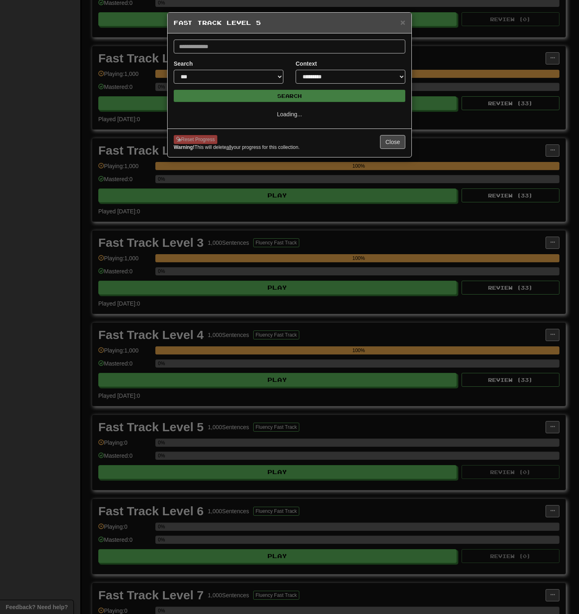
select select "**"
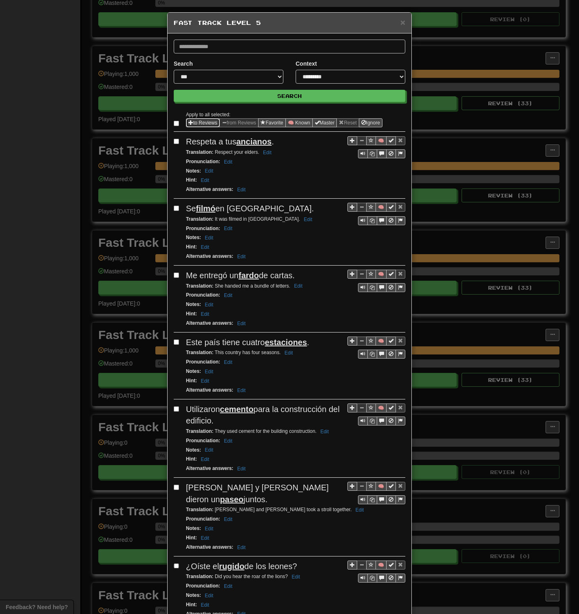
click at [197, 123] on button "to Reviews" at bounding box center [203, 122] width 34 height 9
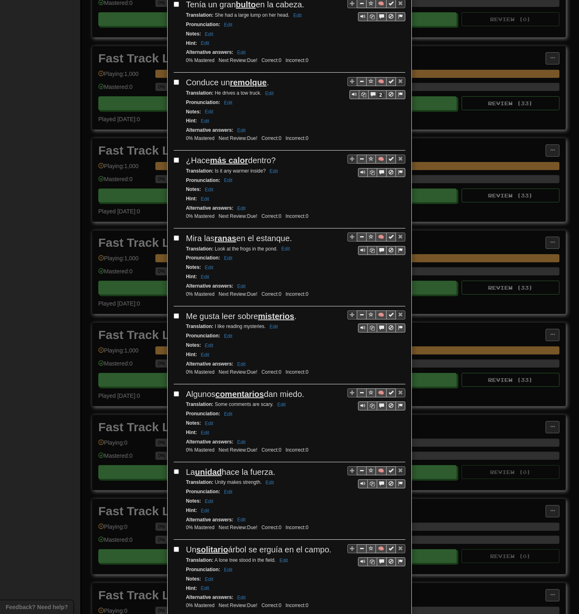
scroll to position [1143, 0]
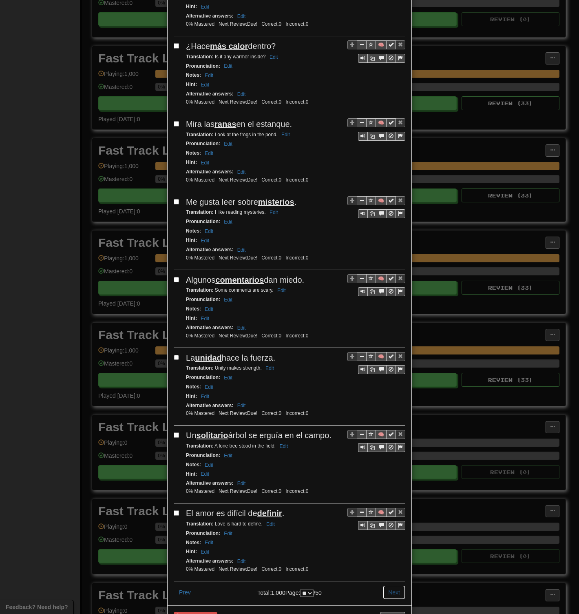
click at [393, 298] on button "Next" at bounding box center [394, 593] width 22 height 14
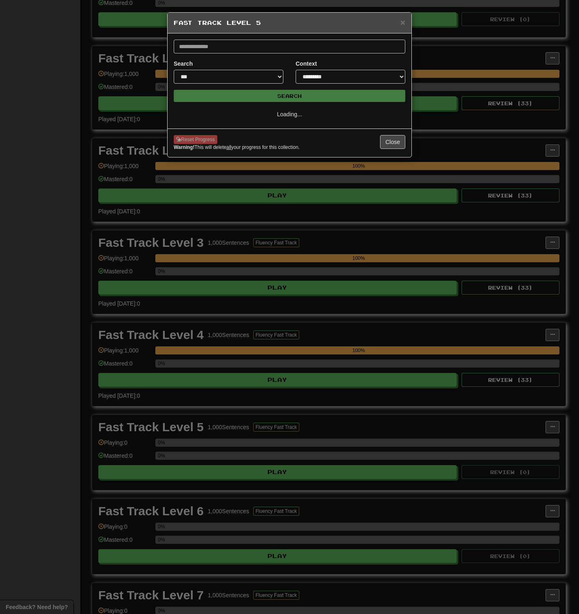
scroll to position [0, 0]
select select "**"
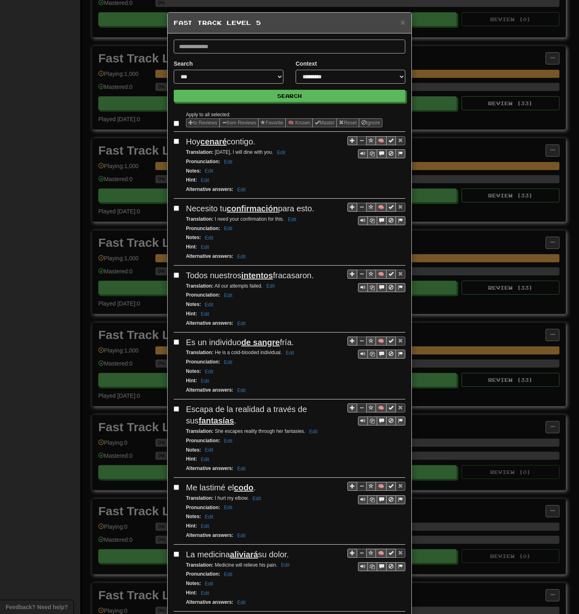
click at [174, 127] on div at bounding box center [178, 124] width 8 height 10
click at [193, 123] on button "to Reviews" at bounding box center [203, 122] width 34 height 9
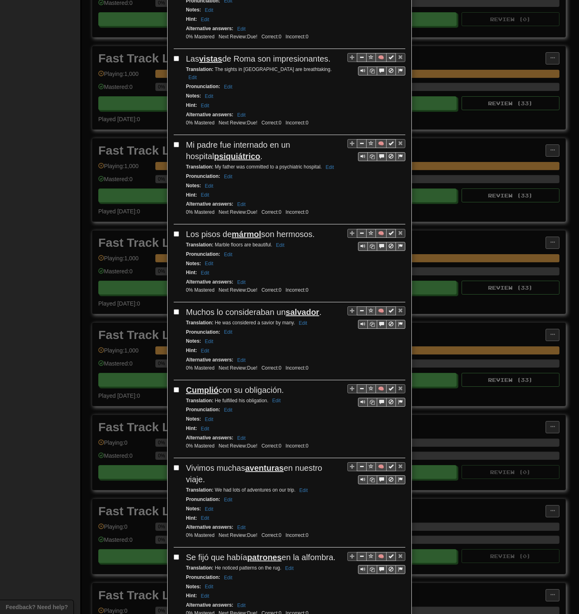
scroll to position [1155, 0]
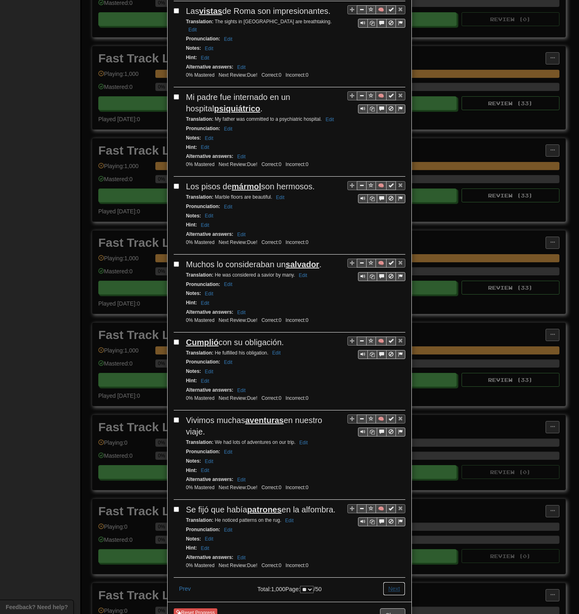
drag, startPoint x: 398, startPoint y: 553, endPoint x: 395, endPoint y: 548, distance: 6.5
click at [398, 298] on button "Next" at bounding box center [394, 589] width 22 height 14
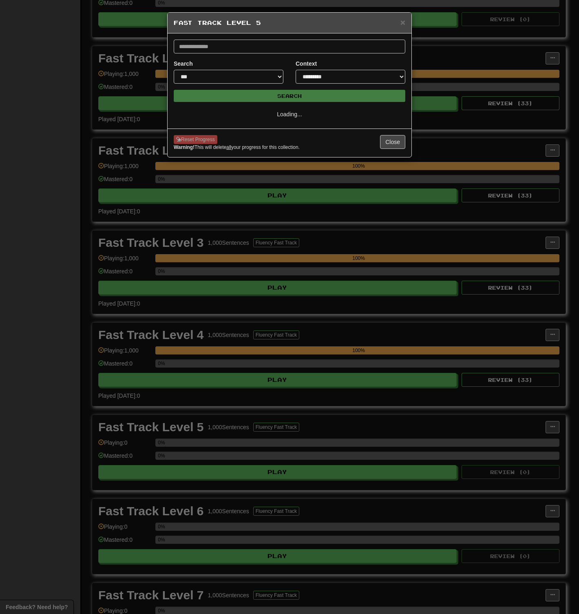
select select "**"
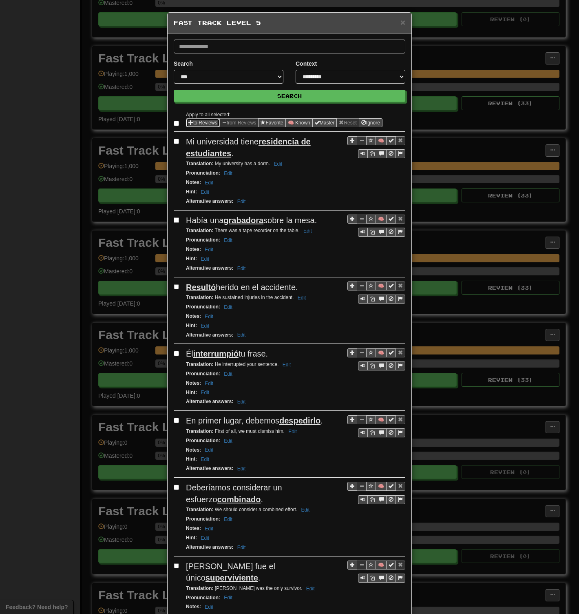
click at [193, 124] on button "to Reviews" at bounding box center [203, 122] width 34 height 9
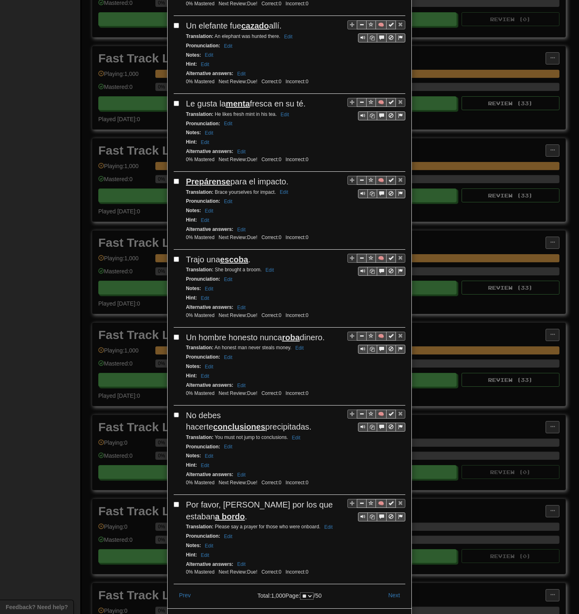
scroll to position [1189, 0]
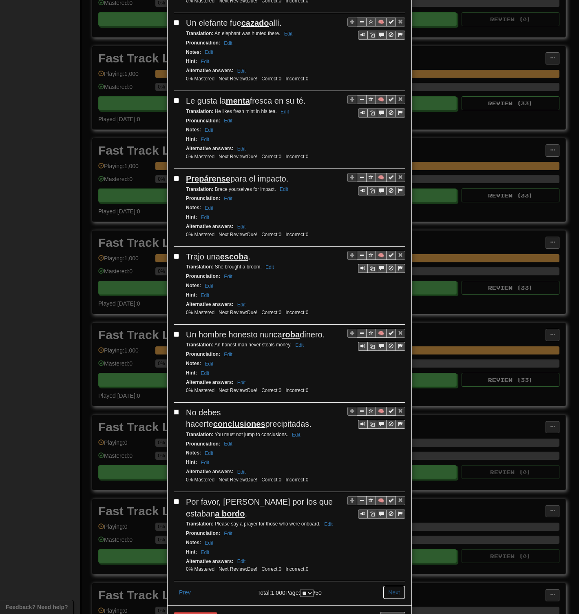
click at [394, 298] on button "Next" at bounding box center [394, 593] width 22 height 14
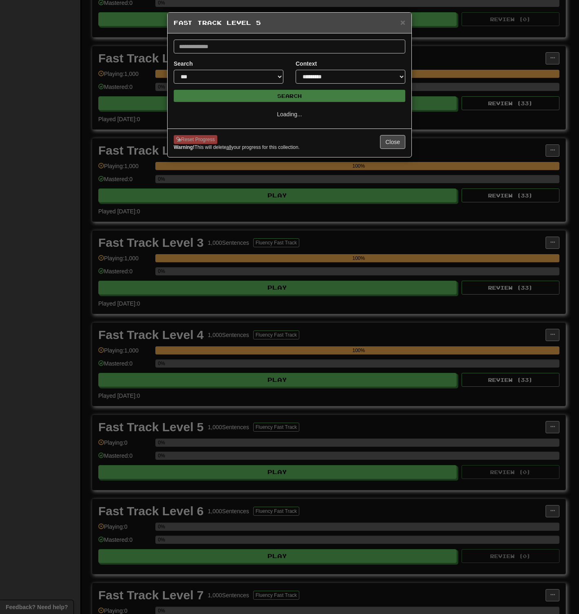
select select "**"
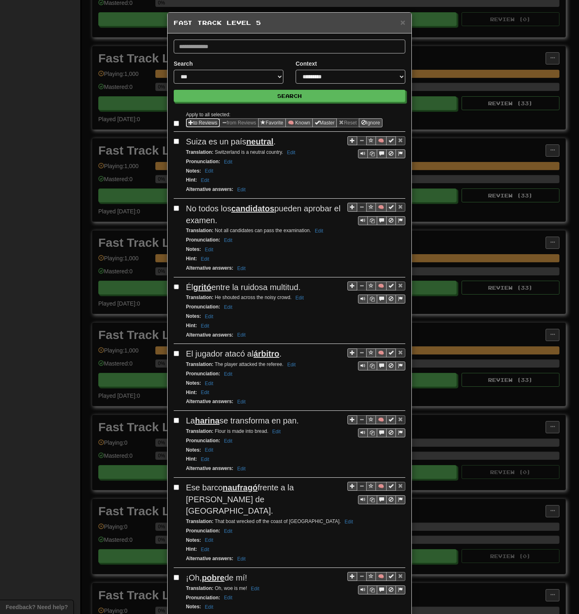
click at [195, 121] on button "to Reviews" at bounding box center [203, 122] width 34 height 9
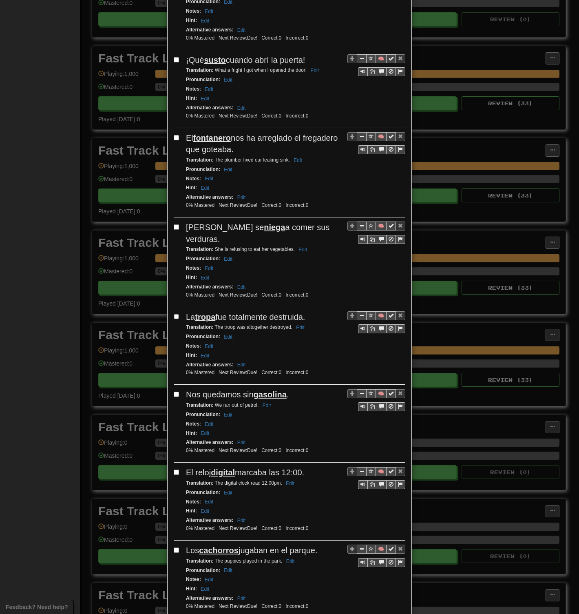
scroll to position [1178, 0]
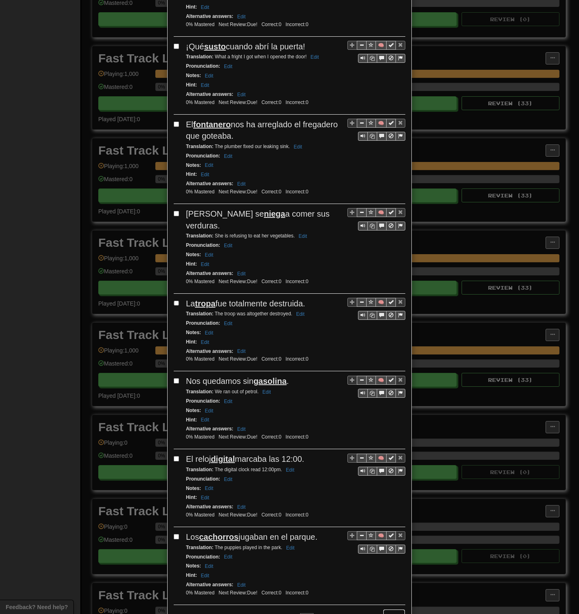
click at [393, 298] on button "Next" at bounding box center [394, 616] width 22 height 14
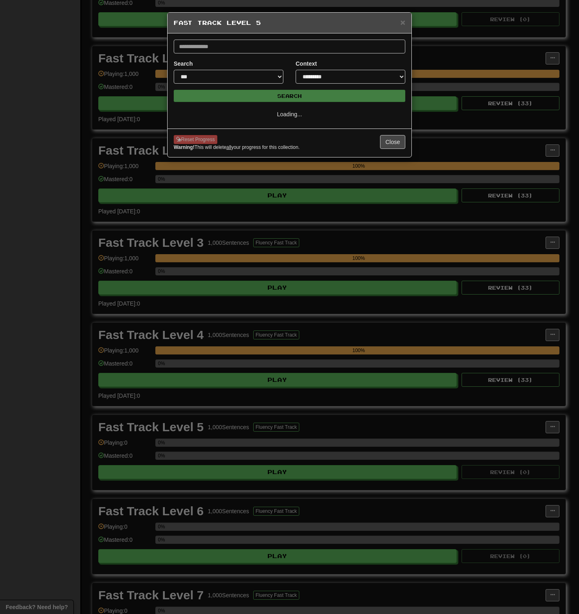
scroll to position [0, 0]
select select "**"
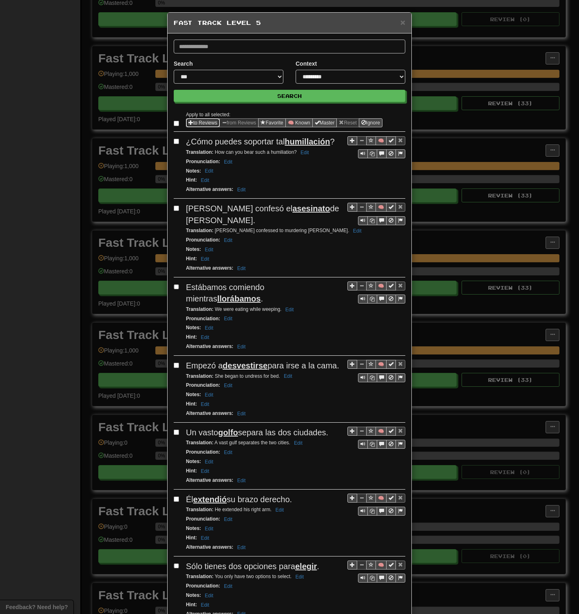
click at [189, 123] on span "Sentence options" at bounding box center [191, 122] width 5 height 5
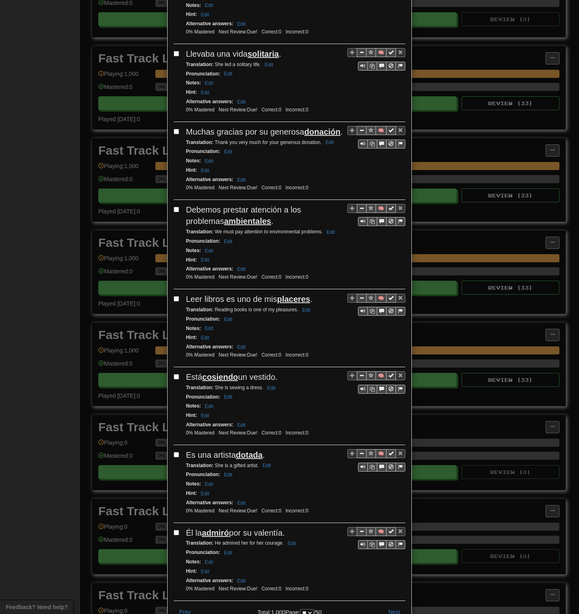
scroll to position [1166, 0]
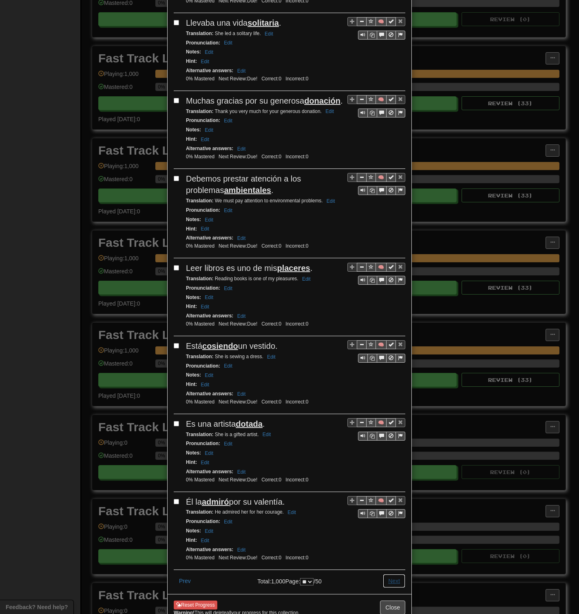
click at [390, 298] on button "Next" at bounding box center [394, 581] width 22 height 14
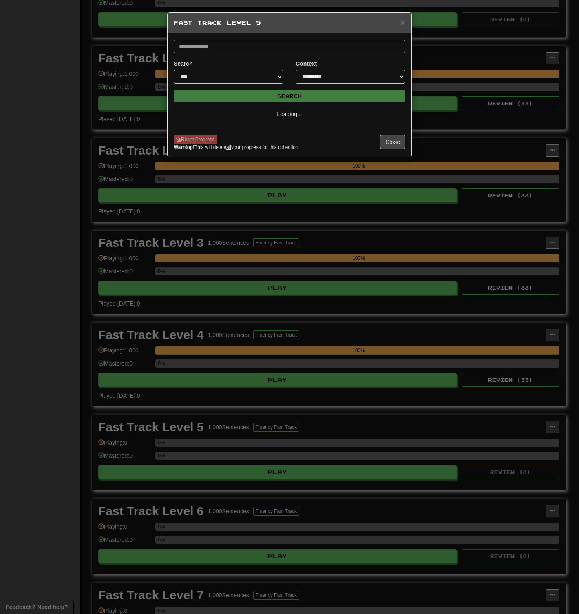
scroll to position [0, 0]
select select "**"
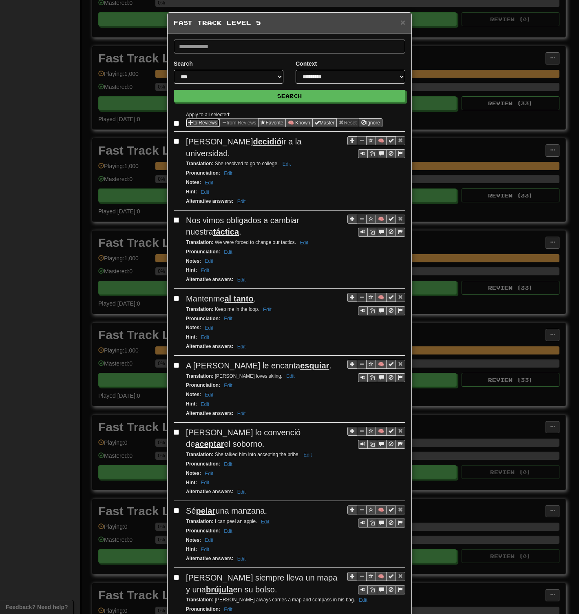
click at [196, 121] on button "to Reviews" at bounding box center [203, 122] width 34 height 9
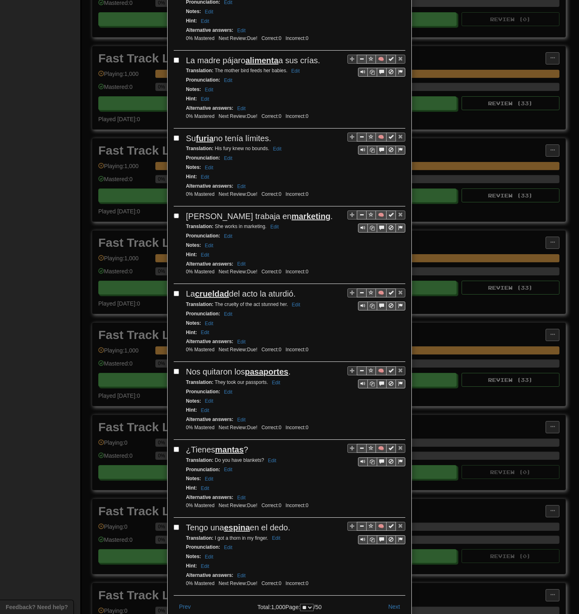
scroll to position [1166, 0]
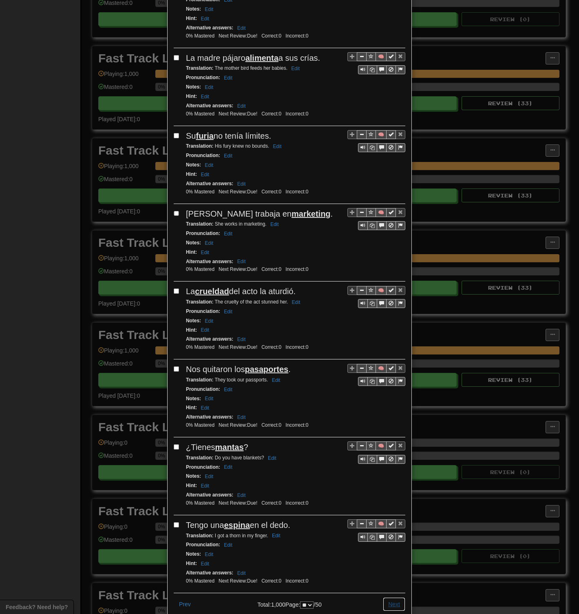
click at [390, 298] on button "Next" at bounding box center [394, 604] width 22 height 14
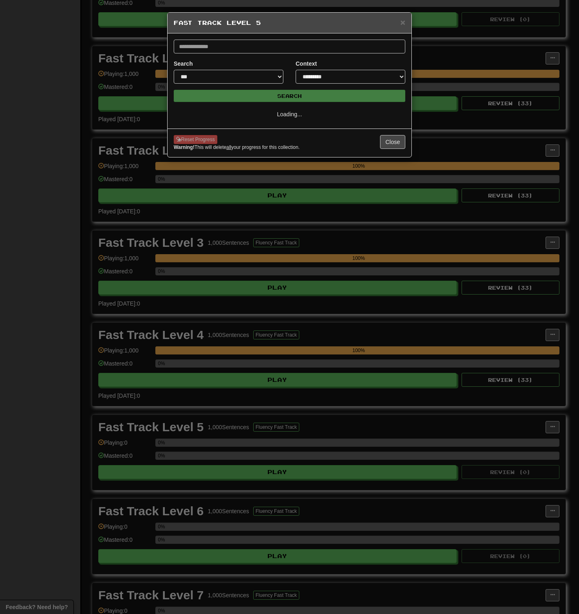
scroll to position [0, 0]
select select "**"
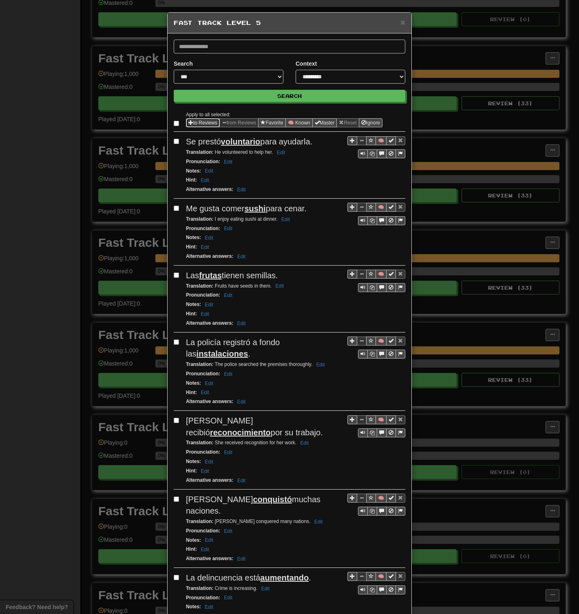
click at [196, 122] on button "to Reviews" at bounding box center [203, 122] width 34 height 9
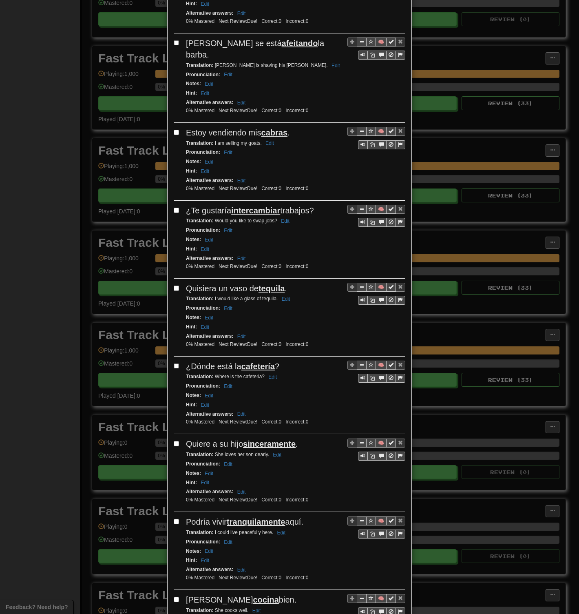
scroll to position [1189, 0]
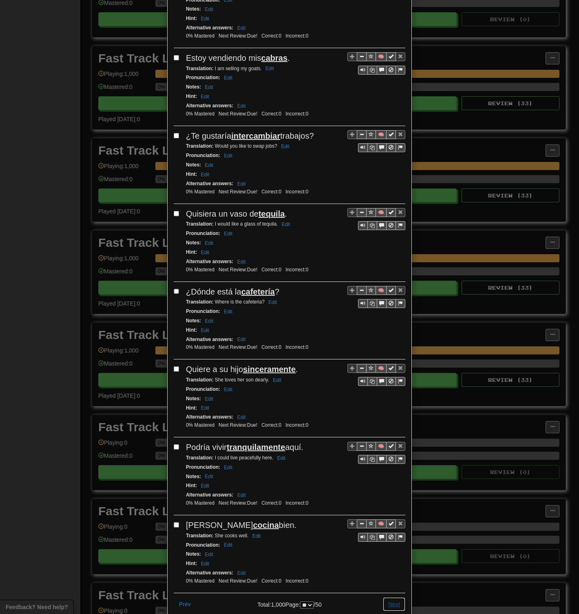
click at [390, 298] on button "Next" at bounding box center [394, 604] width 22 height 14
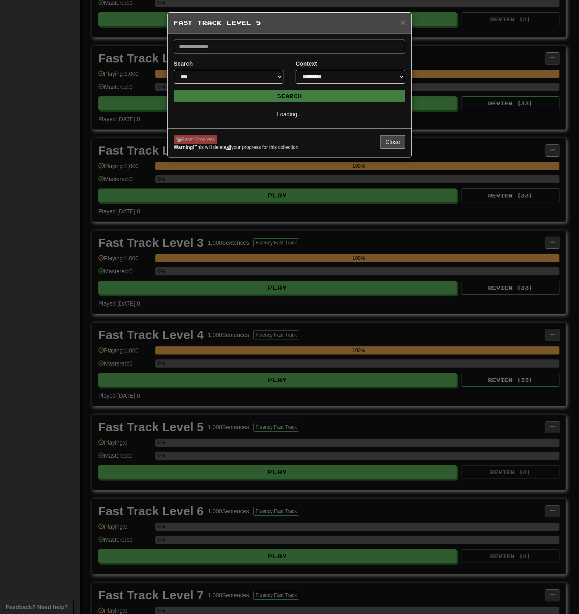
scroll to position [0, 0]
select select "**"
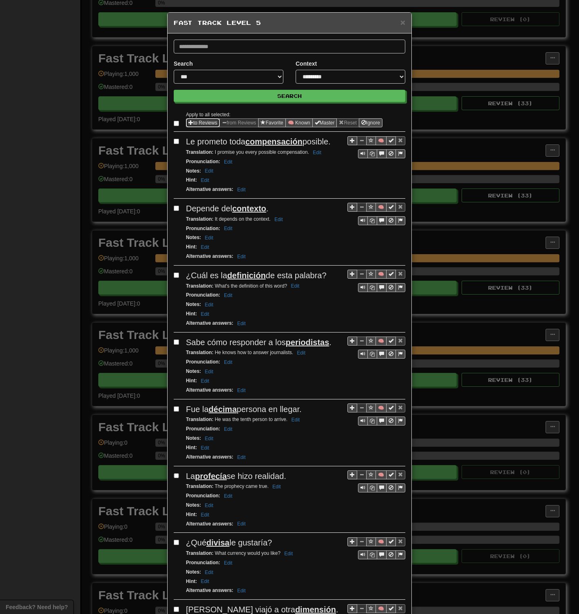
click at [194, 123] on button "to Reviews" at bounding box center [203, 122] width 34 height 9
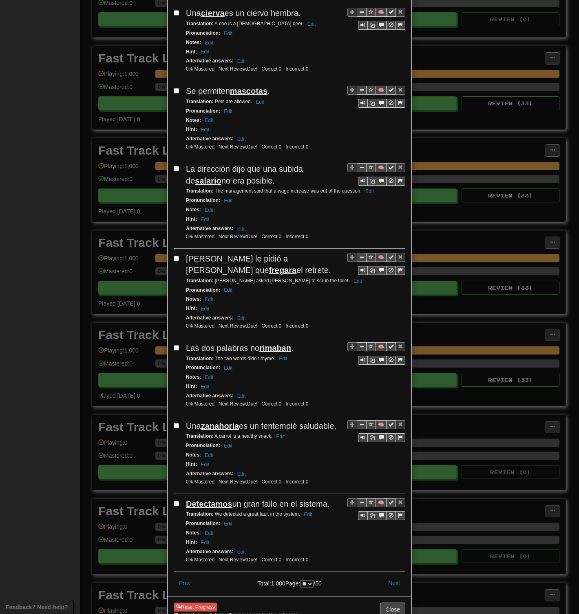
scroll to position [1143, 0]
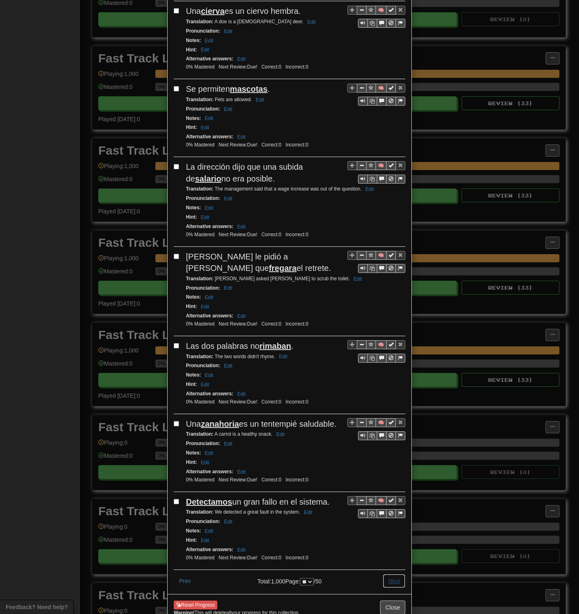
click at [390, 298] on button "Next" at bounding box center [394, 581] width 22 height 14
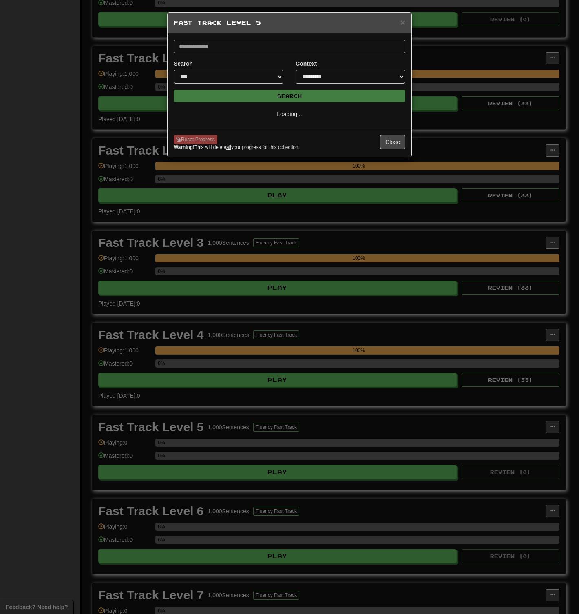
scroll to position [0, 0]
select select "**"
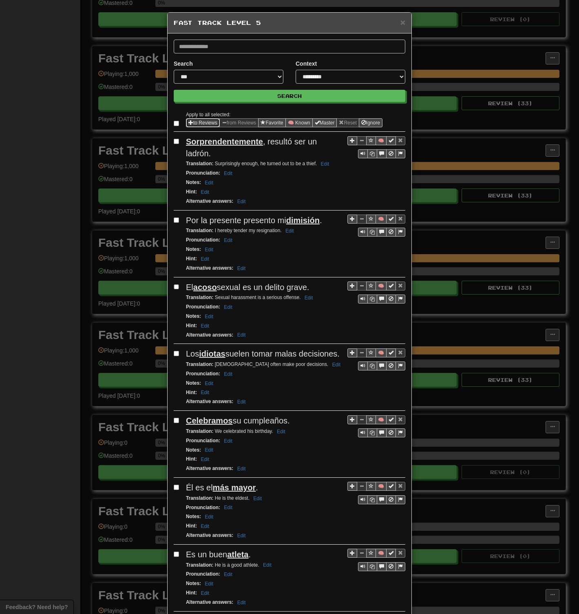
click at [207, 123] on button "to Reviews" at bounding box center [203, 122] width 34 height 9
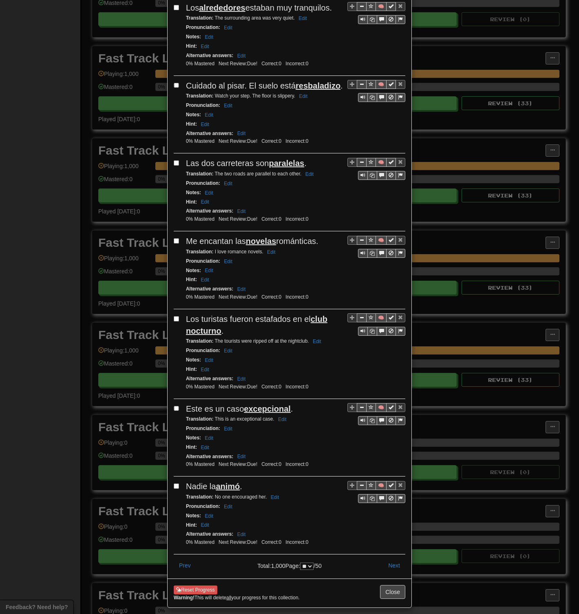
scroll to position [1201, 0]
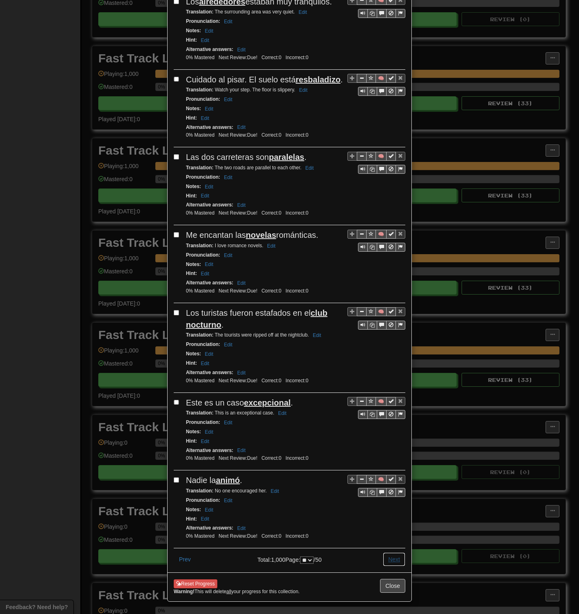
click at [393, 298] on button "Next" at bounding box center [394, 559] width 22 height 14
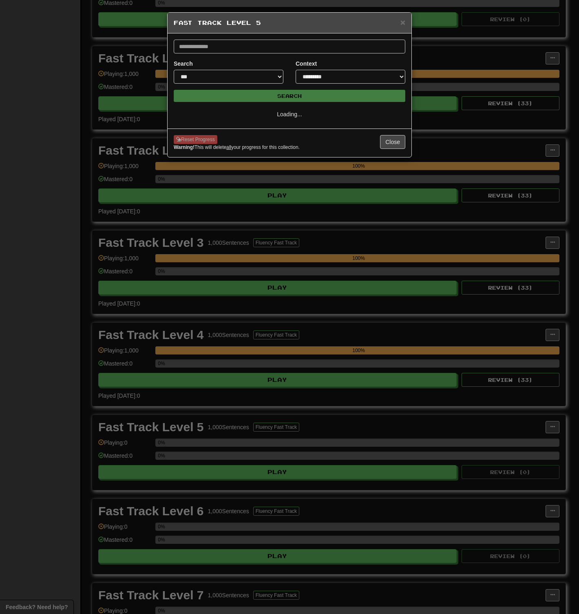
select select "**"
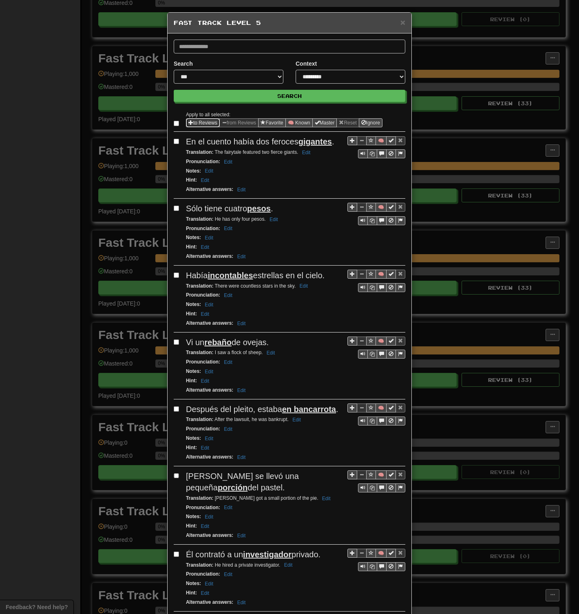
click at [195, 121] on button "to Reviews" at bounding box center [203, 122] width 34 height 9
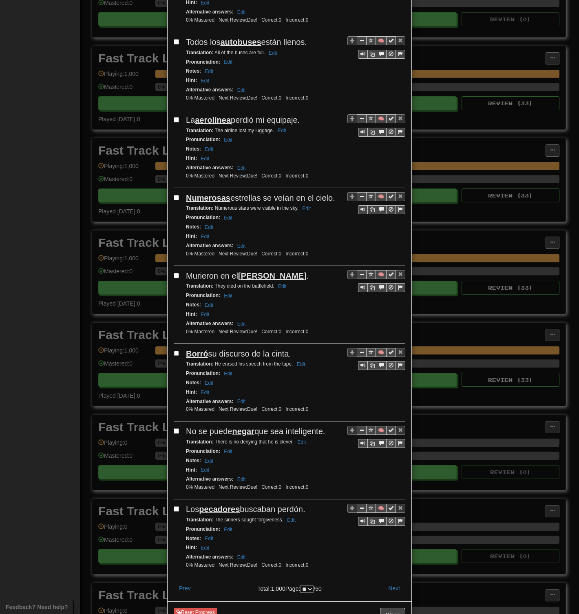
scroll to position [1155, 0]
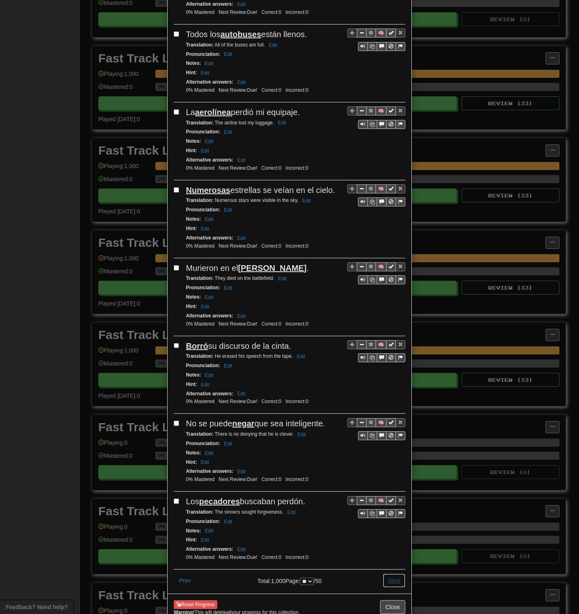
click at [391, 298] on button "Next" at bounding box center [394, 581] width 22 height 14
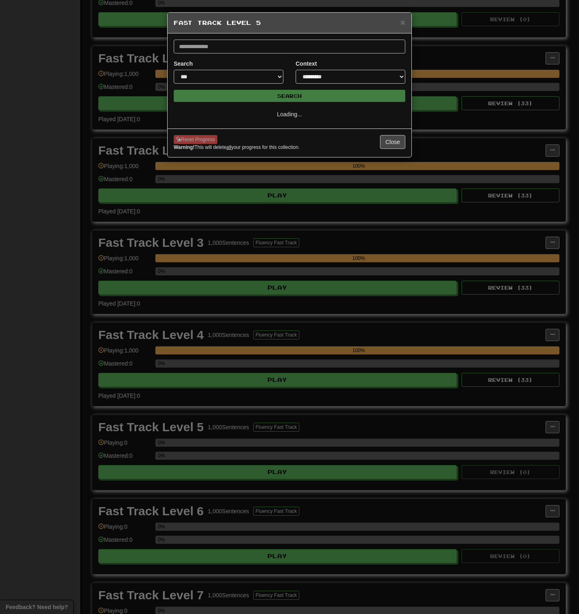
select select "**"
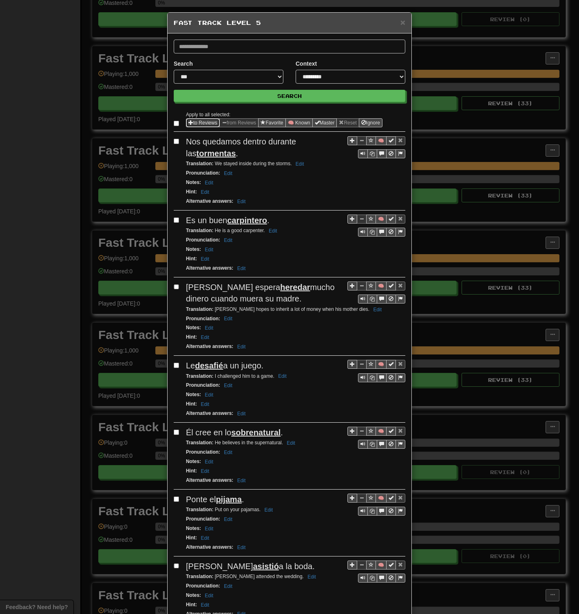
click at [190, 121] on button "to Reviews" at bounding box center [203, 122] width 34 height 9
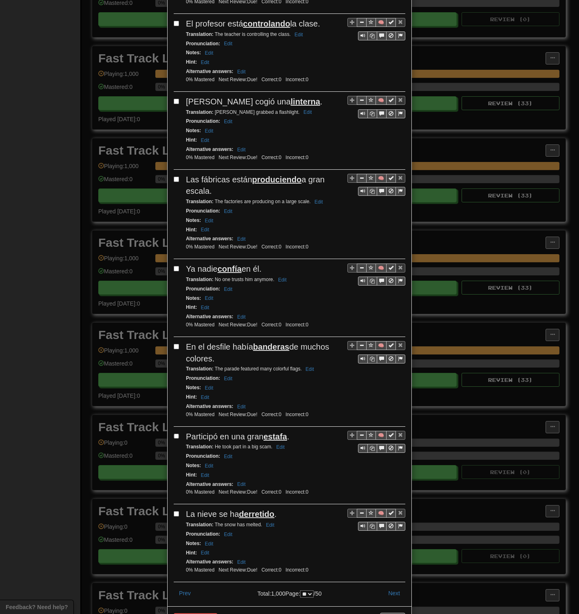
scroll to position [1166, 0]
click at [385, 298] on button "Next" at bounding box center [394, 593] width 22 height 14
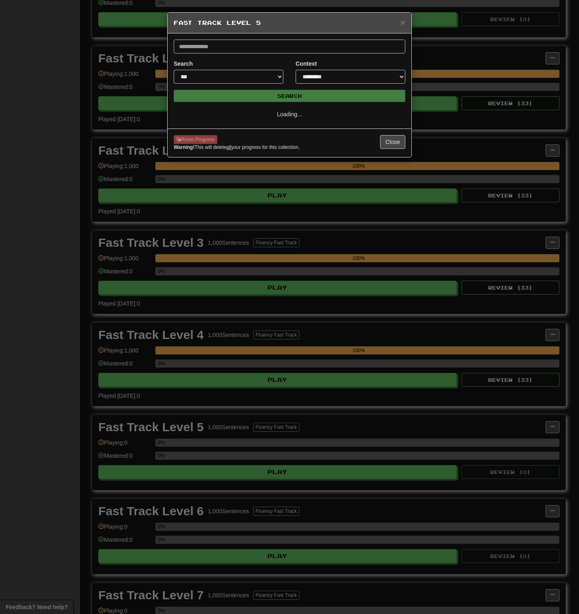
select select "**"
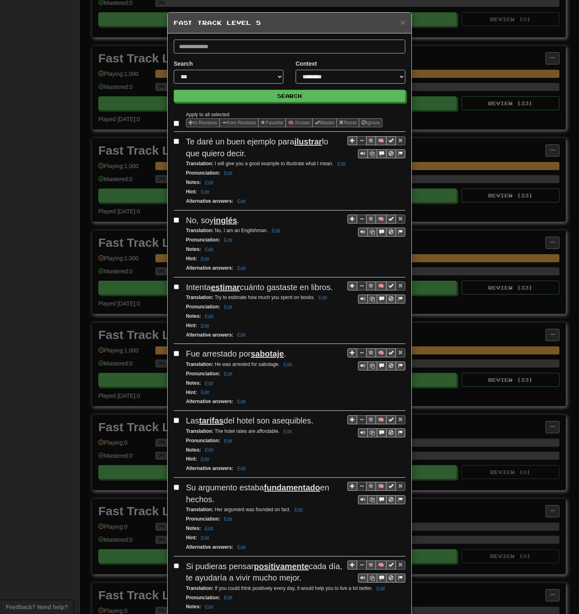
click at [174, 120] on label at bounding box center [178, 123] width 8 height 8
click at [202, 120] on button "to Reviews" at bounding box center [203, 122] width 34 height 9
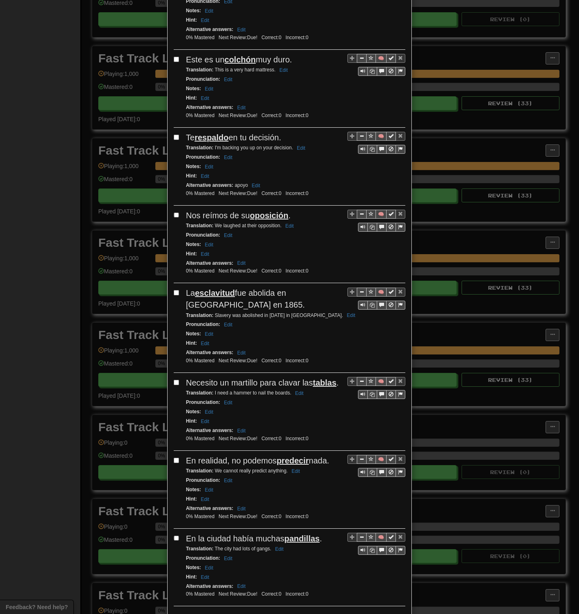
scroll to position [1189, 0]
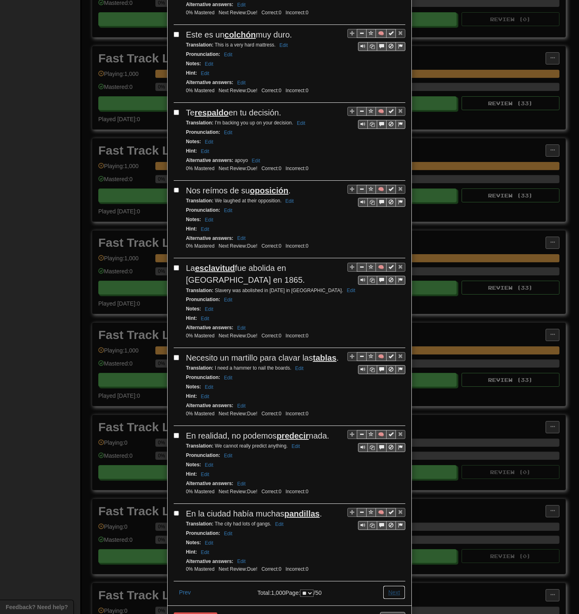
click at [388, 298] on button "Next" at bounding box center [394, 593] width 22 height 14
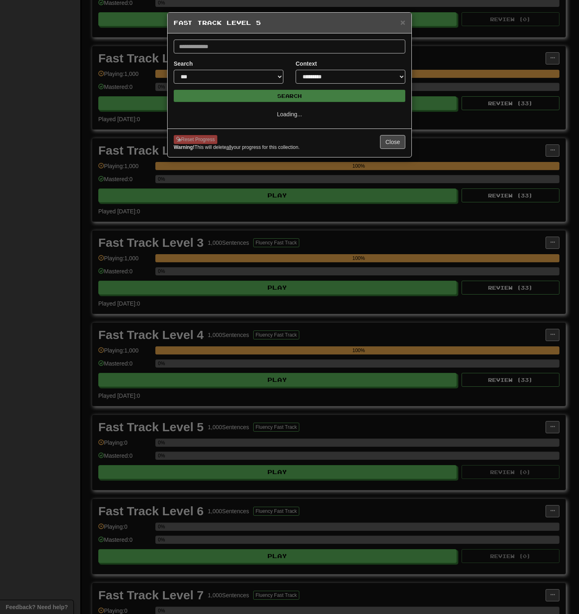
scroll to position [0, 0]
select select "**"
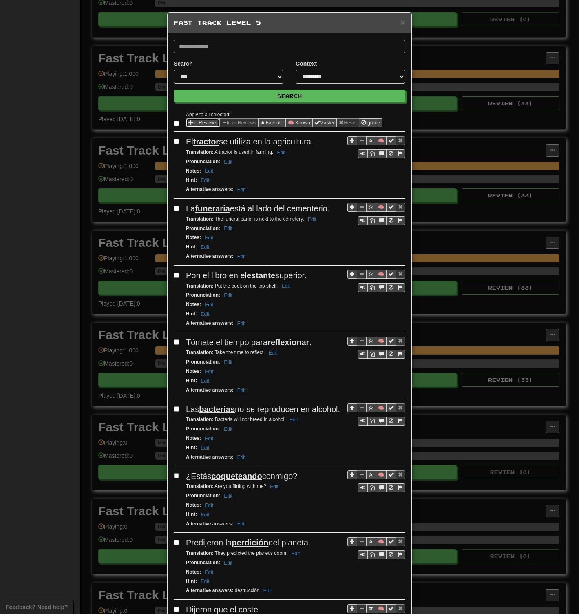
click at [196, 122] on button "to Reviews" at bounding box center [203, 122] width 34 height 9
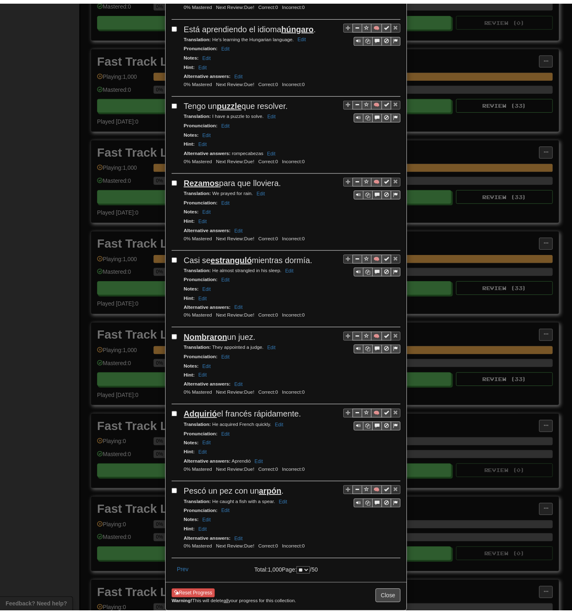
scroll to position [1143, 0]
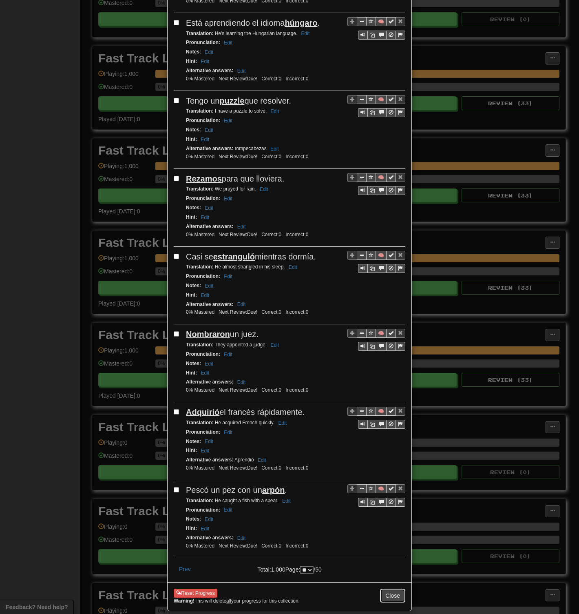
click at [397, 298] on button "Close" at bounding box center [392, 596] width 25 height 14
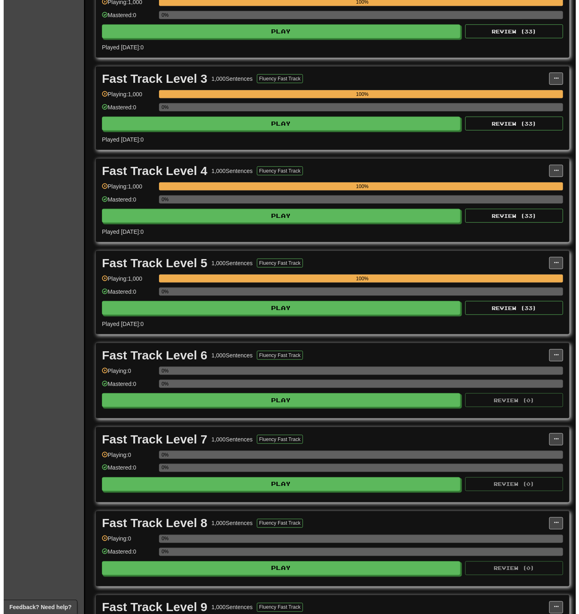
scroll to position [408, 0]
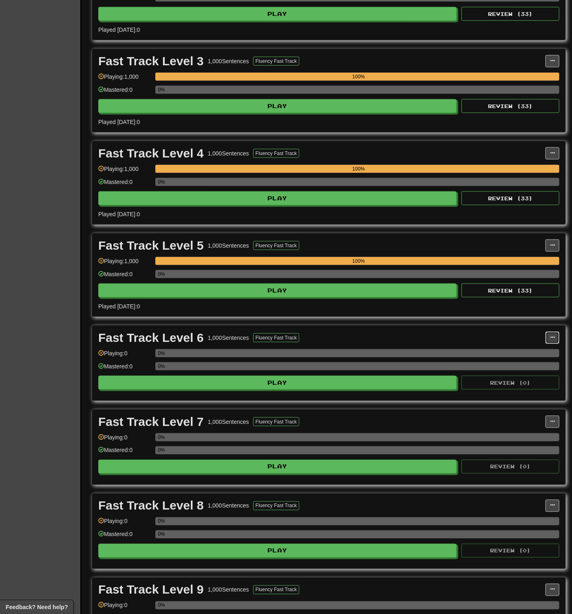
click at [557, 298] on button at bounding box center [553, 338] width 14 height 12
click at [492, 298] on link "Manage Sentences" at bounding box center [517, 352] width 84 height 11
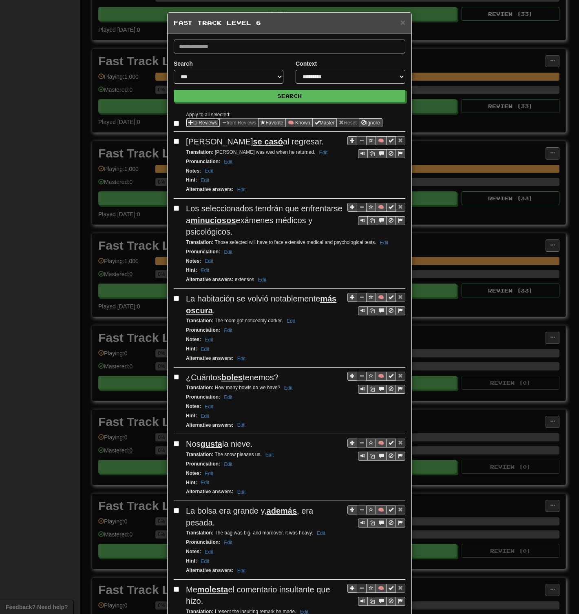
click at [192, 126] on button "to Reviews" at bounding box center [203, 122] width 34 height 9
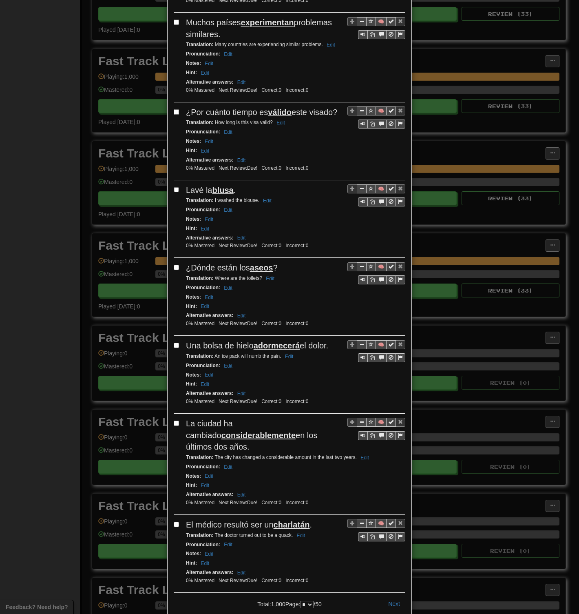
scroll to position [1236, 0]
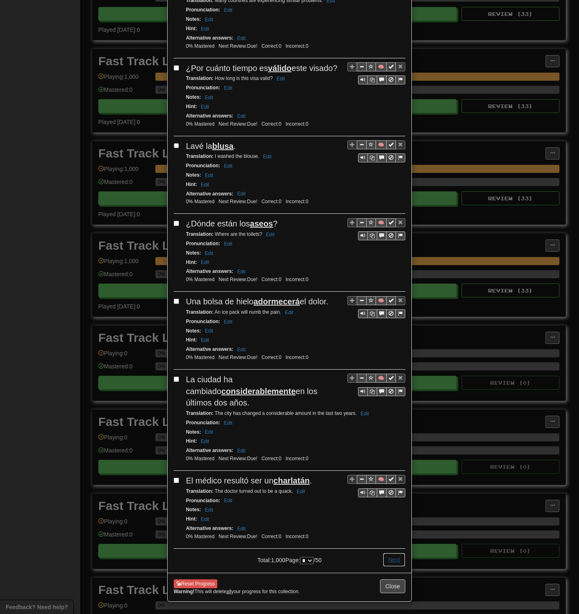
click at [390, 298] on button "Next" at bounding box center [394, 560] width 22 height 14
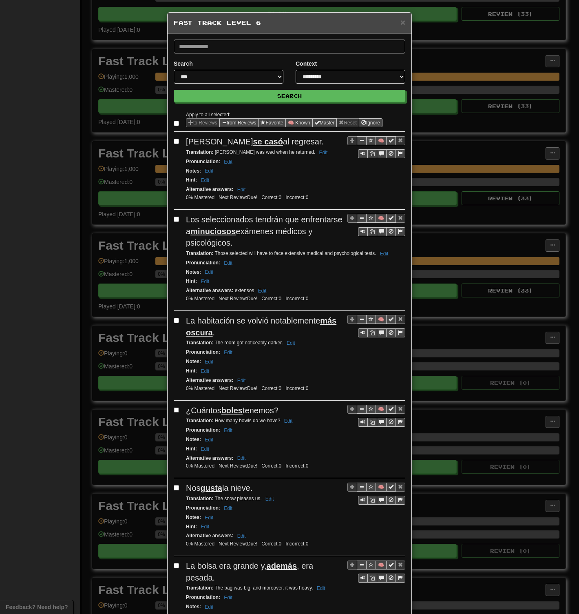
select select "*"
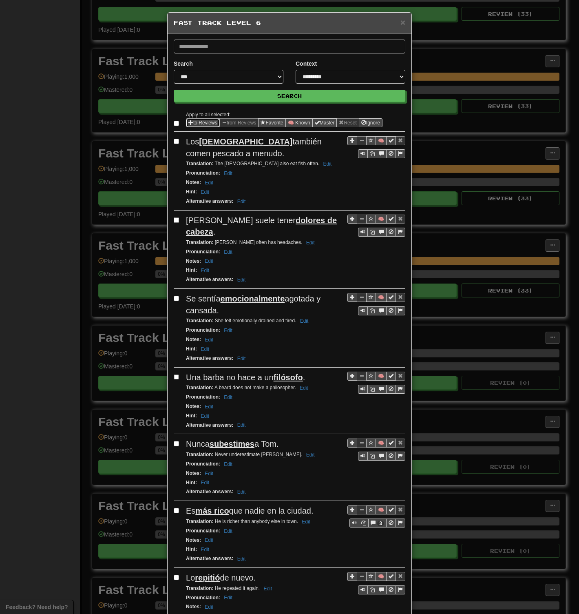
click at [189, 122] on span "Sentence options" at bounding box center [191, 122] width 5 height 5
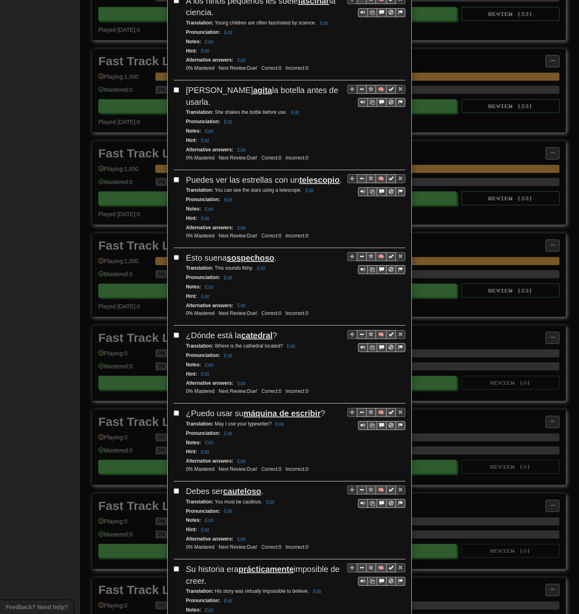
scroll to position [1189, 0]
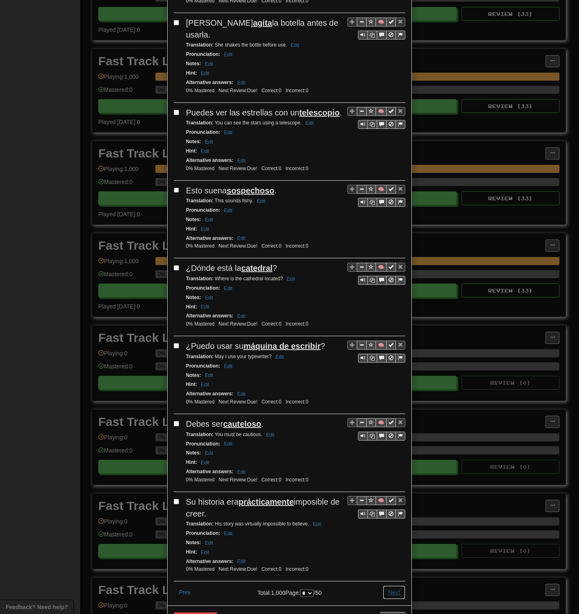
click at [390, 298] on button "Next" at bounding box center [394, 593] width 22 height 14
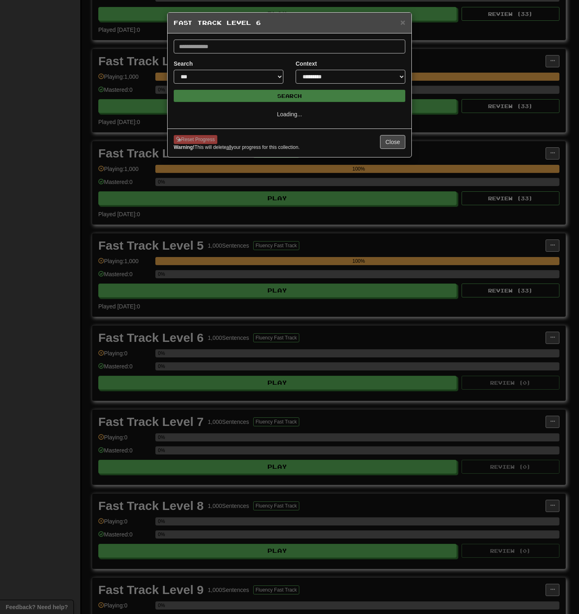
scroll to position [0, 0]
select select "*"
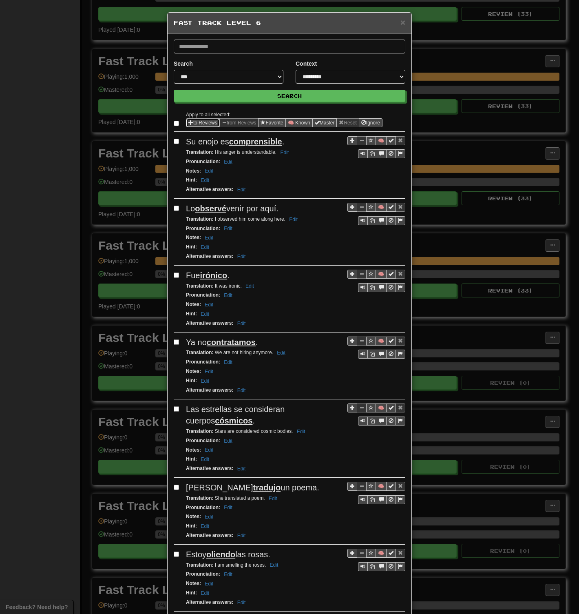
click at [199, 122] on button "to Reviews" at bounding box center [203, 122] width 34 height 9
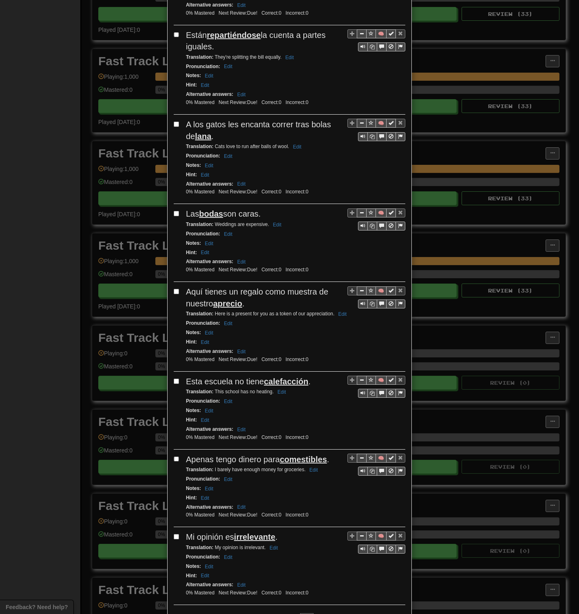
scroll to position [1189, 0]
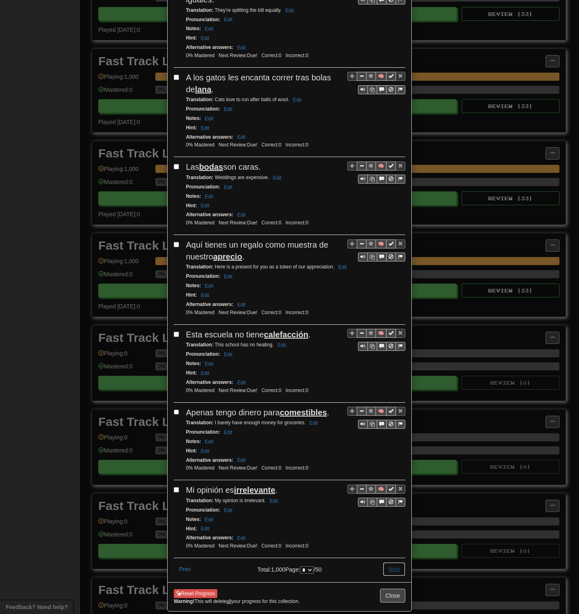
click at [393, 298] on button "Next" at bounding box center [394, 569] width 22 height 14
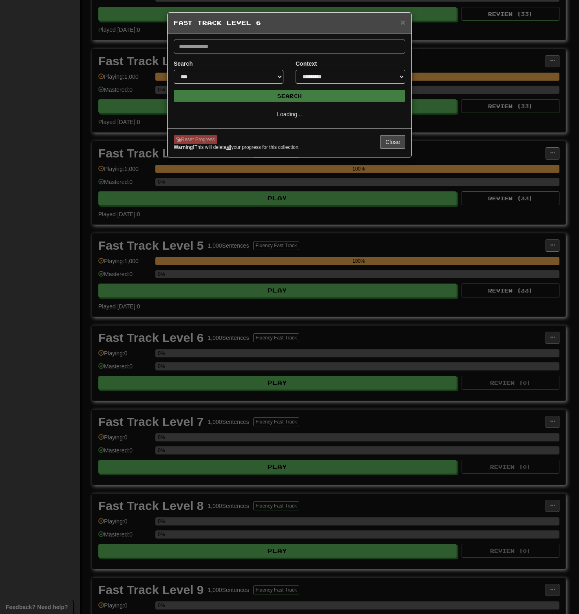
select select "*"
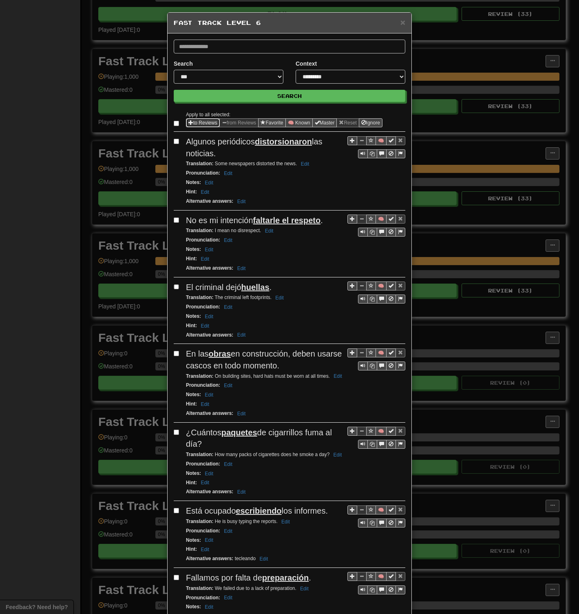
click at [189, 123] on span "Sentence options" at bounding box center [191, 122] width 5 height 5
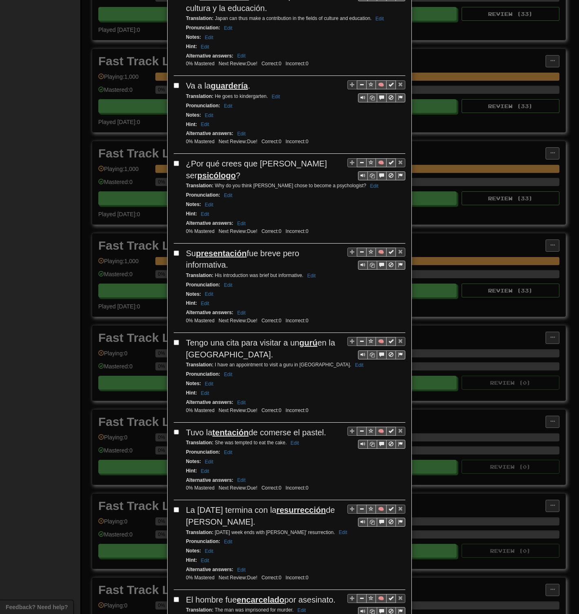
scroll to position [1236, 0]
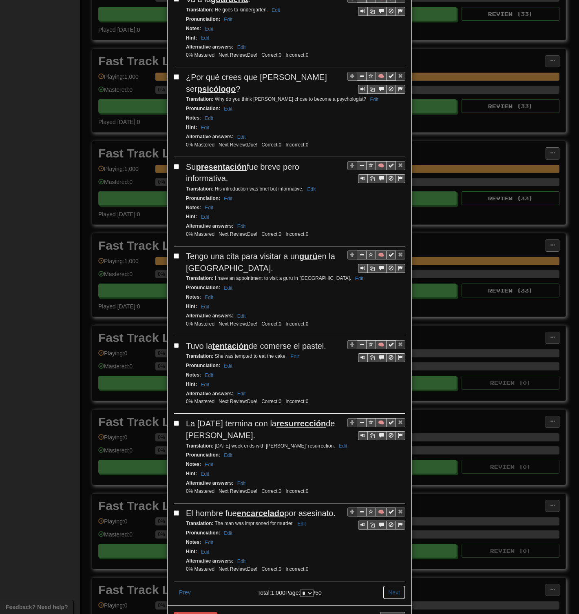
click at [392, 298] on button "Next" at bounding box center [394, 593] width 22 height 14
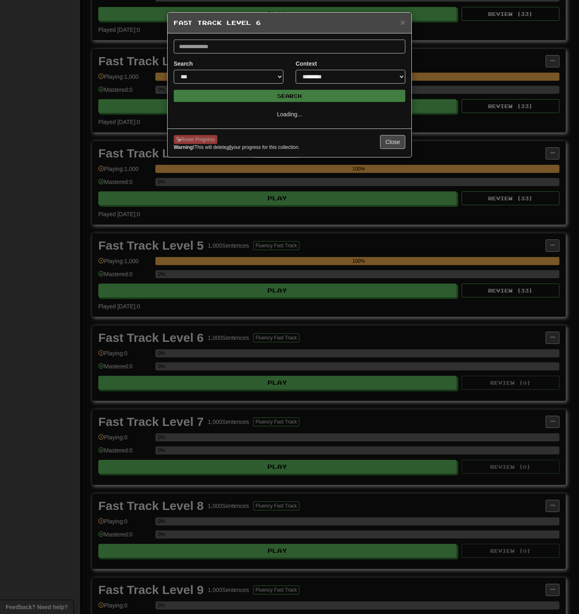
select select "*"
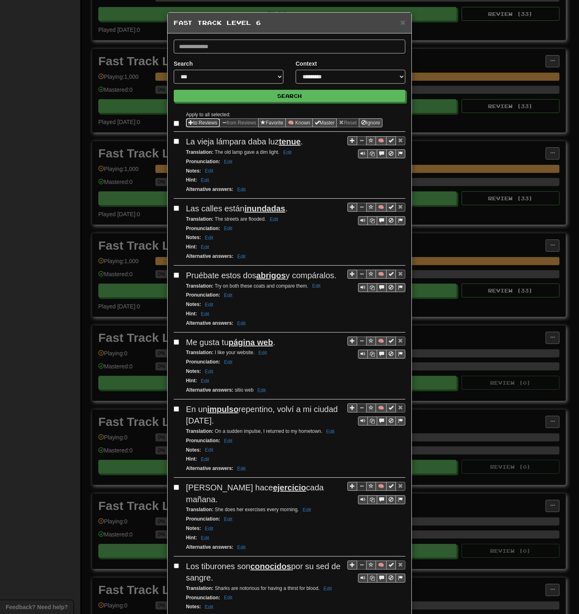
click at [192, 121] on button "to Reviews" at bounding box center [203, 122] width 34 height 9
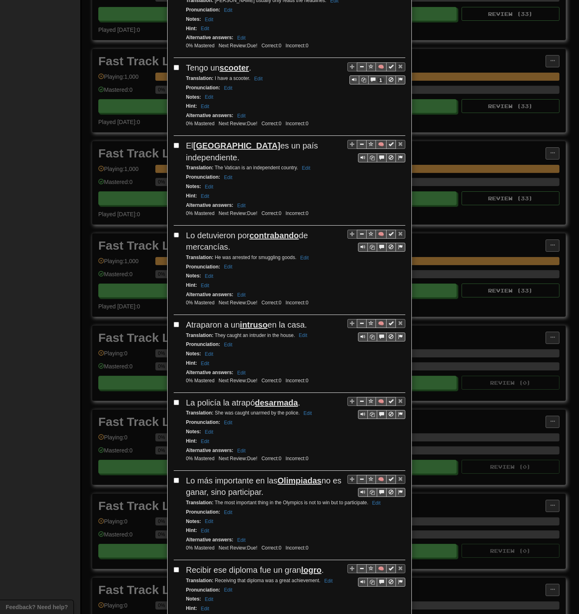
scroll to position [1178, 0]
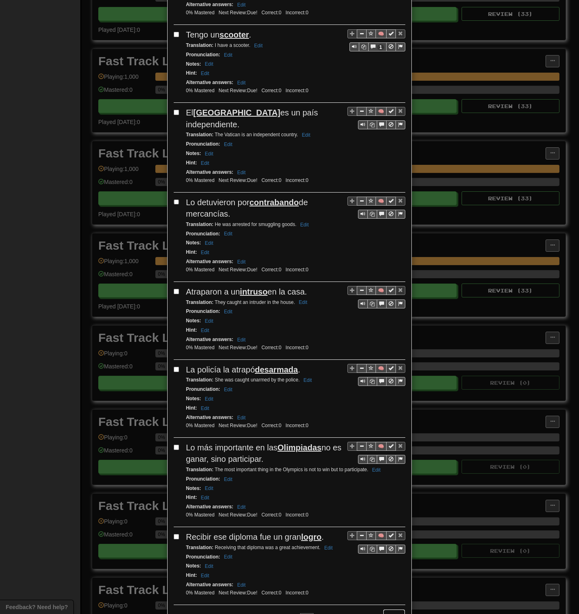
click at [394, 298] on button "Next" at bounding box center [394, 616] width 22 height 14
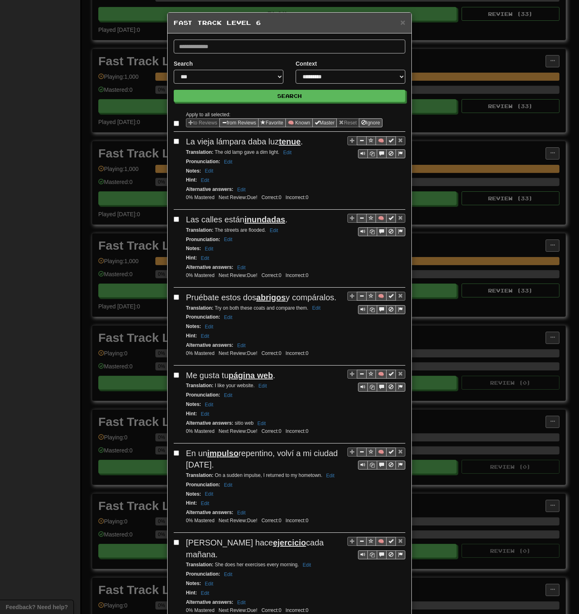
select select "*"
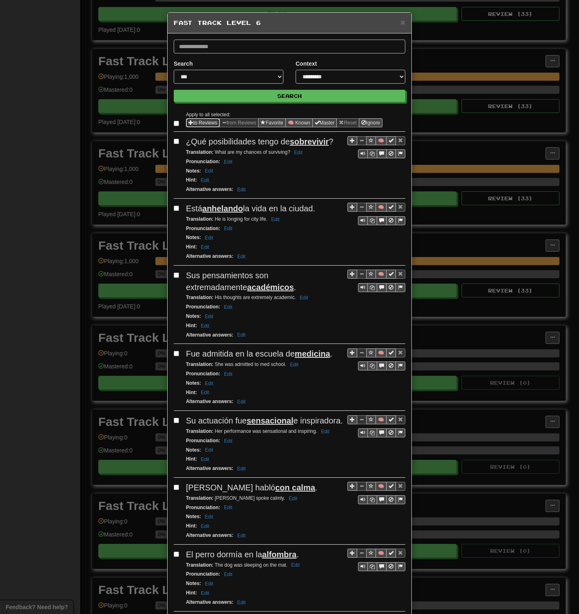
click at [197, 120] on button "to Reviews" at bounding box center [203, 122] width 34 height 9
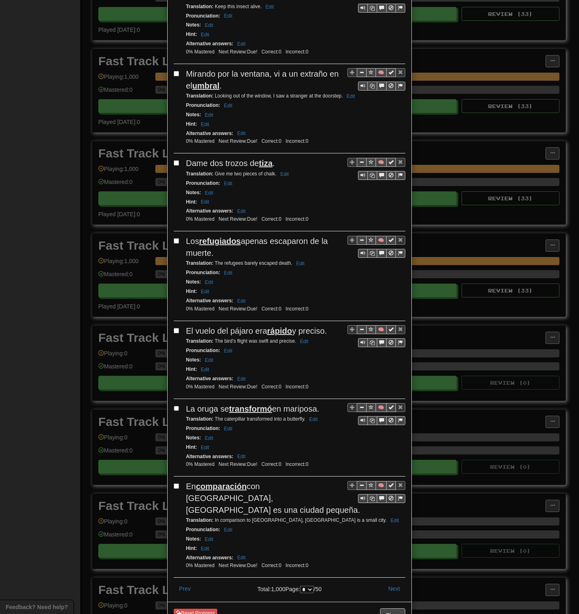
scroll to position [1201, 0]
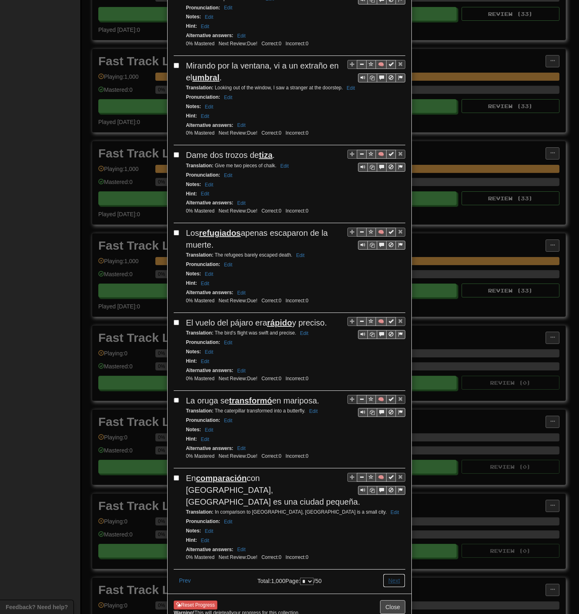
click at [393, 298] on button "Next" at bounding box center [394, 581] width 22 height 14
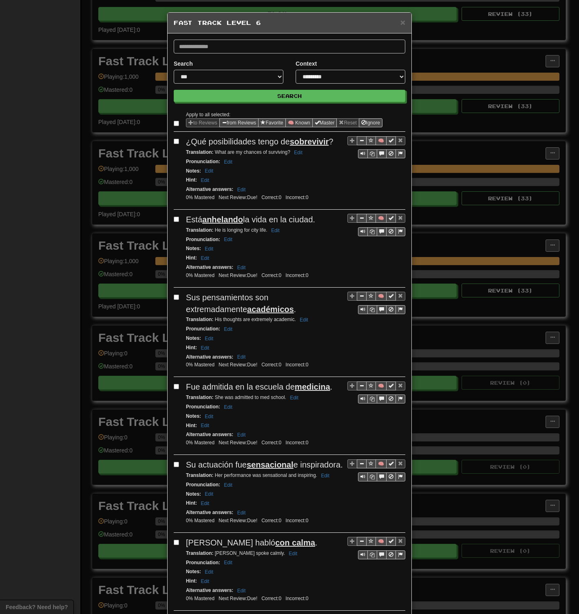
select select "*"
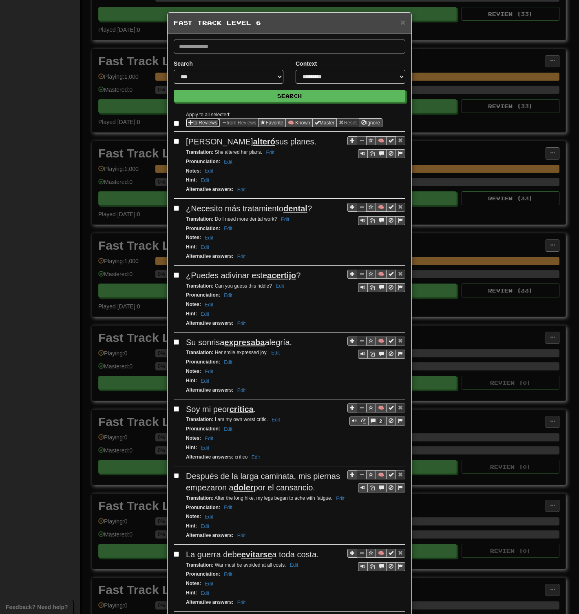
click at [195, 120] on button "to Reviews" at bounding box center [203, 122] width 34 height 9
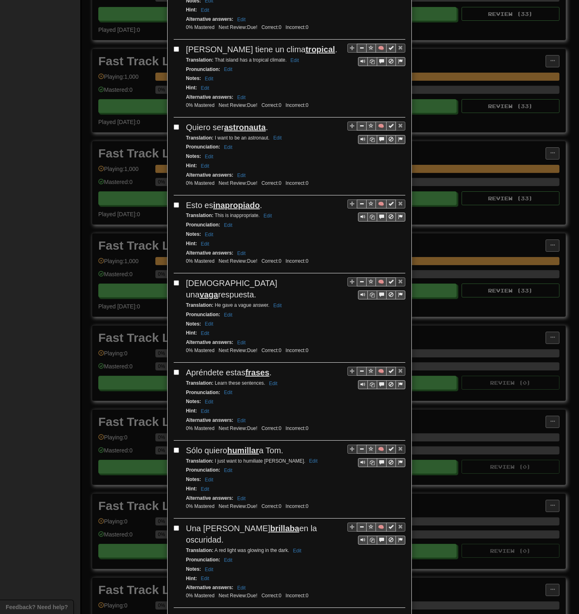
scroll to position [1143, 0]
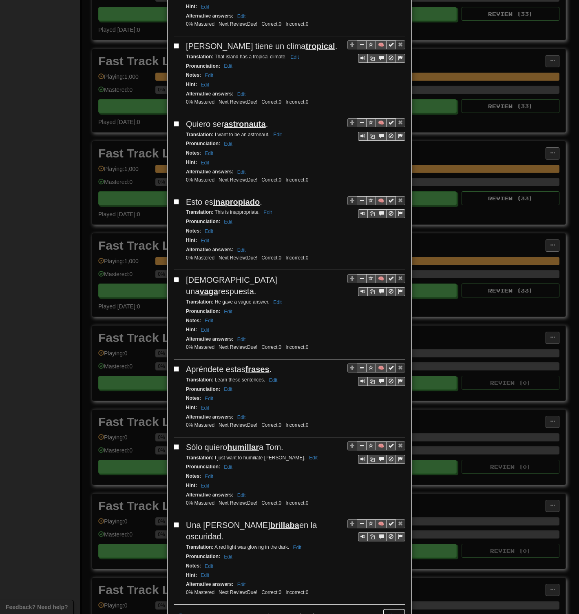
click at [383, 298] on button "Next" at bounding box center [394, 616] width 22 height 14
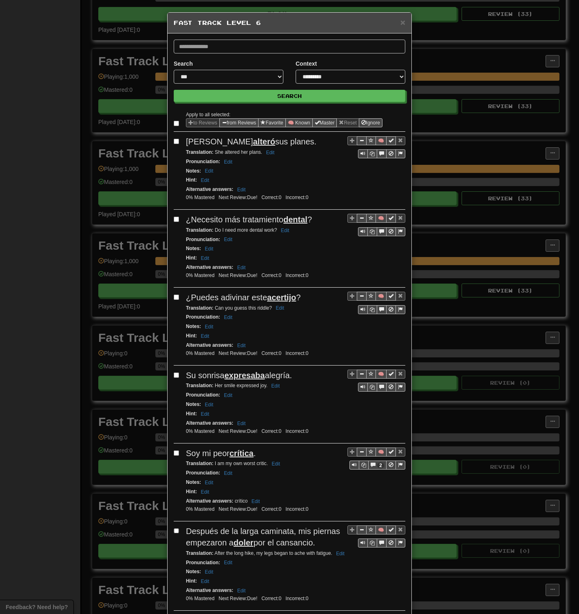
select select "*"
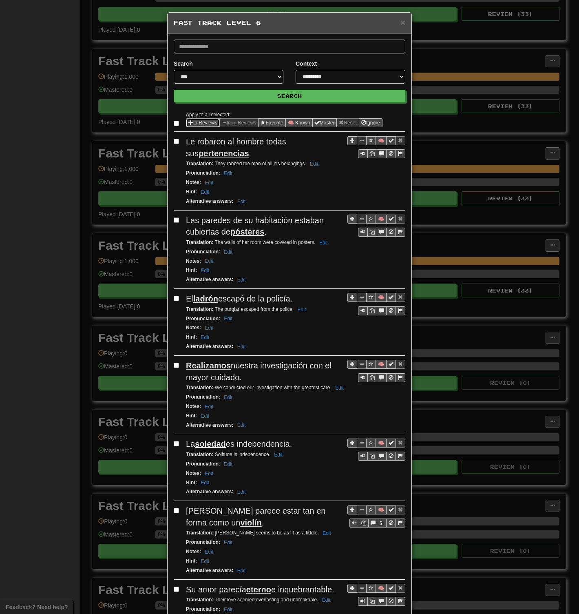
click at [197, 122] on button "to Reviews" at bounding box center [203, 122] width 34 height 9
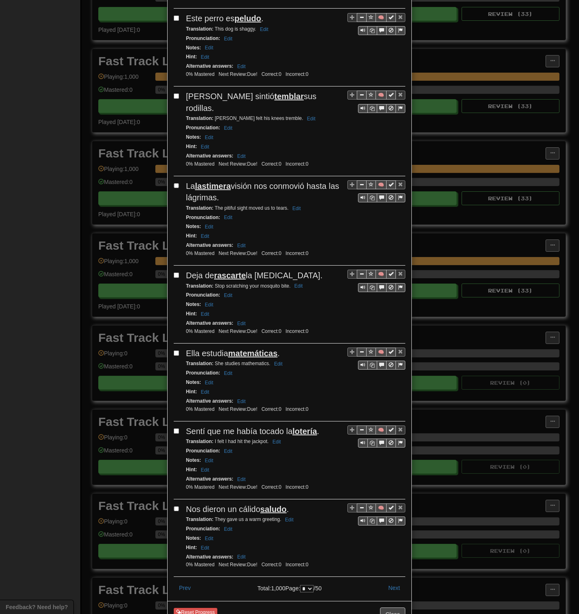
scroll to position [1201, 0]
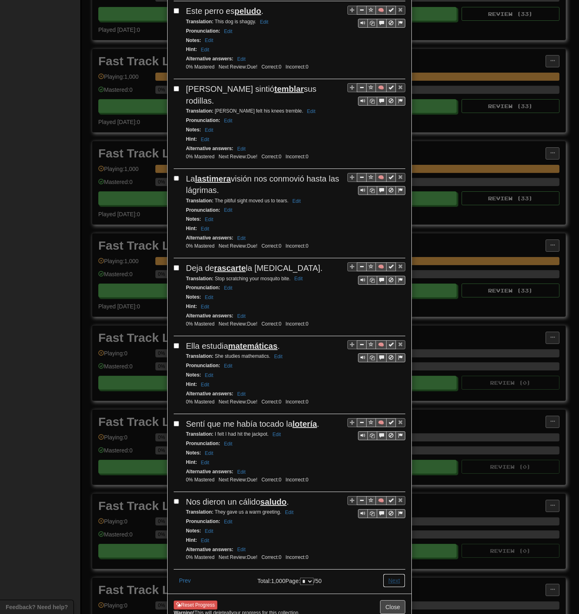
click at [390, 298] on button "Next" at bounding box center [394, 581] width 22 height 14
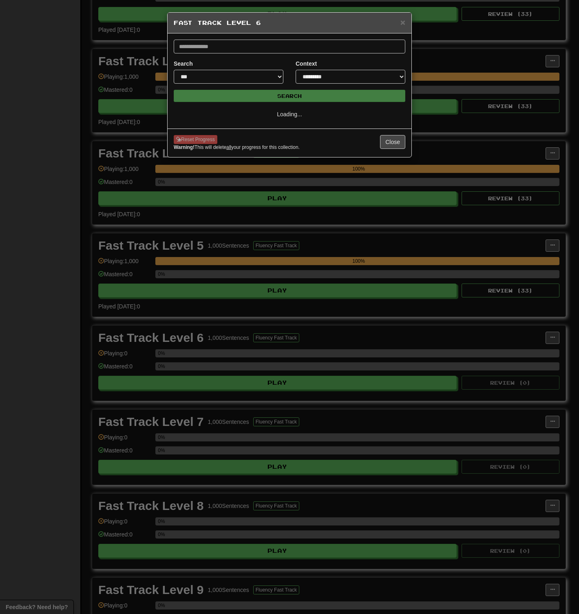
select select "*"
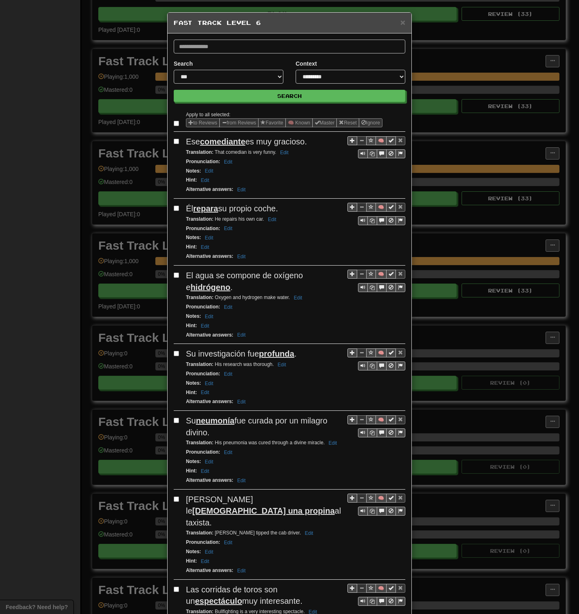
click at [177, 122] on label at bounding box center [178, 123] width 8 height 8
click at [189, 122] on span "Sentence options" at bounding box center [191, 122] width 5 height 5
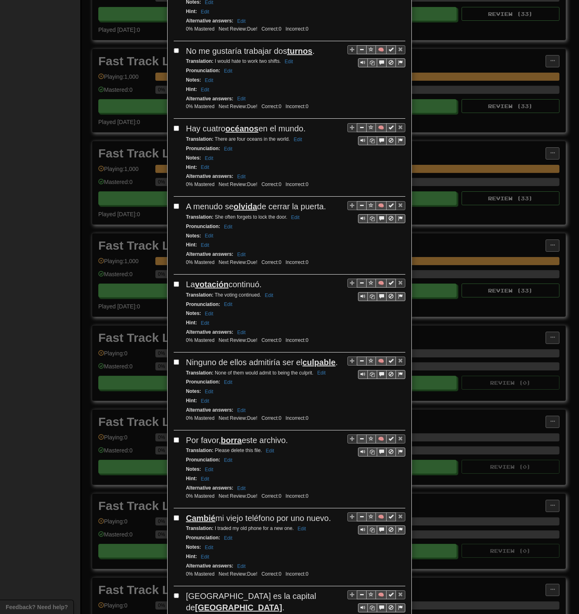
scroll to position [1155, 0]
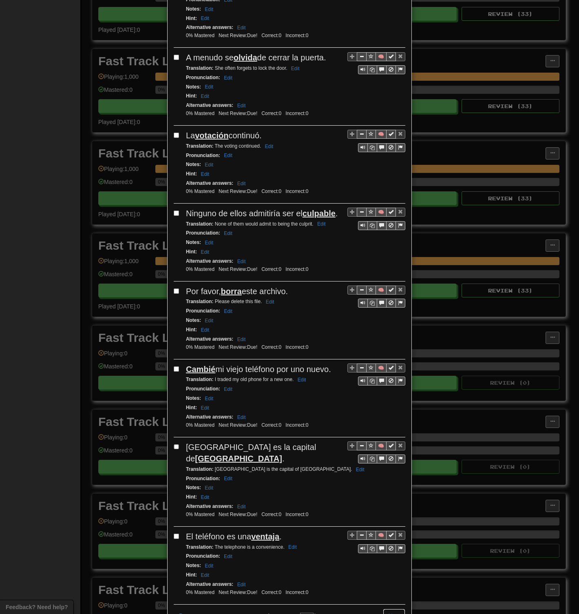
click at [389, 298] on button "Next" at bounding box center [394, 616] width 22 height 14
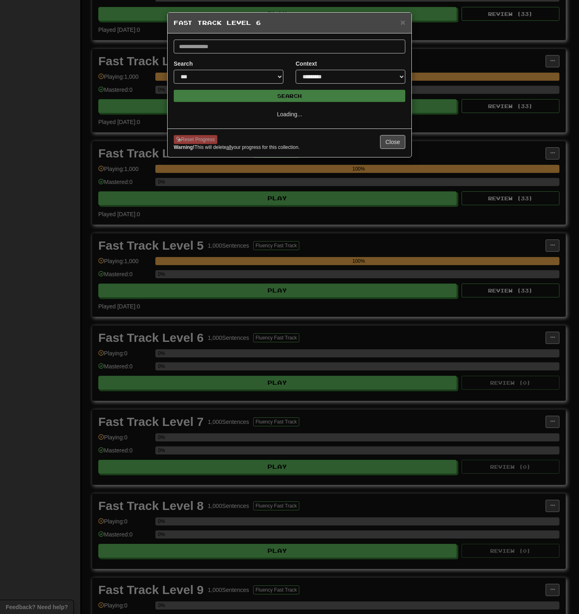
select select "**"
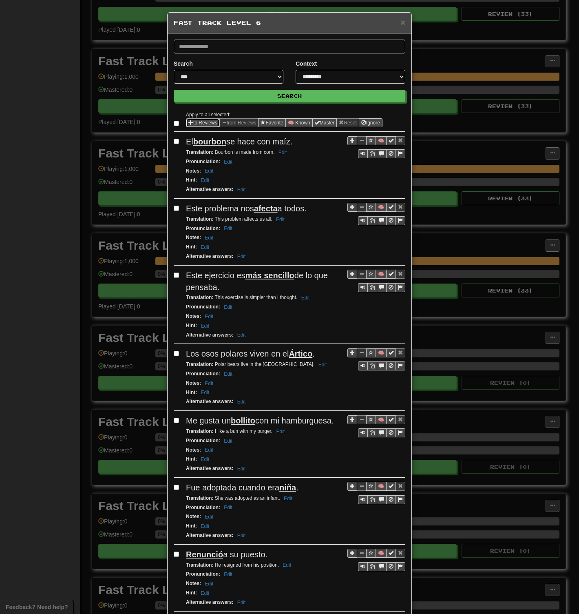
click at [196, 124] on button "to Reviews" at bounding box center [203, 122] width 34 height 9
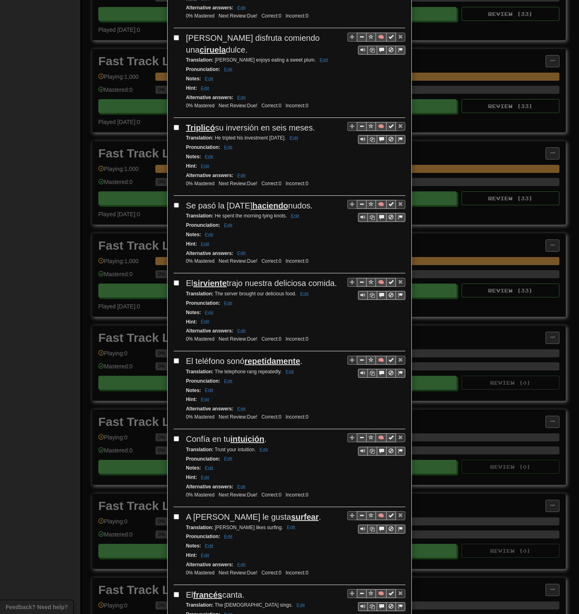
scroll to position [1155, 0]
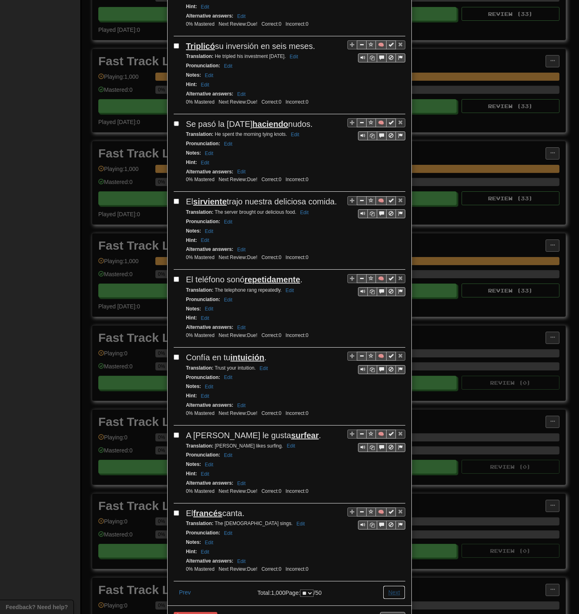
click at [393, 298] on button "Next" at bounding box center [394, 593] width 22 height 14
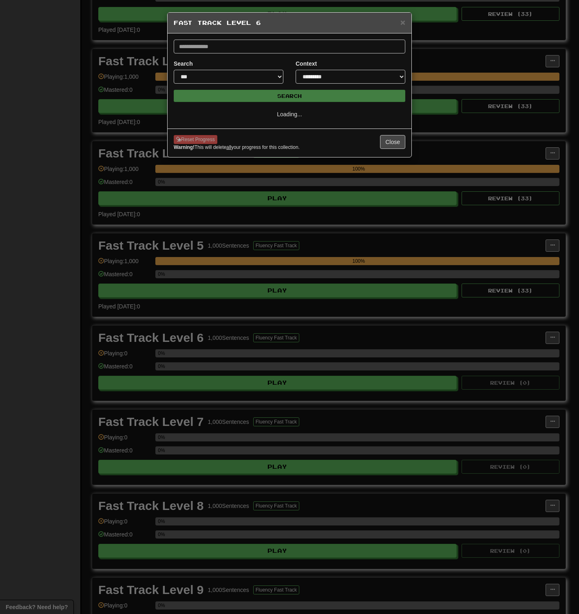
select select "**"
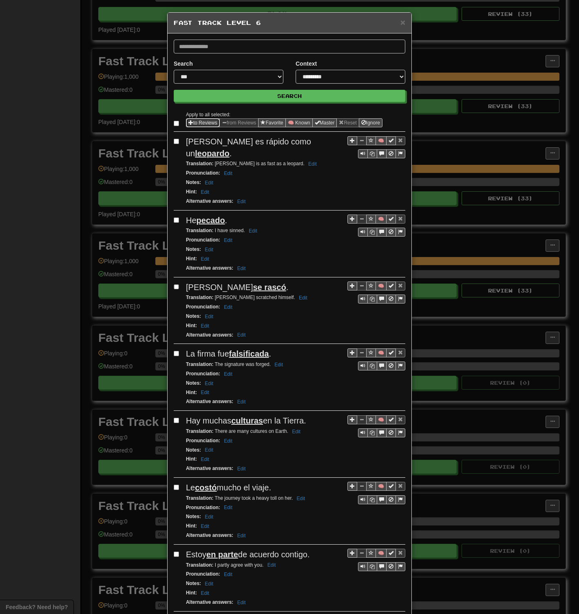
click at [192, 123] on button "to Reviews" at bounding box center [203, 122] width 34 height 9
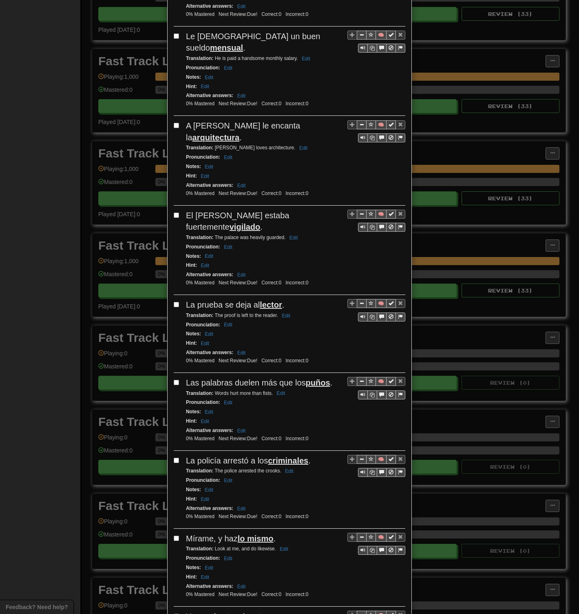
scroll to position [1155, 0]
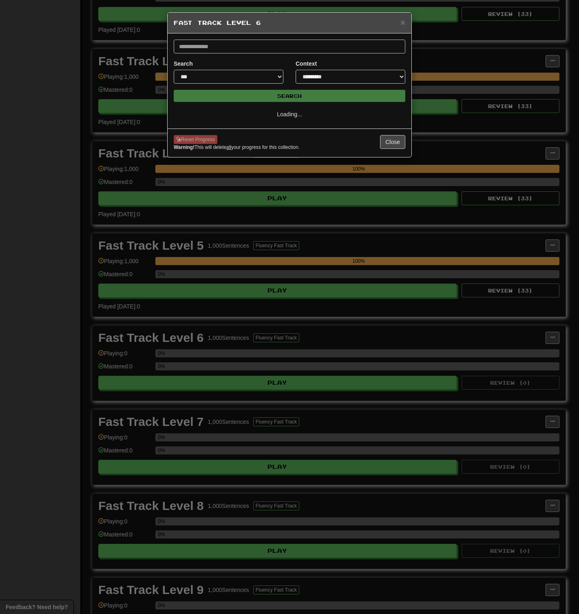
scroll to position [0, 0]
select select "**"
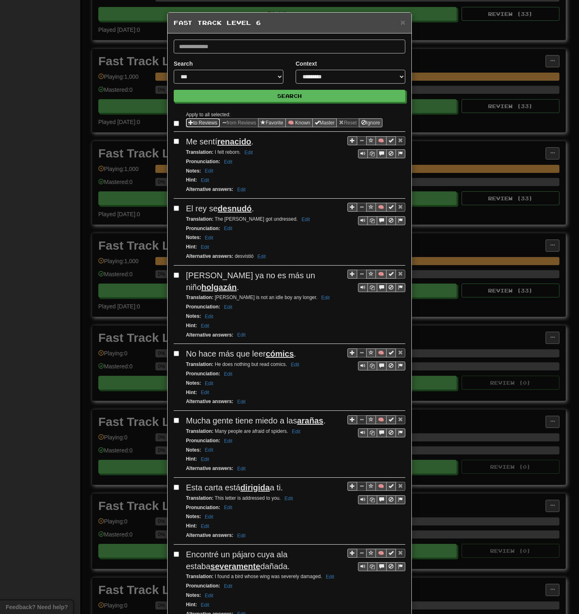
click at [208, 123] on button "to Reviews" at bounding box center [203, 122] width 34 height 9
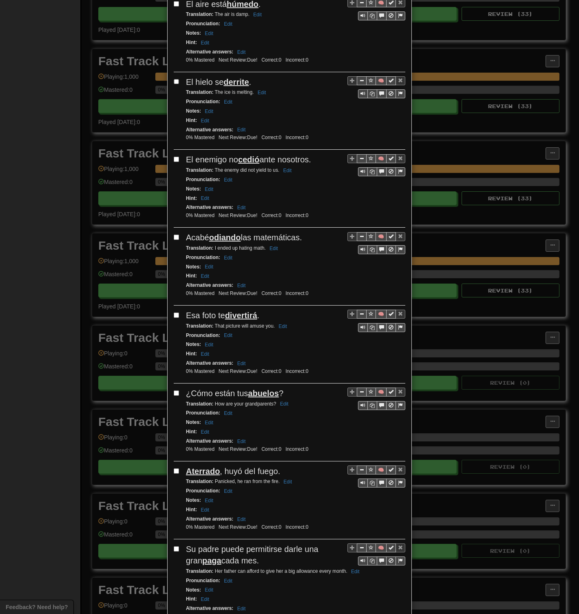
scroll to position [1143, 0]
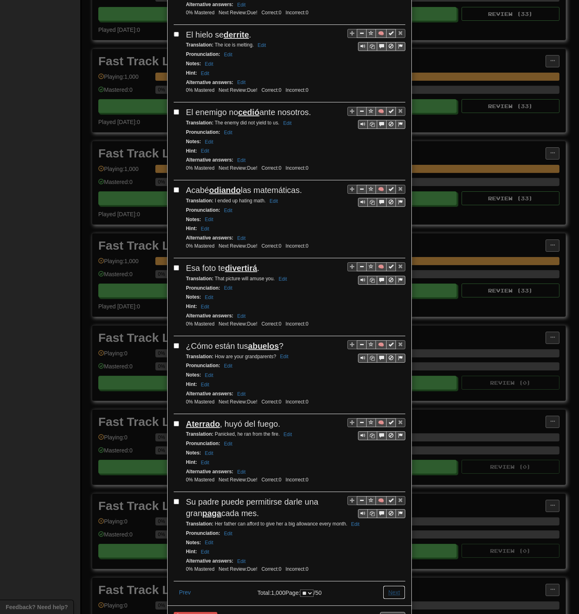
click at [395, 298] on button "Next" at bounding box center [394, 593] width 22 height 14
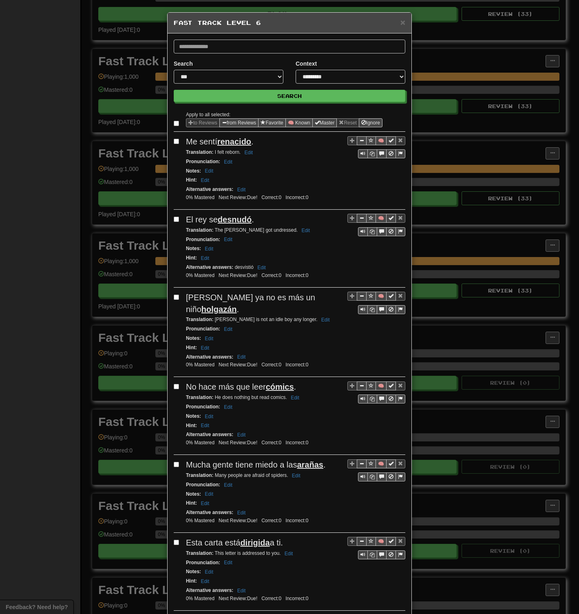
select select "**"
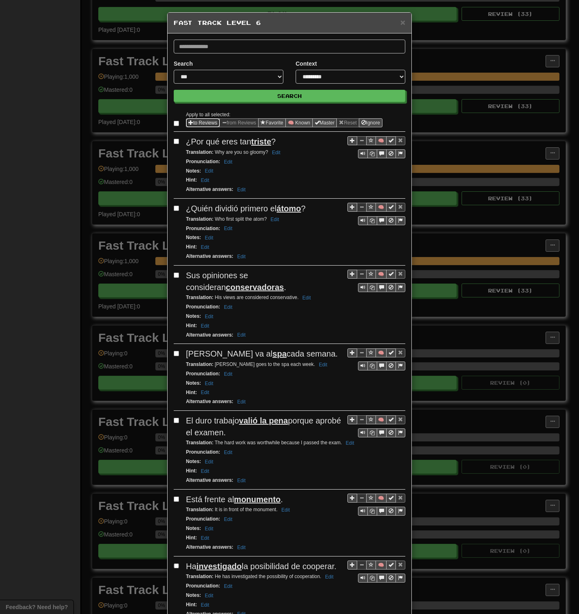
click at [199, 123] on button "to Reviews" at bounding box center [203, 122] width 34 height 9
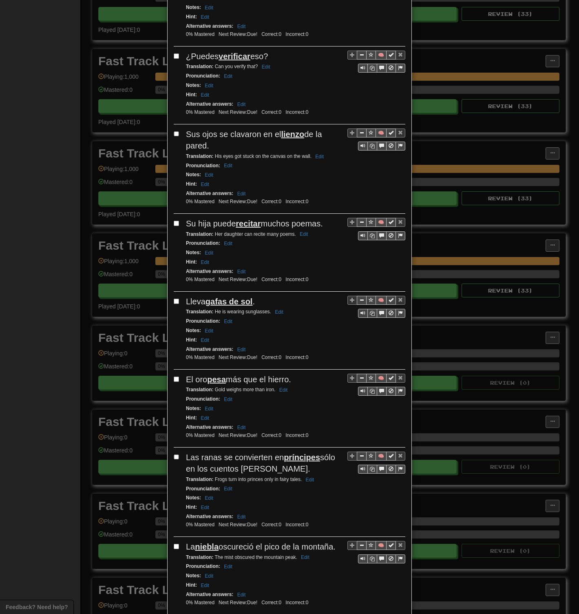
scroll to position [1189, 0]
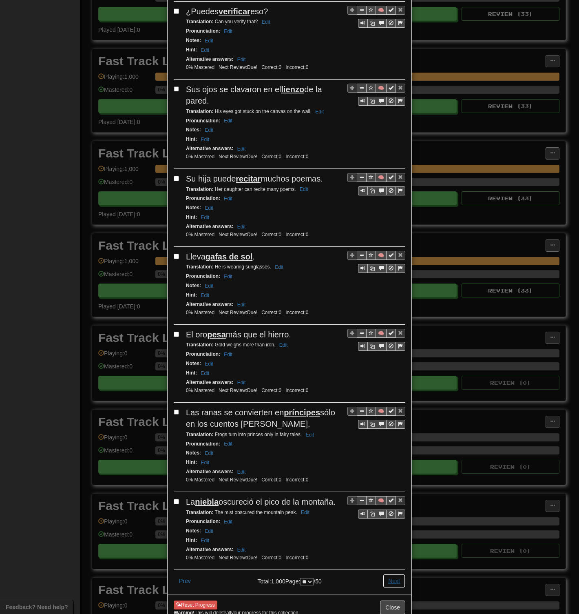
click at [394, 298] on button "Next" at bounding box center [394, 581] width 22 height 14
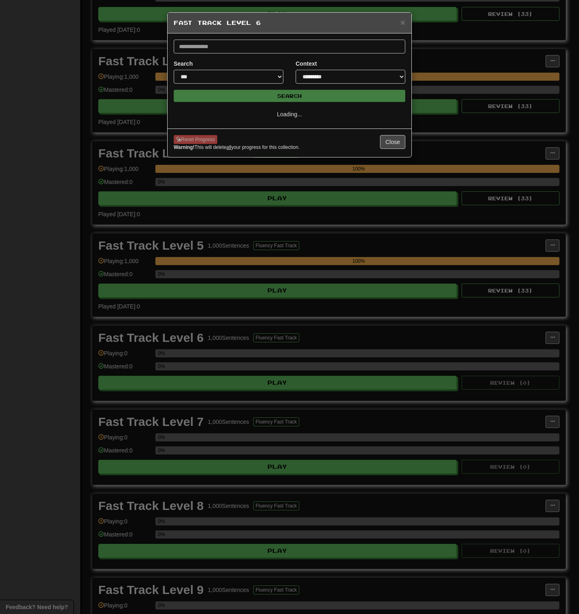
select select "**"
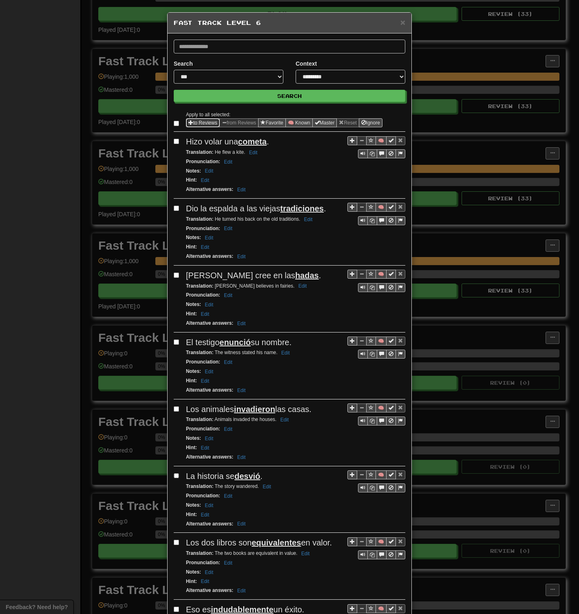
click at [195, 120] on button "to Reviews" at bounding box center [203, 122] width 34 height 9
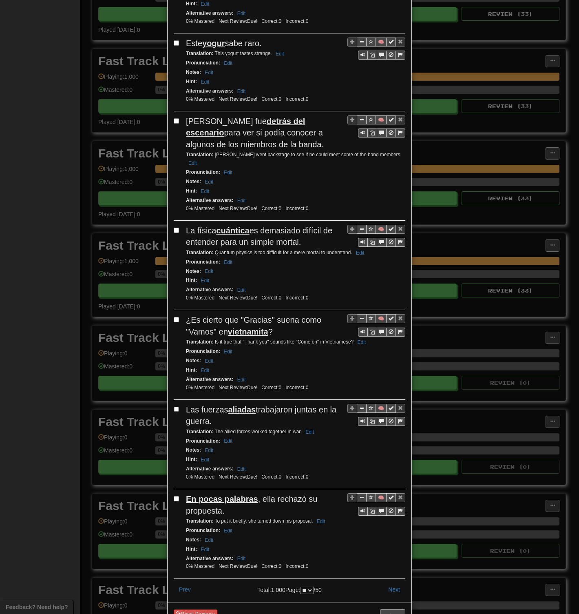
scroll to position [1201, 0]
click at [392, 298] on button "Next" at bounding box center [394, 589] width 22 height 14
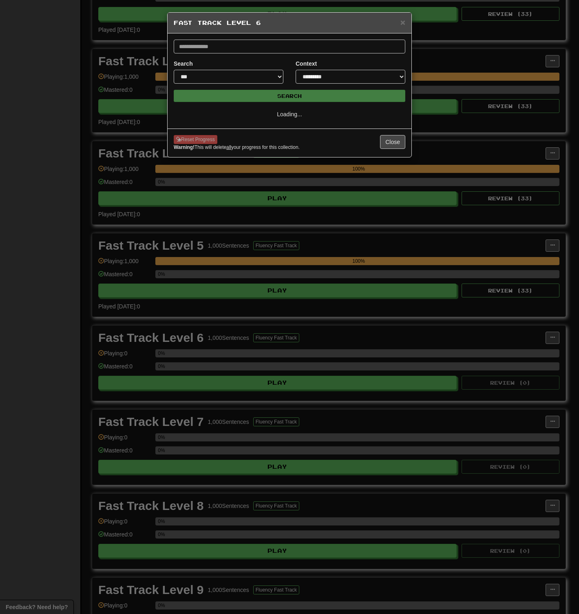
scroll to position [0, 0]
select select "**"
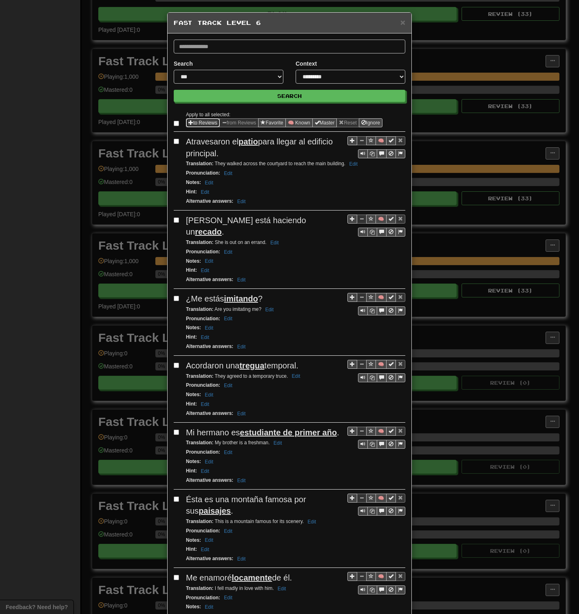
click at [198, 121] on button "to Reviews" at bounding box center [203, 122] width 34 height 9
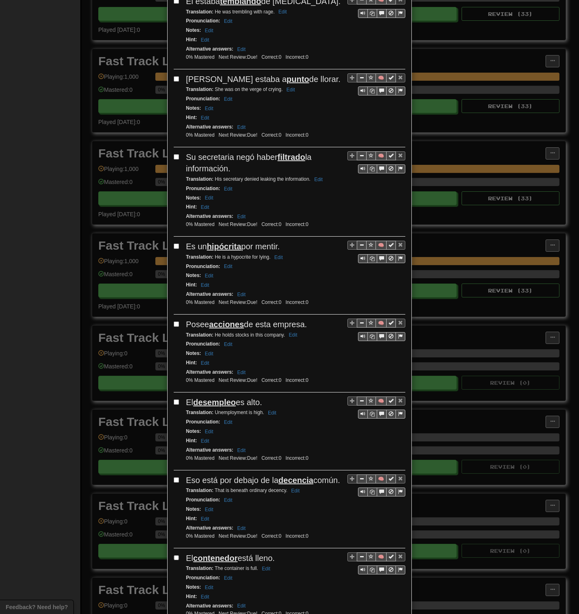
scroll to position [1201, 0]
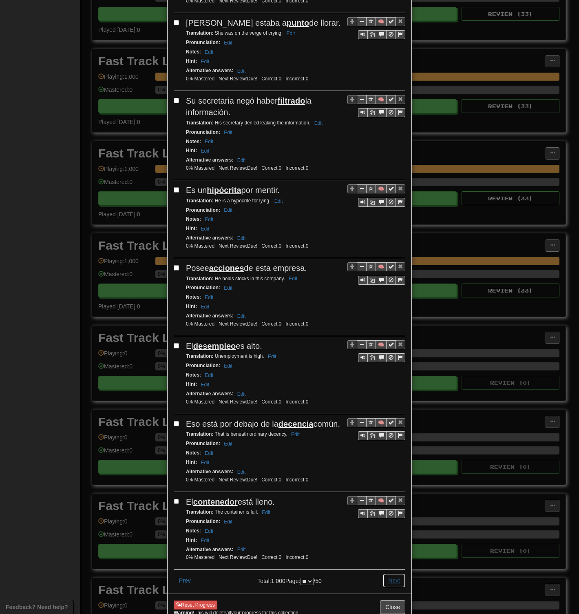
click at [386, 298] on button "Next" at bounding box center [394, 581] width 22 height 14
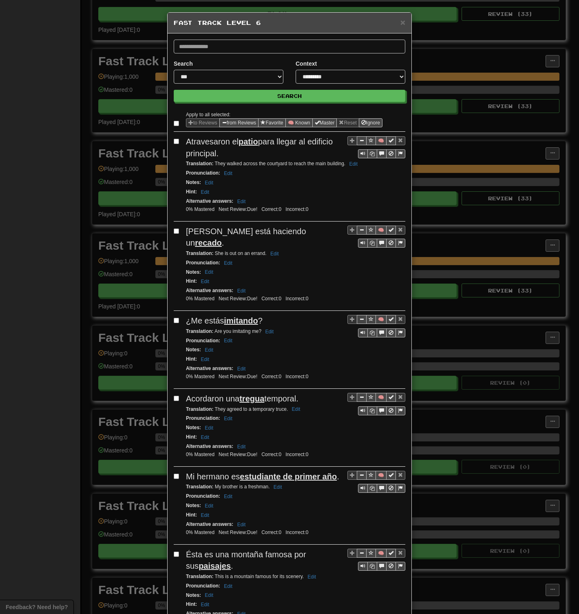
select select "**"
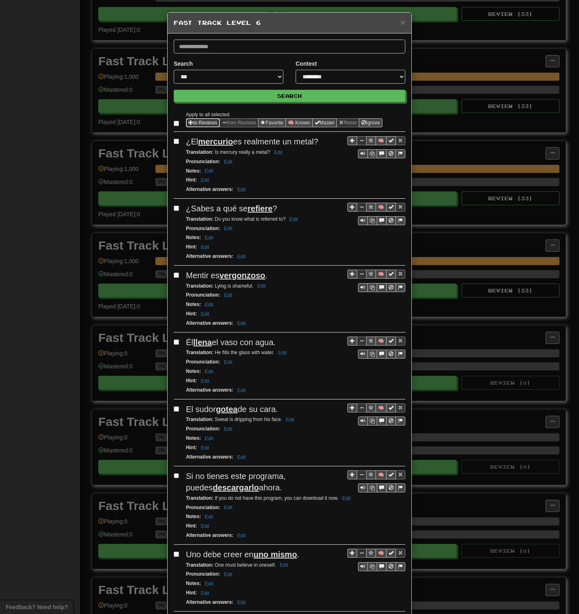
click at [189, 122] on span "Sentence options" at bounding box center [191, 122] width 5 height 5
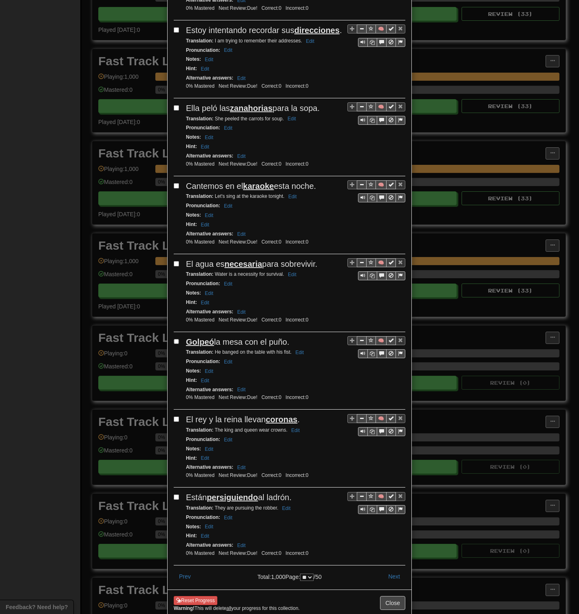
scroll to position [1166, 0]
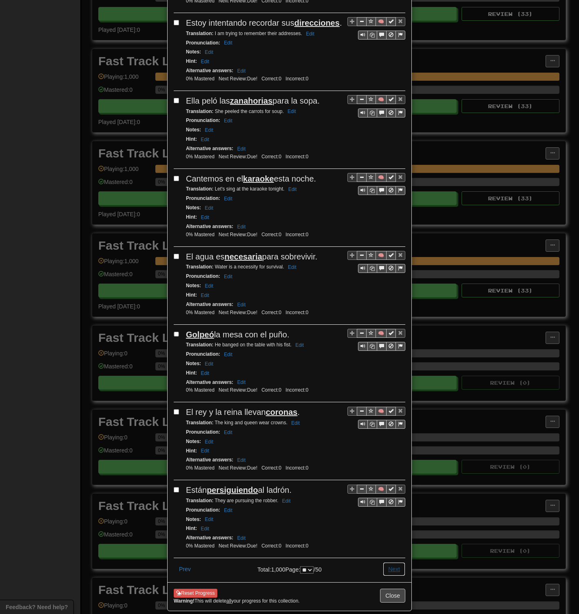
click at [388, 298] on button "Next" at bounding box center [394, 569] width 22 height 14
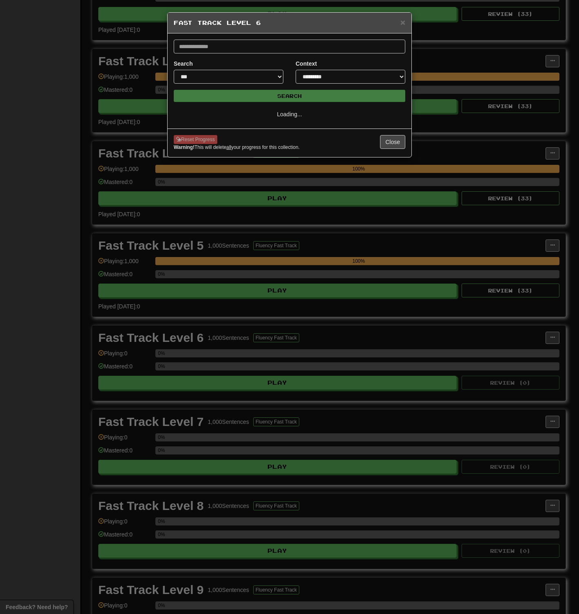
scroll to position [0, 0]
select select "**"
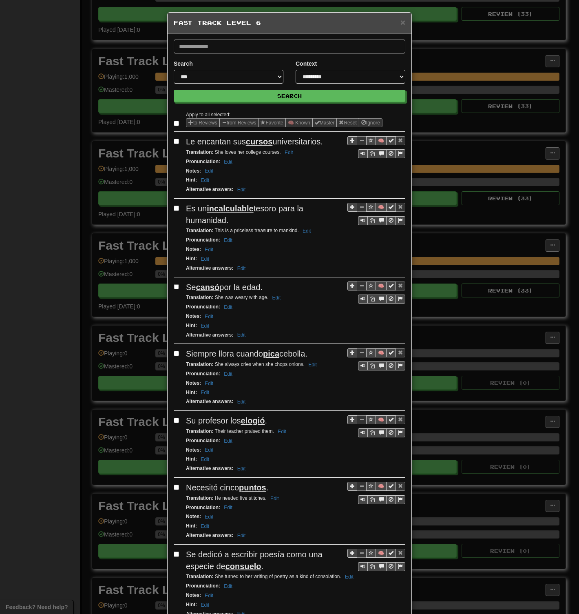
click at [176, 123] on label at bounding box center [178, 123] width 8 height 8
click at [201, 123] on button "to Reviews" at bounding box center [203, 122] width 34 height 9
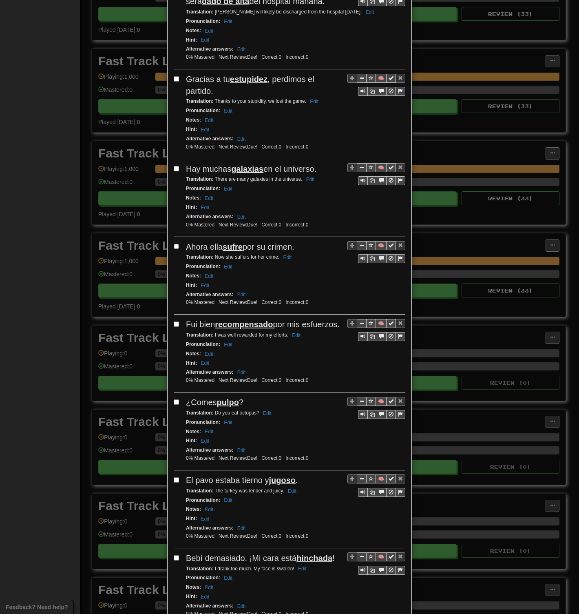
scroll to position [1189, 0]
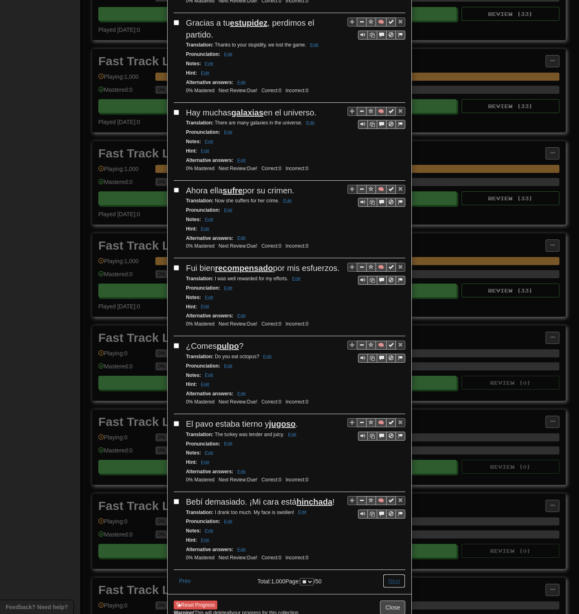
click at [392, 298] on button "Next" at bounding box center [394, 581] width 22 height 14
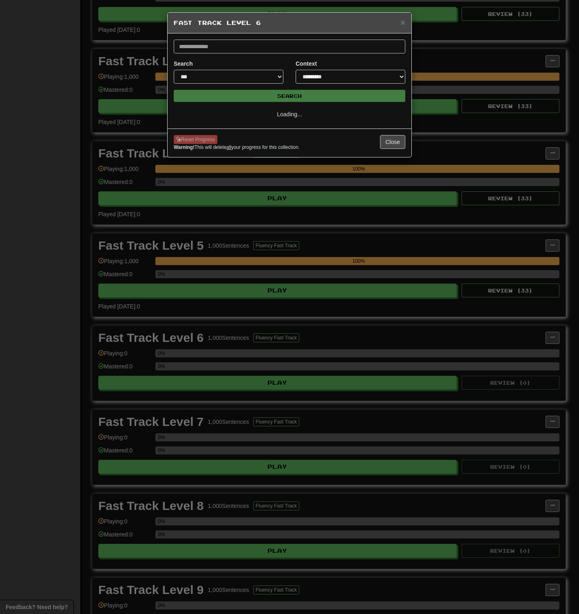
scroll to position [0, 0]
select select "**"
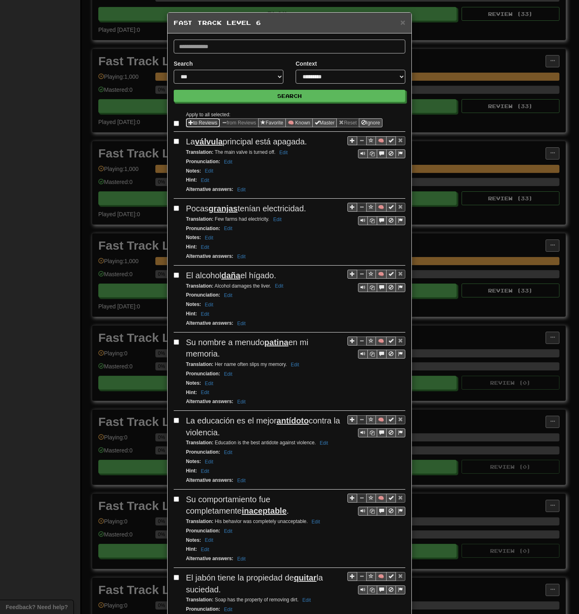
click at [203, 122] on button "to Reviews" at bounding box center [203, 122] width 34 height 9
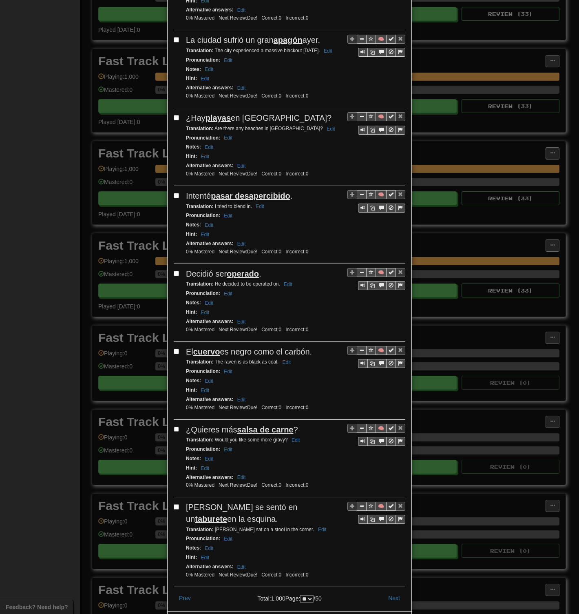
scroll to position [1201, 0]
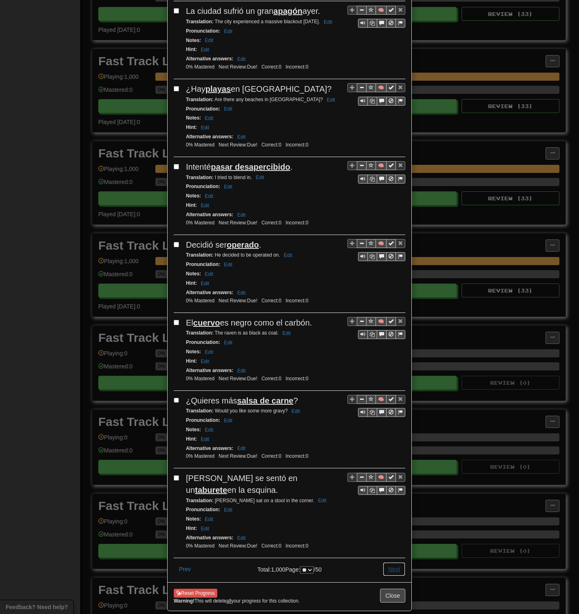
click at [389, 298] on button "Next" at bounding box center [394, 569] width 22 height 14
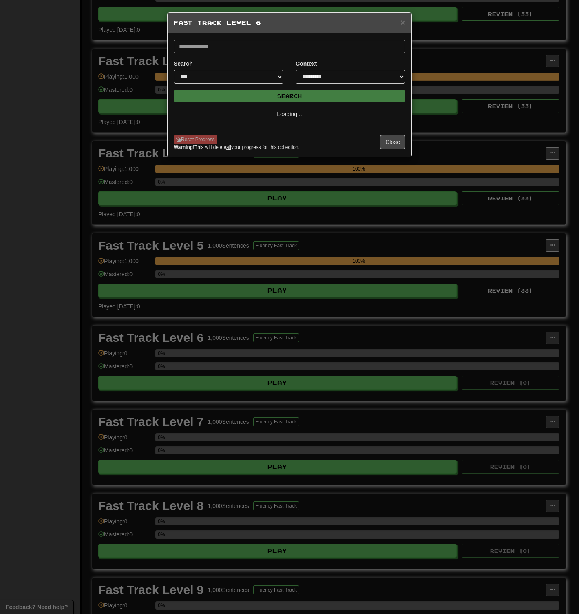
scroll to position [0, 0]
select select "**"
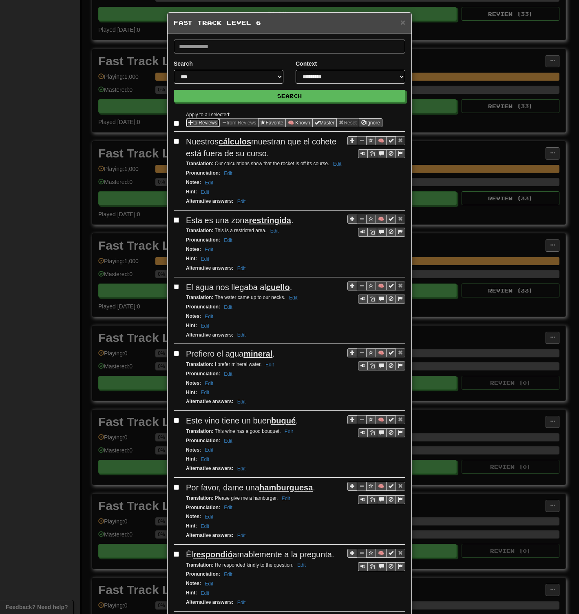
click at [193, 124] on button "to Reviews" at bounding box center [203, 122] width 34 height 9
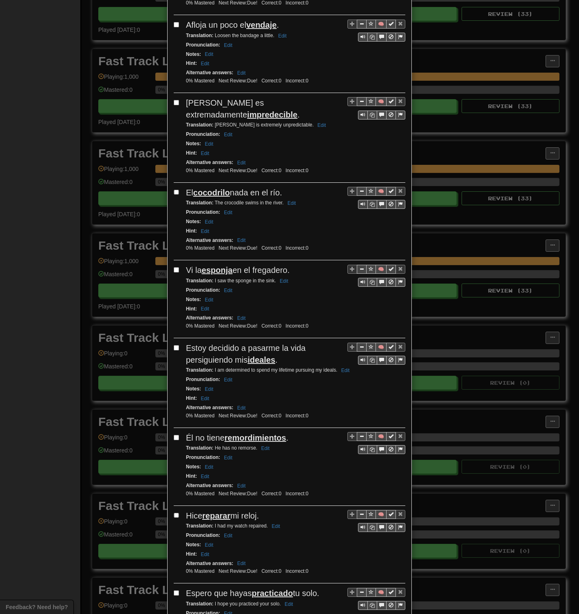
scroll to position [1155, 0]
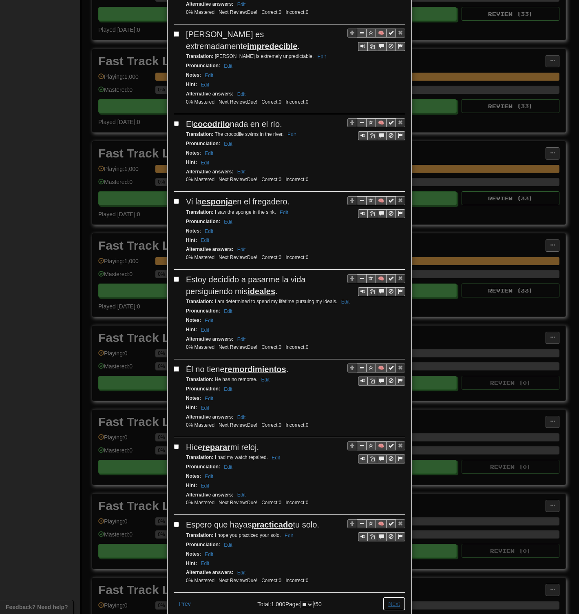
click at [391, 298] on button "Next" at bounding box center [394, 604] width 22 height 14
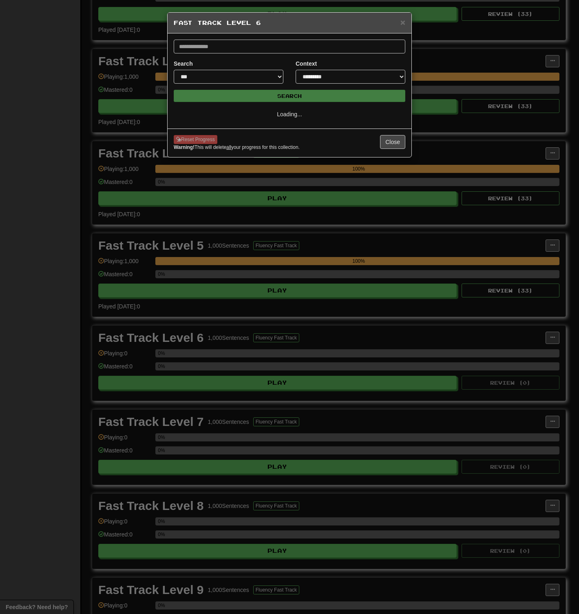
scroll to position [0, 0]
select select "**"
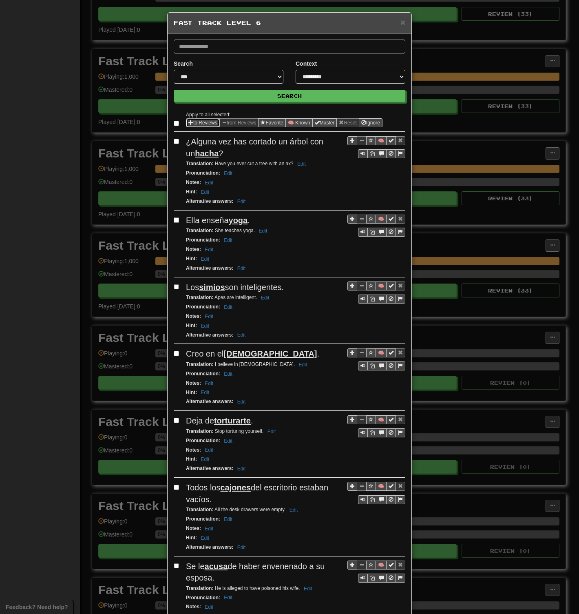
click at [190, 121] on button "to Reviews" at bounding box center [203, 122] width 34 height 9
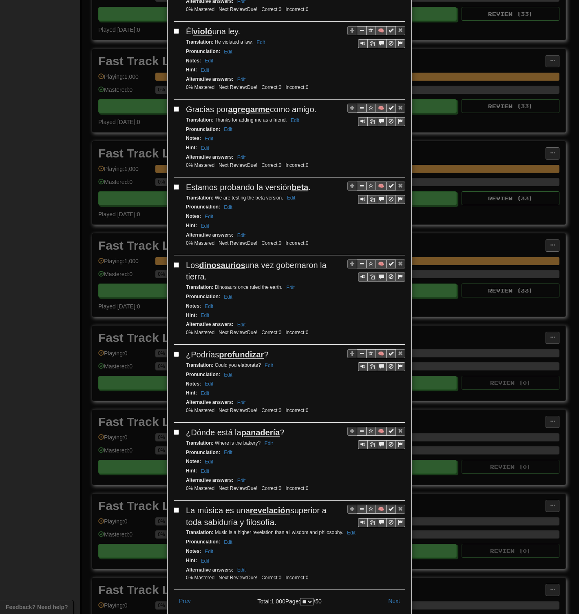
scroll to position [1213, 0]
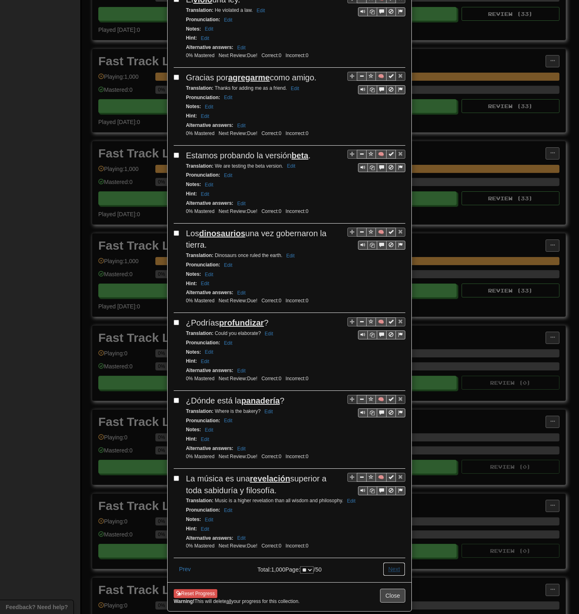
click at [389, 298] on button "Next" at bounding box center [394, 569] width 22 height 14
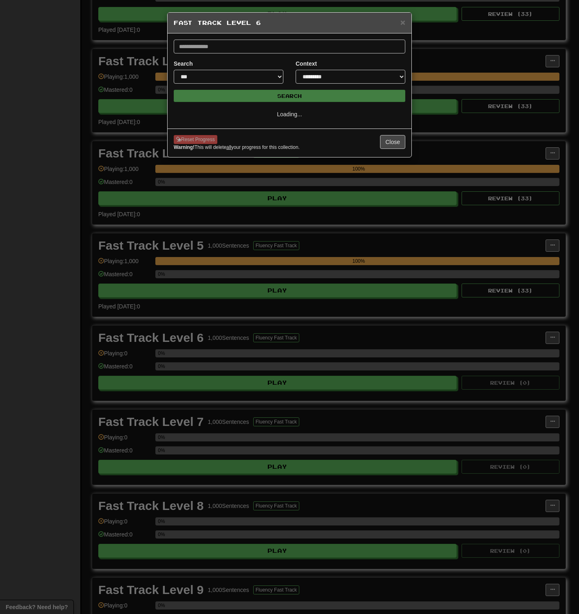
select select "**"
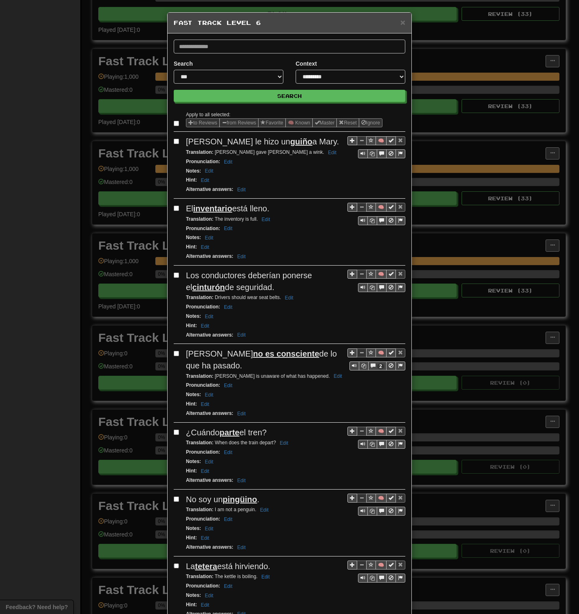
click at [189, 122] on span "Sentence options" at bounding box center [191, 122] width 5 height 5
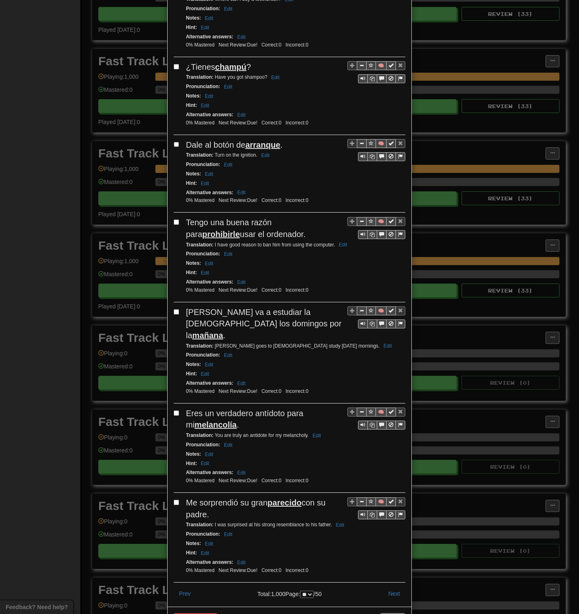
scroll to position [1236, 0]
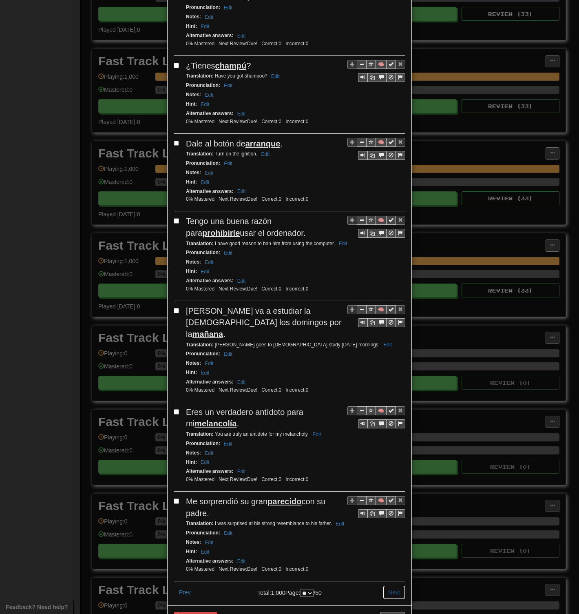
click at [394, 298] on button "Next" at bounding box center [394, 593] width 22 height 14
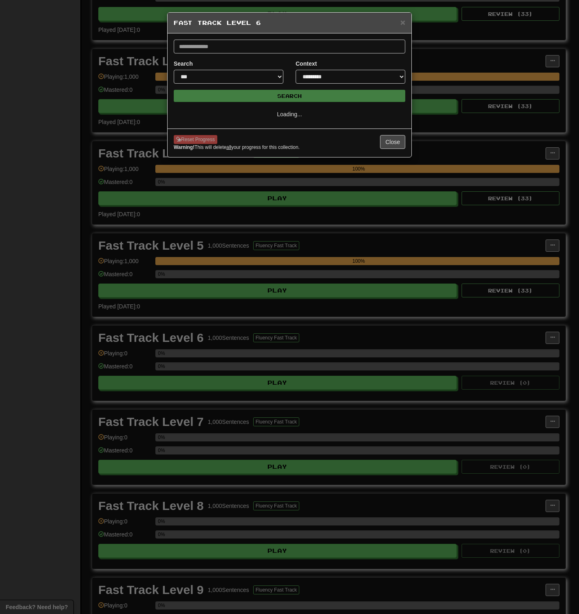
select select "**"
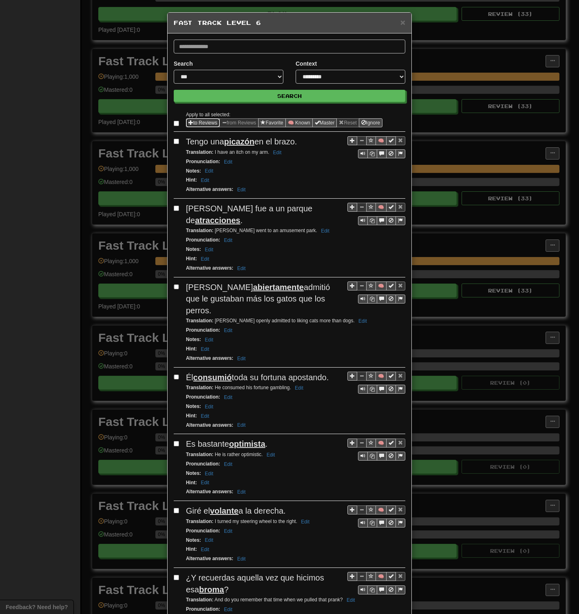
click at [193, 121] on button "to Reviews" at bounding box center [203, 122] width 34 height 9
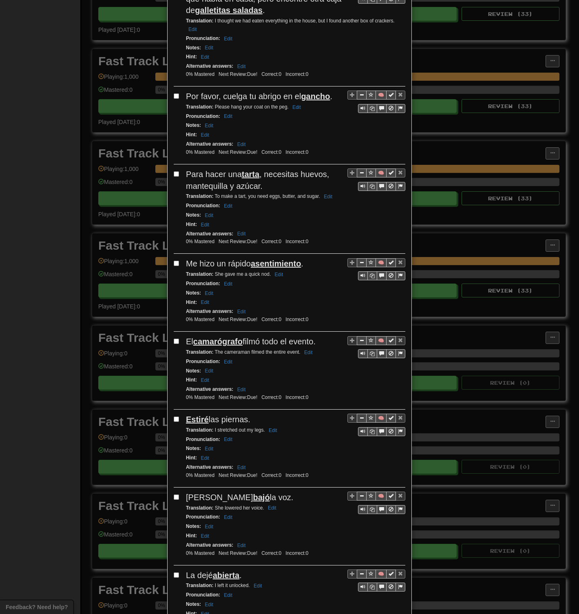
scroll to position [1209, 0]
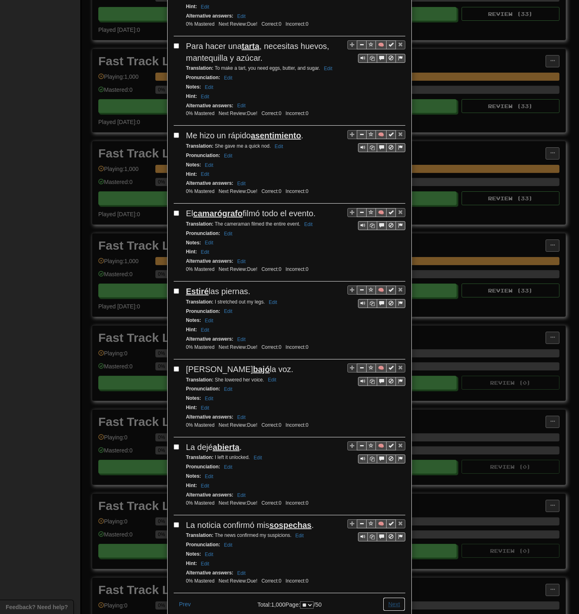
click at [391, 298] on button "Next" at bounding box center [394, 604] width 22 height 14
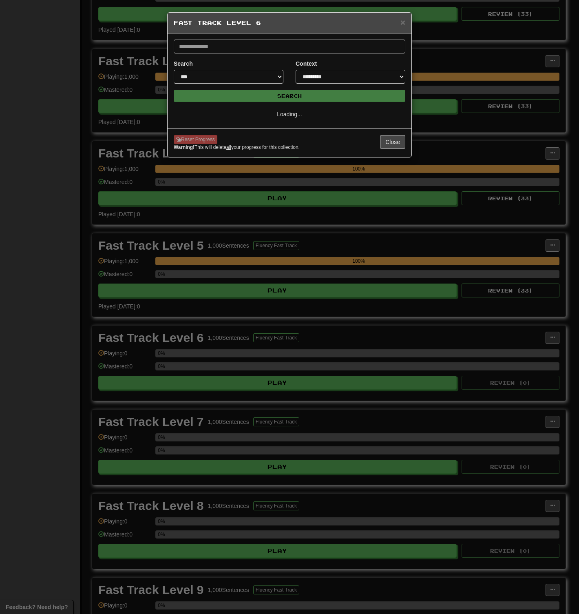
select select "**"
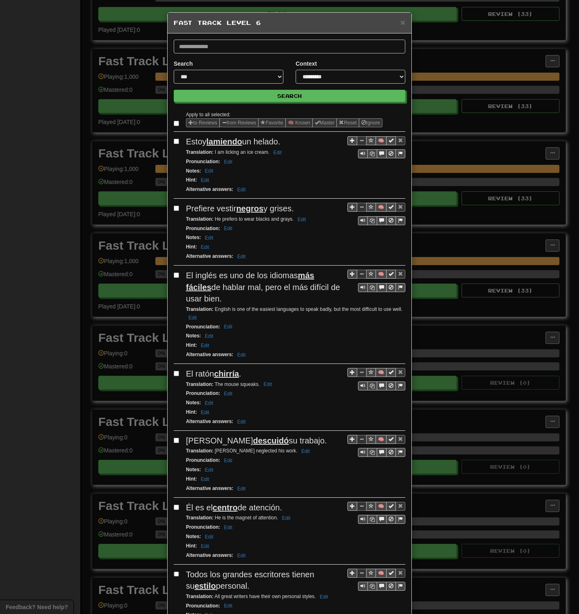
click at [174, 120] on label at bounding box center [178, 123] width 8 height 8
click at [196, 122] on button "to Reviews" at bounding box center [203, 122] width 34 height 9
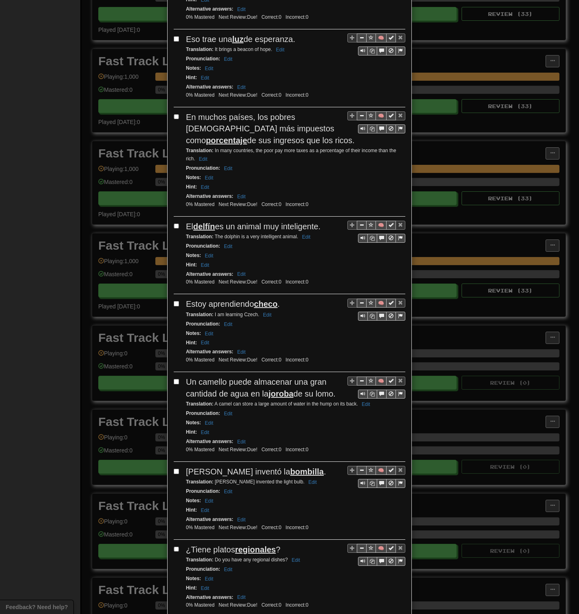
scroll to position [1206, 0]
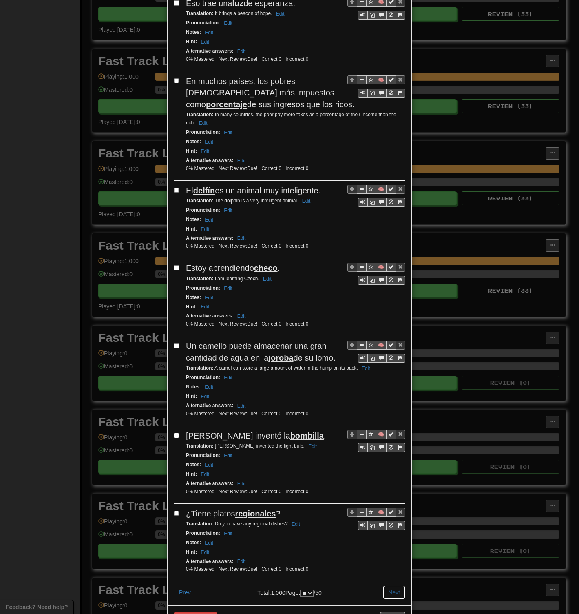
click at [393, 298] on button "Next" at bounding box center [394, 593] width 22 height 14
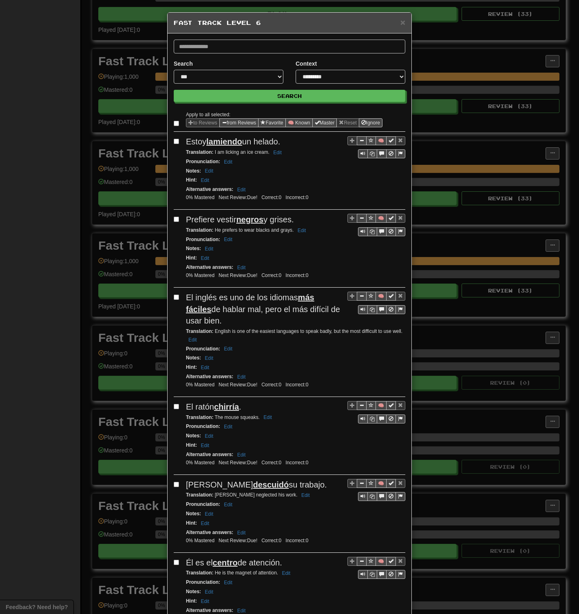
select select "**"
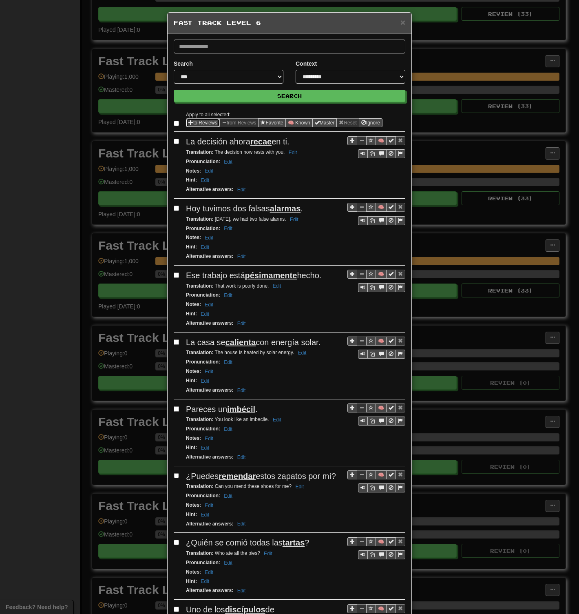
click at [195, 122] on button "to Reviews" at bounding box center [203, 122] width 34 height 9
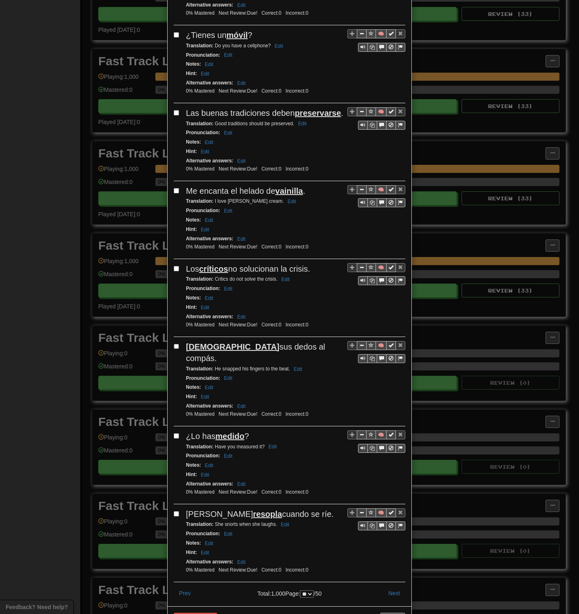
scroll to position [1155, 0]
click at [390, 298] on button "Next" at bounding box center [394, 593] width 22 height 14
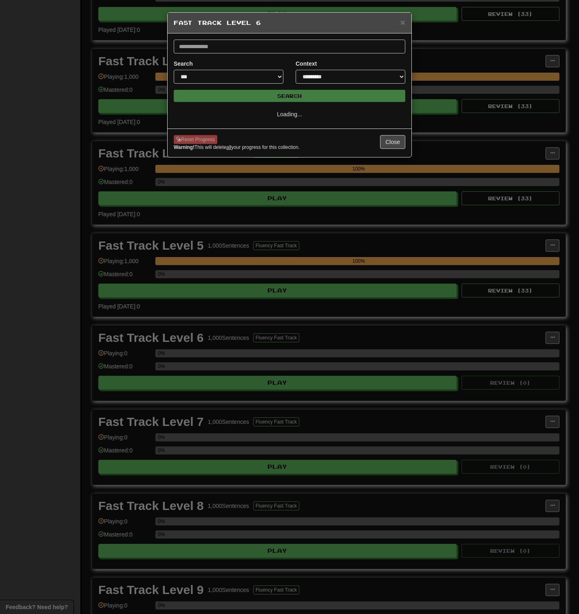
scroll to position [0, 0]
select select "**"
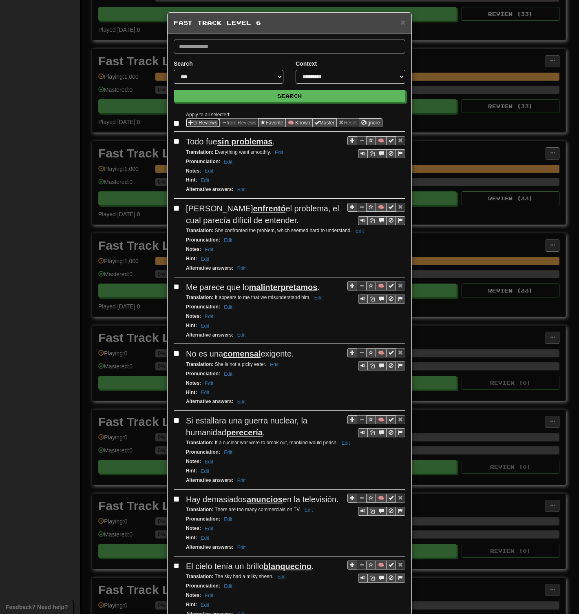
click at [189, 123] on span "Sentence options" at bounding box center [191, 122] width 5 height 5
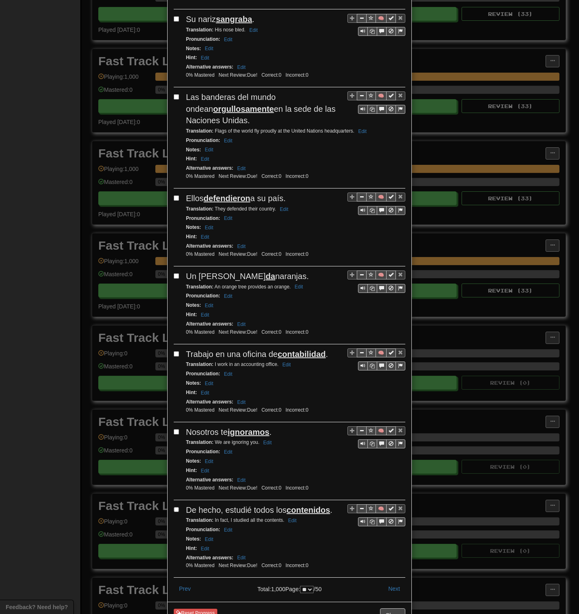
scroll to position [1201, 0]
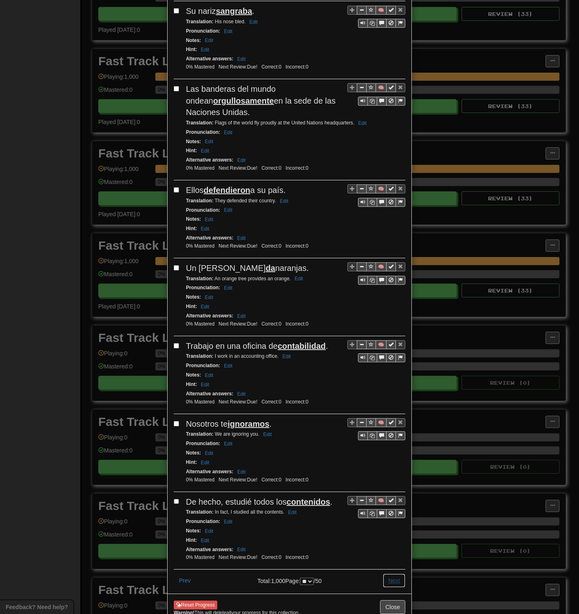
click at [387, 298] on button "Next" at bounding box center [394, 581] width 22 height 14
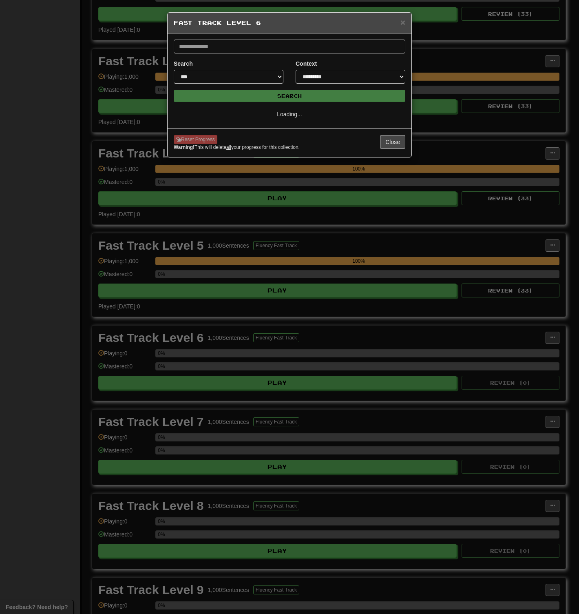
select select "**"
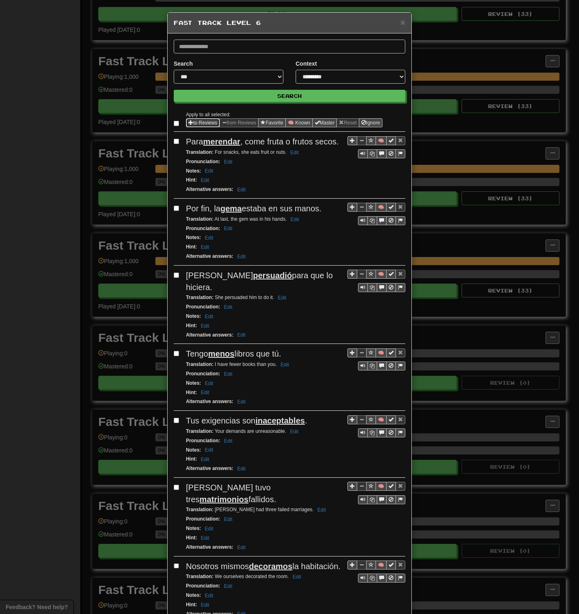
click at [198, 120] on button "to Reviews" at bounding box center [203, 122] width 34 height 9
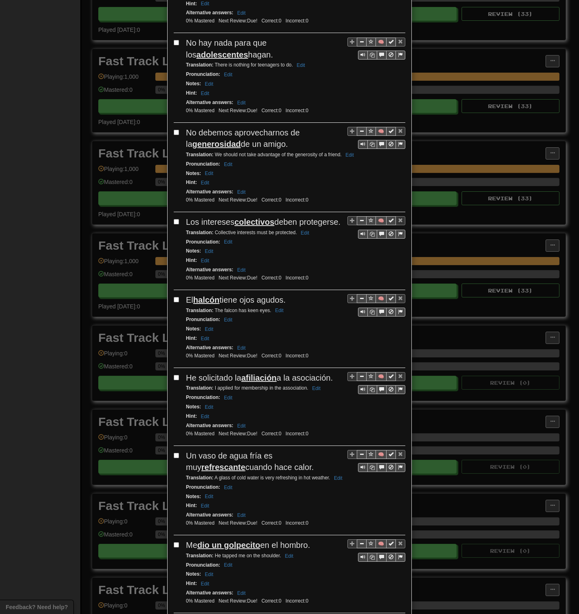
scroll to position [1221, 0]
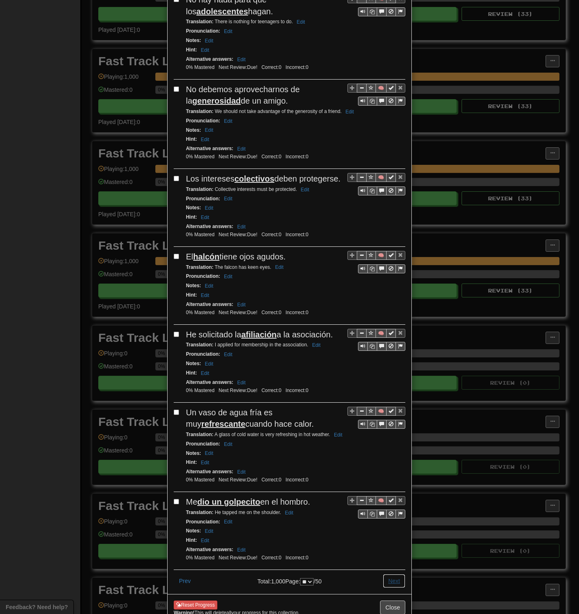
click at [389, 298] on button "Next" at bounding box center [394, 581] width 22 height 14
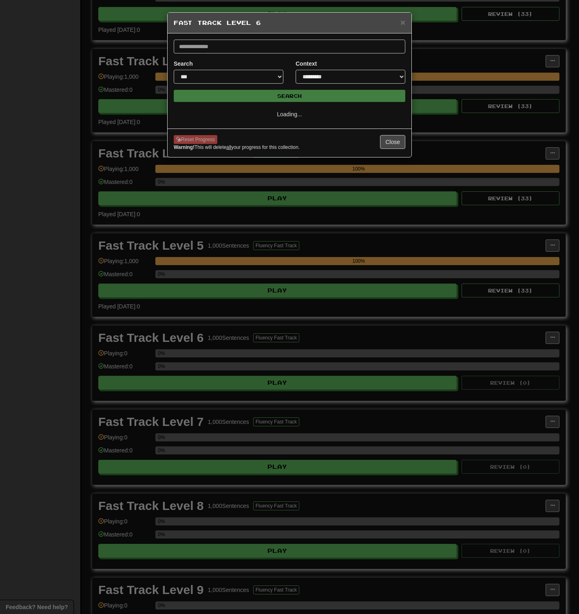
scroll to position [0, 0]
select select "**"
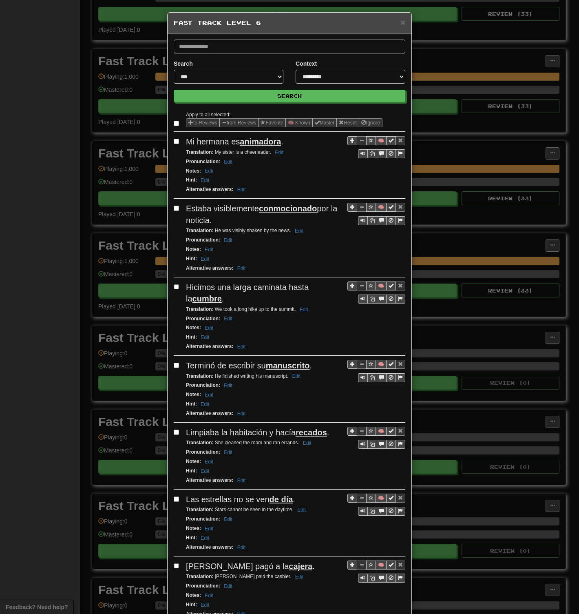
click at [174, 120] on label at bounding box center [178, 123] width 8 height 8
click at [191, 120] on button "to Reviews" at bounding box center [203, 122] width 34 height 9
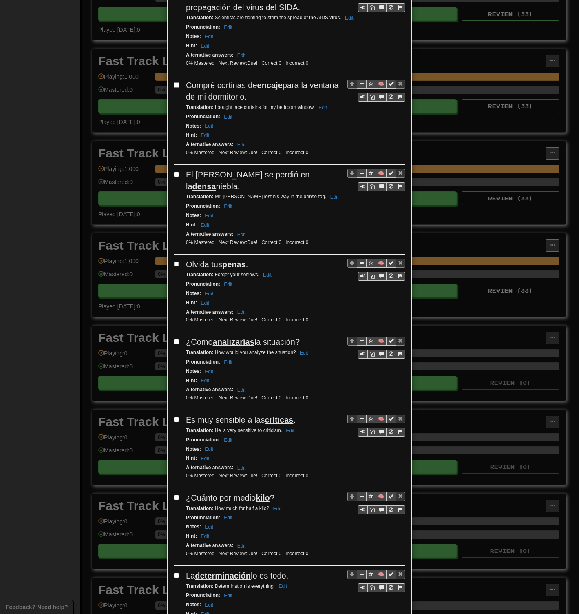
scroll to position [1178, 0]
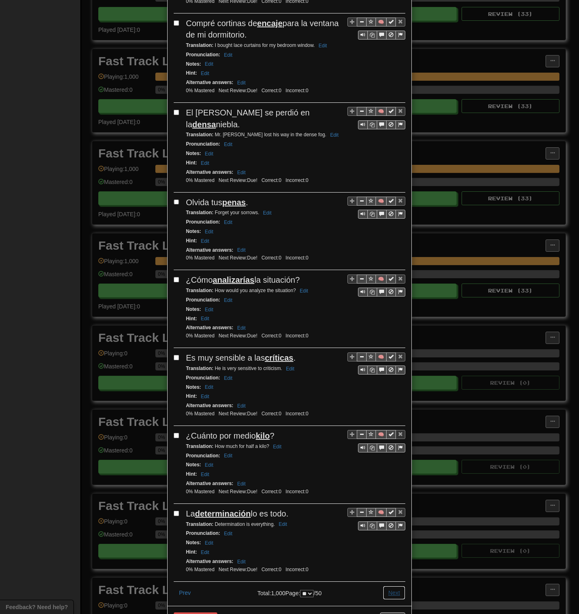
click at [390, 298] on button "Next" at bounding box center [394, 593] width 22 height 14
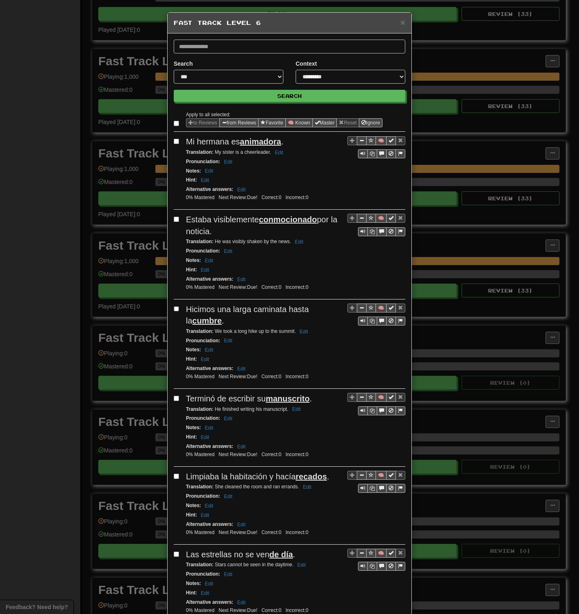
select select "**"
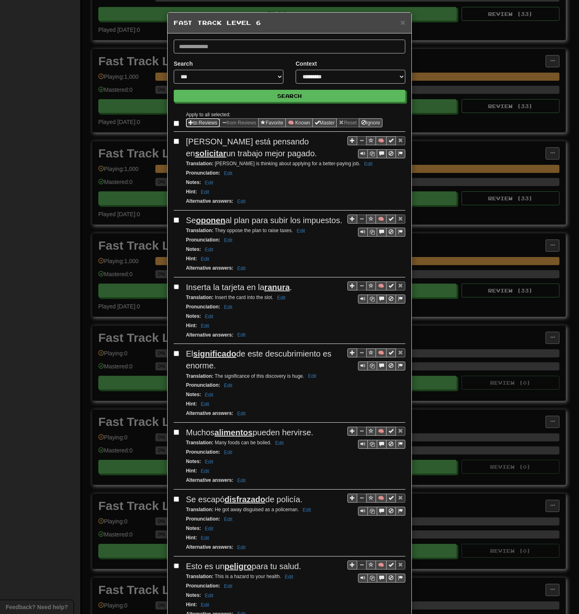
click at [196, 123] on button "to Reviews" at bounding box center [203, 122] width 34 height 9
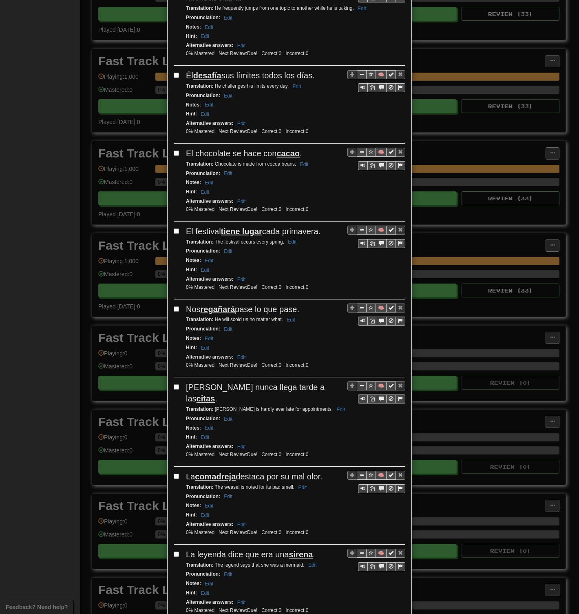
scroll to position [1189, 0]
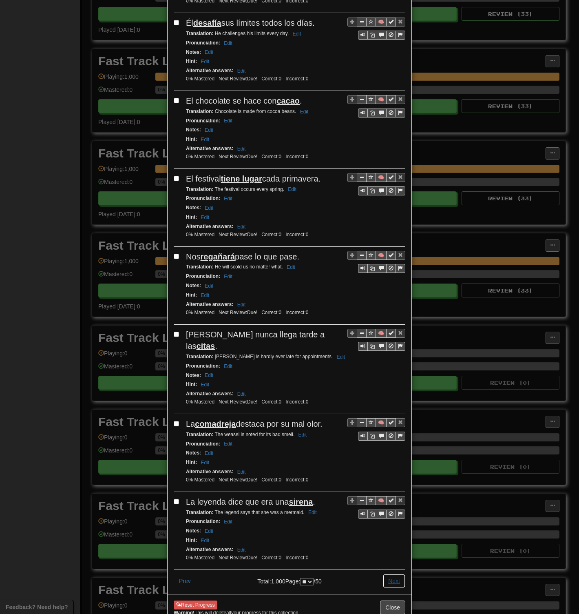
click at [391, 298] on button "Next" at bounding box center [394, 581] width 22 height 14
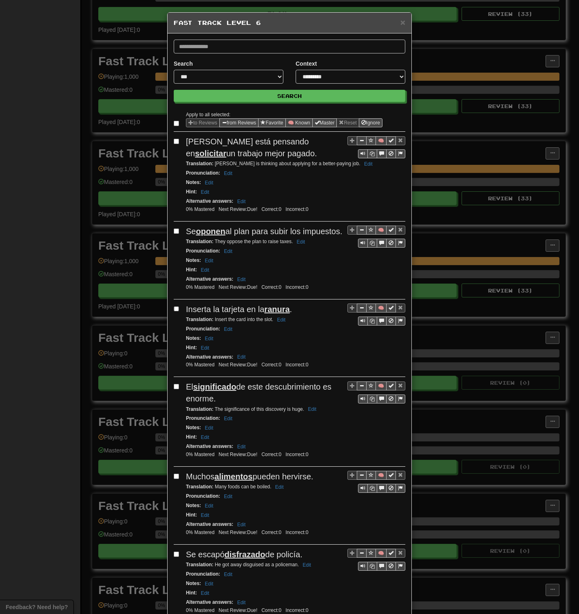
select select "**"
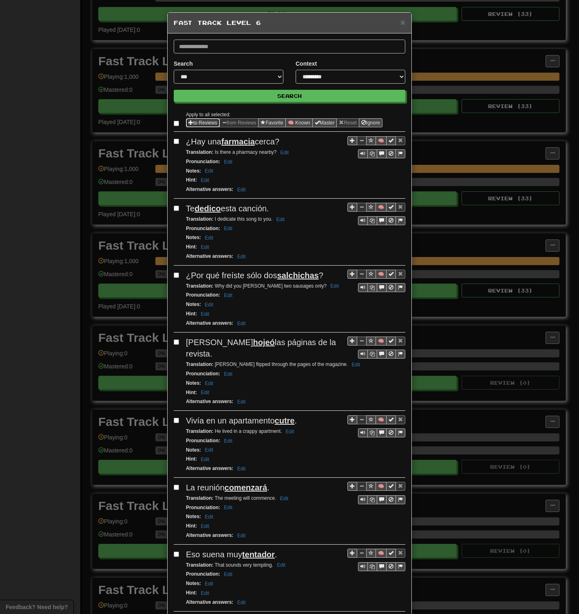
click at [196, 121] on button "to Reviews" at bounding box center [203, 122] width 34 height 9
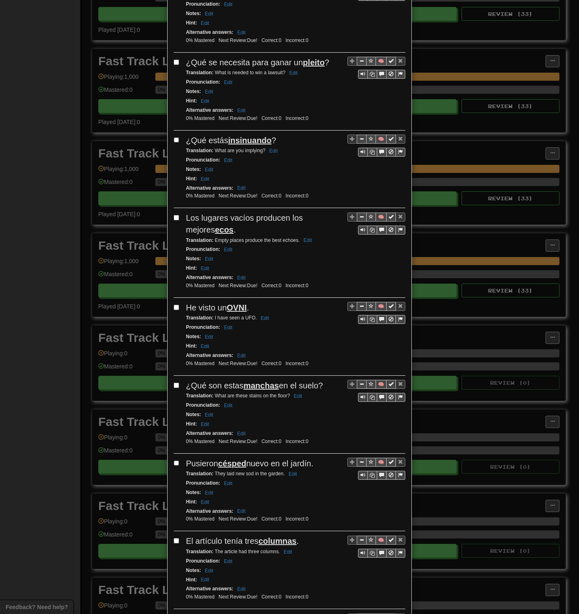
scroll to position [1155, 0]
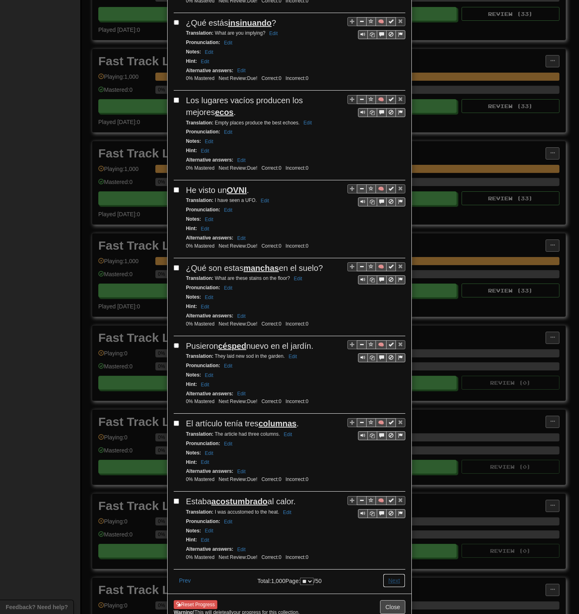
click at [387, 298] on button "Next" at bounding box center [394, 581] width 22 height 14
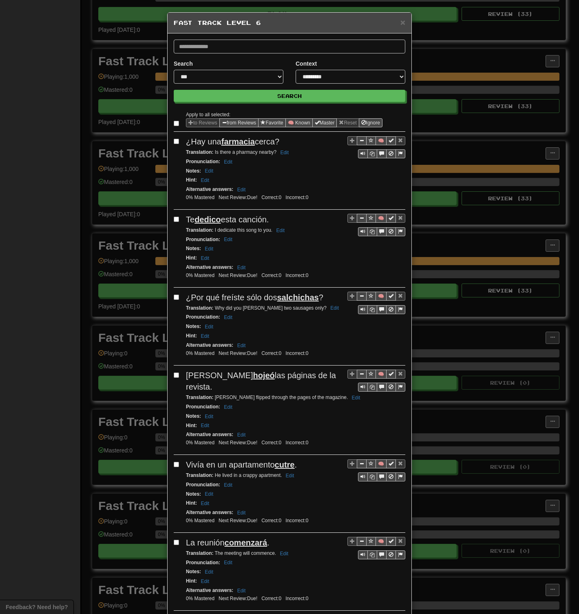
select select "**"
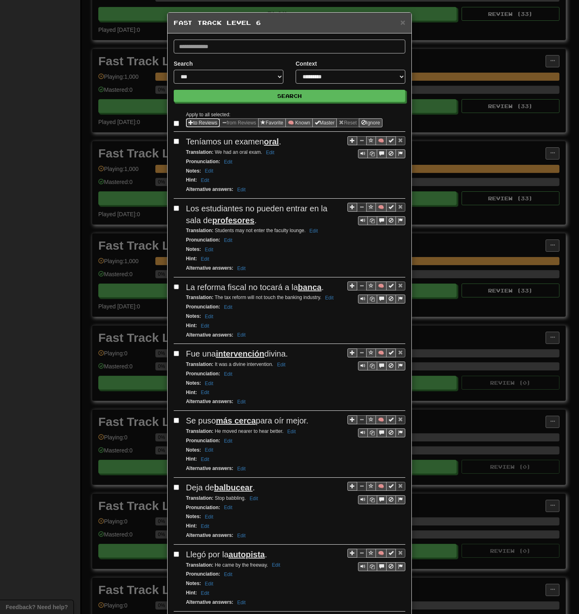
click at [203, 120] on button "to Reviews" at bounding box center [203, 122] width 34 height 9
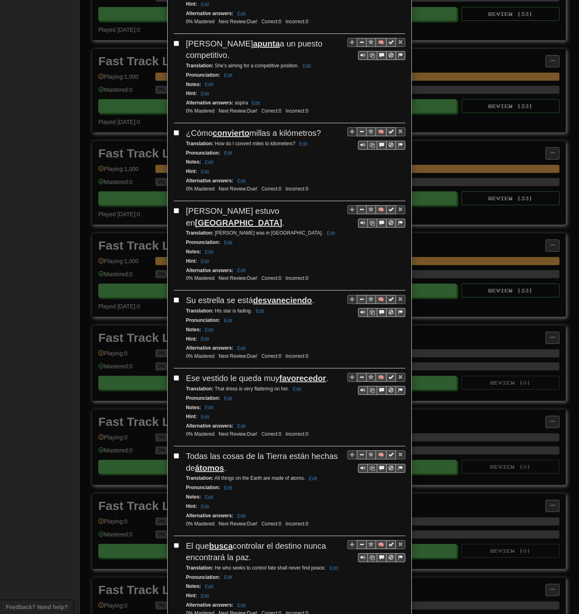
scroll to position [1178, 0]
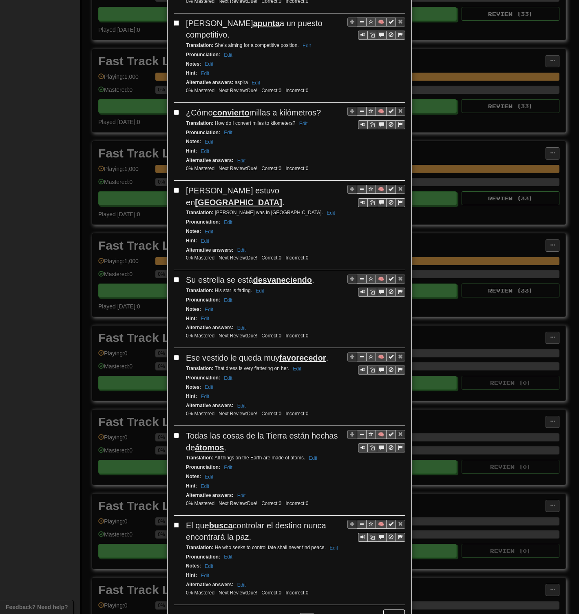
drag, startPoint x: 392, startPoint y: 552, endPoint x: 389, endPoint y: 548, distance: 5.0
click at [392, 298] on button "Next" at bounding box center [394, 616] width 22 height 14
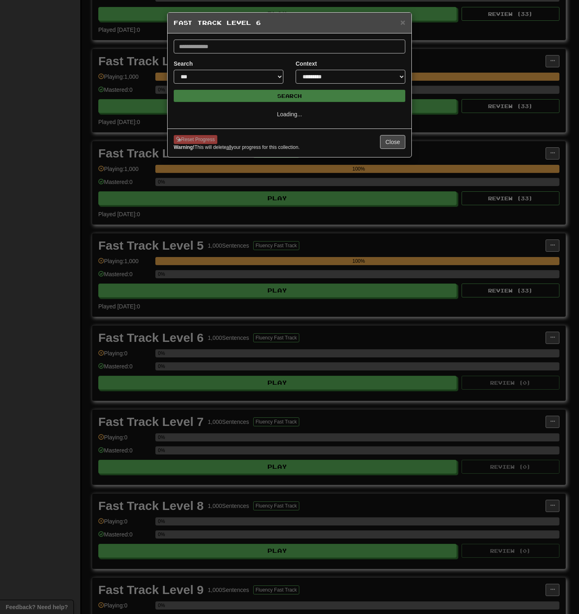
scroll to position [0, 0]
select select "**"
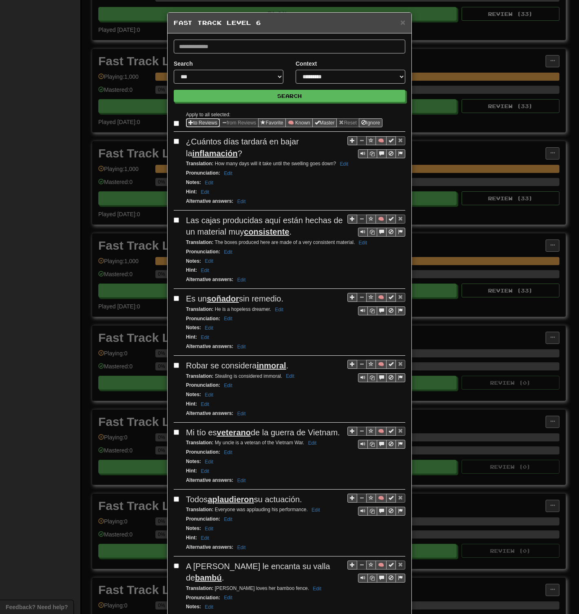
click at [198, 121] on button "to Reviews" at bounding box center [203, 122] width 34 height 9
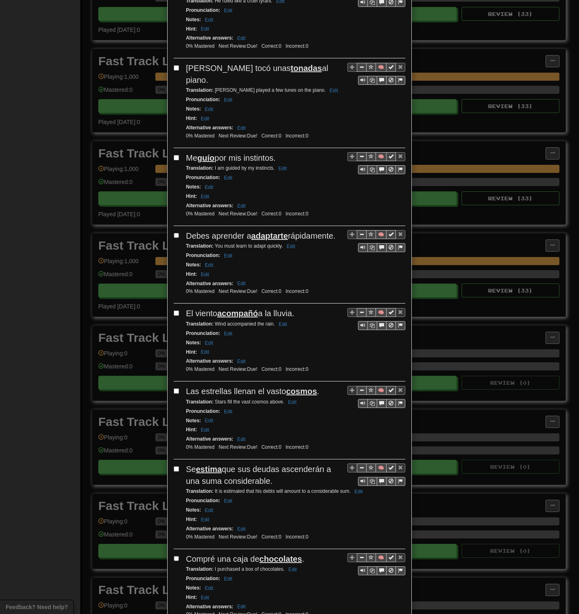
scroll to position [1178, 0]
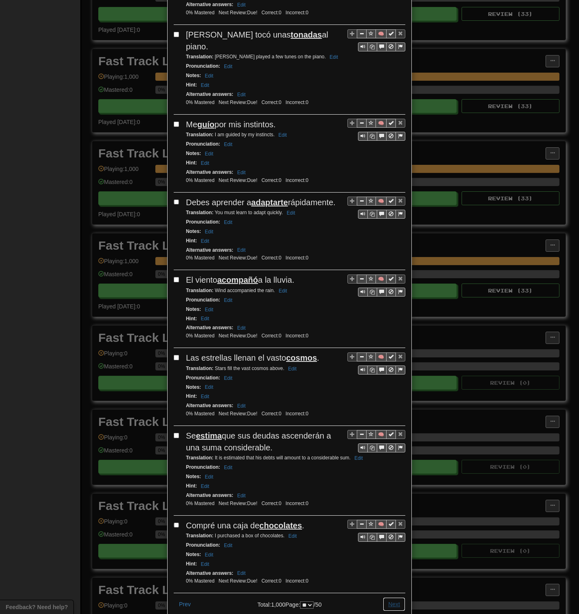
drag, startPoint x: 392, startPoint y: 555, endPoint x: 390, endPoint y: 545, distance: 10.3
click at [392, 298] on button "Next" at bounding box center [394, 604] width 22 height 14
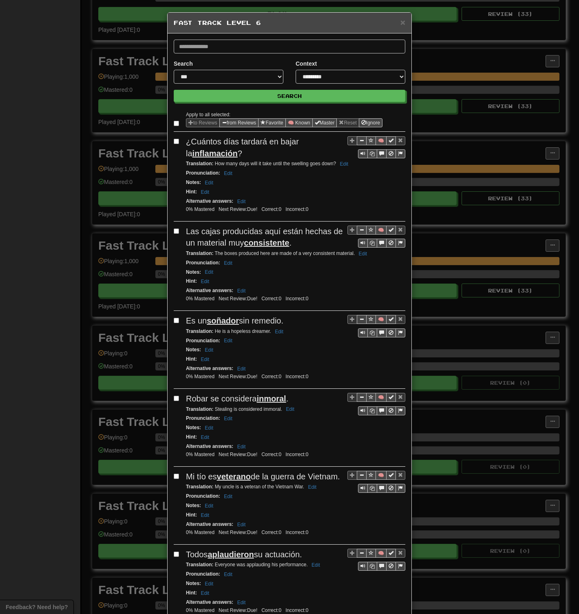
select select "**"
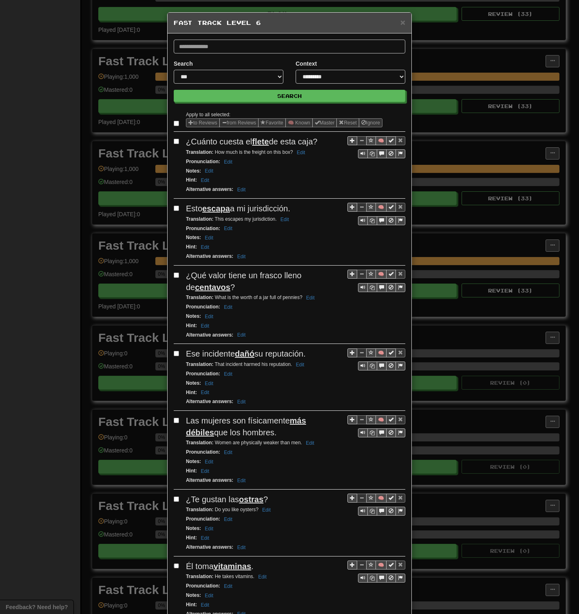
click at [209, 121] on button "to Reviews" at bounding box center [203, 122] width 34 height 9
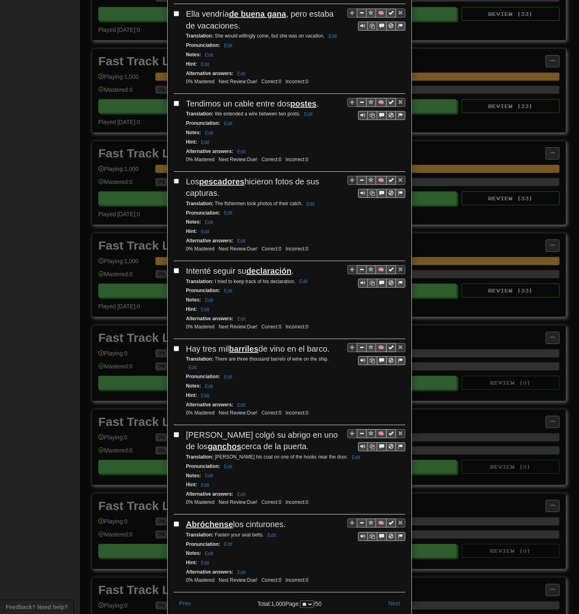
scroll to position [1209, 0]
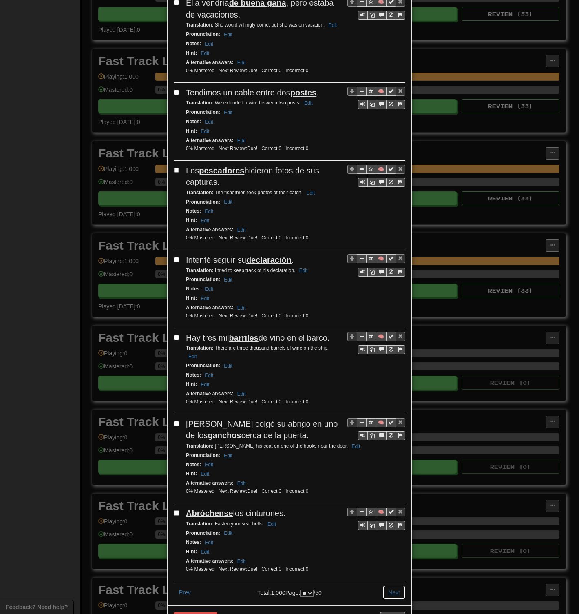
click at [393, 298] on button "Next" at bounding box center [394, 593] width 22 height 14
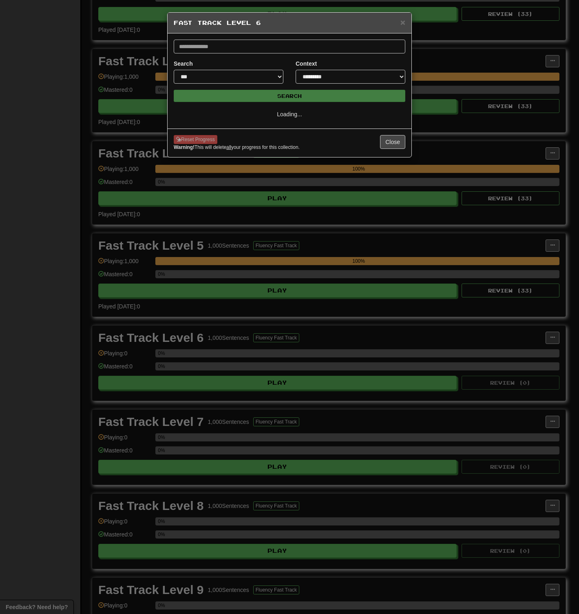
scroll to position [0, 0]
select select "**"
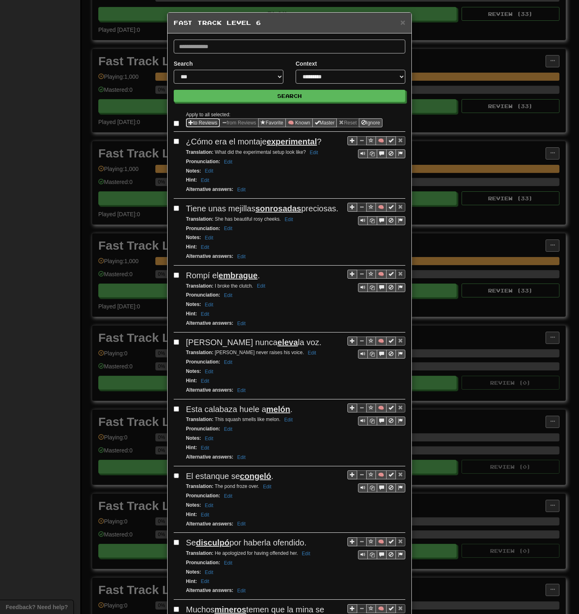
click at [193, 124] on button "to Reviews" at bounding box center [203, 122] width 34 height 9
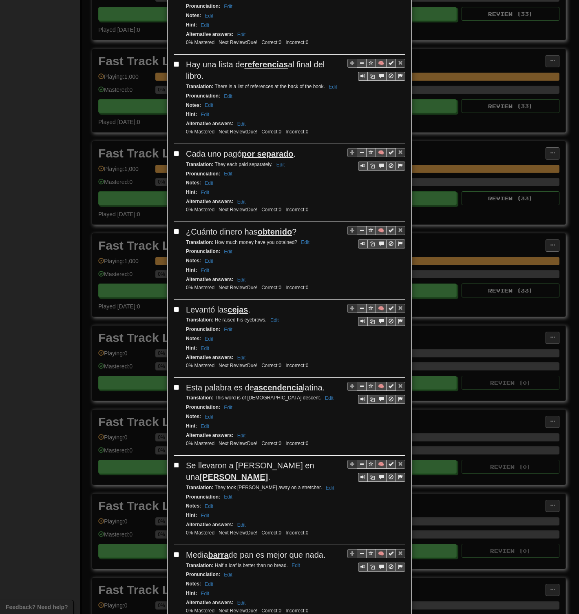
scroll to position [1189, 0]
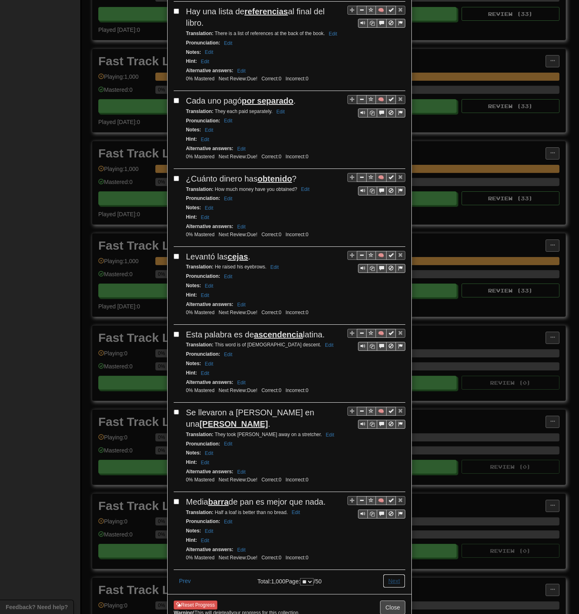
click at [396, 298] on button "Next" at bounding box center [394, 581] width 22 height 14
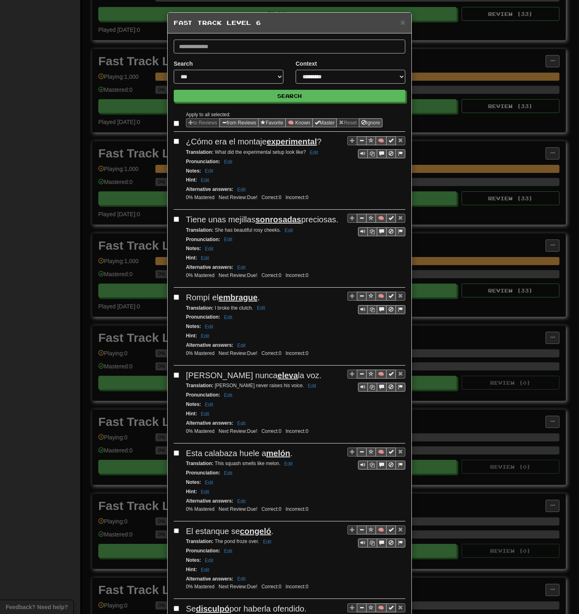
select select "**"
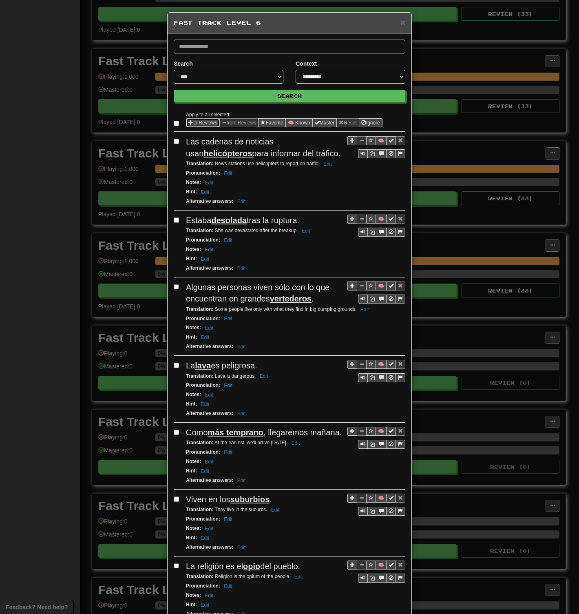
click at [198, 122] on button "to Reviews" at bounding box center [203, 122] width 34 height 9
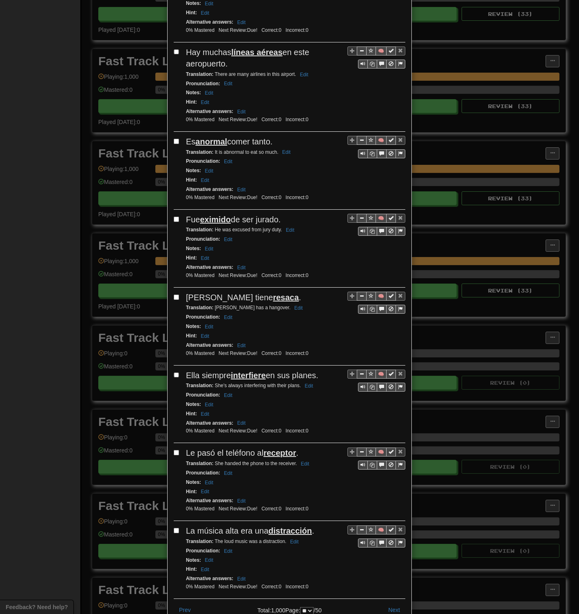
scroll to position [1166, 0]
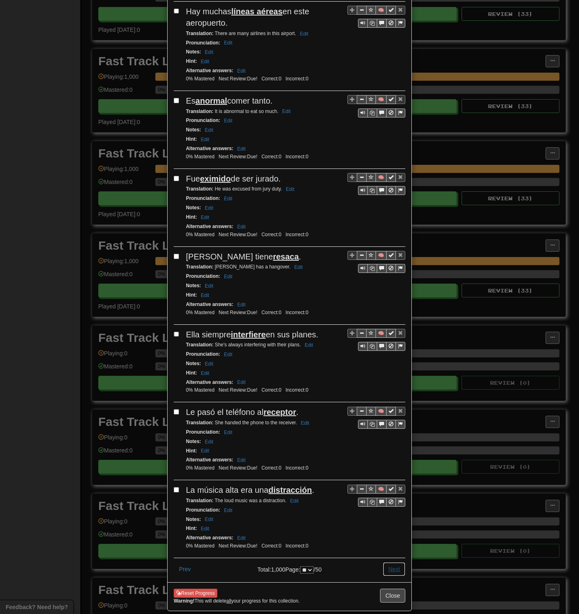
click at [390, 298] on button "Next" at bounding box center [394, 569] width 22 height 14
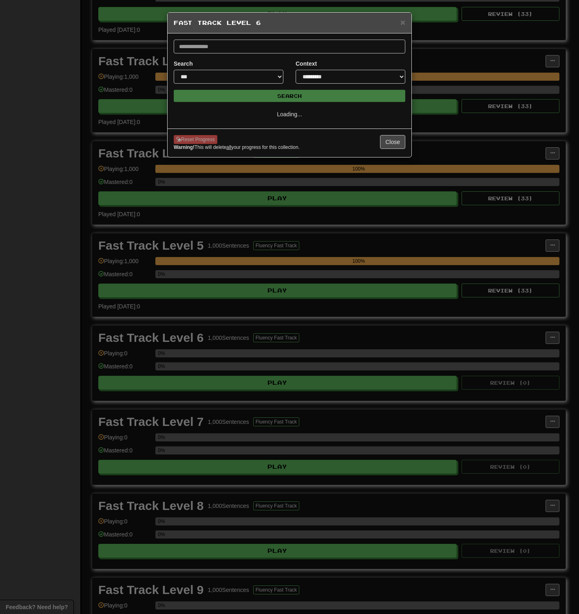
scroll to position [0, 0]
select select "**"
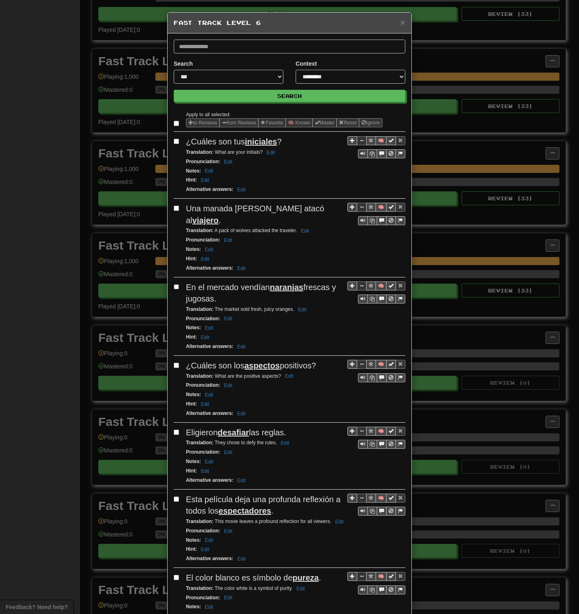
click at [176, 124] on label at bounding box center [178, 123] width 8 height 8
click at [193, 124] on button "to Reviews" at bounding box center [203, 122] width 34 height 9
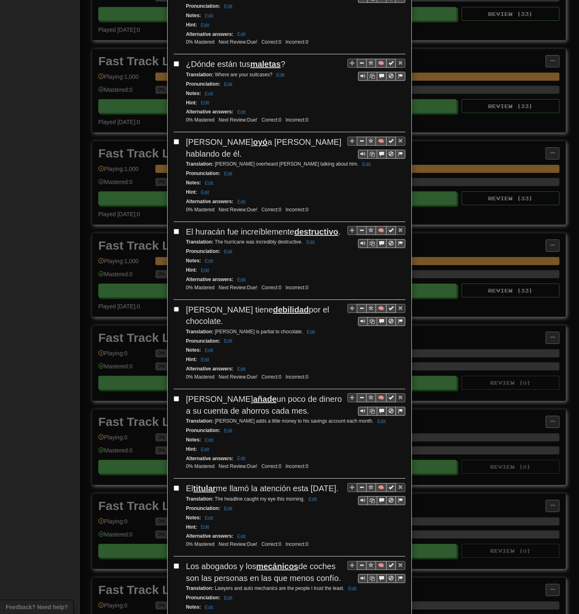
scroll to position [1224, 0]
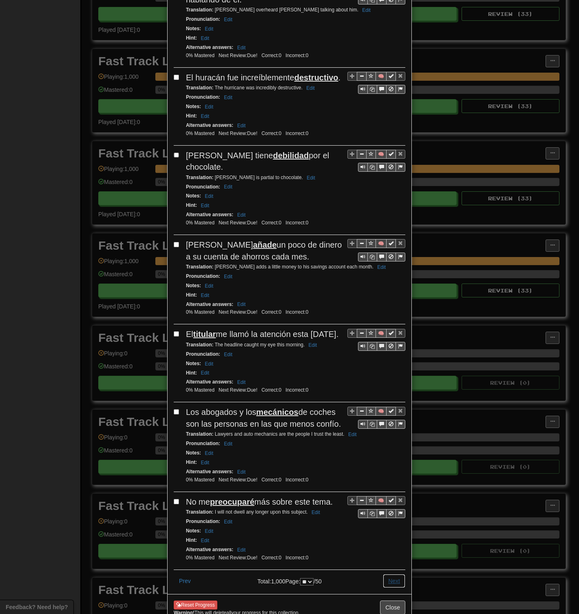
click at [390, 298] on button "Next" at bounding box center [394, 581] width 22 height 14
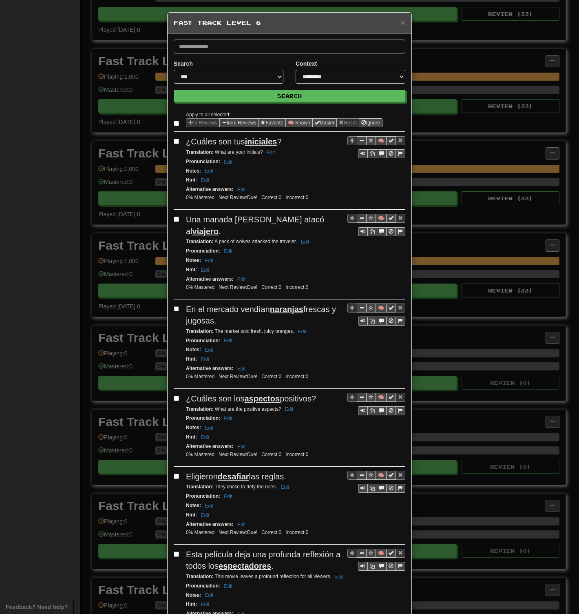
select select "**"
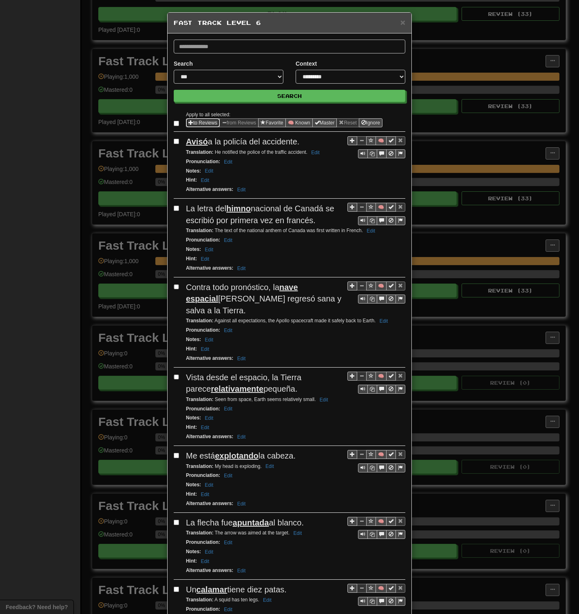
click at [192, 120] on button "to Reviews" at bounding box center [203, 122] width 34 height 9
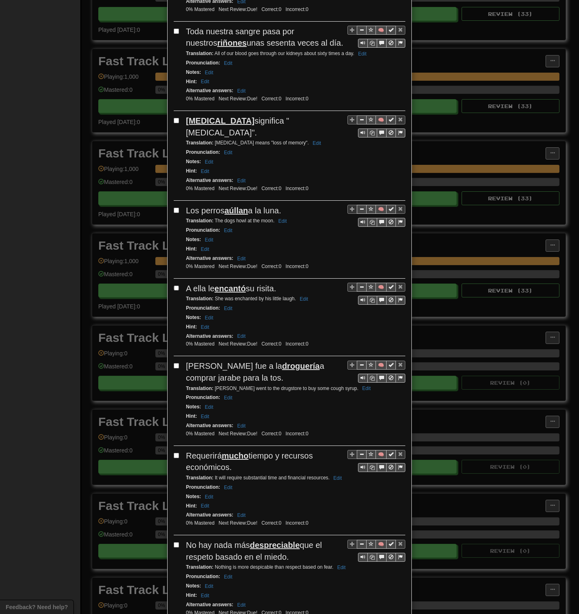
scroll to position [1213, 0]
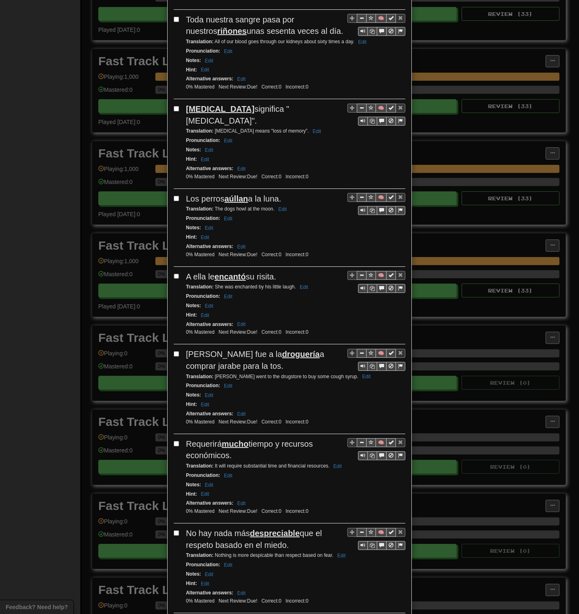
click at [394, 298] on button "Next" at bounding box center [394, 624] width 22 height 14
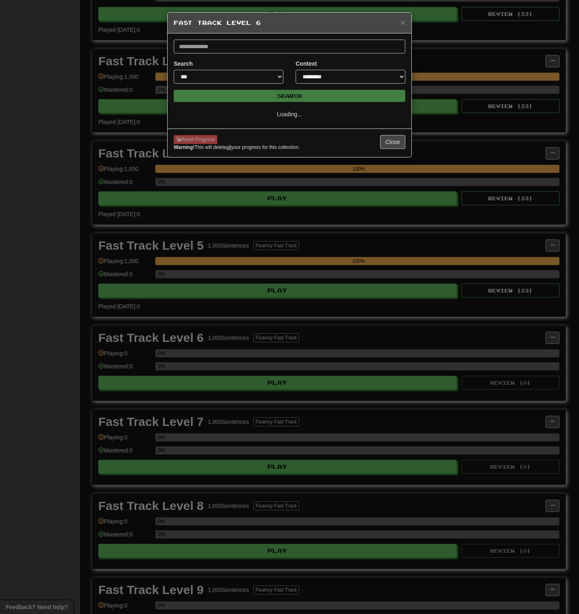
scroll to position [0, 0]
select select "**"
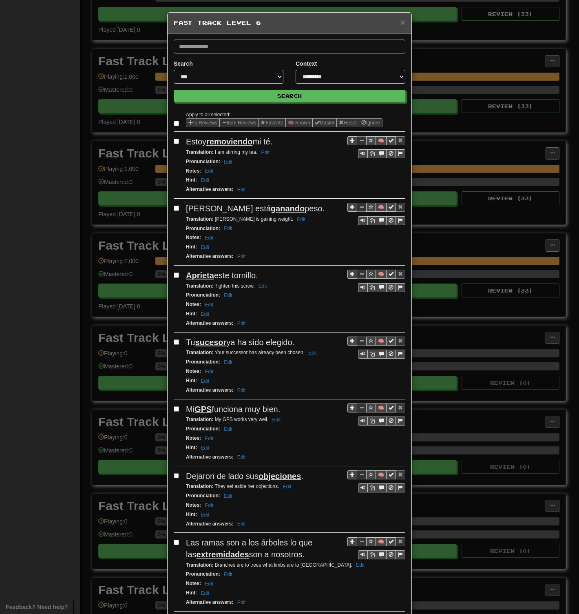
click at [190, 121] on span "Sentence options" at bounding box center [191, 122] width 5 height 5
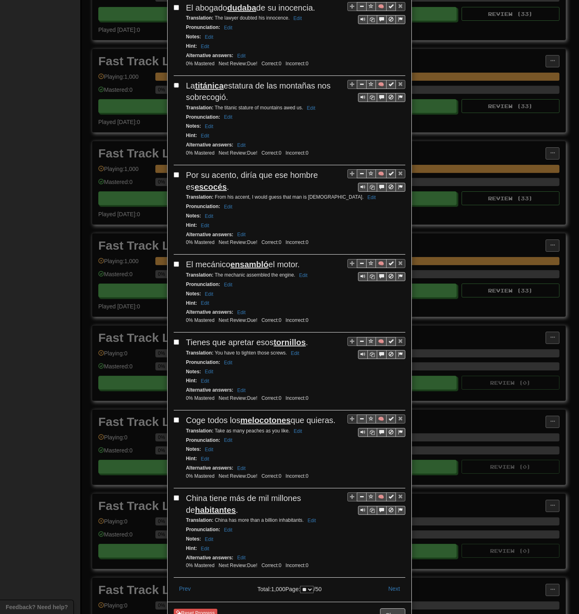
scroll to position [1201, 0]
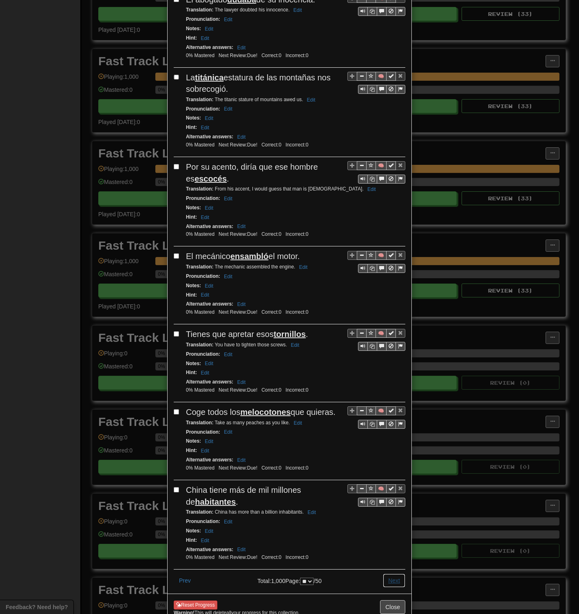
click at [394, 298] on button "Next" at bounding box center [394, 581] width 22 height 14
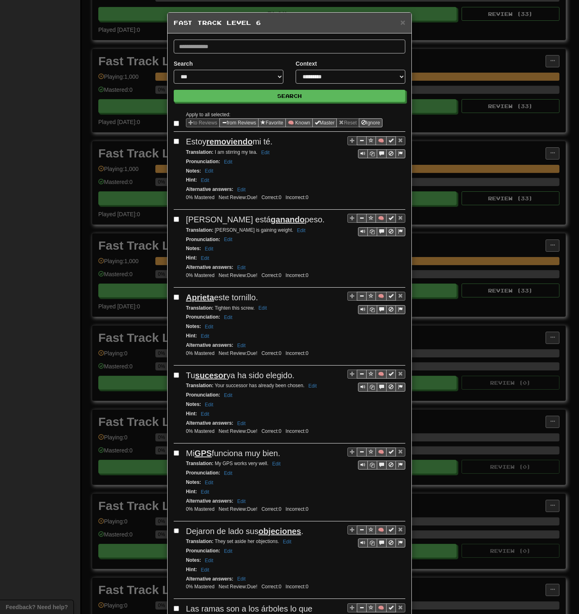
select select "**"
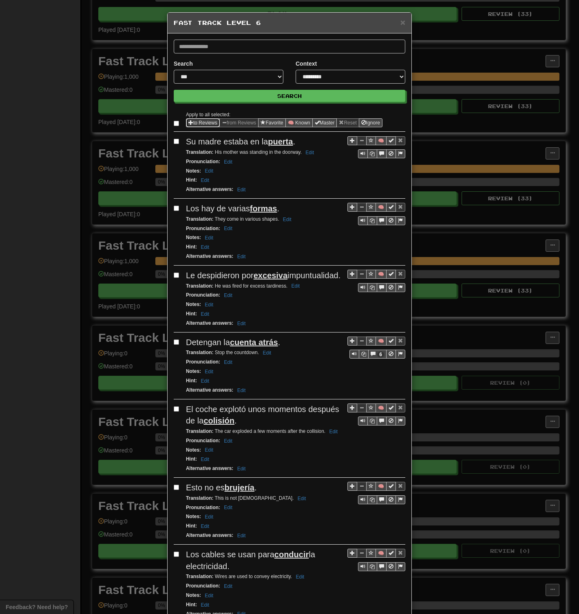
click at [189, 121] on span "Sentence options" at bounding box center [191, 122] width 5 height 5
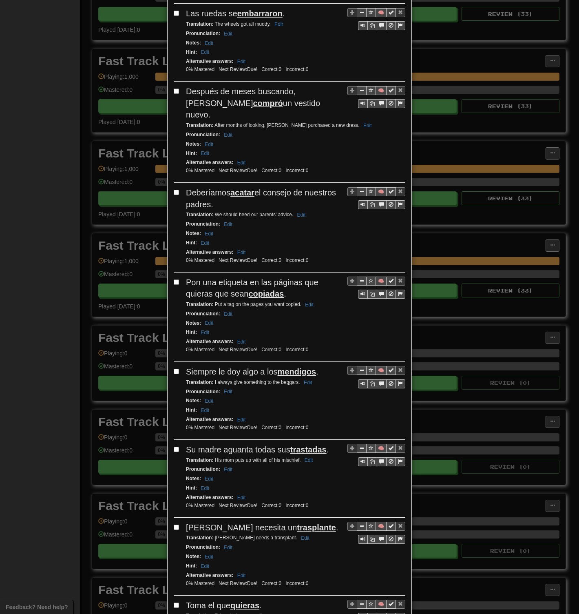
scroll to position [1224, 0]
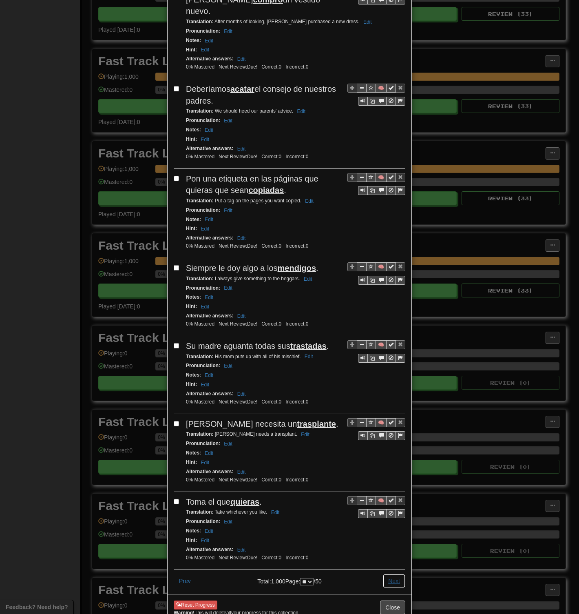
click at [393, 298] on button "Next" at bounding box center [394, 581] width 22 height 14
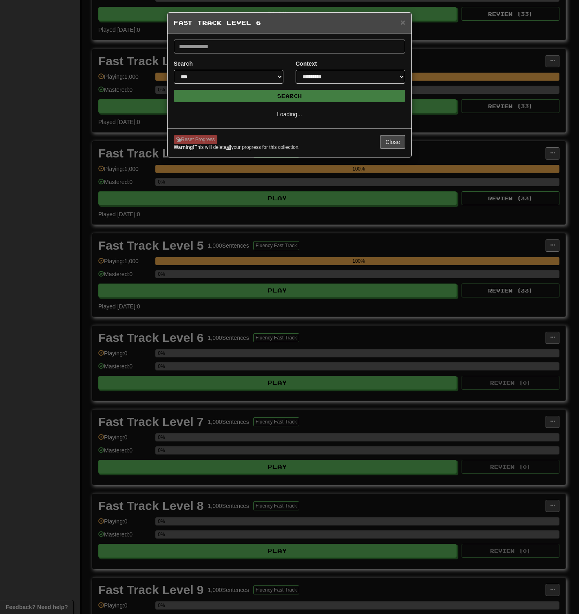
scroll to position [0, 0]
select select "**"
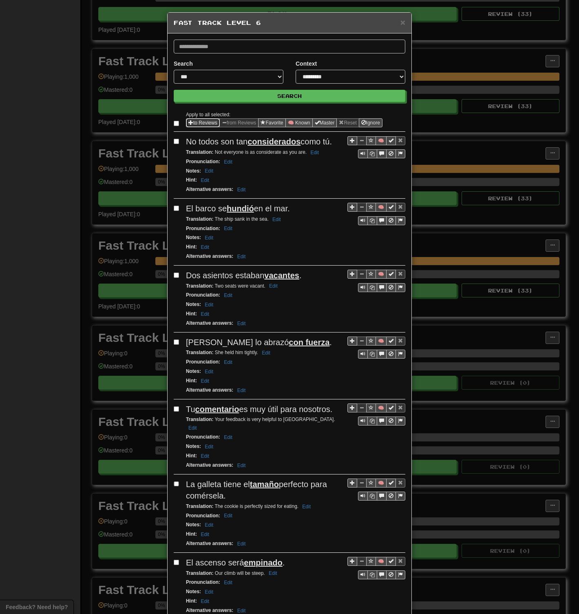
click at [212, 120] on button "to Reviews" at bounding box center [203, 122] width 34 height 9
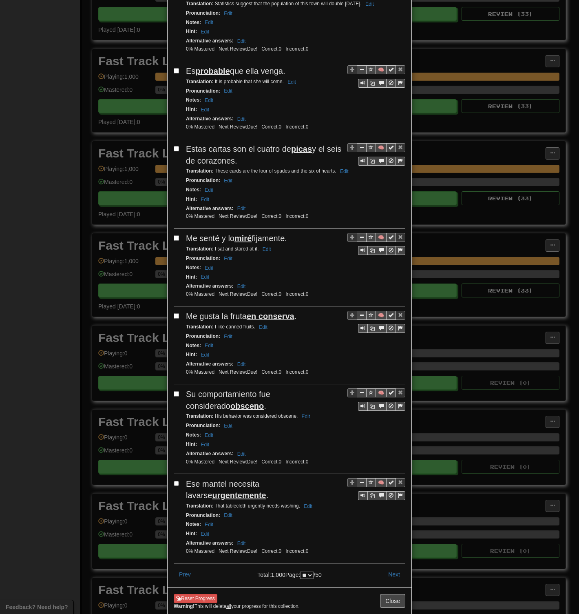
scroll to position [1236, 0]
click at [384, 298] on button "Next" at bounding box center [394, 574] width 22 height 14
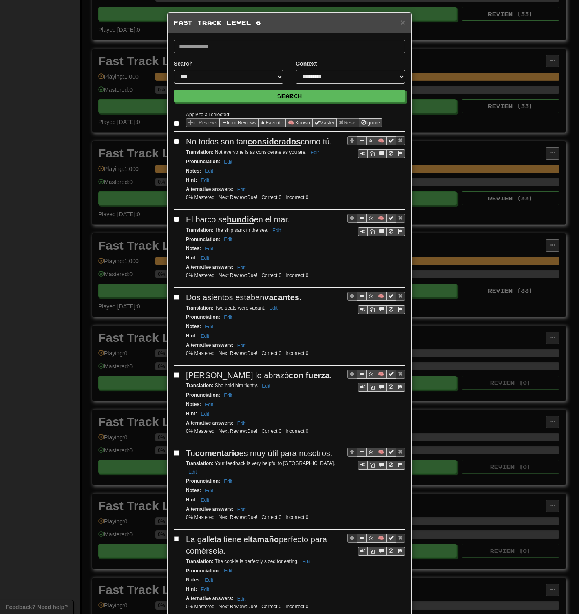
select select "**"
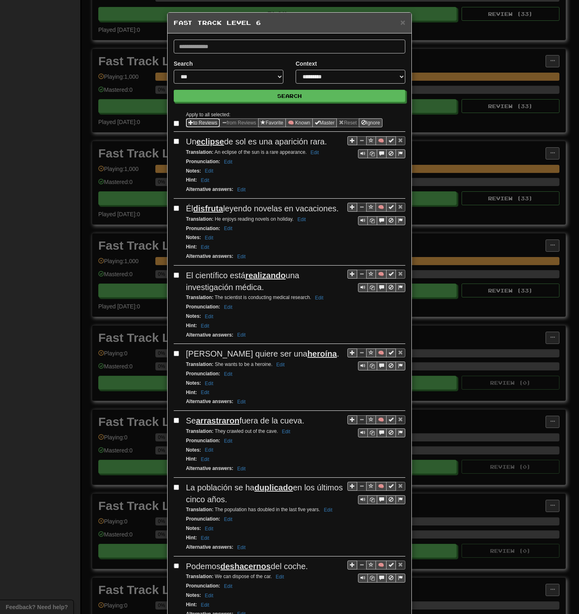
click at [189, 122] on span "Sentence options" at bounding box center [191, 122] width 5 height 5
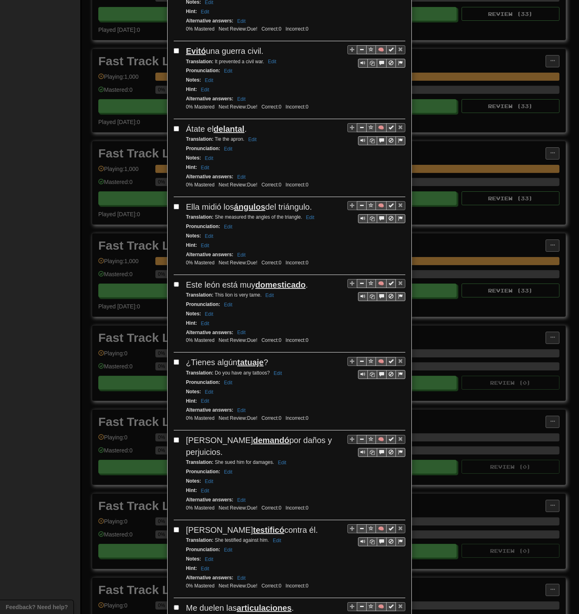
scroll to position [1189, 0]
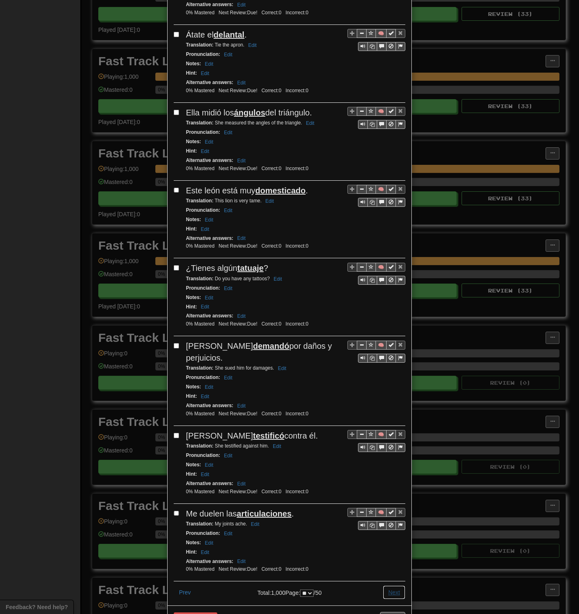
click at [388, 298] on button "Next" at bounding box center [394, 593] width 22 height 14
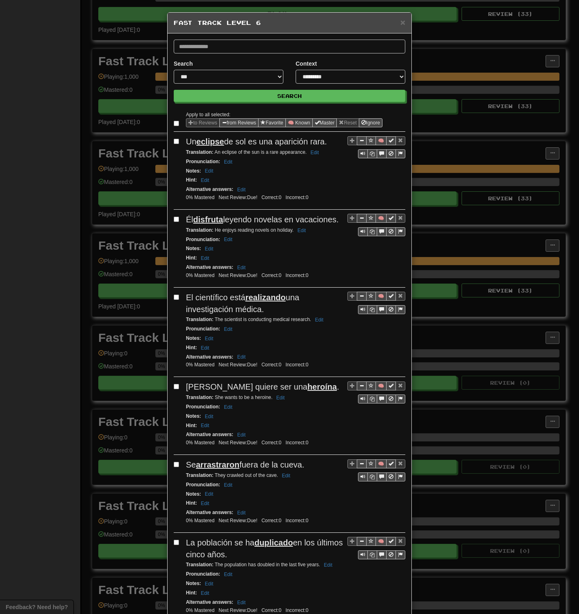
select select "**"
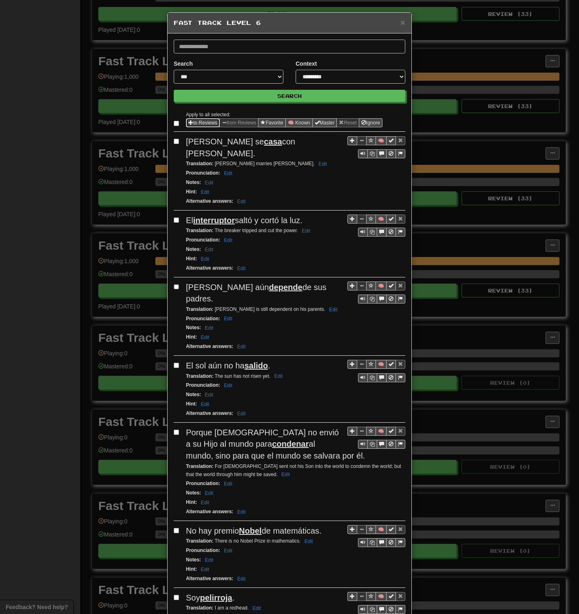
click at [189, 124] on span "Sentence options" at bounding box center [191, 122] width 5 height 5
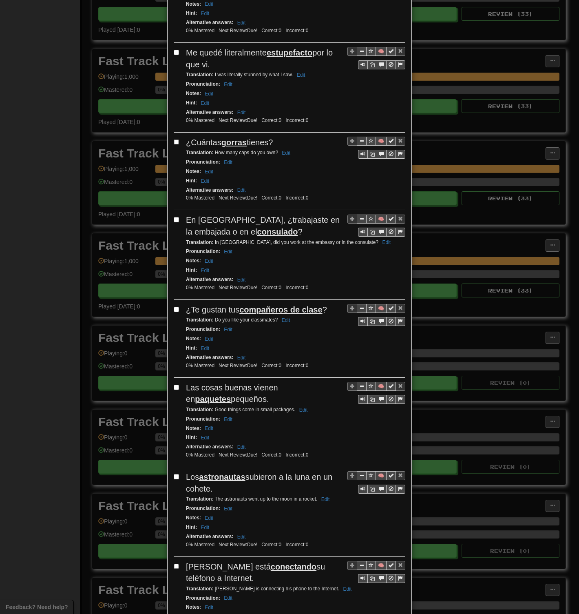
scroll to position [1253, 0]
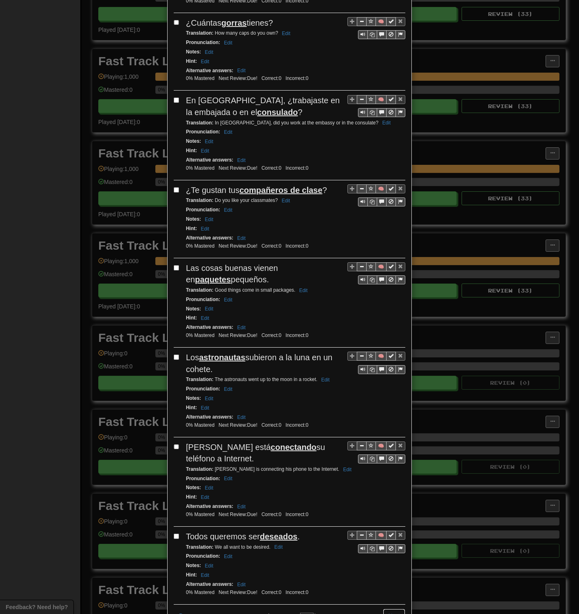
click at [393, 298] on button "Next" at bounding box center [394, 616] width 22 height 14
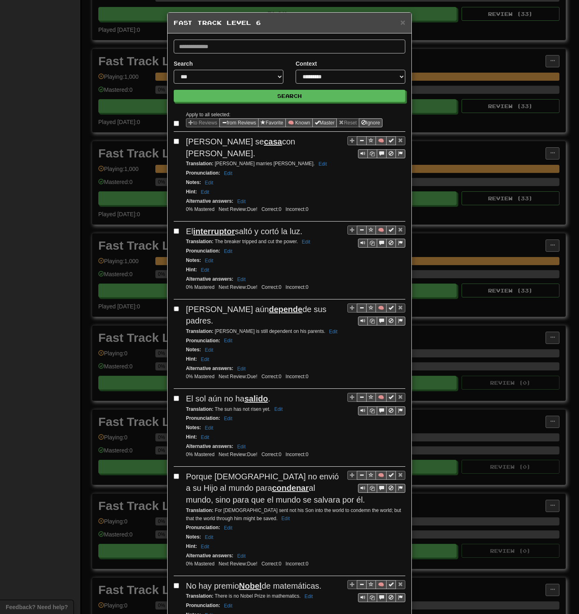
select select "**"
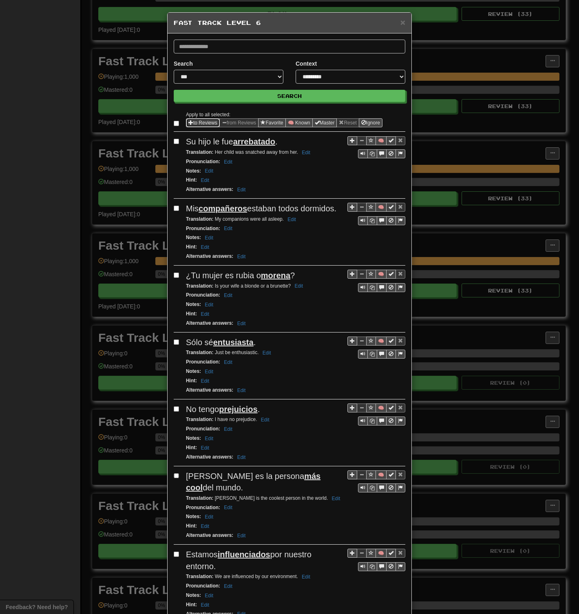
click at [189, 120] on span "Sentence options" at bounding box center [191, 122] width 5 height 5
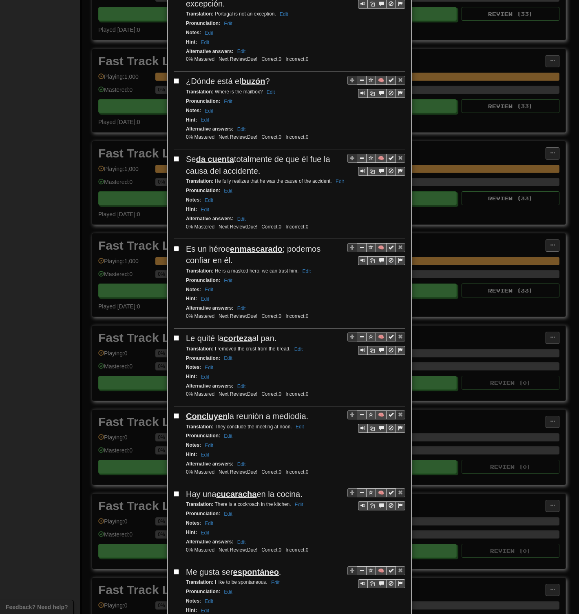
scroll to position [1178, 0]
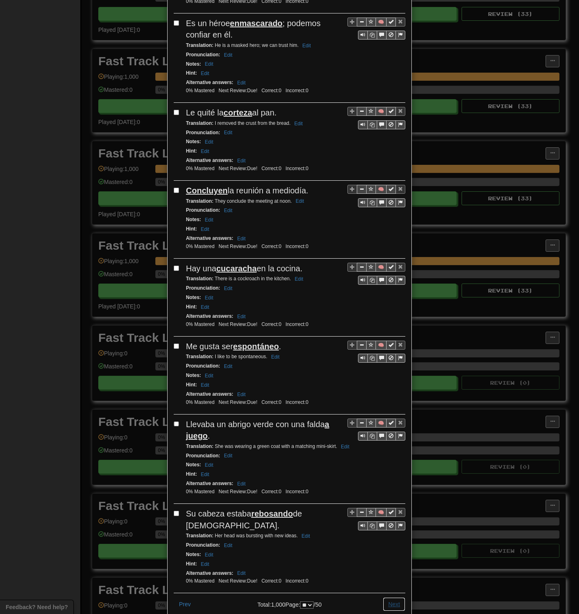
click at [395, 298] on button "Next" at bounding box center [394, 604] width 22 height 14
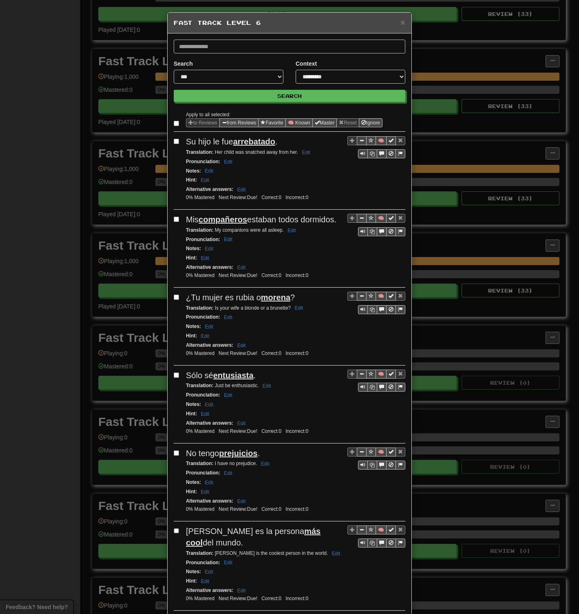
select select "**"
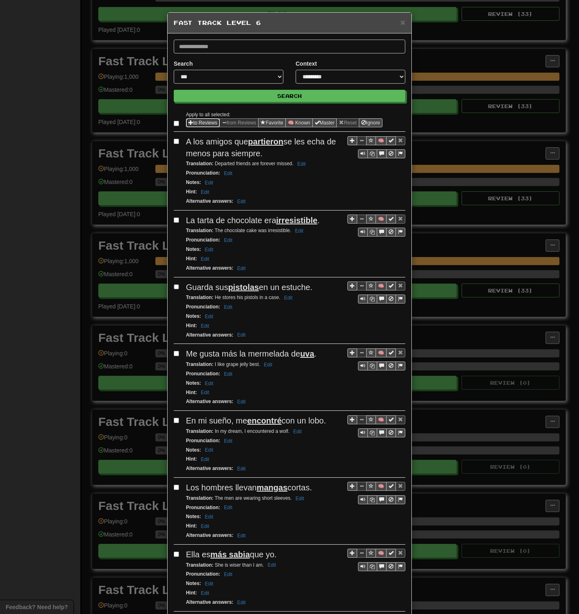
click at [189, 122] on span "Sentence options" at bounding box center [191, 122] width 5 height 5
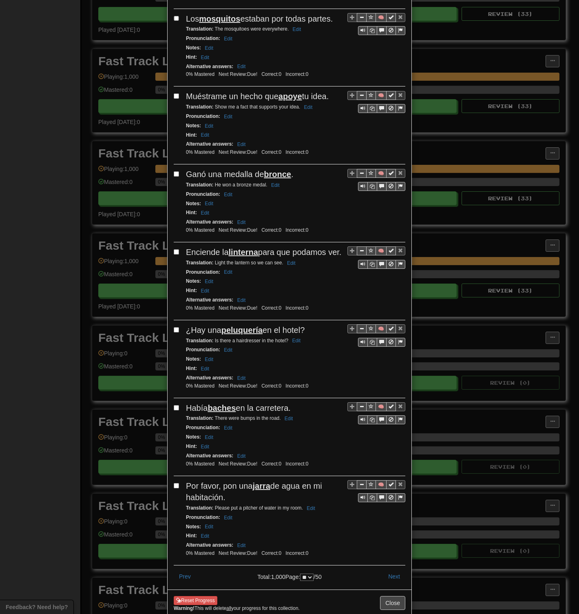
scroll to position [1166, 0]
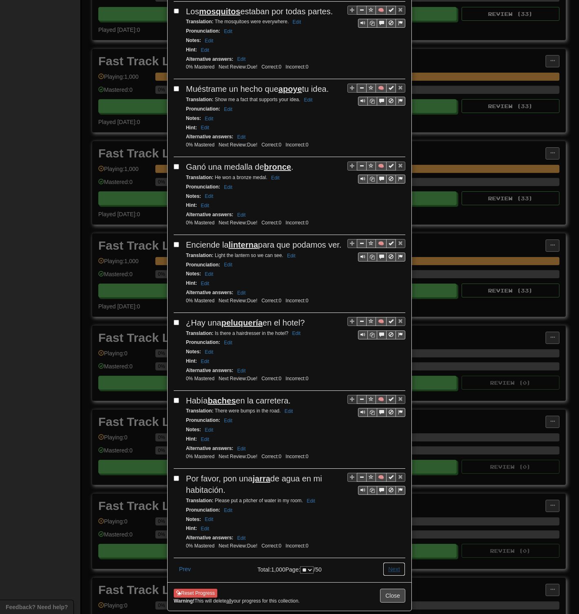
click at [388, 298] on button "Next" at bounding box center [394, 569] width 22 height 14
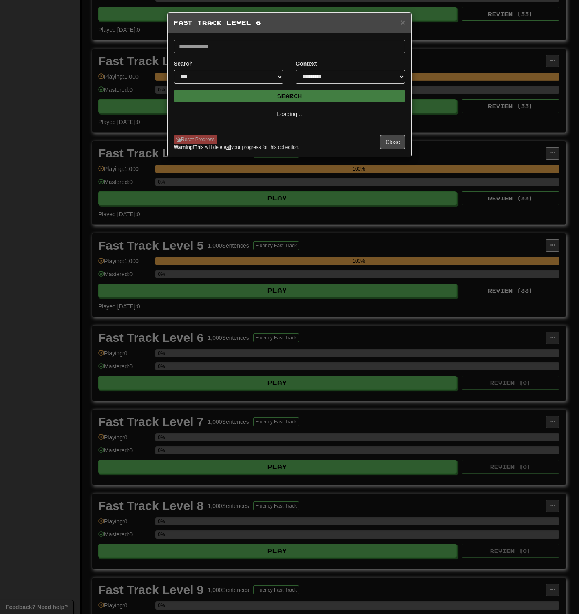
scroll to position [0, 0]
select select "**"
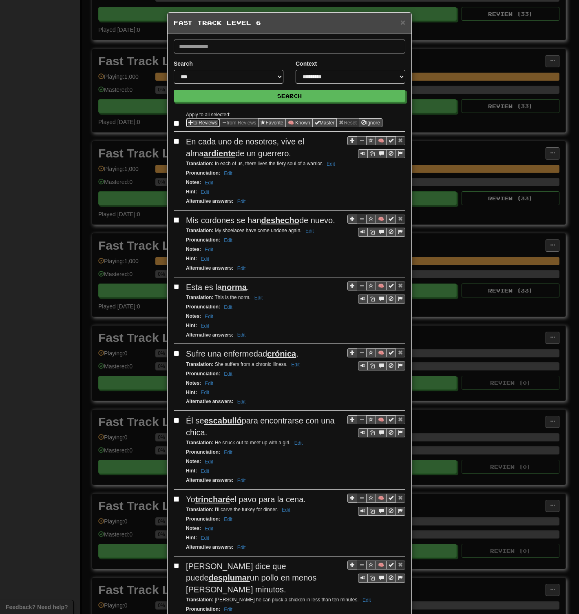
click at [191, 123] on button "to Reviews" at bounding box center [203, 122] width 34 height 9
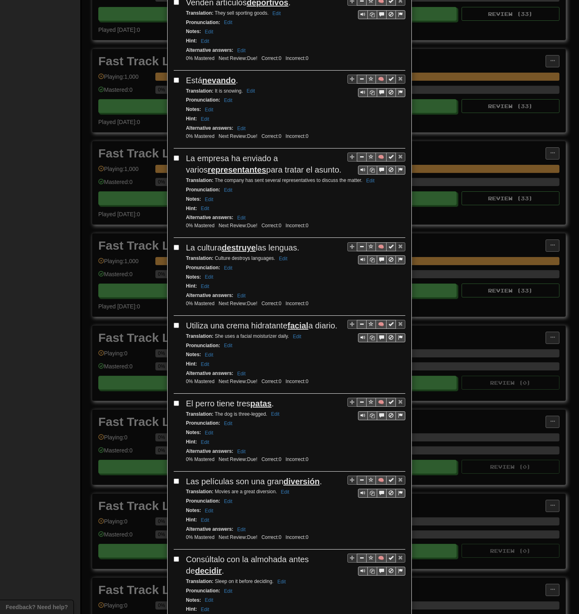
scroll to position [1201, 0]
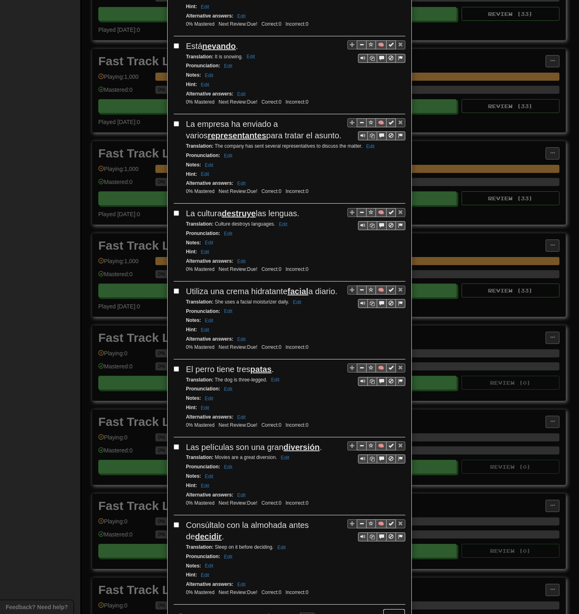
click at [387, 298] on button "Next" at bounding box center [394, 616] width 22 height 14
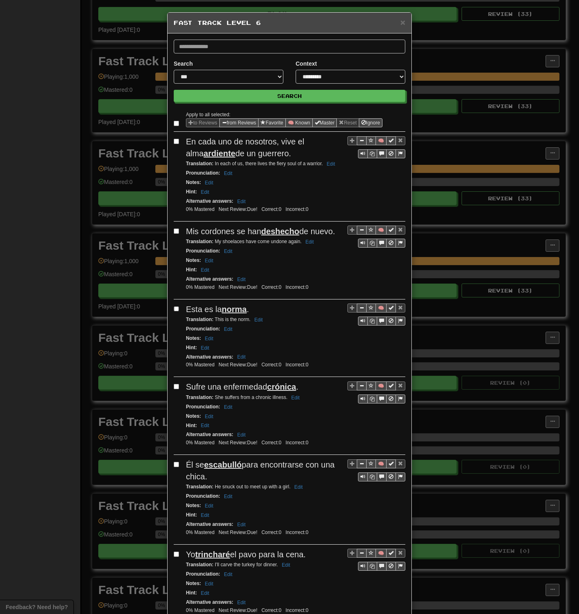
select select "**"
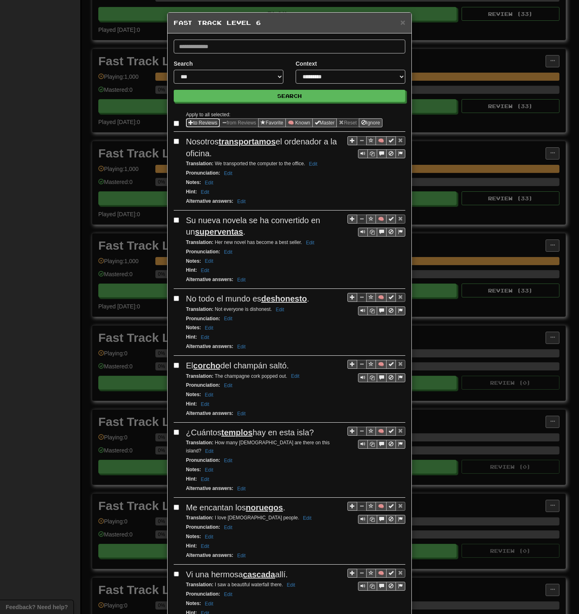
click at [197, 122] on button "to Reviews" at bounding box center [203, 122] width 34 height 9
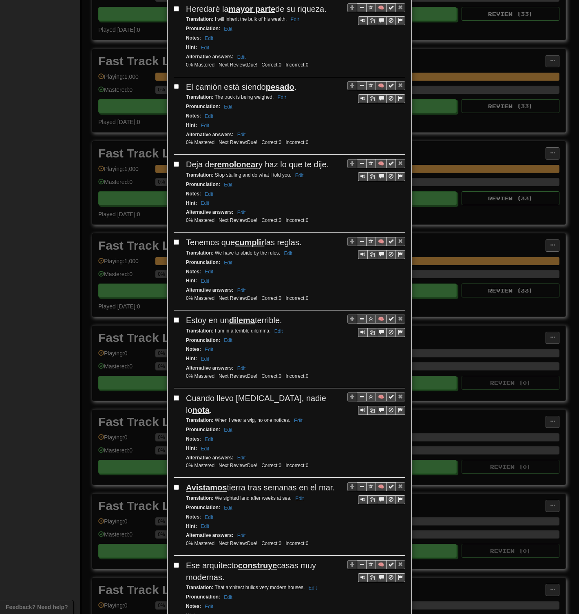
scroll to position [1166, 0]
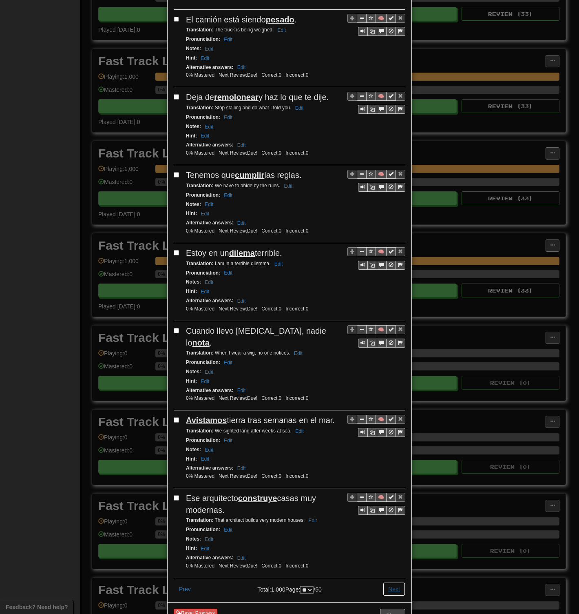
click at [393, 298] on button "Next" at bounding box center [394, 589] width 22 height 14
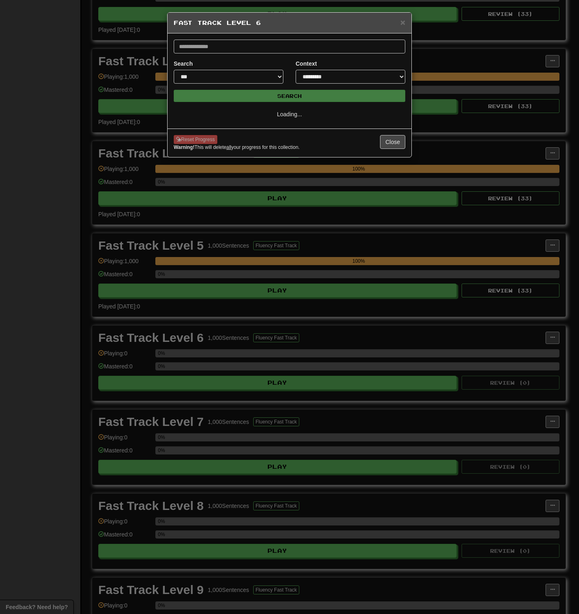
scroll to position [0, 0]
select select "**"
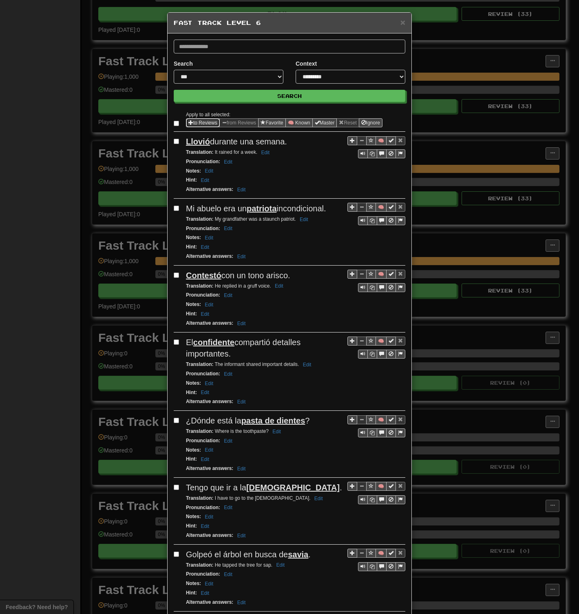
click at [192, 120] on button "to Reviews" at bounding box center [203, 122] width 34 height 9
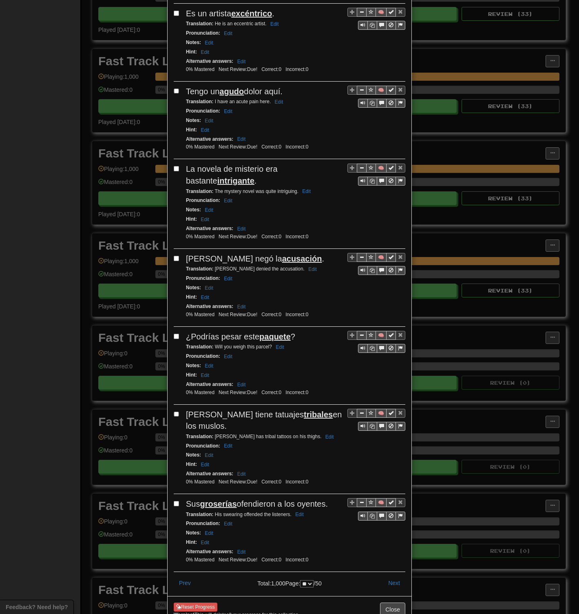
scroll to position [1189, 0]
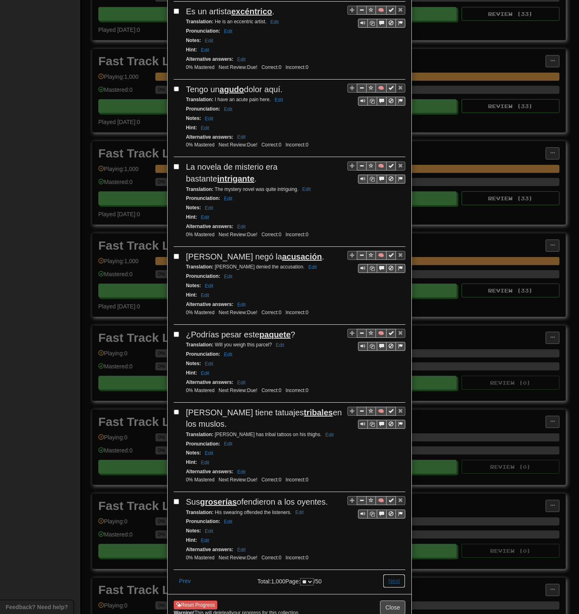
click at [391, 298] on button "Next" at bounding box center [394, 581] width 22 height 14
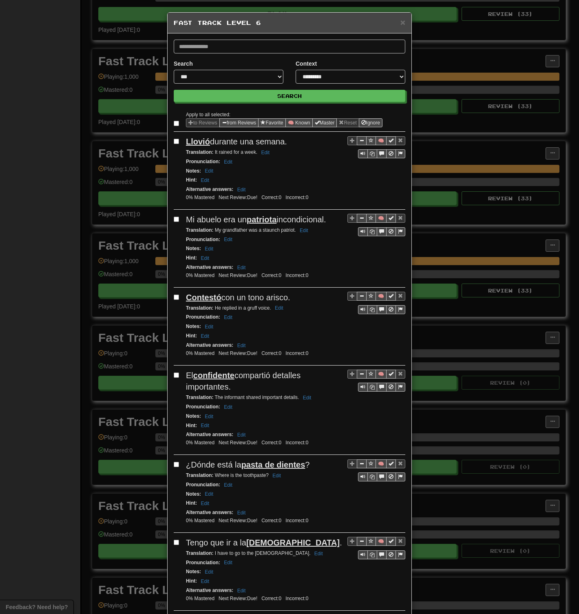
select select "**"
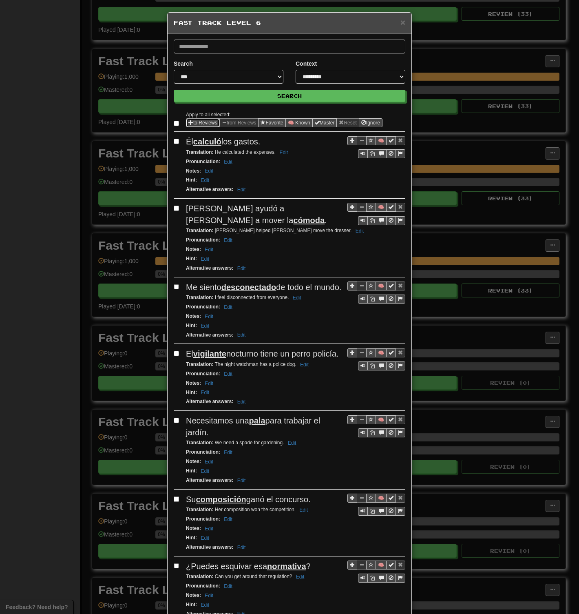
click at [192, 123] on button "to Reviews" at bounding box center [203, 122] width 34 height 9
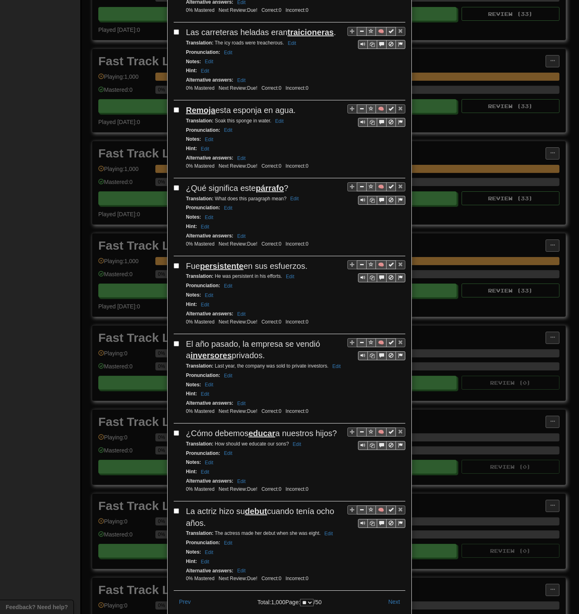
scroll to position [1201, 0]
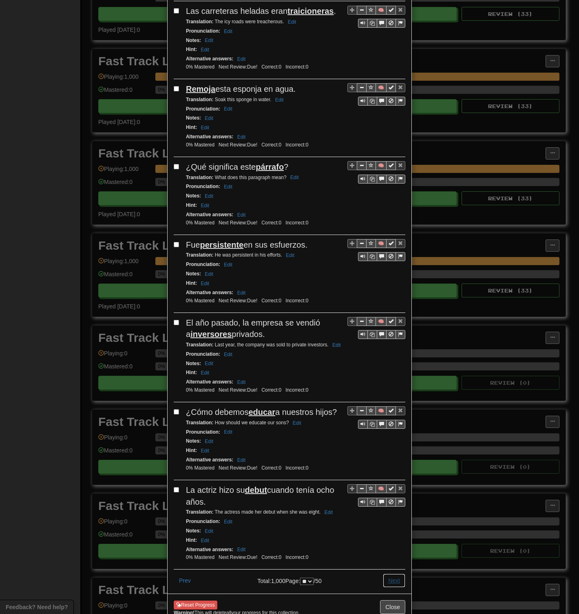
click at [390, 298] on button "Next" at bounding box center [394, 581] width 22 height 14
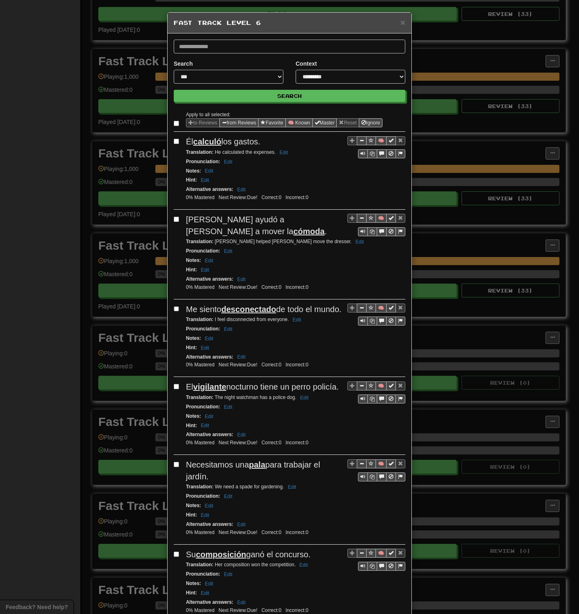
select select "**"
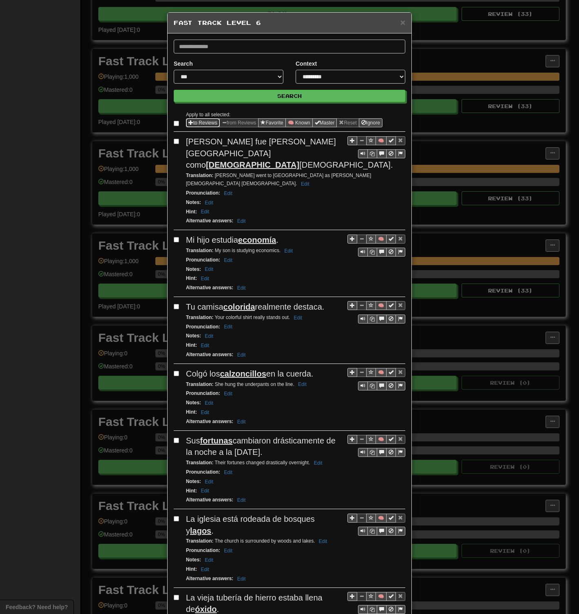
click at [198, 120] on button "to Reviews" at bounding box center [203, 122] width 34 height 9
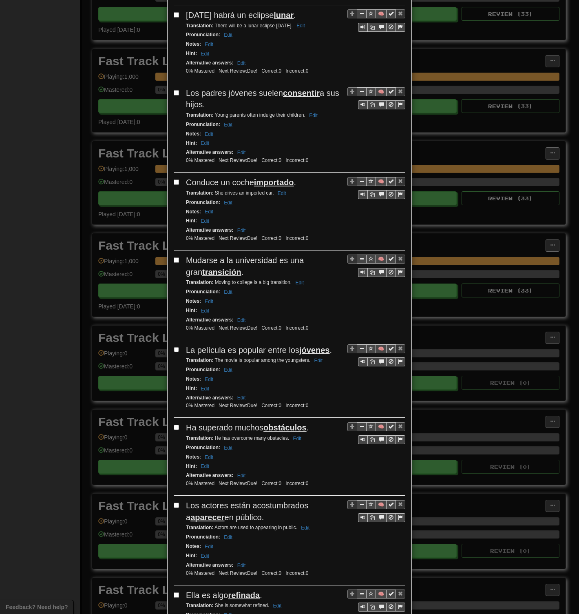
scroll to position [1224, 0]
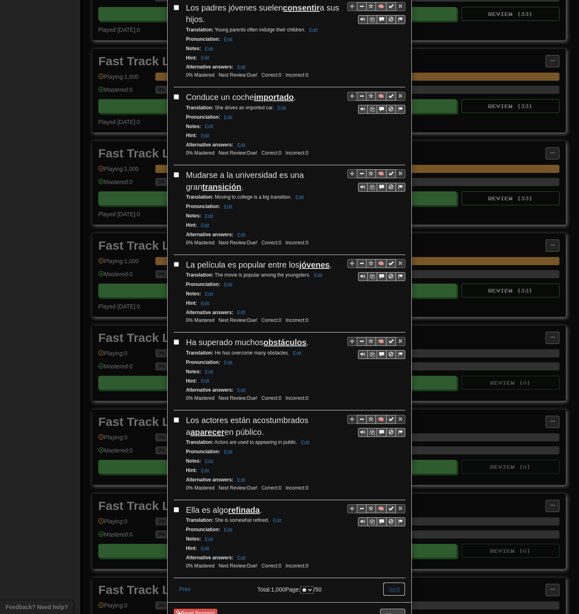
click at [392, 298] on button "Next" at bounding box center [394, 589] width 22 height 14
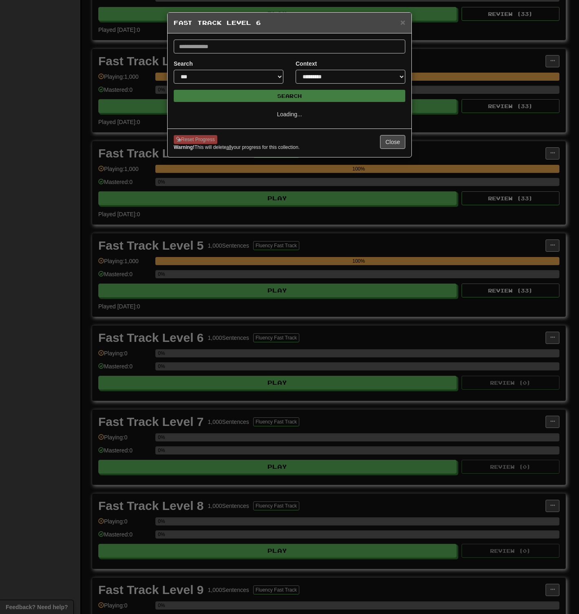
scroll to position [0, 0]
select select "**"
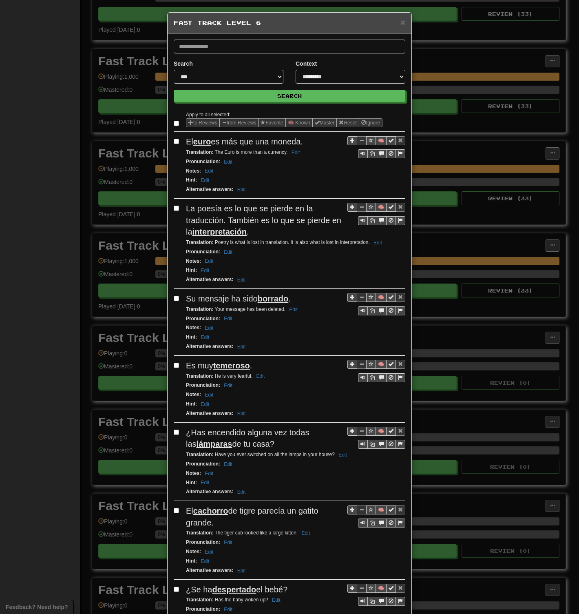
click at [196, 119] on button "to Reviews" at bounding box center [203, 122] width 34 height 9
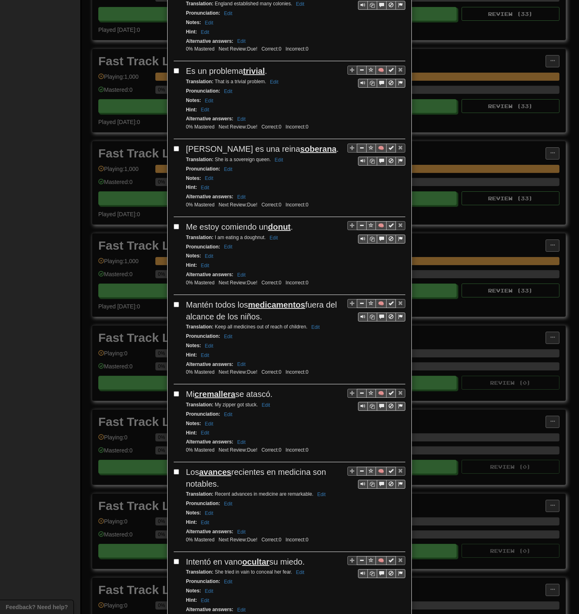
scroll to position [1213, 0]
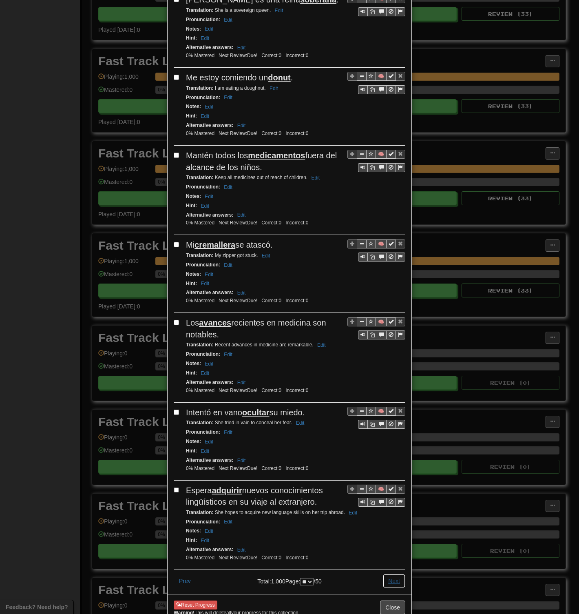
click at [393, 298] on button "Next" at bounding box center [394, 581] width 22 height 14
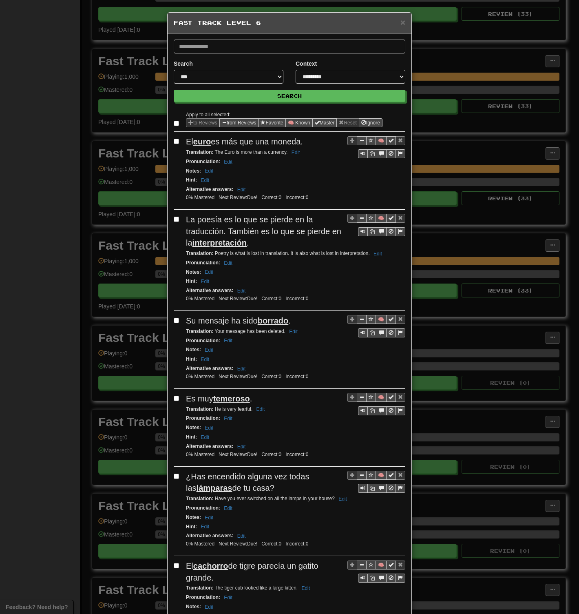
select select "**"
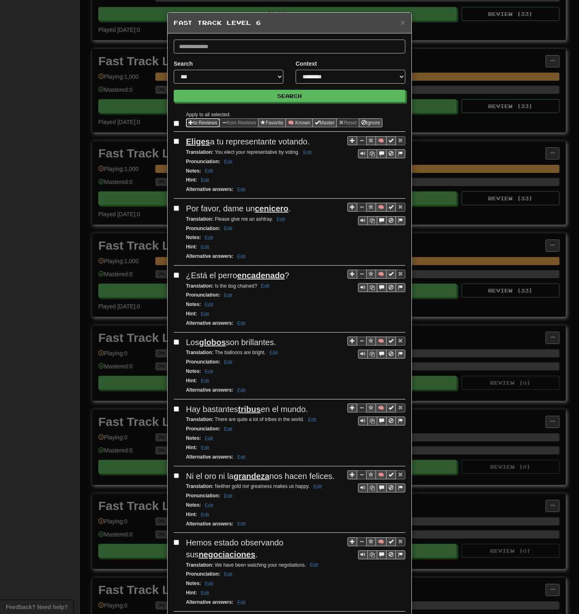
click at [192, 120] on button "to Reviews" at bounding box center [203, 122] width 34 height 9
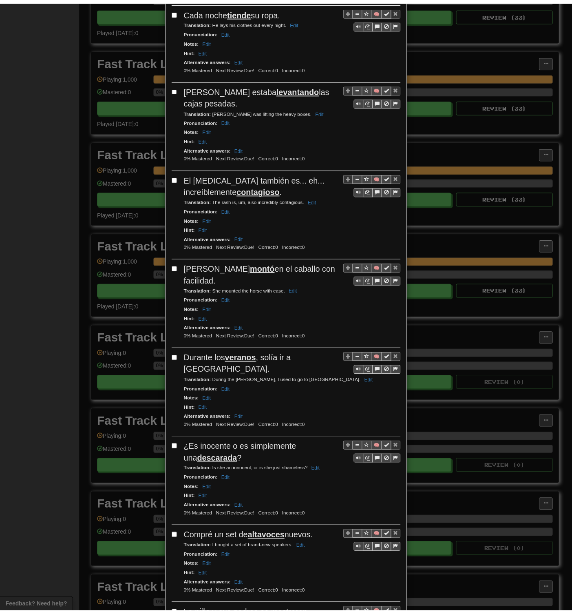
scroll to position [1189, 0]
